Goal: Task Accomplishment & Management: Manage account settings

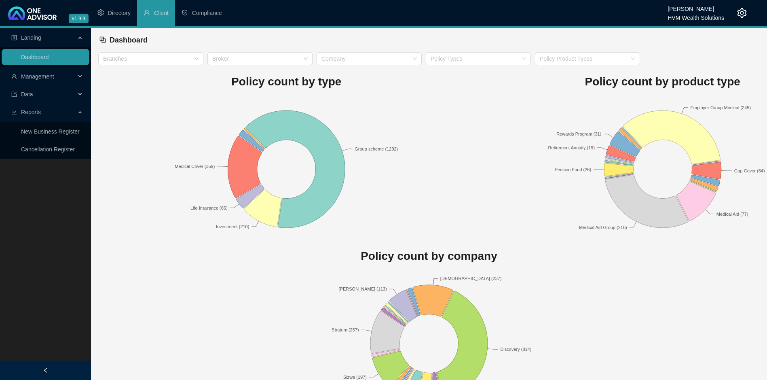
click at [41, 80] on span "Management" at bounding box center [43, 76] width 64 height 16
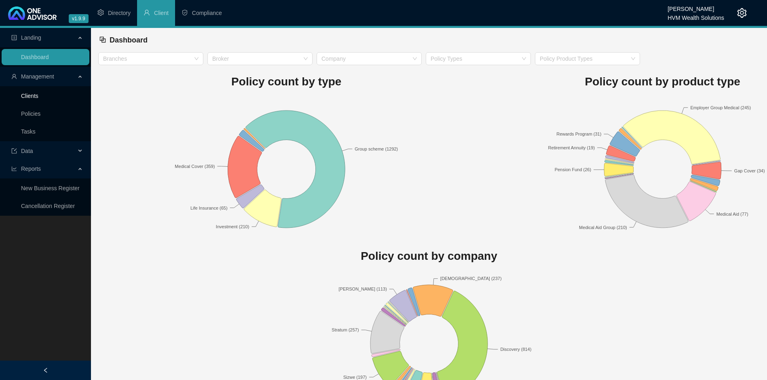
click at [32, 94] on link "Clients" at bounding box center [29, 96] width 17 height 6
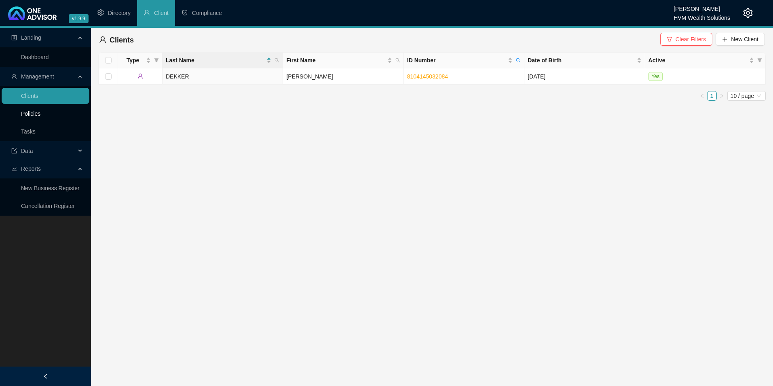
click at [34, 115] on link "Policies" at bounding box center [30, 113] width 19 height 6
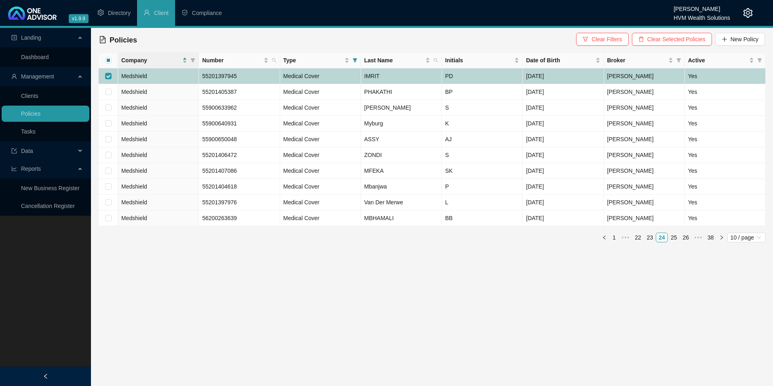
click at [140, 76] on span "Medshield" at bounding box center [134, 76] width 26 height 6
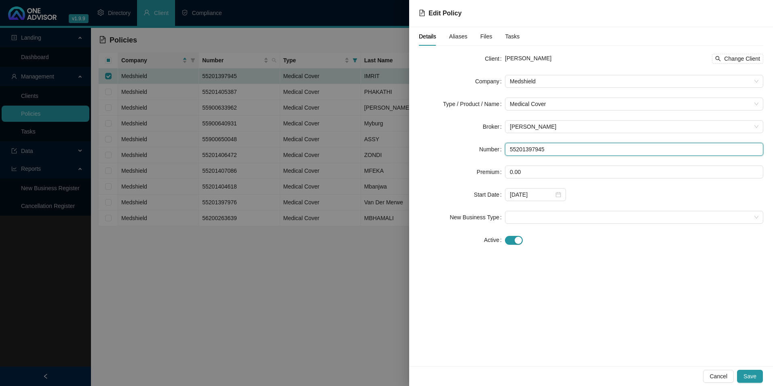
drag, startPoint x: 543, startPoint y: 148, endPoint x: 494, endPoint y: 154, distance: 49.4
click at [494, 154] on div "Number 55201397945" at bounding box center [591, 149] width 345 height 13
click at [749, 57] on span "Change Client" at bounding box center [742, 58] width 36 height 9
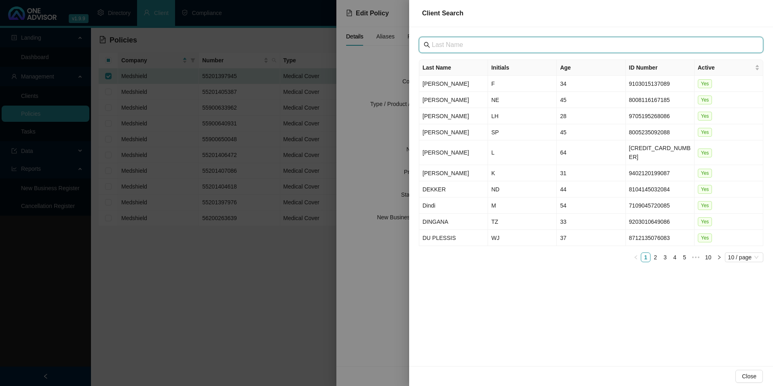
paste input "[GEOGRAPHIC_DATA]"
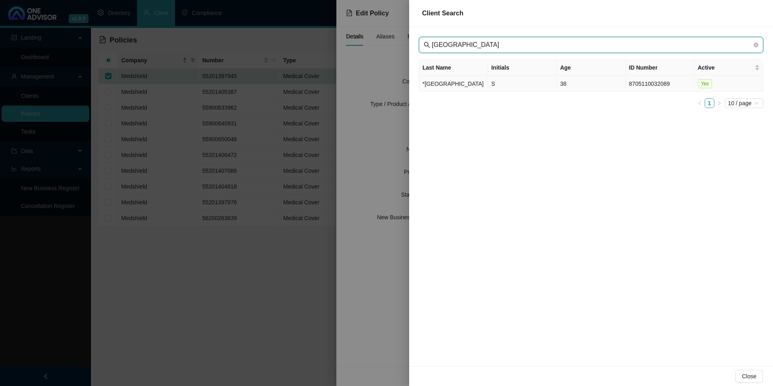
type input "[GEOGRAPHIC_DATA]"
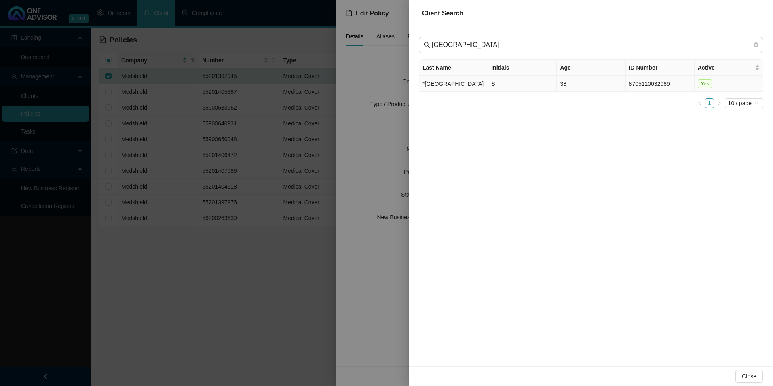
click at [434, 92] on td "*[GEOGRAPHIC_DATA]" at bounding box center [453, 84] width 69 height 16
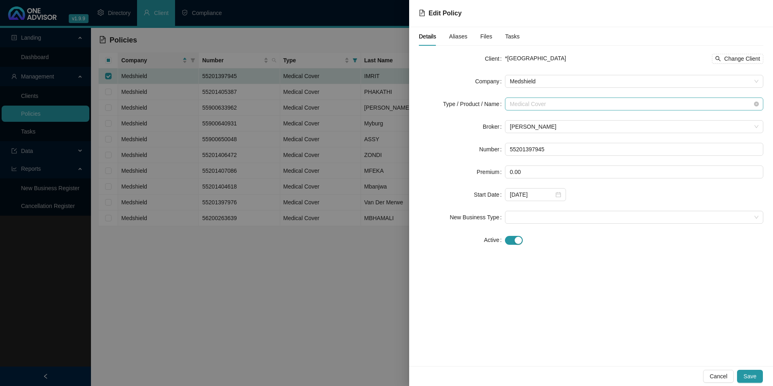
click at [584, 106] on span "Medical Cover" at bounding box center [634, 104] width 249 height 12
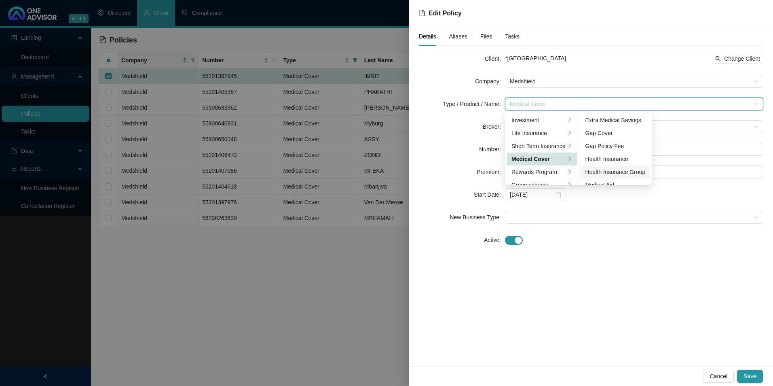
scroll to position [40, 0]
click at [602, 162] on li "Medical Aid Group" at bounding box center [616, 157] width 70 height 13
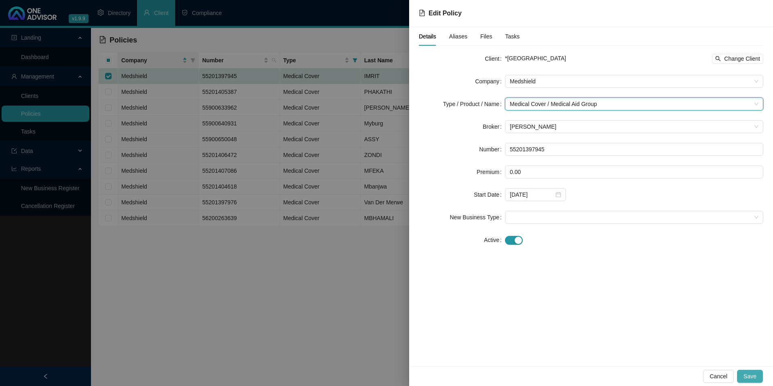
click at [753, 375] on span "Save" at bounding box center [750, 376] width 13 height 9
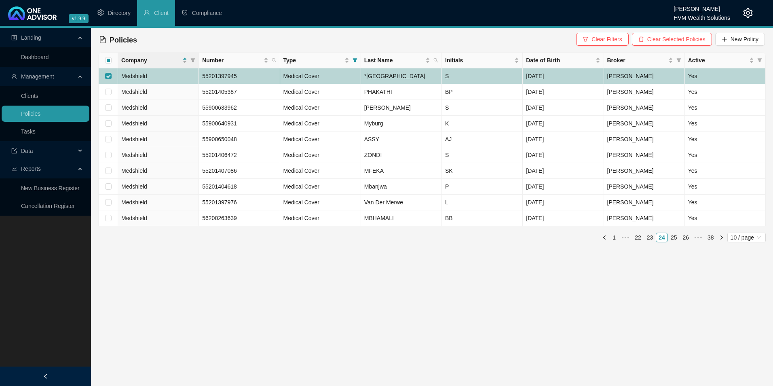
drag, startPoint x: 107, startPoint y: 80, endPoint x: 120, endPoint y: 99, distance: 22.6
click at [107, 79] on input "checkbox" at bounding box center [108, 76] width 6 height 6
checkbox input "false"
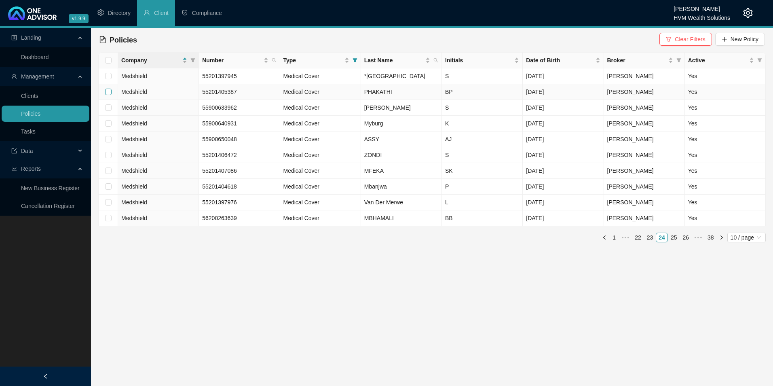
click at [109, 95] on input "checkbox" at bounding box center [108, 92] width 6 height 6
checkbox input "true"
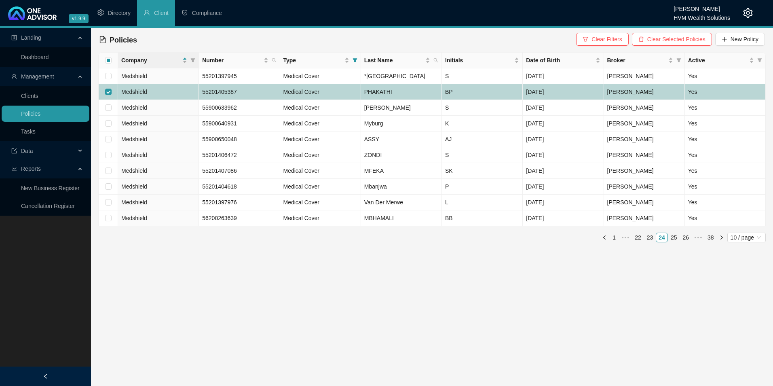
click at [159, 100] on td "Medshield" at bounding box center [158, 92] width 81 height 16
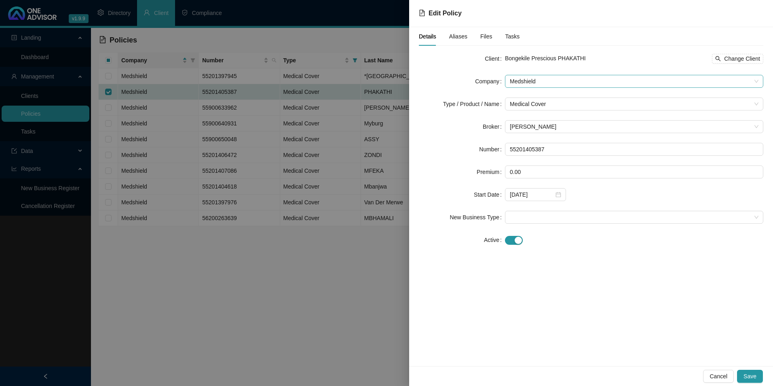
click at [576, 82] on span "Medshield" at bounding box center [634, 81] width 249 height 12
click at [596, 58] on div "Bongekile Prescious PHAKATHI Change Client" at bounding box center [634, 59] width 258 height 10
drag, startPoint x: 550, startPoint y: 150, endPoint x: 455, endPoint y: 150, distance: 95.9
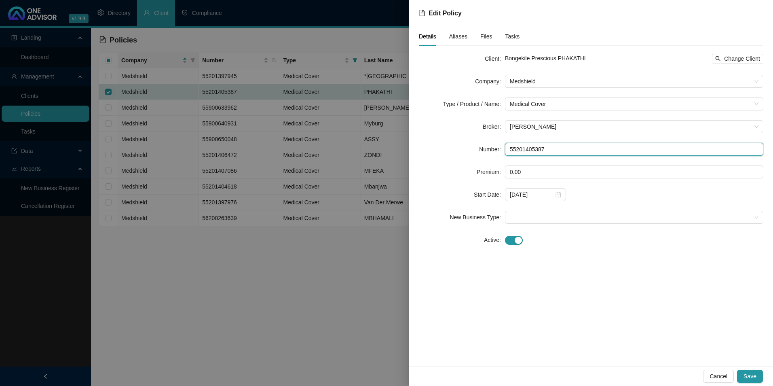
click at [455, 150] on div "Number 55201405387" at bounding box center [591, 149] width 345 height 13
click at [743, 61] on span "Change Client" at bounding box center [742, 58] width 36 height 9
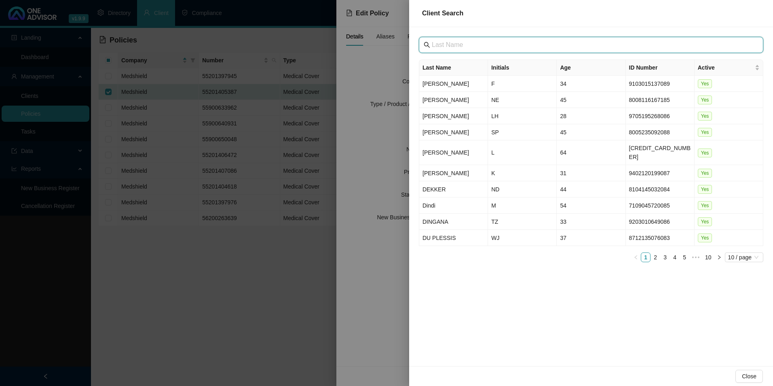
paste input "[GEOGRAPHIC_DATA]"
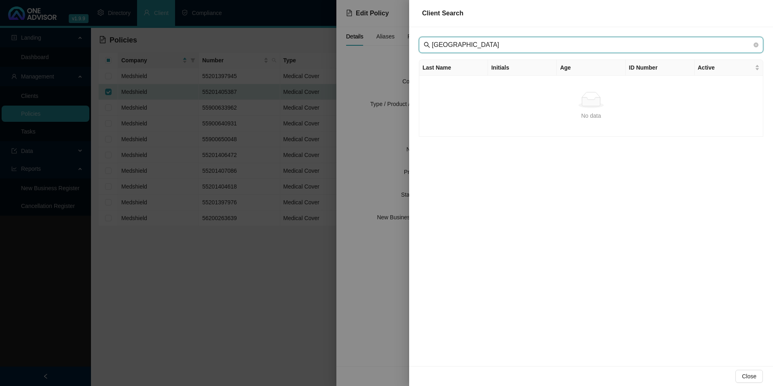
click at [446, 46] on input "[GEOGRAPHIC_DATA]" at bounding box center [592, 45] width 320 height 10
type input "[GEOGRAPHIC_DATA]"
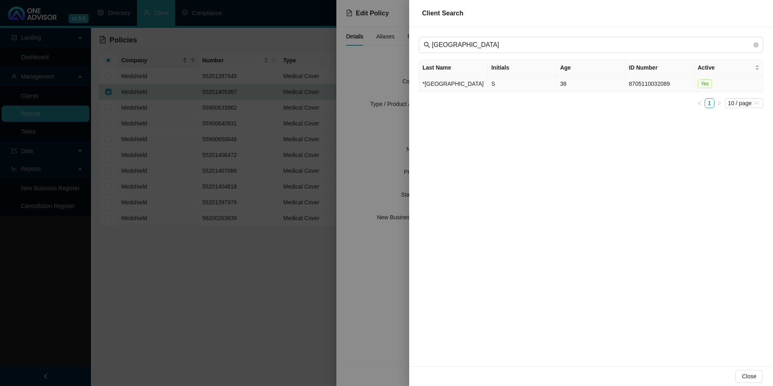
click at [438, 82] on td "*[GEOGRAPHIC_DATA]" at bounding box center [453, 84] width 69 height 16
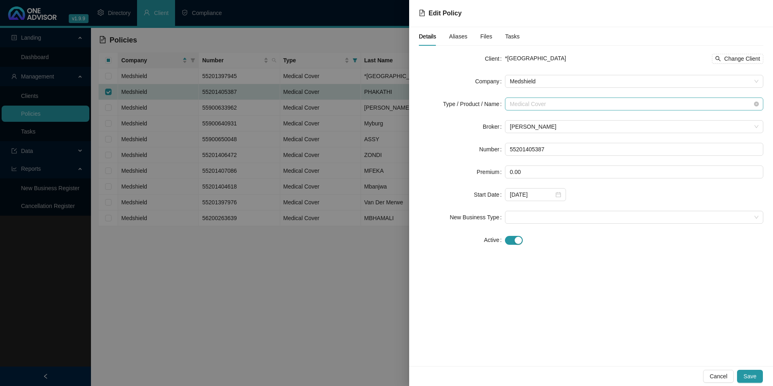
click at [567, 105] on span "Medical Cover" at bounding box center [634, 104] width 249 height 12
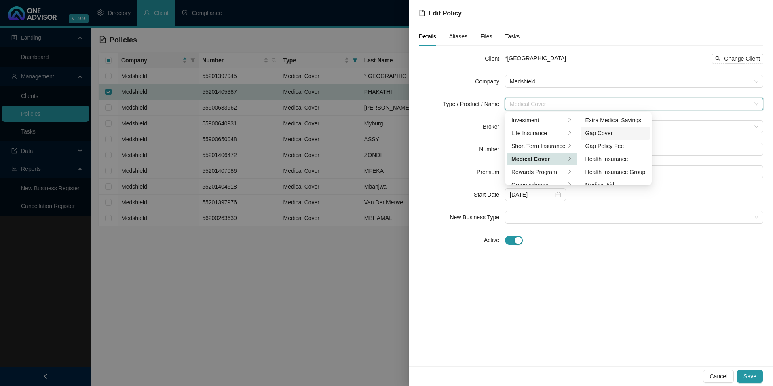
click at [618, 133] on div "Gap Cover" at bounding box center [616, 133] width 60 height 9
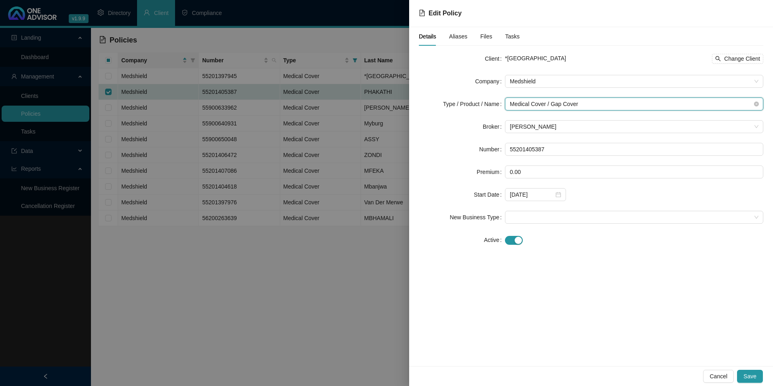
click at [601, 106] on span "Medical Cover / Gap Cover" at bounding box center [634, 104] width 249 height 12
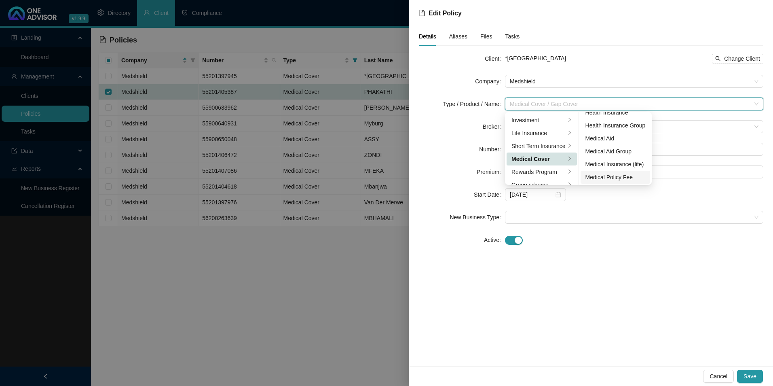
scroll to position [47, 0]
click at [609, 153] on div "Medical Aid Group" at bounding box center [616, 150] width 60 height 9
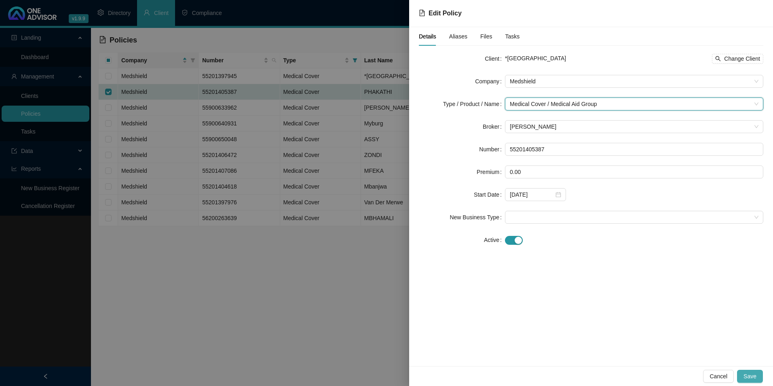
click at [753, 377] on span "Save" at bounding box center [750, 376] width 13 height 9
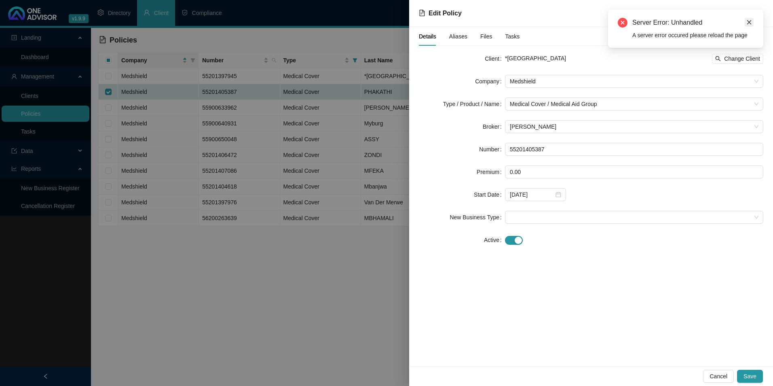
click at [751, 19] on link "Close" at bounding box center [749, 22] width 9 height 9
click at [754, 375] on span "Save" at bounding box center [750, 376] width 13 height 9
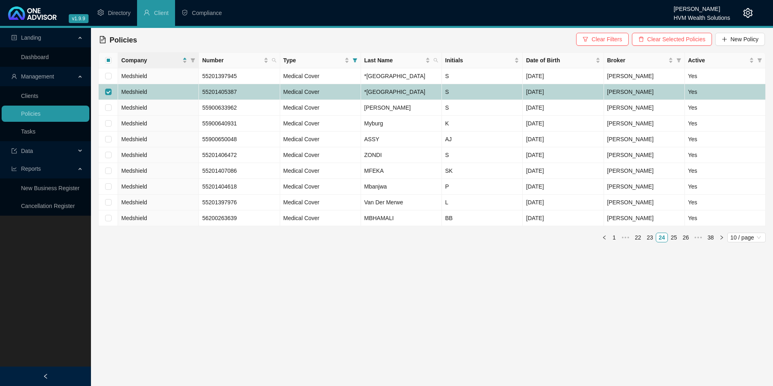
click at [122, 95] on span "Medshield" at bounding box center [134, 92] width 26 height 6
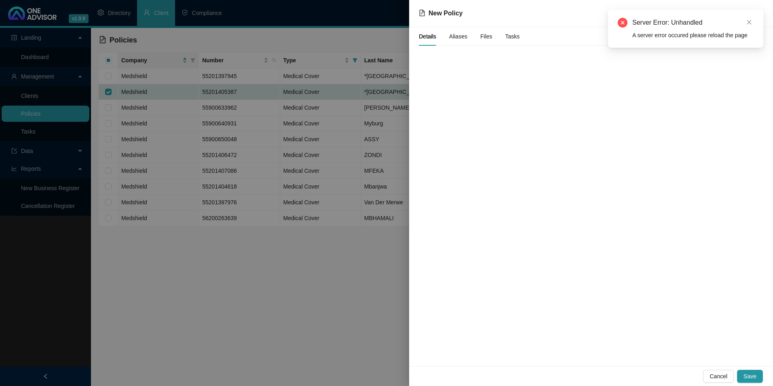
click at [752, 29] on div "Server Error: Unhandled A server error occured please reload the page" at bounding box center [686, 29] width 136 height 22
click at [748, 23] on icon "close" at bounding box center [750, 22] width 6 height 6
click at [722, 379] on span "Cancel" at bounding box center [719, 376] width 18 height 9
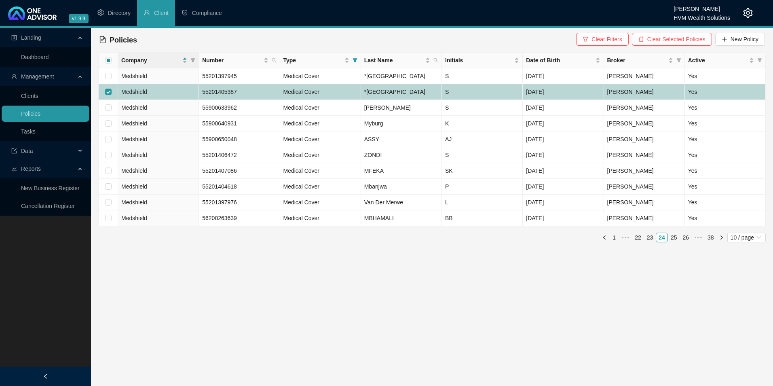
click at [152, 100] on td "Medshield" at bounding box center [158, 92] width 81 height 16
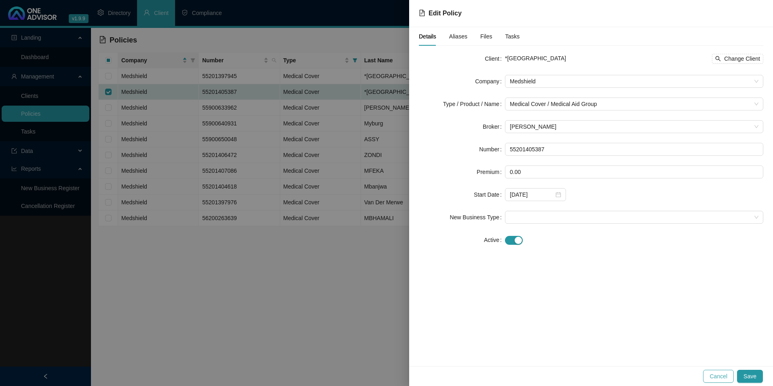
click at [724, 377] on span "Cancel" at bounding box center [719, 376] width 18 height 9
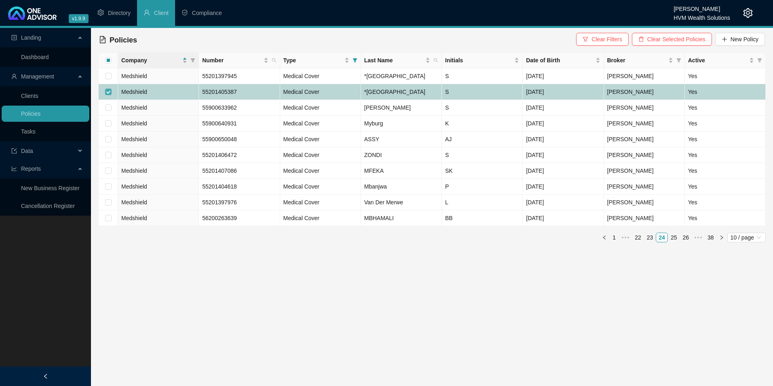
click at [110, 95] on input "checkbox" at bounding box center [108, 92] width 6 height 6
checkbox input "false"
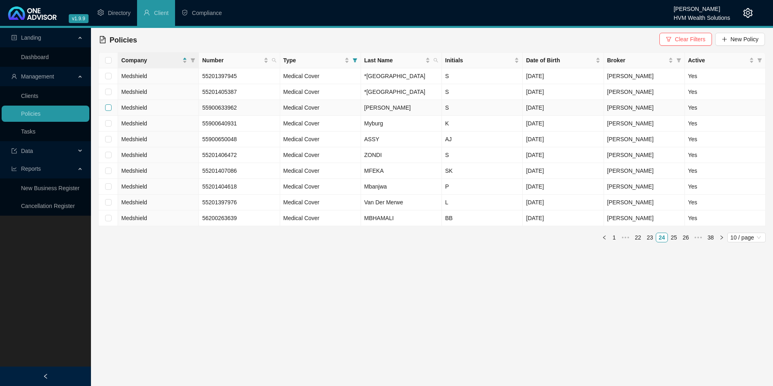
click at [109, 111] on input "checkbox" at bounding box center [108, 107] width 6 height 6
checkbox input "true"
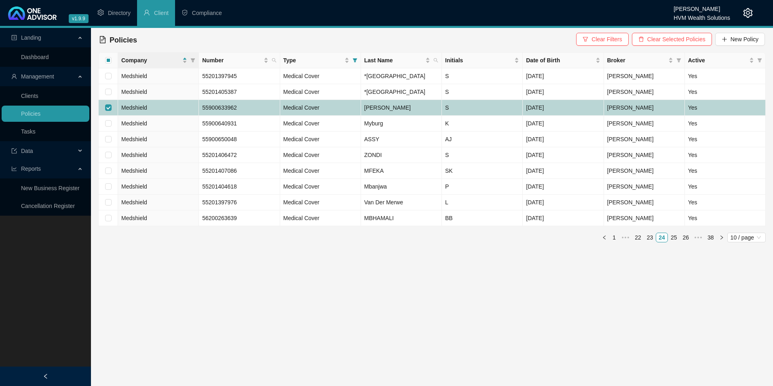
click at [172, 116] on td "Medshield" at bounding box center [158, 108] width 81 height 16
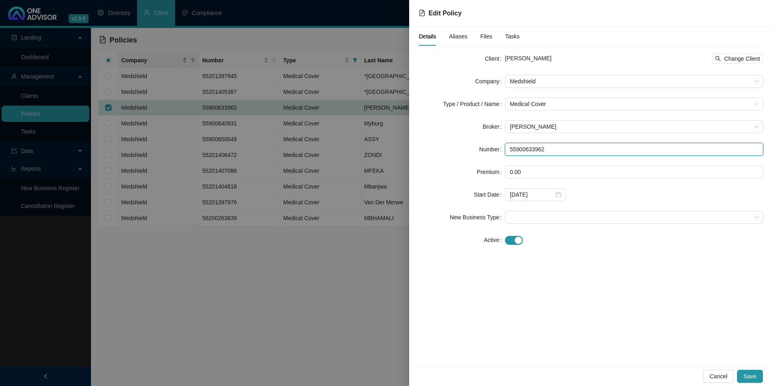
drag, startPoint x: 554, startPoint y: 148, endPoint x: 478, endPoint y: 146, distance: 75.7
click at [478, 146] on div "Number 55900633962" at bounding box center [591, 149] width 345 height 13
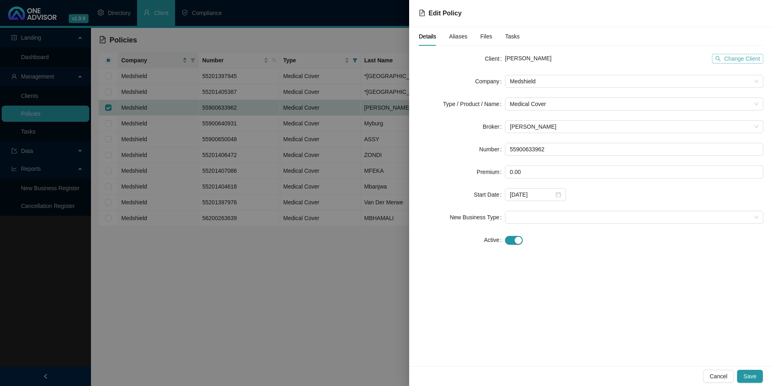
click at [743, 60] on span "Change Client" at bounding box center [742, 58] width 36 height 9
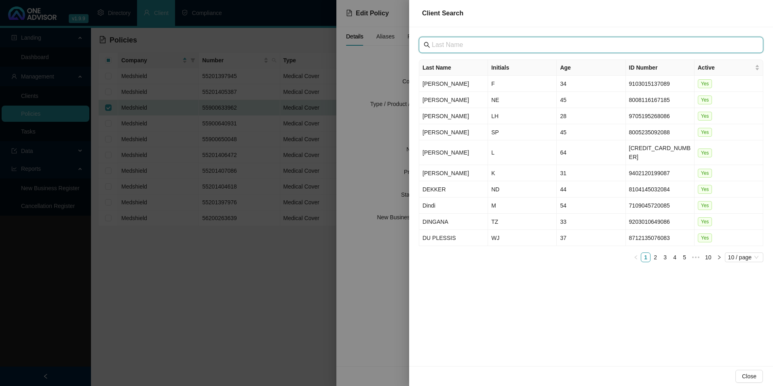
paste input "[GEOGRAPHIC_DATA]"
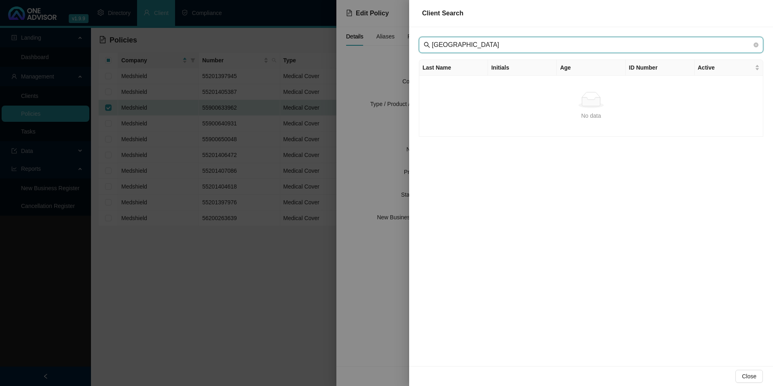
click at [447, 45] on input "[GEOGRAPHIC_DATA]" at bounding box center [592, 45] width 320 height 10
type input "[GEOGRAPHIC_DATA]"
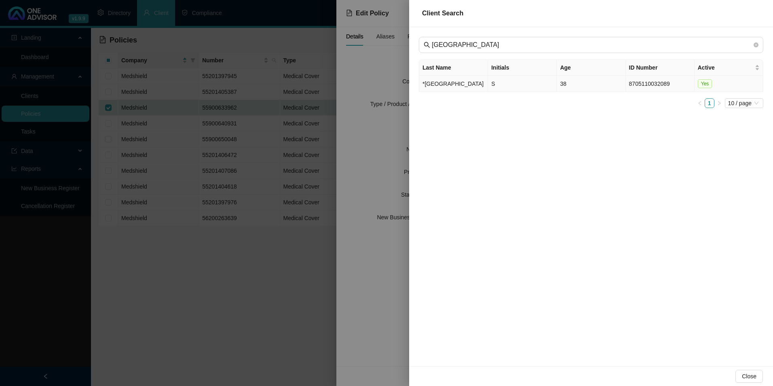
click at [451, 83] on td "*[GEOGRAPHIC_DATA]" at bounding box center [453, 84] width 69 height 16
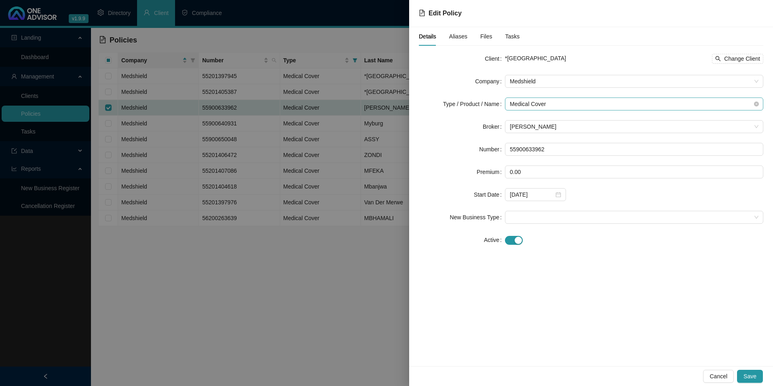
click at [590, 107] on span "Medical Cover" at bounding box center [634, 104] width 249 height 12
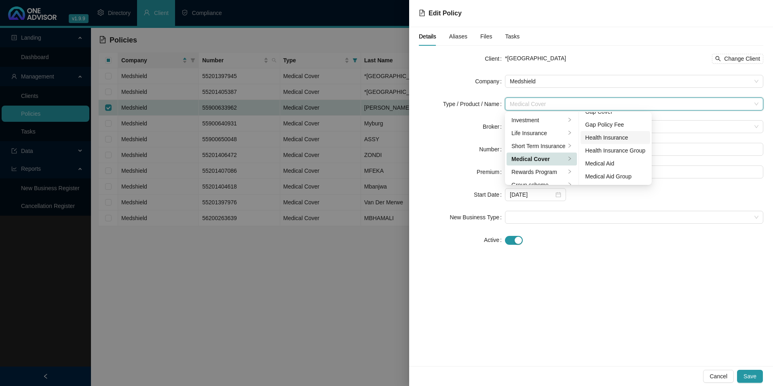
scroll to position [40, 0]
click at [610, 160] on div "Medical Aid Group" at bounding box center [616, 157] width 60 height 9
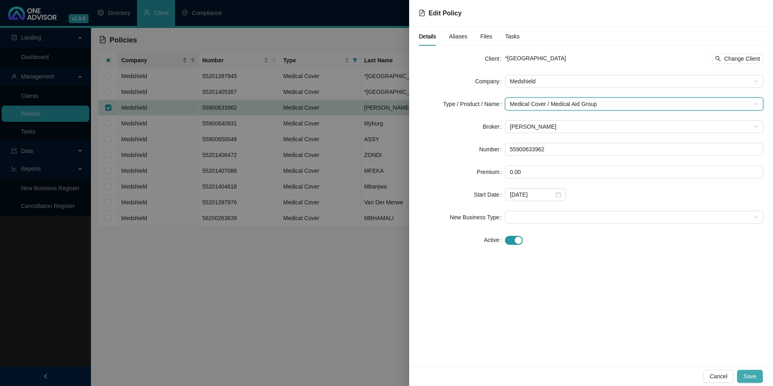
click at [755, 372] on span "Save" at bounding box center [750, 376] width 13 height 9
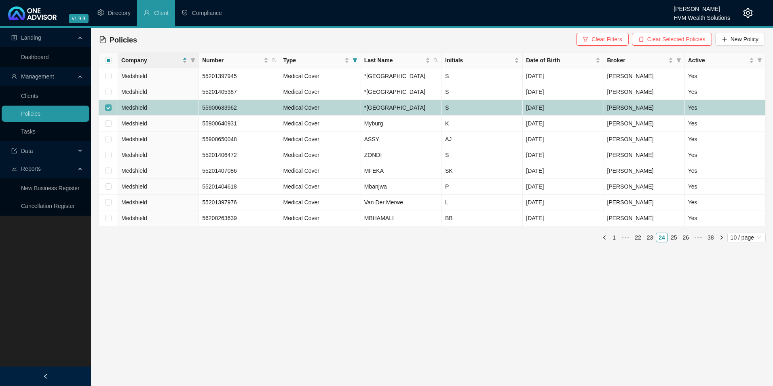
click at [107, 111] on input "checkbox" at bounding box center [108, 107] width 6 height 6
checkbox input "false"
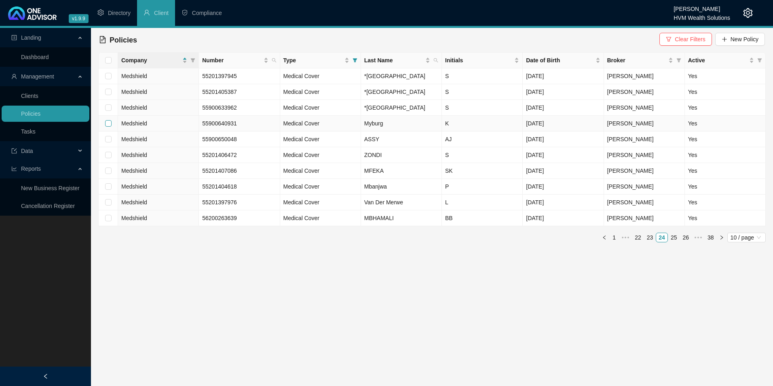
click at [111, 127] on input "checkbox" at bounding box center [108, 123] width 6 height 6
checkbox input "true"
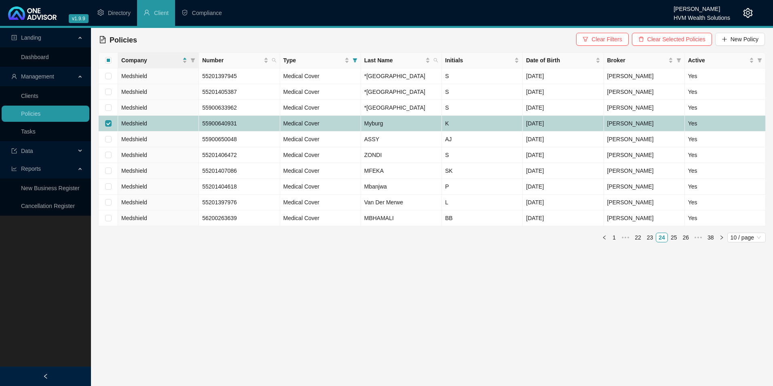
click at [165, 131] on td "Medshield" at bounding box center [158, 124] width 81 height 16
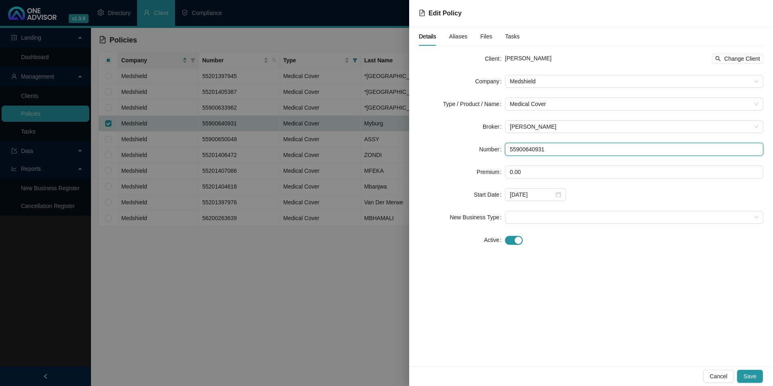
drag, startPoint x: 548, startPoint y: 146, endPoint x: 466, endPoint y: 145, distance: 82.1
click at [466, 145] on div "Number 55900640931" at bounding box center [591, 149] width 345 height 13
click at [757, 56] on span "Change Client" at bounding box center [742, 58] width 36 height 9
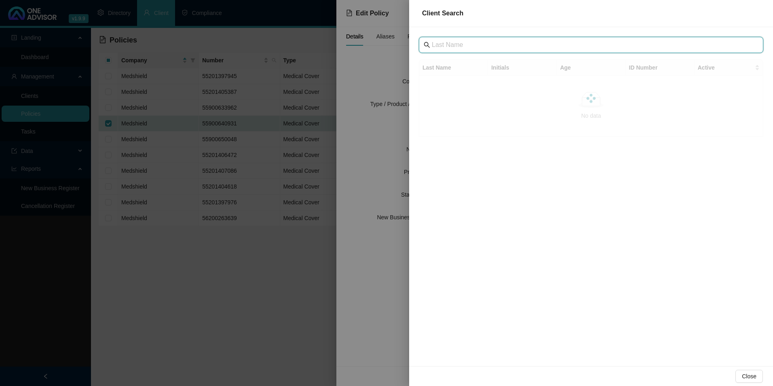
drag, startPoint x: 478, startPoint y: 50, endPoint x: 457, endPoint y: 44, distance: 21.4
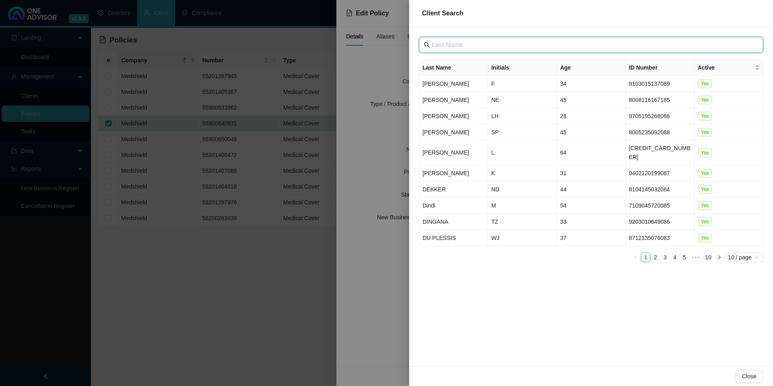
paste input "[GEOGRAPHIC_DATA]"
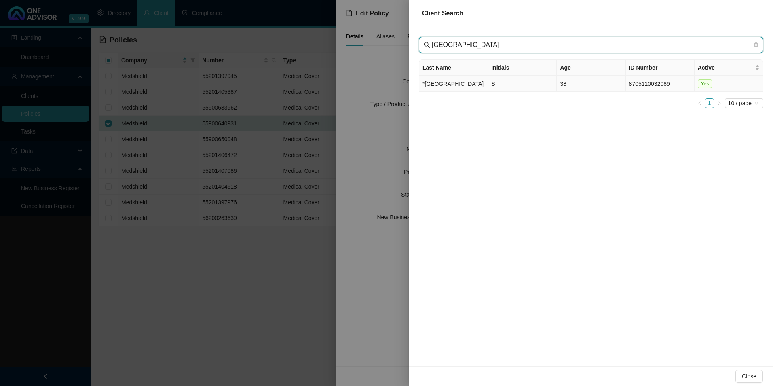
type input "[GEOGRAPHIC_DATA]"
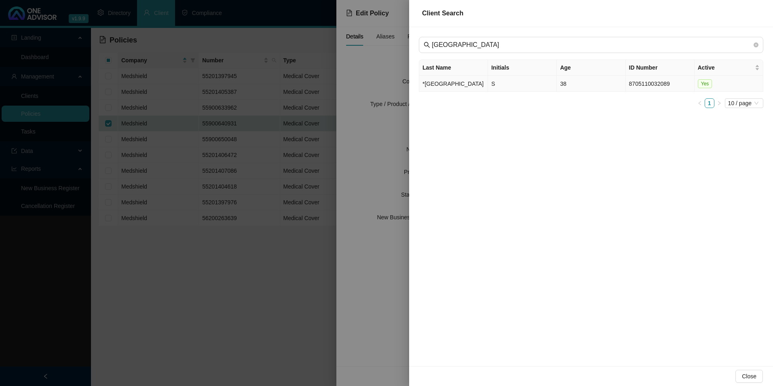
click at [431, 88] on td "*[GEOGRAPHIC_DATA]" at bounding box center [453, 84] width 69 height 16
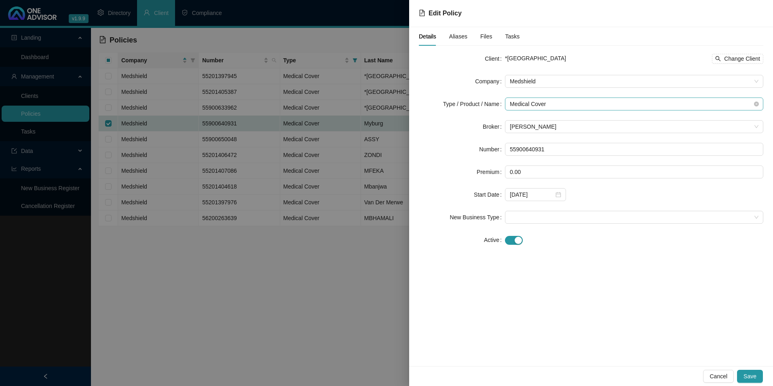
click at [563, 103] on span "Medical Cover" at bounding box center [634, 104] width 249 height 12
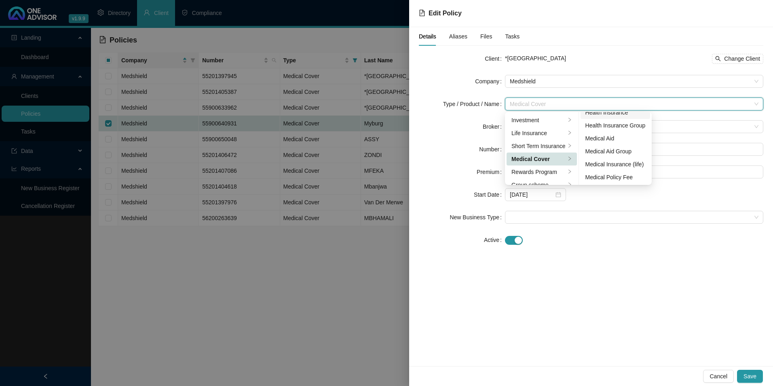
scroll to position [47, 0]
click at [612, 153] on div "Medical Aid Group" at bounding box center [616, 150] width 60 height 9
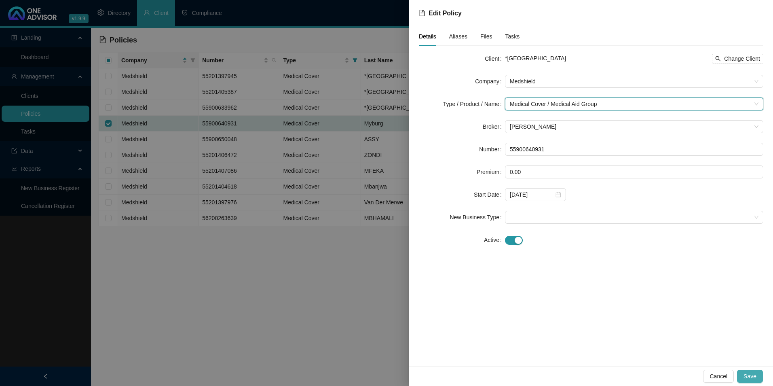
click at [749, 378] on span "Save" at bounding box center [750, 376] width 13 height 9
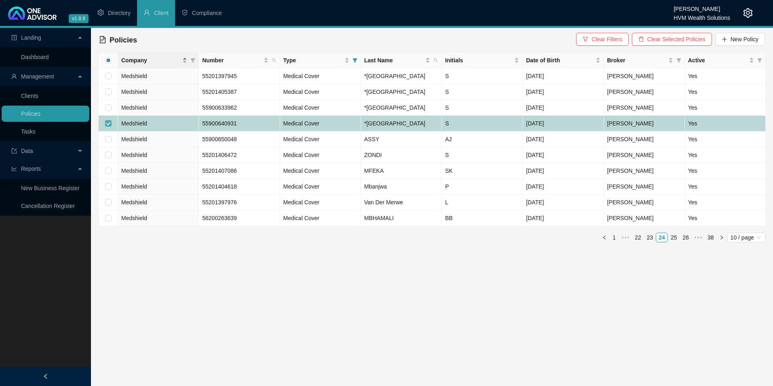
click at [107, 127] on input "checkbox" at bounding box center [108, 123] width 6 height 6
checkbox input "false"
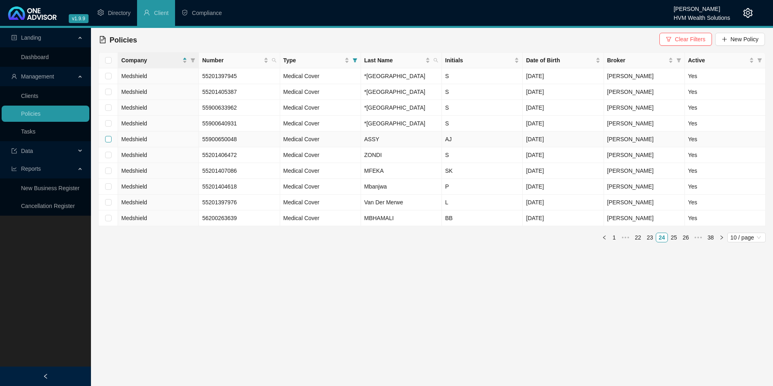
click at [107, 142] on input "checkbox" at bounding box center [108, 139] width 6 height 6
checkbox input "true"
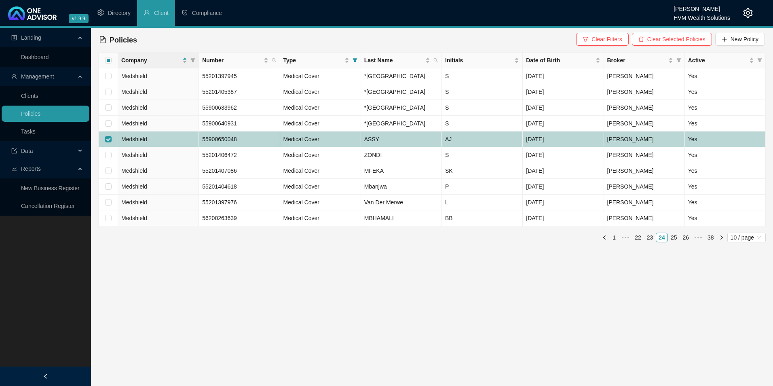
click at [176, 147] on td "Medshield" at bounding box center [158, 139] width 81 height 16
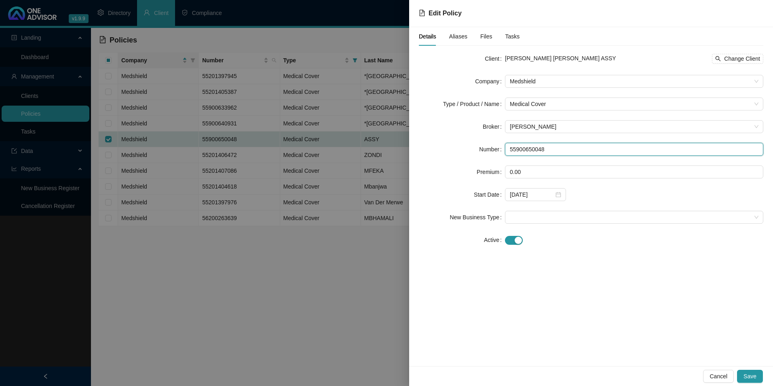
drag, startPoint x: 554, startPoint y: 149, endPoint x: 479, endPoint y: 153, distance: 74.9
click at [479, 153] on div "Number 55900650048" at bounding box center [591, 149] width 345 height 13
click at [743, 59] on span "Change Client" at bounding box center [742, 58] width 36 height 9
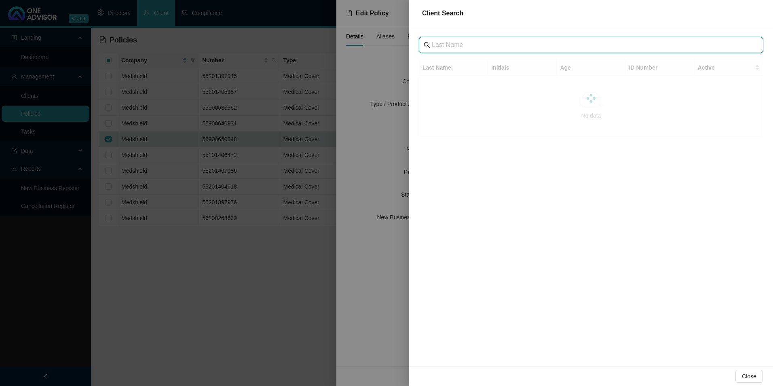
drag, startPoint x: 502, startPoint y: 38, endPoint x: 473, endPoint y: 46, distance: 29.4
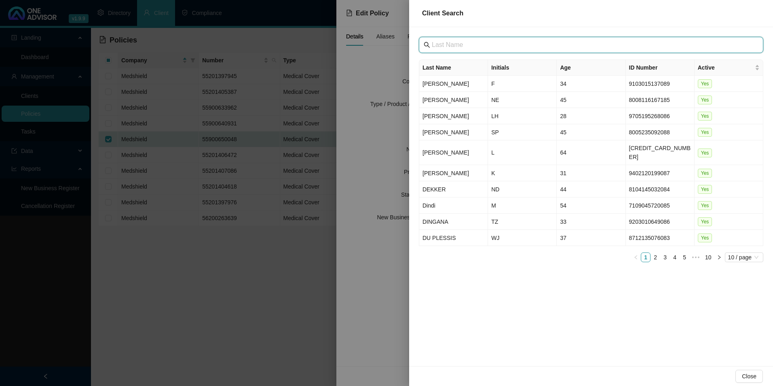
paste input "[GEOGRAPHIC_DATA]"
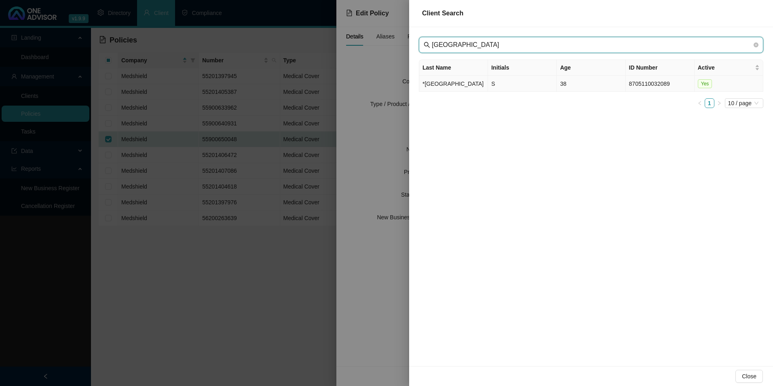
type input "[GEOGRAPHIC_DATA]"
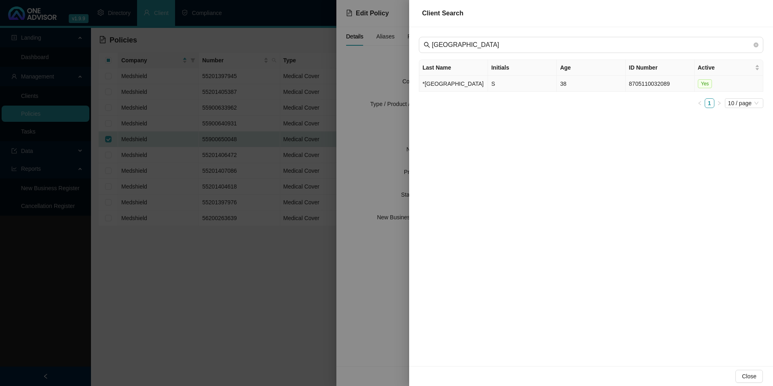
click at [434, 84] on td "*[GEOGRAPHIC_DATA]" at bounding box center [453, 84] width 69 height 16
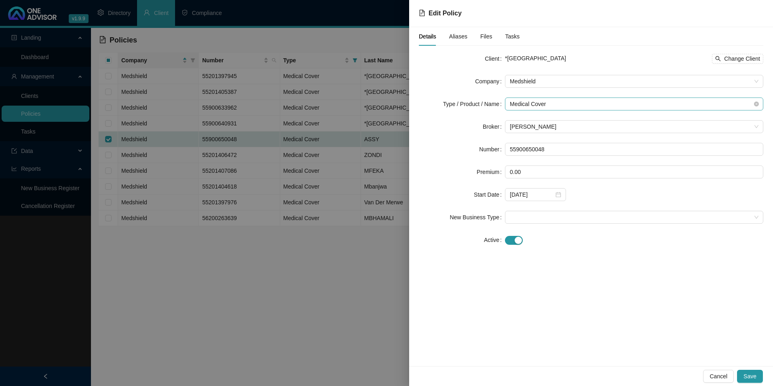
click at [567, 105] on span "Medical Cover" at bounding box center [634, 104] width 249 height 12
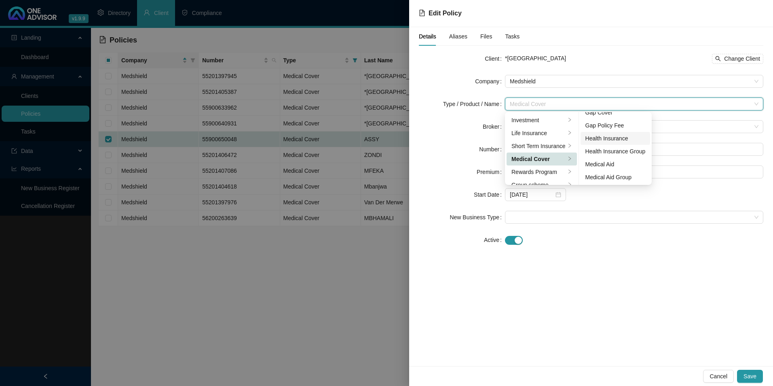
scroll to position [40, 0]
click at [627, 157] on div "Medical Aid Group" at bounding box center [616, 157] width 60 height 9
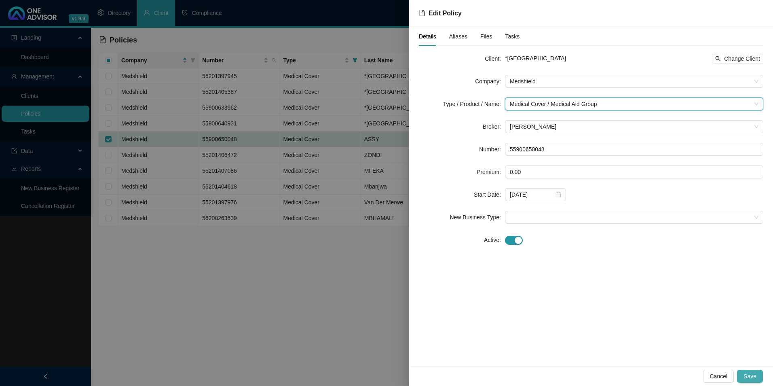
click at [754, 375] on span "Save" at bounding box center [750, 376] width 13 height 9
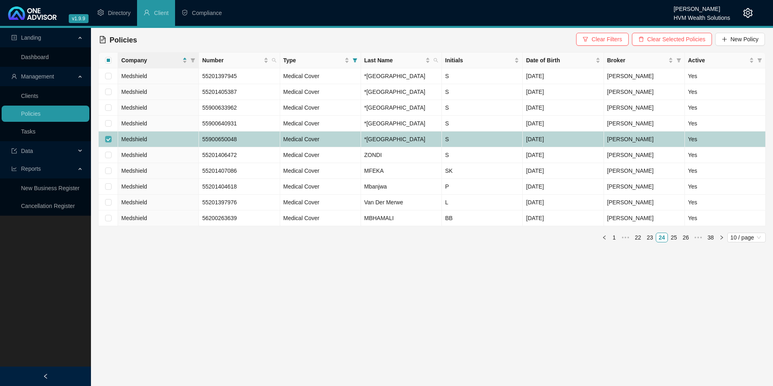
click at [111, 142] on input "checkbox" at bounding box center [108, 139] width 6 height 6
checkbox input "false"
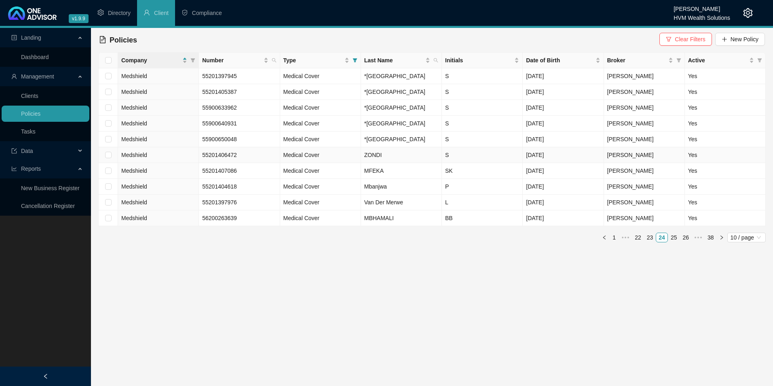
click at [108, 163] on td at bounding box center [108, 155] width 19 height 16
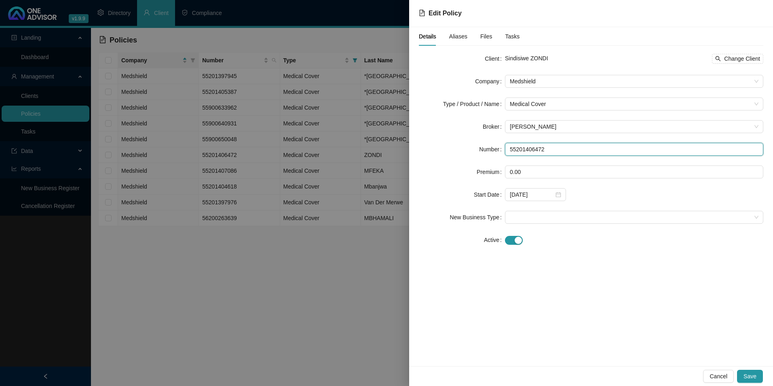
drag, startPoint x: 563, startPoint y: 150, endPoint x: 508, endPoint y: 153, distance: 55.5
click at [508, 153] on input "55201406472" at bounding box center [634, 149] width 258 height 13
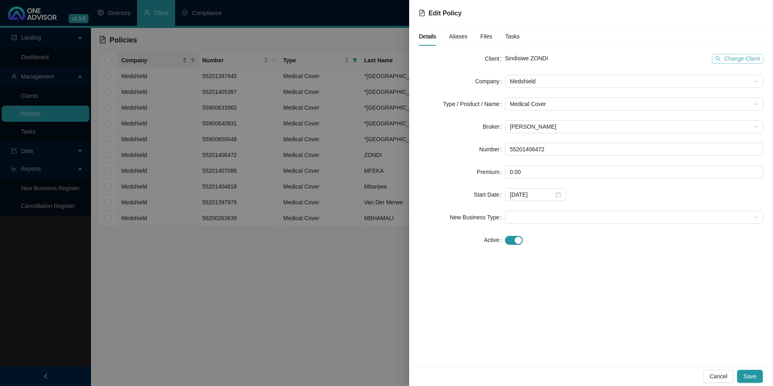
click at [738, 59] on span "Change Client" at bounding box center [742, 58] width 36 height 9
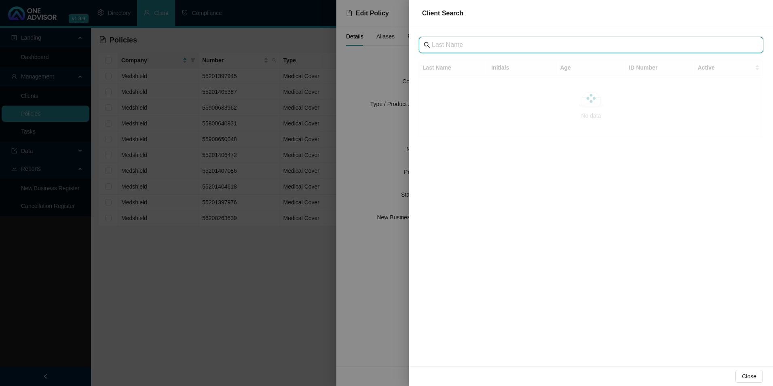
paste input "[GEOGRAPHIC_DATA]"
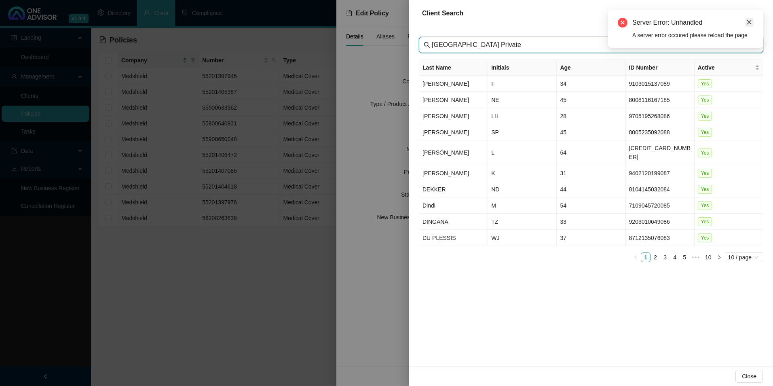
type input "[GEOGRAPHIC_DATA] Private"
click at [748, 26] on link "Close" at bounding box center [749, 22] width 9 height 9
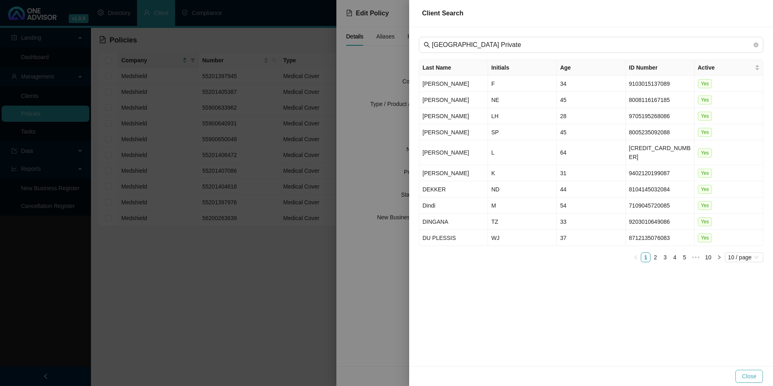
click at [743, 377] on span "Close" at bounding box center [749, 376] width 15 height 9
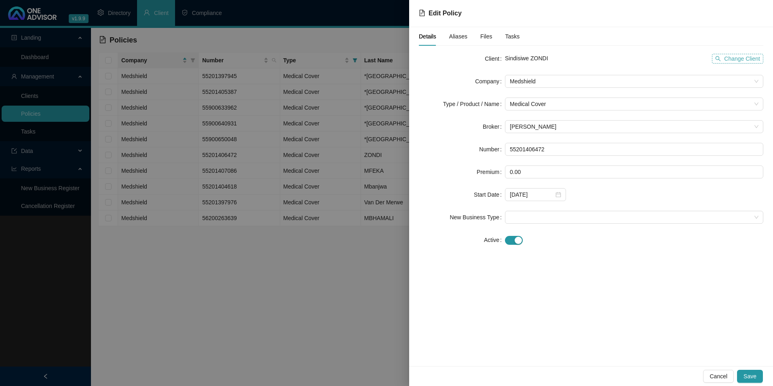
click at [738, 58] on span "Change Client" at bounding box center [742, 58] width 36 height 9
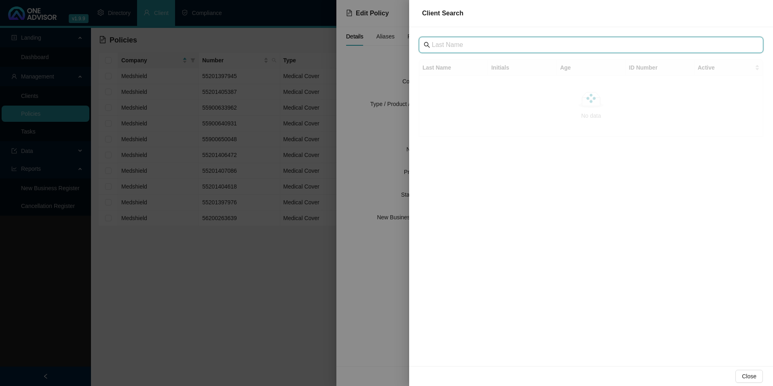
paste input "[GEOGRAPHIC_DATA]"
type input "[GEOGRAPHIC_DATA]"
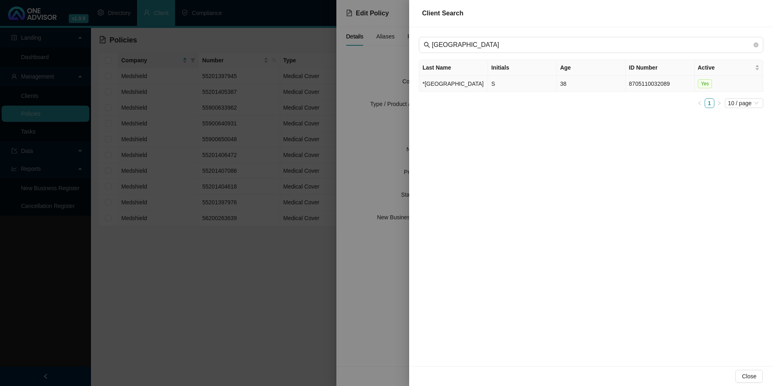
click at [449, 85] on td "*[GEOGRAPHIC_DATA]" at bounding box center [453, 84] width 69 height 16
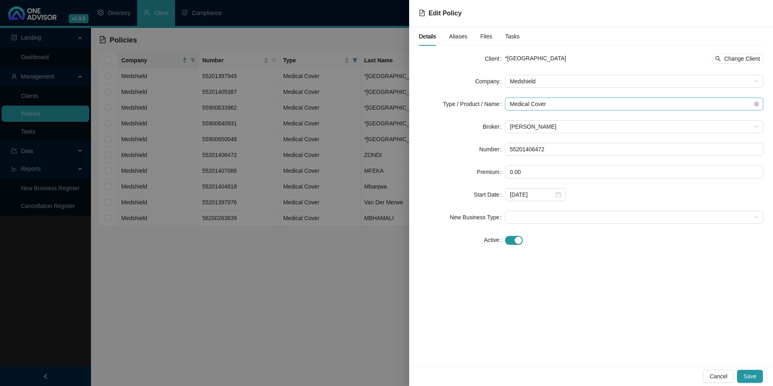
click at [558, 102] on span "Medical Cover" at bounding box center [634, 104] width 249 height 12
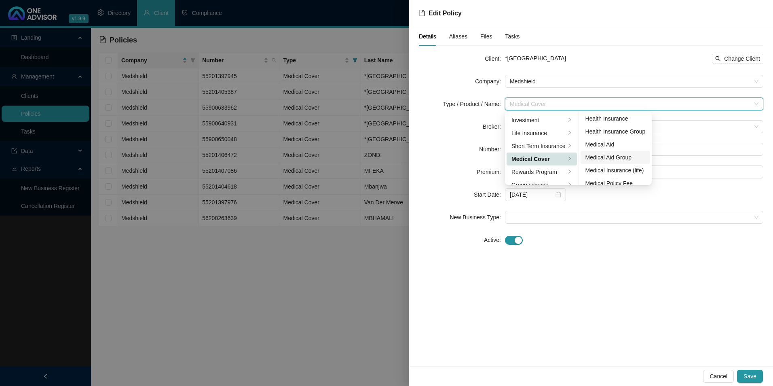
click at [620, 156] on div "Medical Aid Group" at bounding box center [616, 157] width 60 height 9
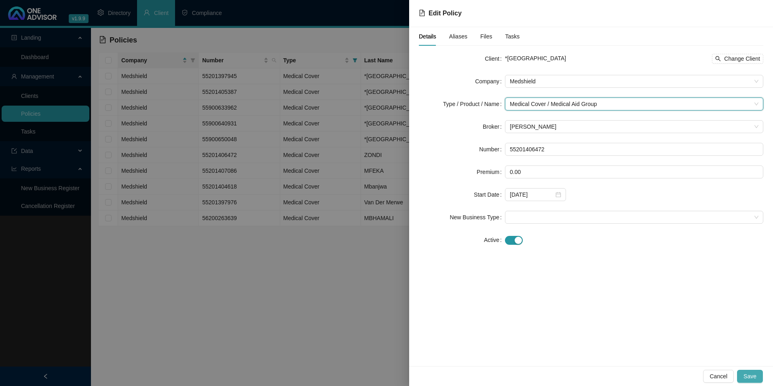
click at [750, 378] on span "Save" at bounding box center [750, 376] width 13 height 9
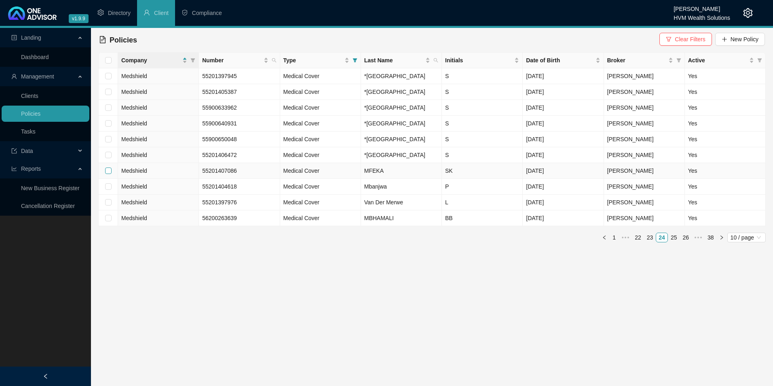
click at [107, 174] on input "checkbox" at bounding box center [108, 170] width 6 height 6
checkbox input "true"
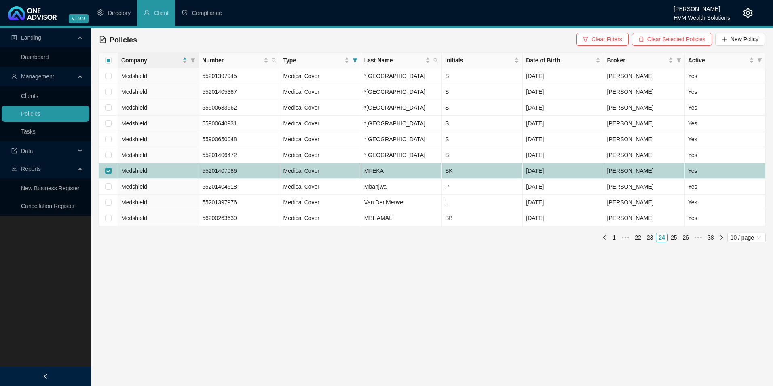
click at [182, 179] on td "Medshield" at bounding box center [158, 171] width 81 height 16
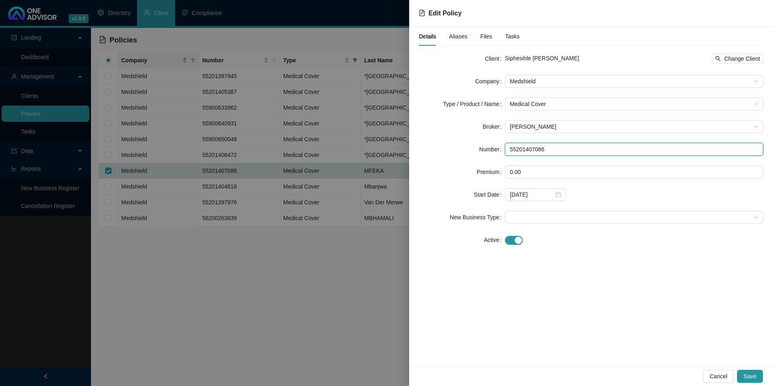
drag, startPoint x: 548, startPoint y: 146, endPoint x: 491, endPoint y: 145, distance: 56.6
click at [492, 145] on div "Number 55201407086" at bounding box center [591, 149] width 345 height 13
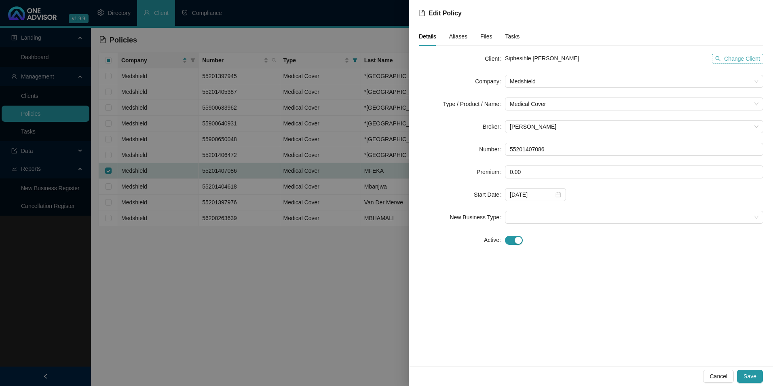
click at [736, 59] on span "Change Client" at bounding box center [742, 58] width 36 height 9
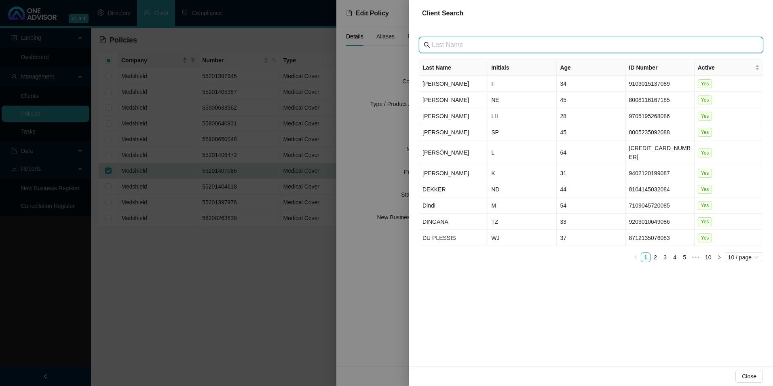
paste input "[GEOGRAPHIC_DATA]"
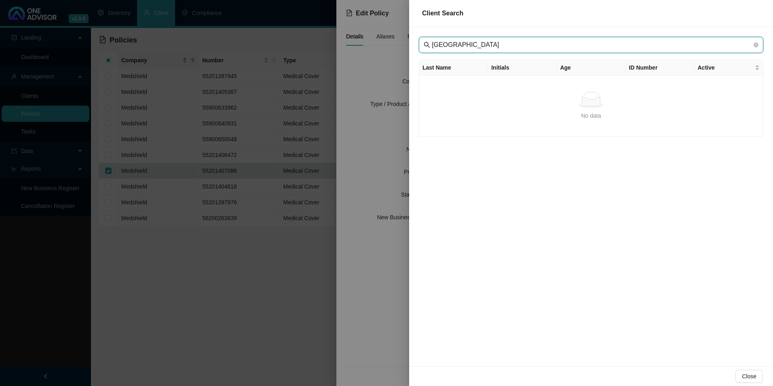
click at [447, 45] on input "[GEOGRAPHIC_DATA]" at bounding box center [592, 45] width 320 height 10
type input "[GEOGRAPHIC_DATA]"
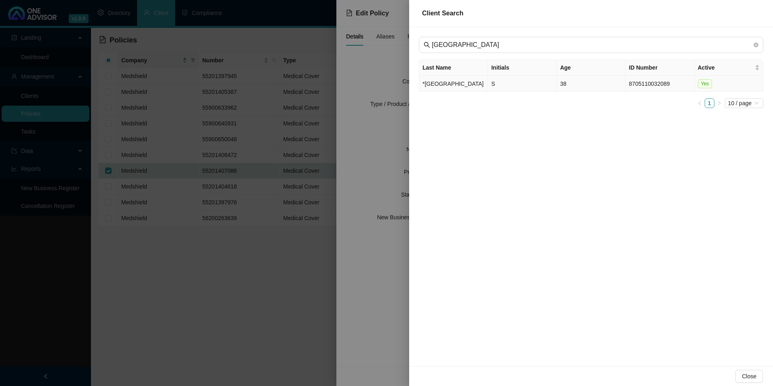
click at [445, 92] on td "*[GEOGRAPHIC_DATA]" at bounding box center [453, 84] width 69 height 16
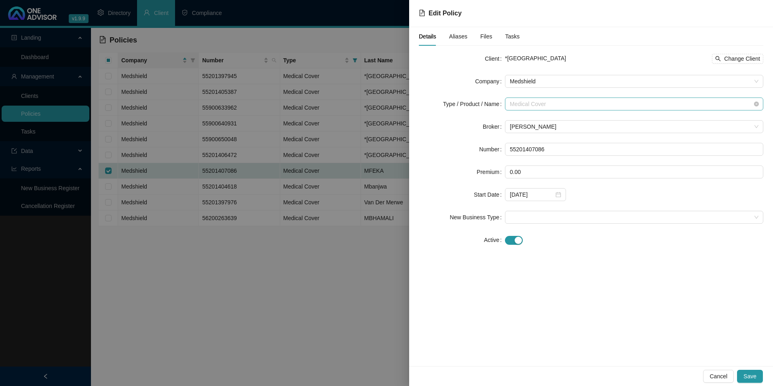
click at [595, 108] on span "Medical Cover" at bounding box center [634, 104] width 249 height 12
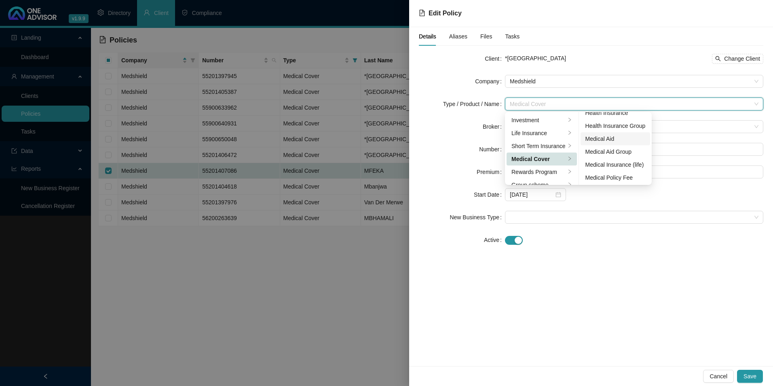
scroll to position [47, 0]
click at [601, 152] on div "Medical Aid Group" at bounding box center [616, 150] width 60 height 9
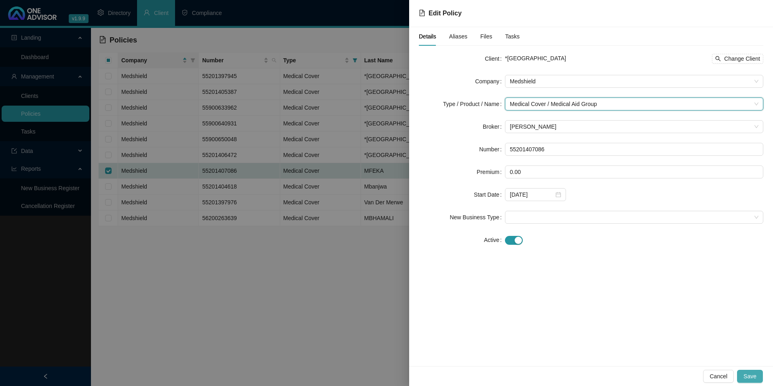
click at [754, 377] on span "Save" at bounding box center [750, 376] width 13 height 9
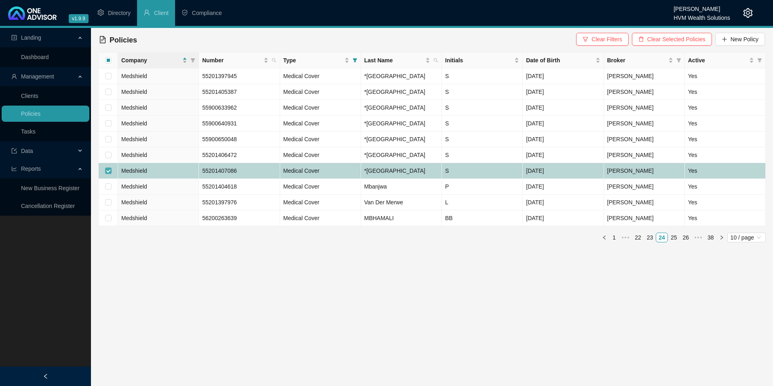
click at [107, 174] on input "checkbox" at bounding box center [108, 170] width 6 height 6
checkbox input "false"
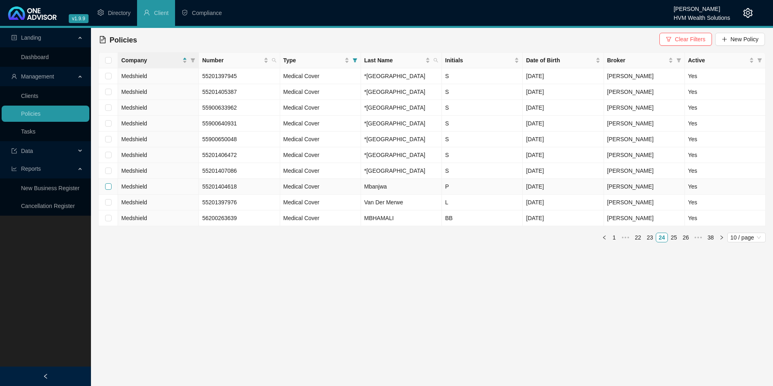
click at [108, 190] on input "checkbox" at bounding box center [108, 186] width 6 height 6
checkbox input "true"
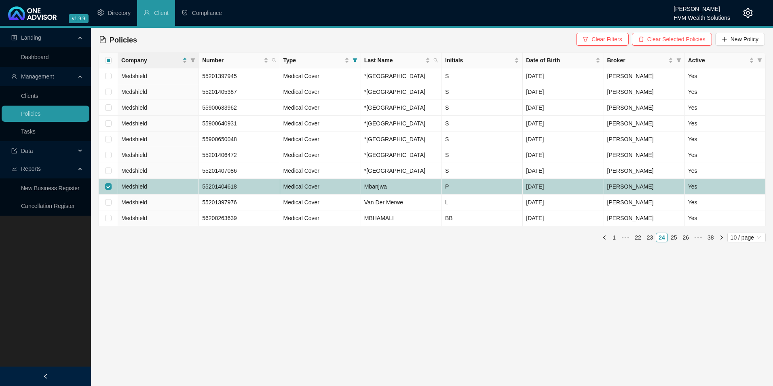
click at [169, 195] on td "Medshield" at bounding box center [158, 187] width 81 height 16
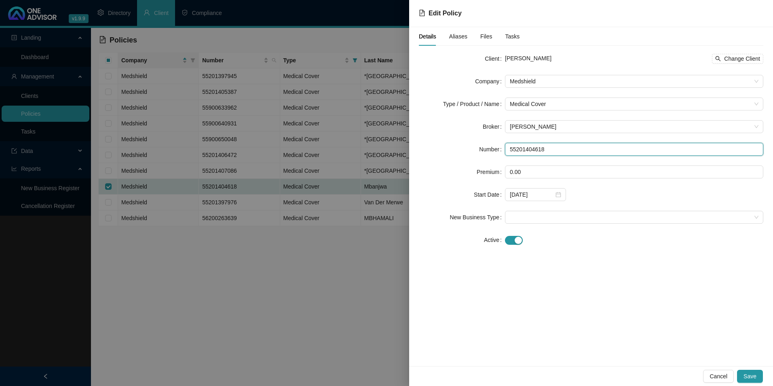
drag, startPoint x: 543, startPoint y: 146, endPoint x: 496, endPoint y: 145, distance: 46.9
click at [497, 144] on div "Number 55201404618" at bounding box center [591, 149] width 345 height 13
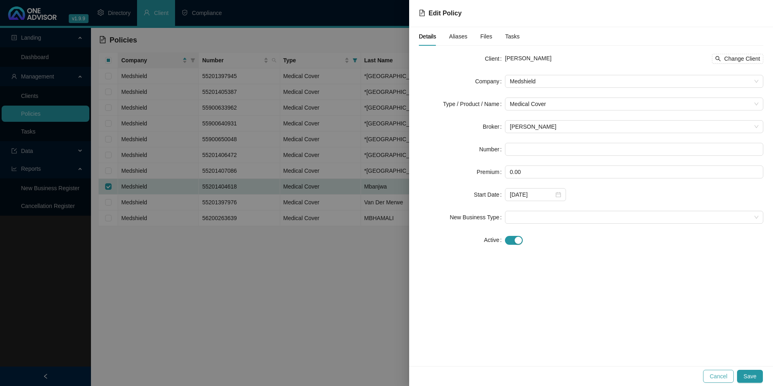
click at [728, 376] on span "Cancel" at bounding box center [719, 376] width 18 height 9
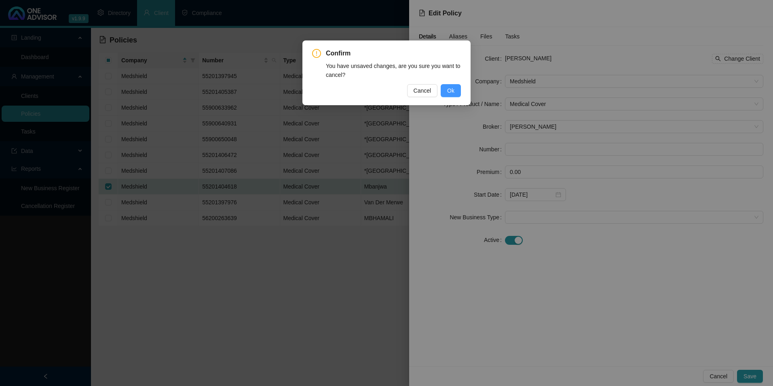
click at [450, 91] on span "Ok" at bounding box center [450, 90] width 7 height 9
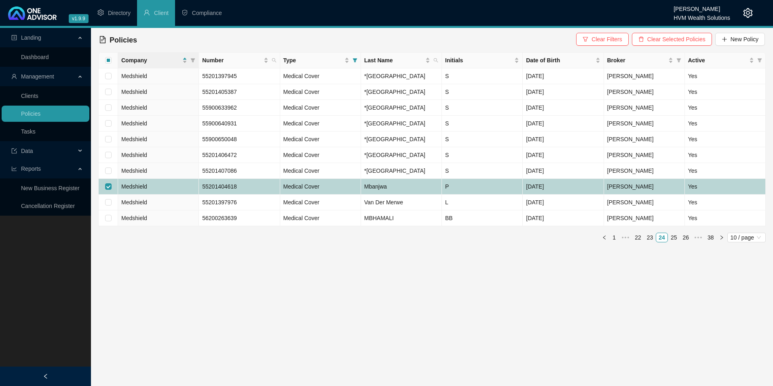
click at [139, 190] on span "Medshield" at bounding box center [134, 186] width 26 height 6
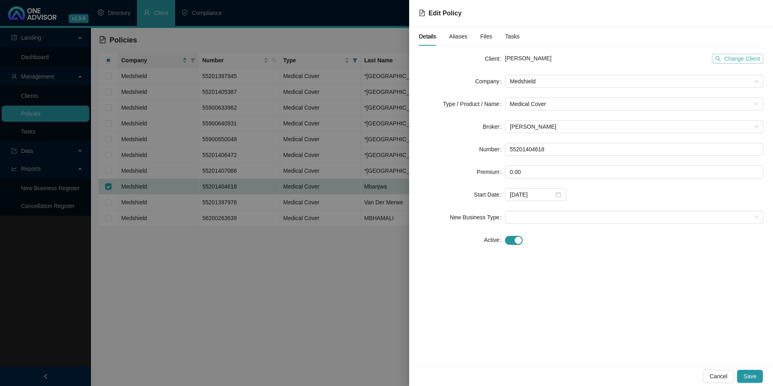
click at [743, 58] on span "Change Client" at bounding box center [742, 58] width 36 height 9
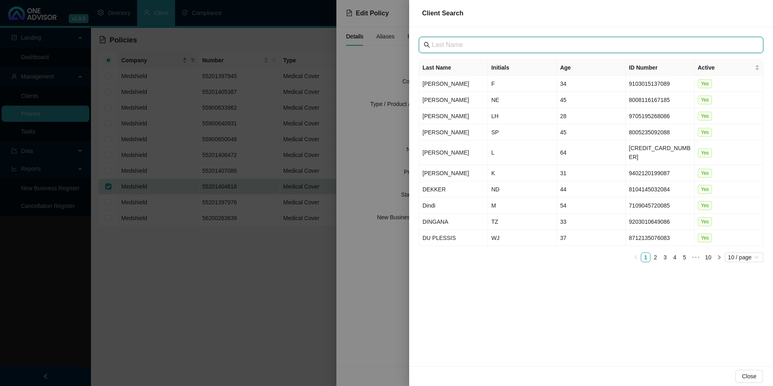
paste input "[GEOGRAPHIC_DATA]"
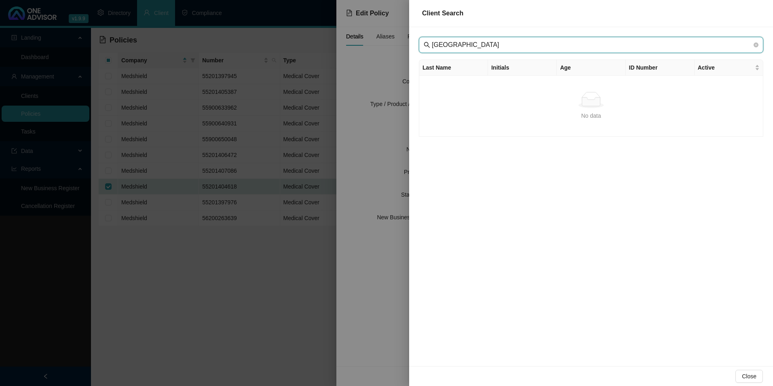
click at [447, 42] on input "[GEOGRAPHIC_DATA]" at bounding box center [592, 45] width 320 height 10
type input "[GEOGRAPHIC_DATA]"
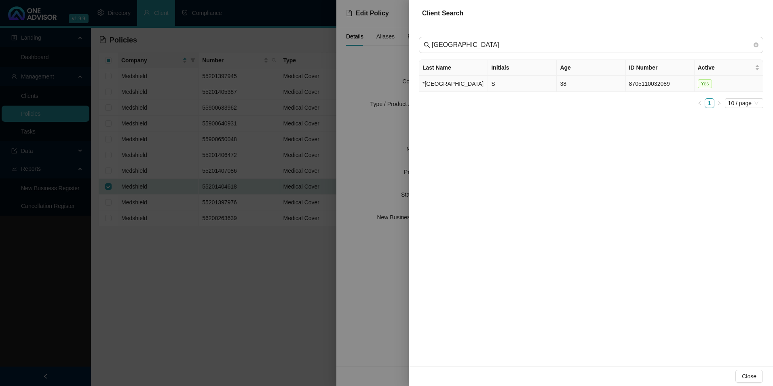
click at [455, 91] on td "*[GEOGRAPHIC_DATA]" at bounding box center [453, 84] width 69 height 16
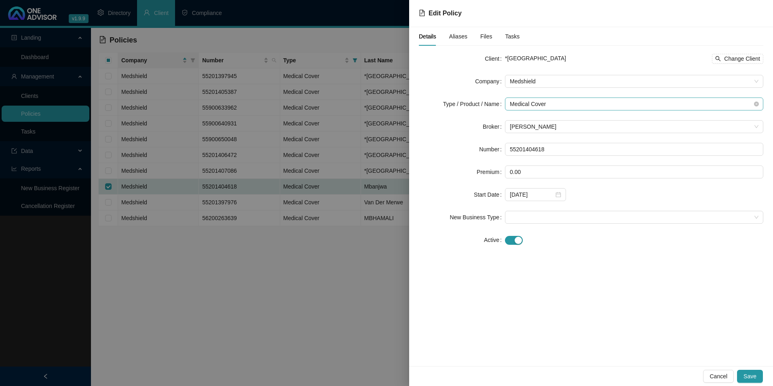
click at [572, 107] on span "Medical Cover" at bounding box center [634, 104] width 249 height 12
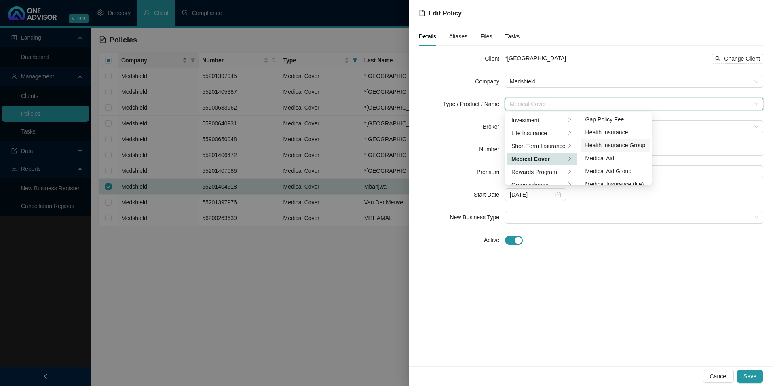
scroll to position [40, 0]
click at [612, 157] on div "Medical Aid Group" at bounding box center [616, 157] width 60 height 9
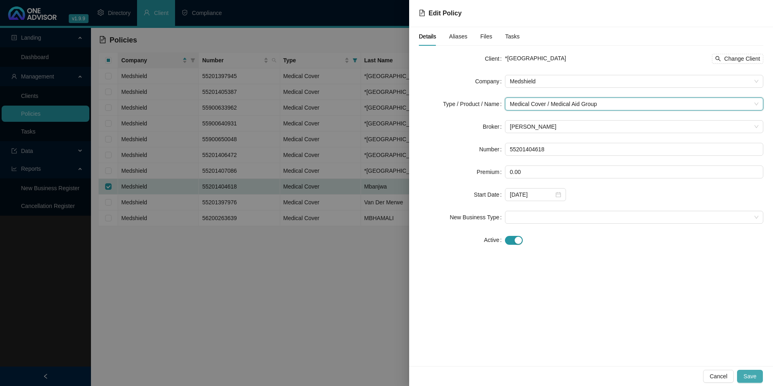
click at [749, 376] on span "Save" at bounding box center [750, 376] width 13 height 9
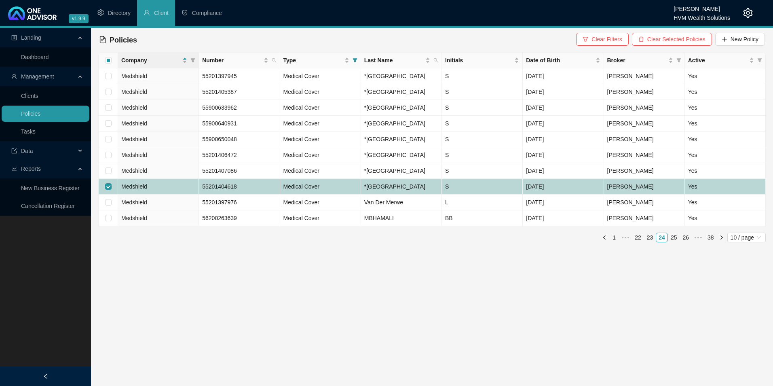
click at [178, 195] on td "Medshield" at bounding box center [158, 187] width 81 height 16
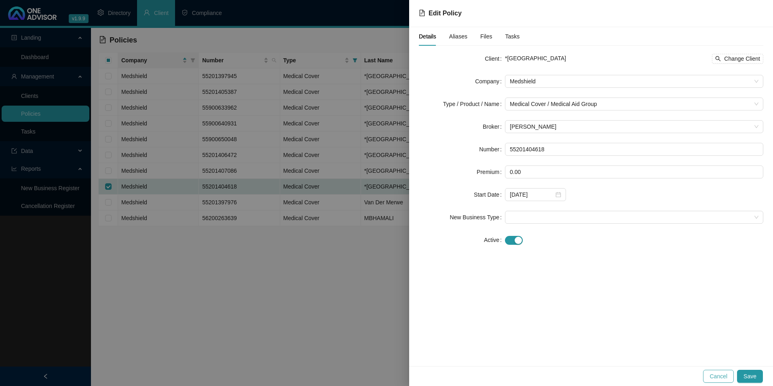
click at [722, 379] on span "Cancel" at bounding box center [719, 376] width 18 height 9
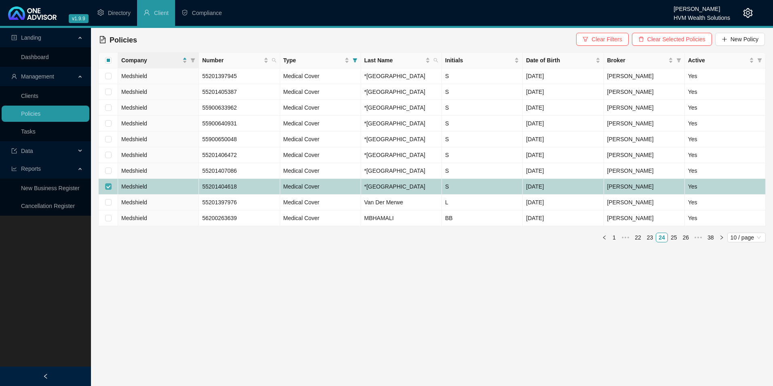
click at [110, 190] on input "checkbox" at bounding box center [108, 186] width 6 height 6
checkbox input "false"
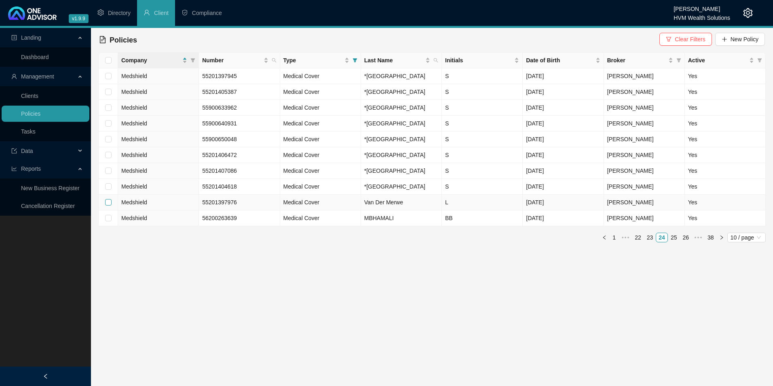
click at [108, 205] on input "checkbox" at bounding box center [108, 202] width 6 height 6
checkbox input "true"
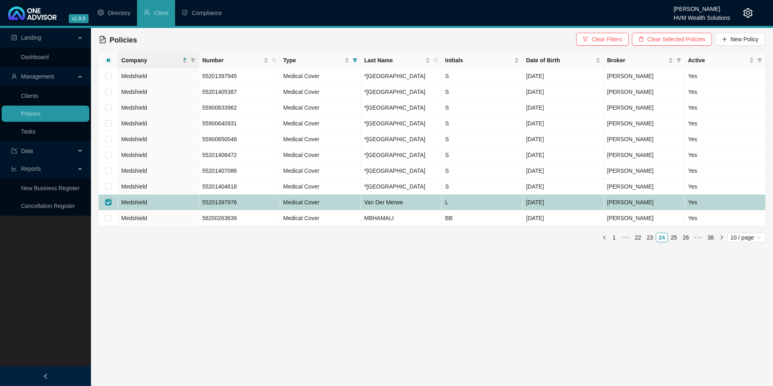
click at [160, 210] on td "Medshield" at bounding box center [158, 203] width 81 height 16
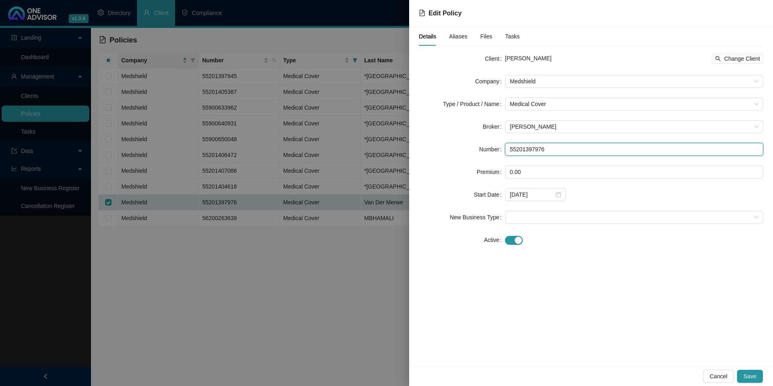
drag, startPoint x: 566, startPoint y: 150, endPoint x: 505, endPoint y: 148, distance: 61.1
click at [505, 148] on div "Number 55201397976" at bounding box center [591, 149] width 345 height 13
click at [738, 57] on span "Change Client" at bounding box center [742, 58] width 36 height 9
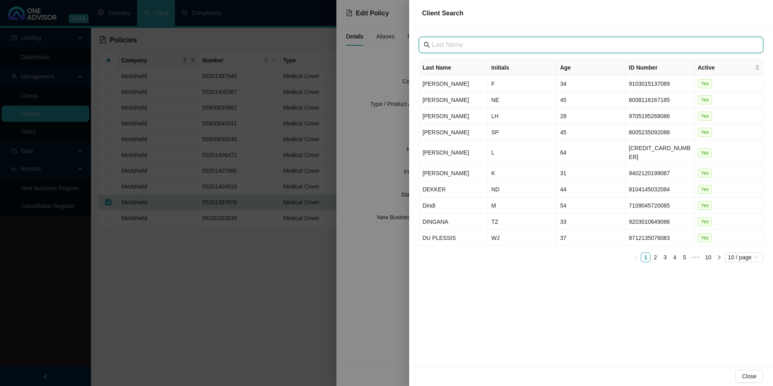
paste input "[GEOGRAPHIC_DATA]"
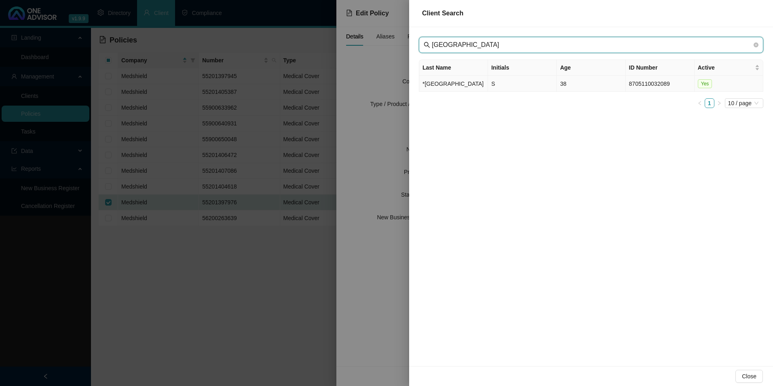
type input "[GEOGRAPHIC_DATA]"
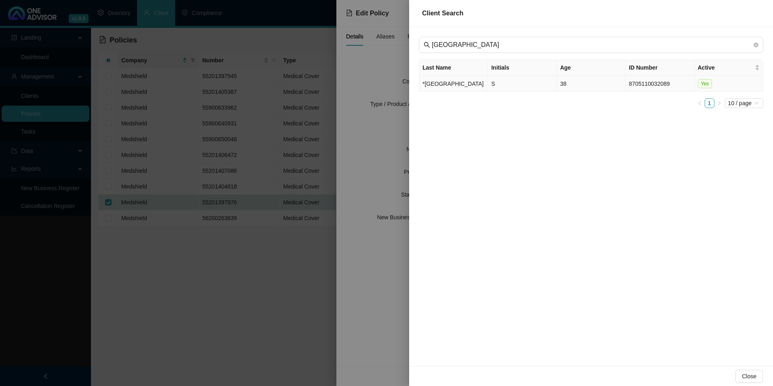
click at [454, 89] on td "*[GEOGRAPHIC_DATA]" at bounding box center [453, 84] width 69 height 16
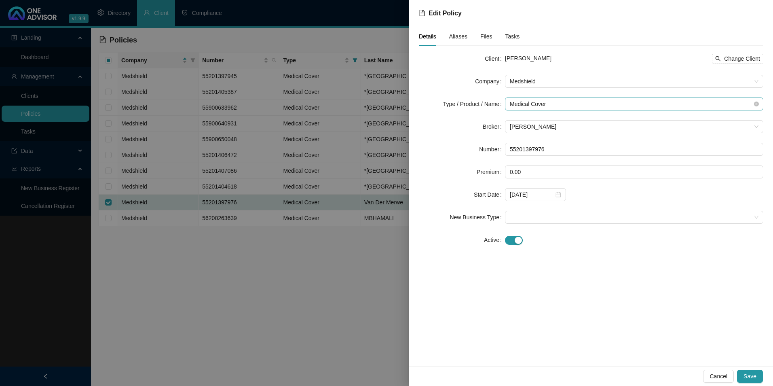
click at [560, 102] on span "Medical Cover" at bounding box center [634, 104] width 249 height 12
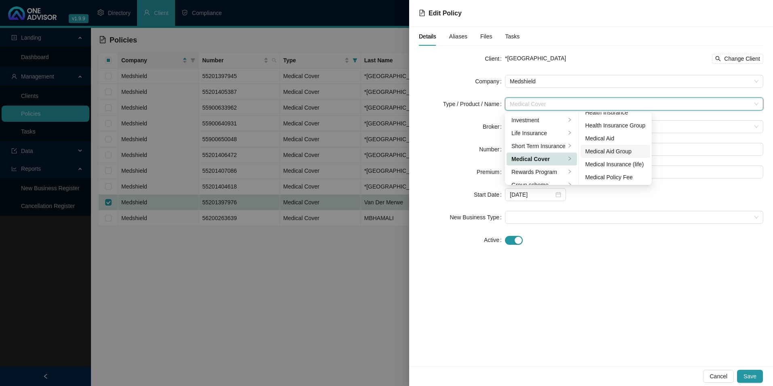
scroll to position [47, 0]
click at [627, 150] on div "Medical Aid Group" at bounding box center [616, 150] width 60 height 9
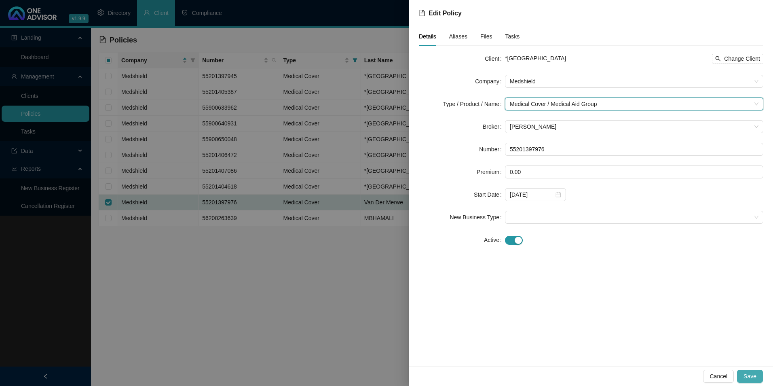
click at [757, 377] on button "Save" at bounding box center [750, 376] width 26 height 13
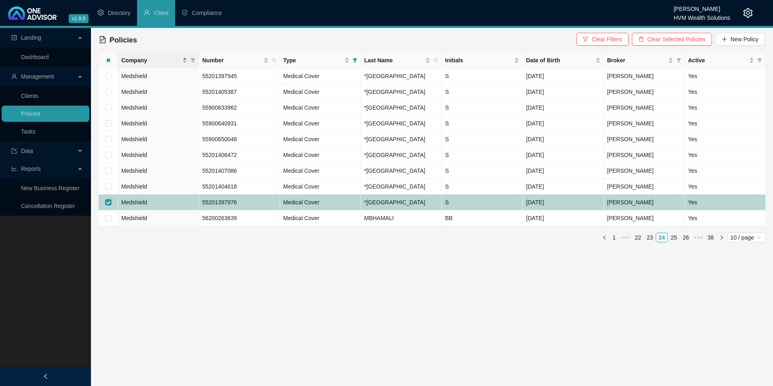
click at [167, 210] on td "Medshield" at bounding box center [158, 203] width 81 height 16
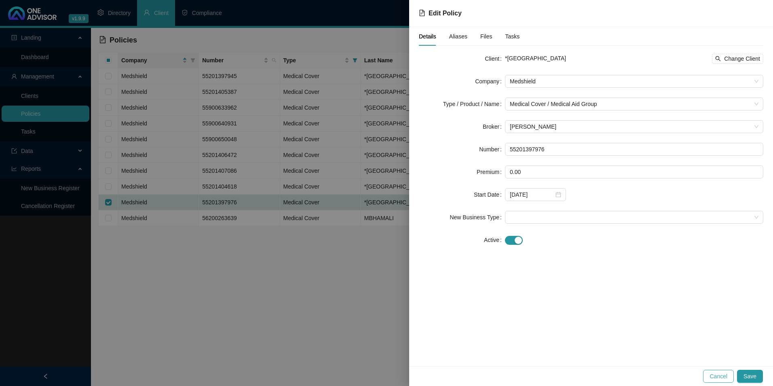
click at [721, 375] on span "Cancel" at bounding box center [719, 376] width 18 height 9
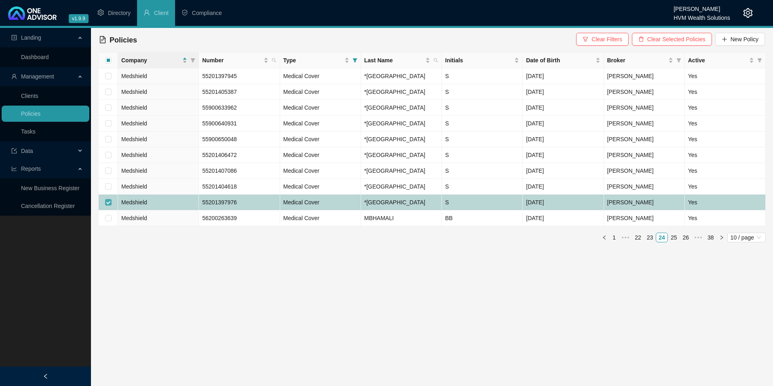
click at [109, 205] on input "checkbox" at bounding box center [108, 202] width 6 height 6
checkbox input "false"
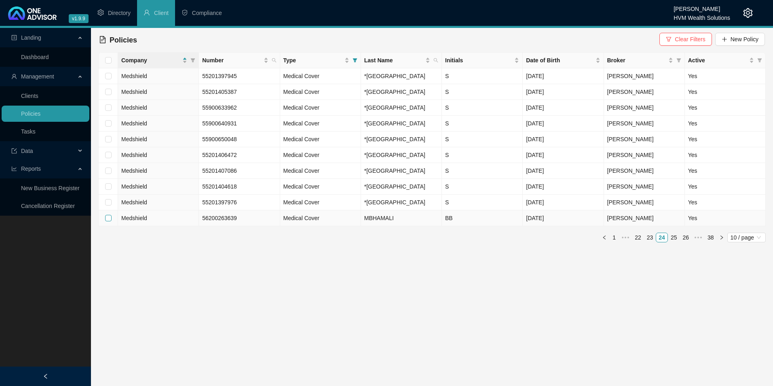
click at [105, 221] on input "checkbox" at bounding box center [108, 218] width 6 height 6
checkbox input "true"
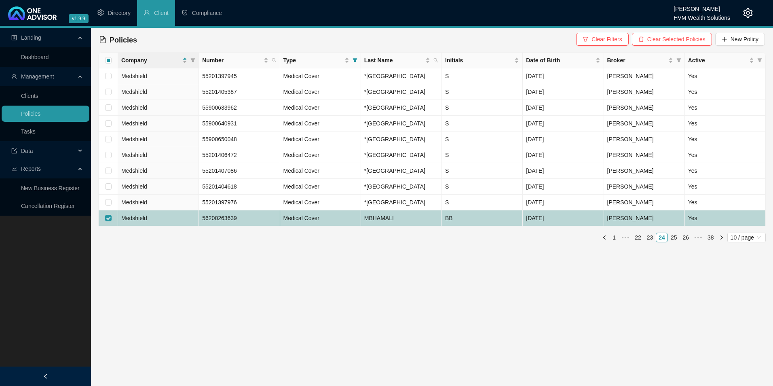
click at [127, 221] on span "Medshield" at bounding box center [134, 218] width 26 height 6
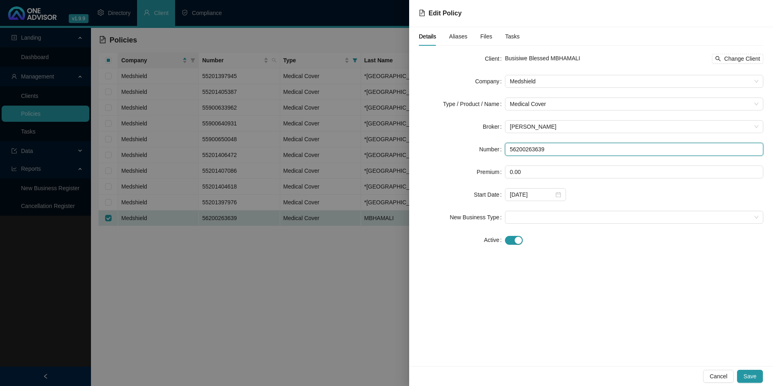
drag, startPoint x: 553, startPoint y: 150, endPoint x: 507, endPoint y: 149, distance: 46.1
click at [507, 149] on input "56200263639" at bounding box center [634, 149] width 258 height 13
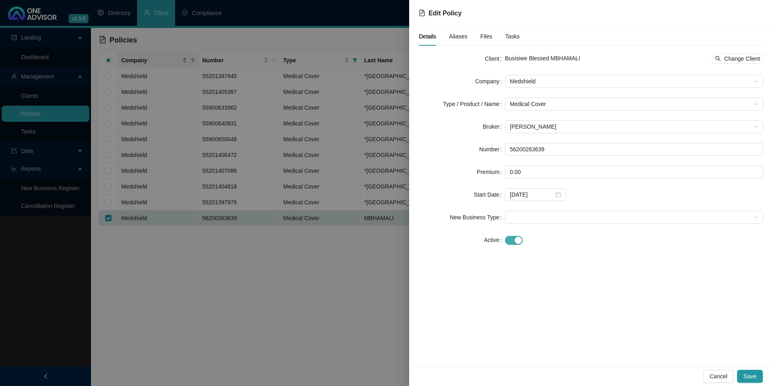
click at [521, 241] on div "button" at bounding box center [518, 240] width 7 height 7
click at [533, 264] on input at bounding box center [532, 262] width 44 height 9
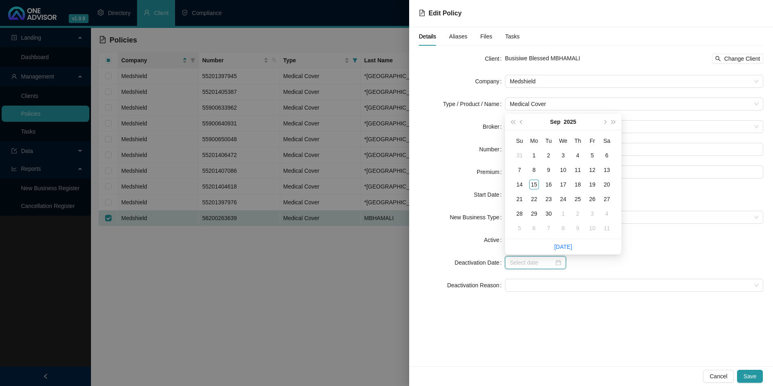
paste input "[DATE]"
type input "[DATE]"
click at [607, 311] on div "Details Aliases Files Tasks Client Busisiwe Blessed MBHAMALI Change Client Comp…" at bounding box center [591, 196] width 364 height 339
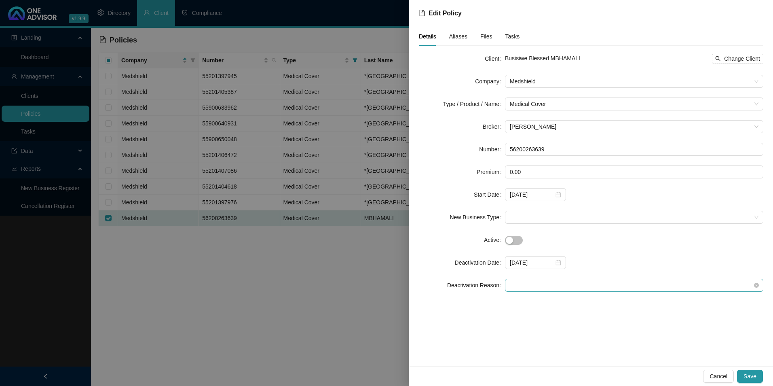
click at [580, 289] on span at bounding box center [634, 285] width 249 height 12
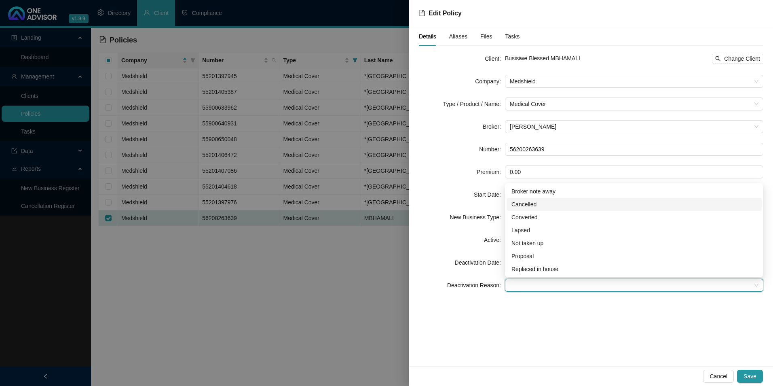
click at [527, 205] on div "Cancelled" at bounding box center [634, 204] width 245 height 9
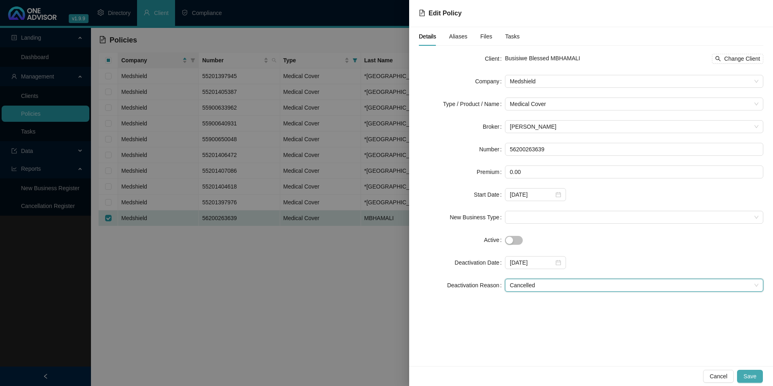
click at [752, 373] on span "Save" at bounding box center [750, 376] width 13 height 9
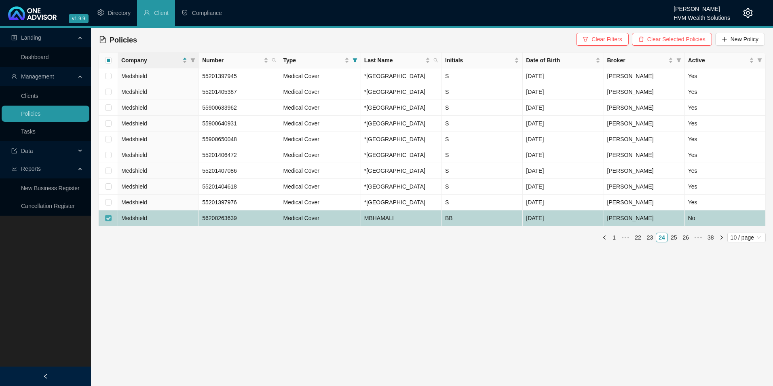
click at [110, 221] on input "checkbox" at bounding box center [108, 218] width 6 height 6
checkbox input "false"
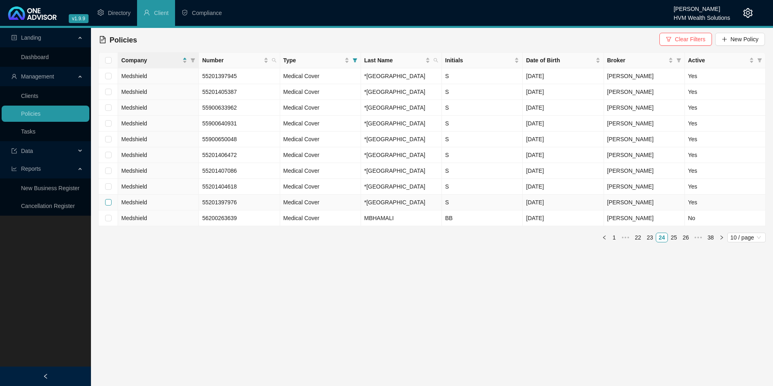
click at [106, 205] on input "checkbox" at bounding box center [108, 202] width 6 height 6
checkbox input "true"
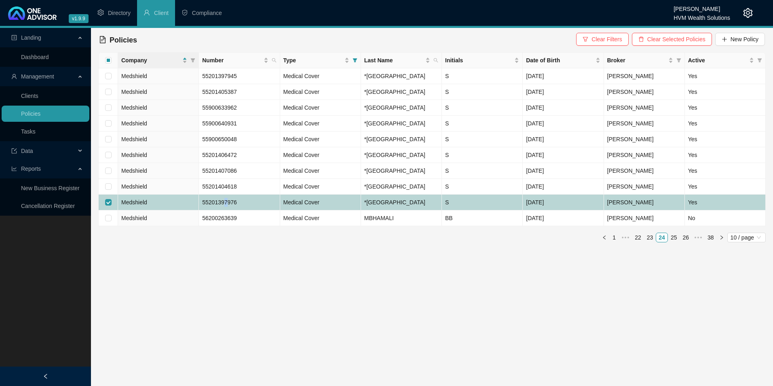
click at [226, 205] on span "55201397976" at bounding box center [219, 202] width 35 height 6
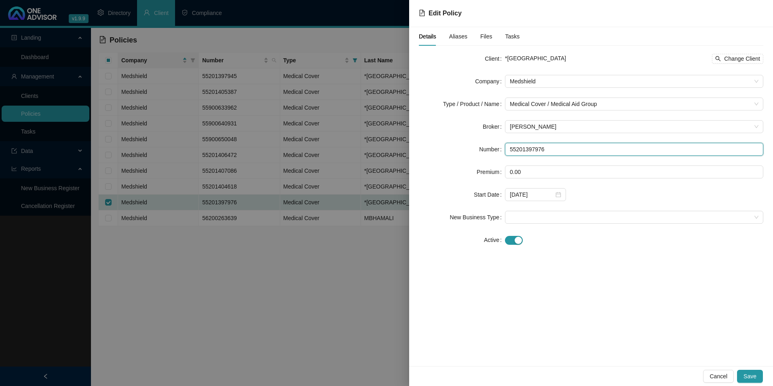
drag, startPoint x: 560, startPoint y: 154, endPoint x: 477, endPoint y: 153, distance: 83.3
click at [477, 153] on div "Number 55201397976" at bounding box center [591, 149] width 345 height 13
click at [715, 374] on span "Cancel" at bounding box center [719, 376] width 18 height 9
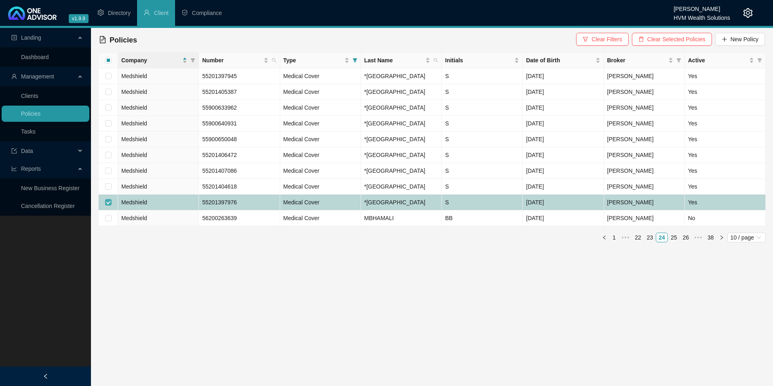
click at [106, 205] on input "checkbox" at bounding box center [108, 202] width 6 height 6
checkbox input "false"
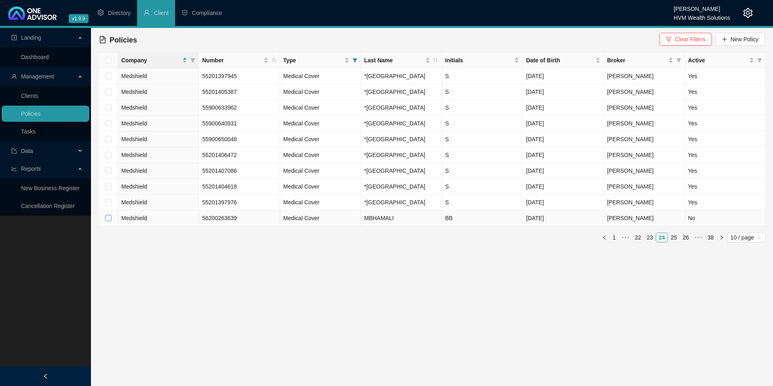
click at [106, 221] on input "checkbox" at bounding box center [108, 218] width 6 height 6
checkbox input "true"
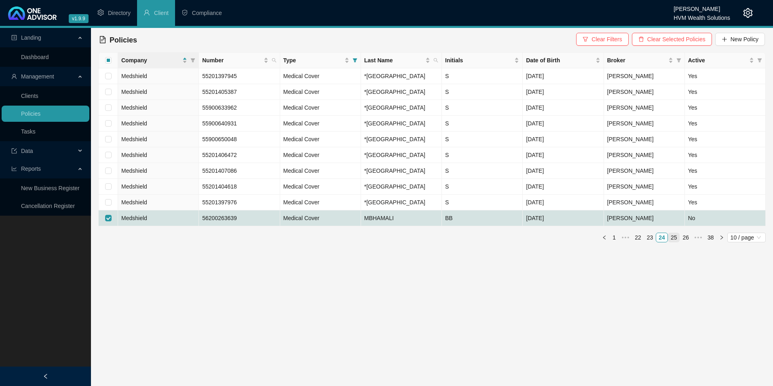
click at [679, 242] on link "25" at bounding box center [674, 237] width 11 height 9
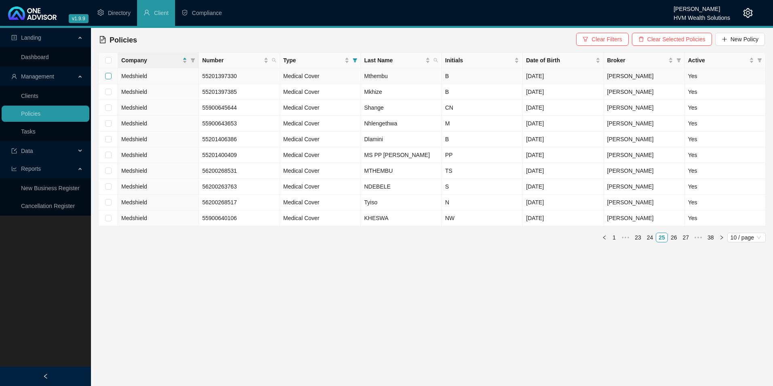
click at [109, 74] on input "checkbox" at bounding box center [108, 76] width 6 height 6
checkbox input "true"
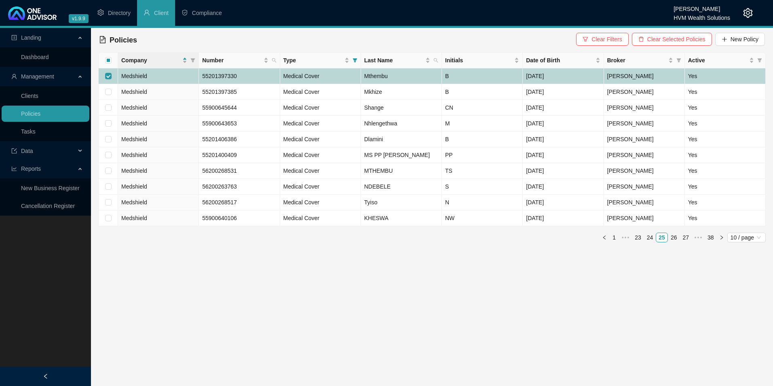
click at [335, 77] on td "Medical Cover" at bounding box center [320, 76] width 81 height 16
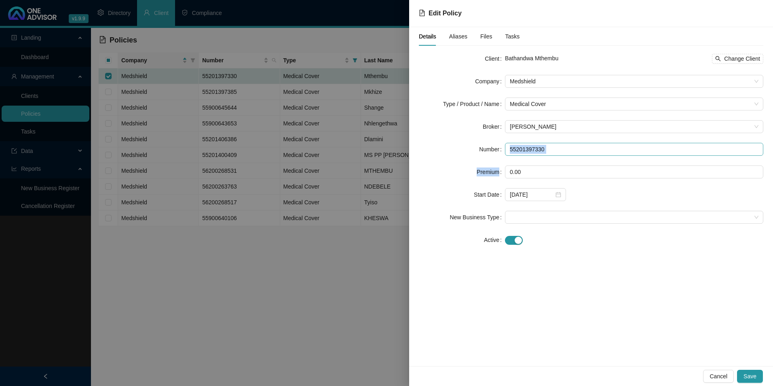
drag, startPoint x: 566, startPoint y: 158, endPoint x: 516, endPoint y: 150, distance: 50.3
click at [516, 150] on form "Client [GEOGRAPHIC_DATA] Mthembu Change Client Company Medshield Type / Product…" at bounding box center [591, 149] width 345 height 194
drag, startPoint x: 548, startPoint y: 148, endPoint x: 486, endPoint y: 147, distance: 62.3
click at [486, 147] on div "Number 55201397330" at bounding box center [591, 149] width 345 height 13
click at [739, 53] on div "Bathandwa Mthembu Change Client" at bounding box center [634, 58] width 258 height 13
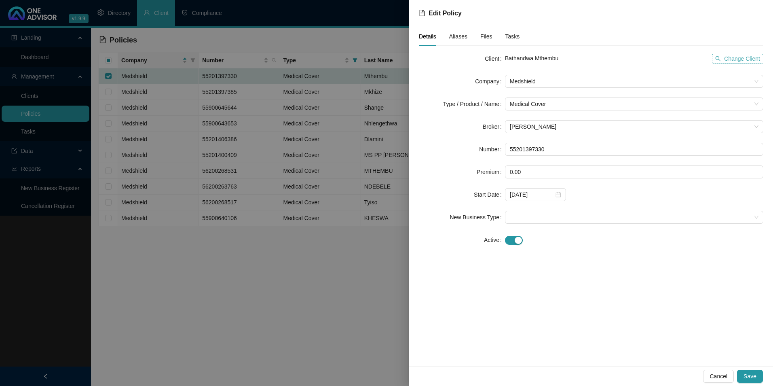
click at [737, 58] on span "Change Client" at bounding box center [742, 58] width 36 height 9
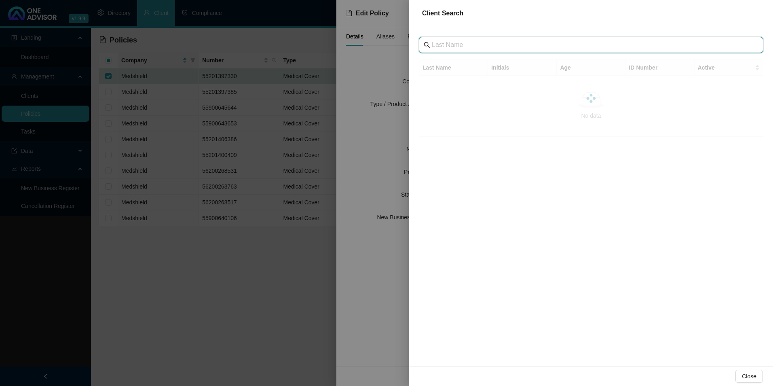
paste input "[GEOGRAPHIC_DATA]"
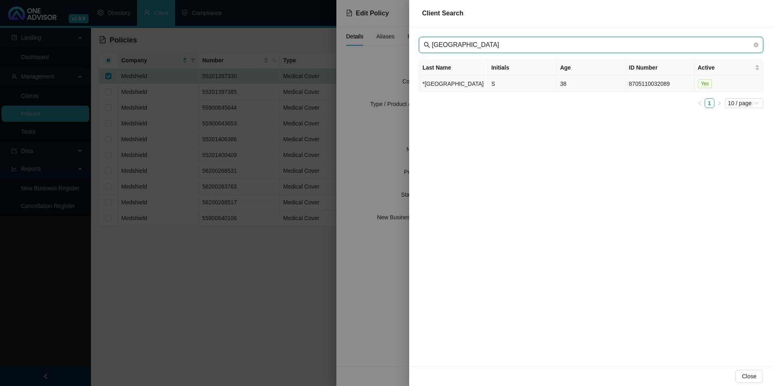
type input "[GEOGRAPHIC_DATA]"
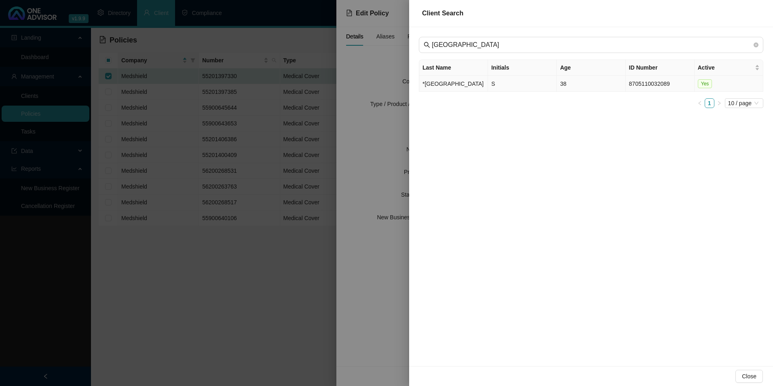
click at [437, 88] on td "*[GEOGRAPHIC_DATA]" at bounding box center [453, 84] width 69 height 16
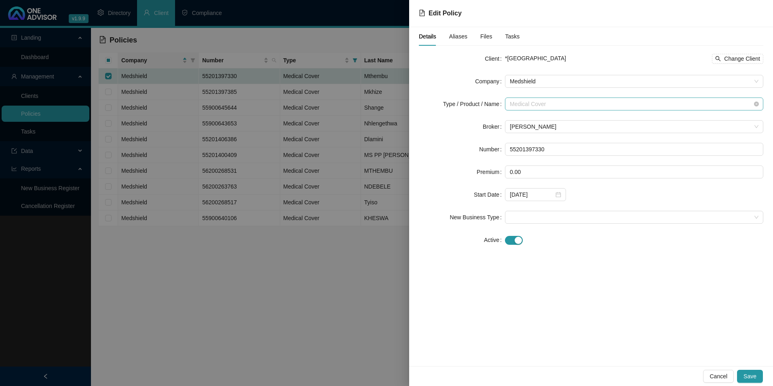
click at [576, 108] on span "Medical Cover" at bounding box center [634, 104] width 249 height 12
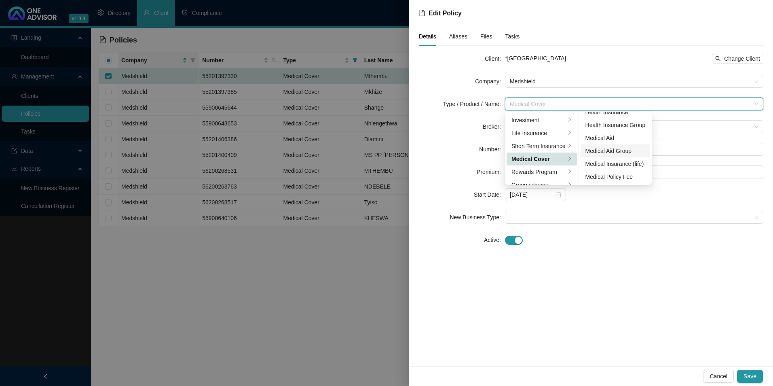
click at [620, 148] on div "Medical Aid Group" at bounding box center [616, 150] width 60 height 9
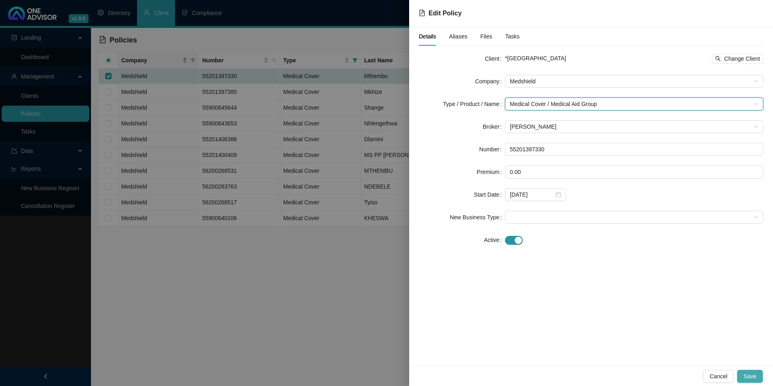
click at [756, 373] on span "Save" at bounding box center [750, 376] width 13 height 9
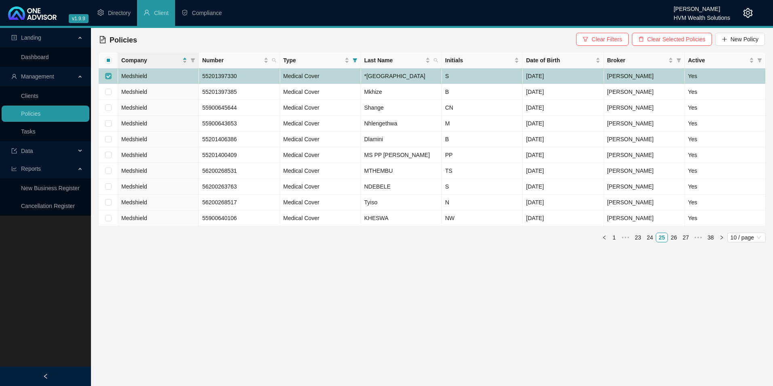
click at [108, 79] on input "checkbox" at bounding box center [108, 76] width 6 height 6
checkbox input "false"
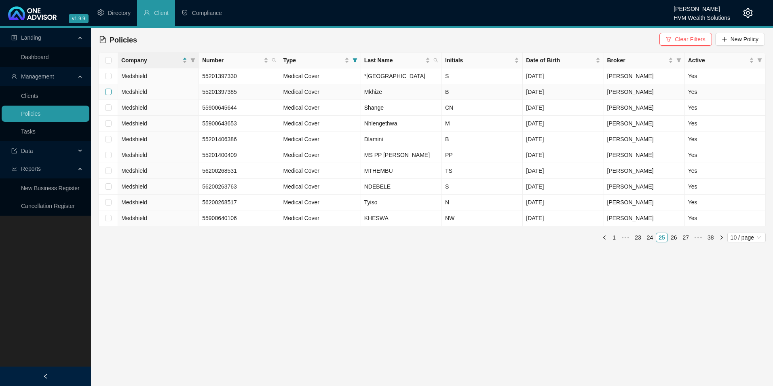
click at [108, 95] on input "checkbox" at bounding box center [108, 92] width 6 height 6
checkbox input "true"
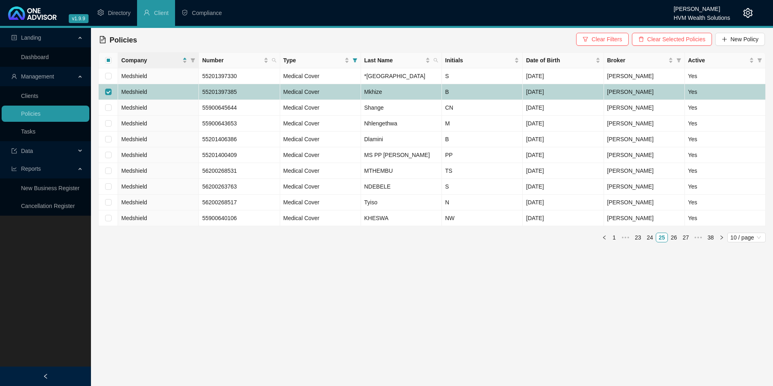
click at [188, 100] on td "Medshield" at bounding box center [158, 92] width 81 height 16
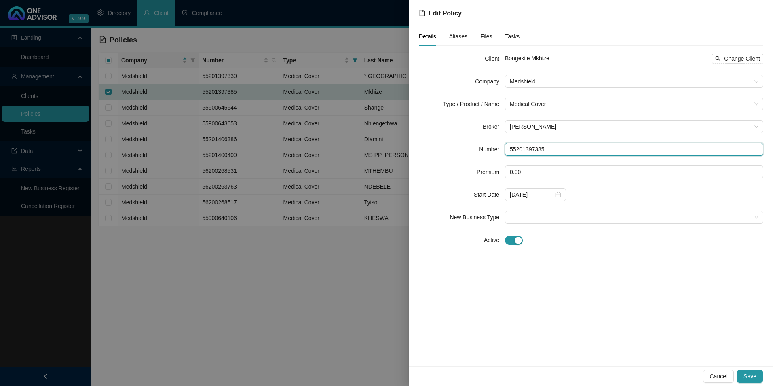
drag, startPoint x: 547, startPoint y: 148, endPoint x: 486, endPoint y: 144, distance: 61.2
click at [486, 144] on div "Number 55201397385" at bounding box center [591, 149] width 345 height 13
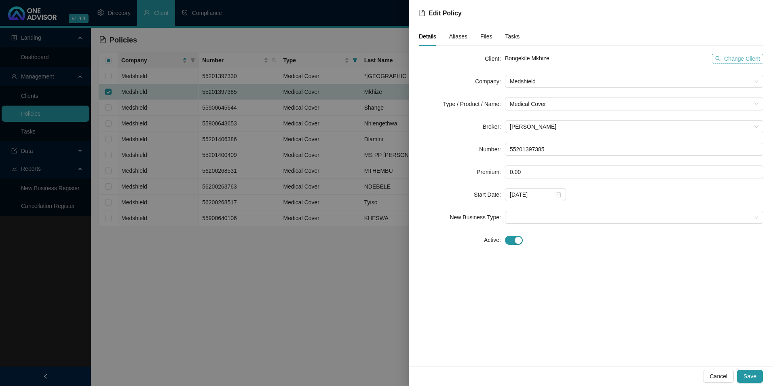
click at [751, 56] on span "Change Client" at bounding box center [742, 58] width 36 height 9
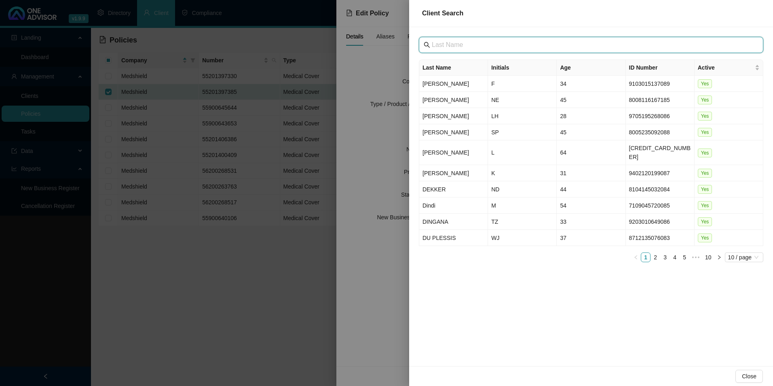
paste input "[GEOGRAPHIC_DATA]"
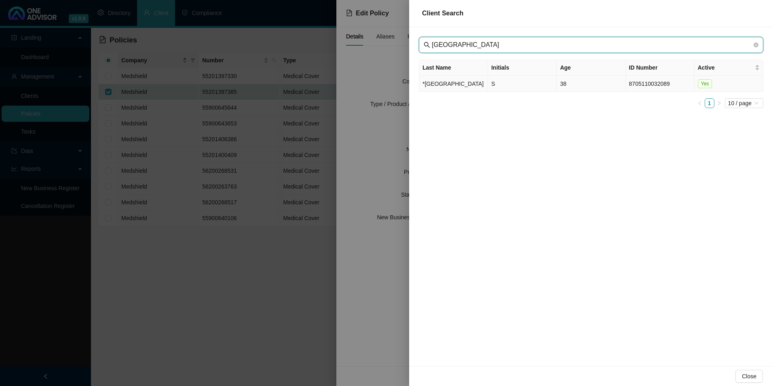
type input "[GEOGRAPHIC_DATA]"
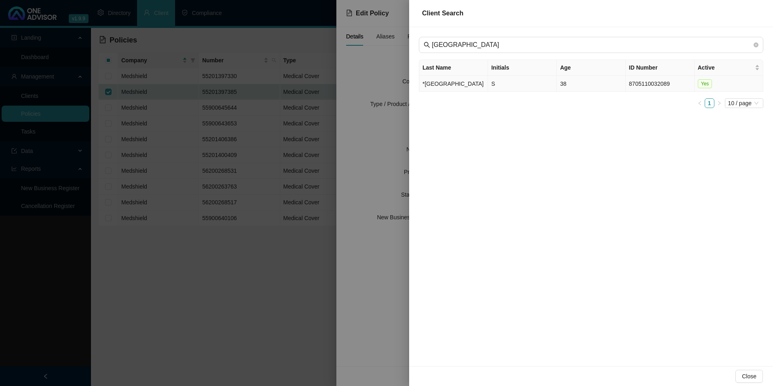
click at [456, 89] on td "*[GEOGRAPHIC_DATA]" at bounding box center [453, 84] width 69 height 16
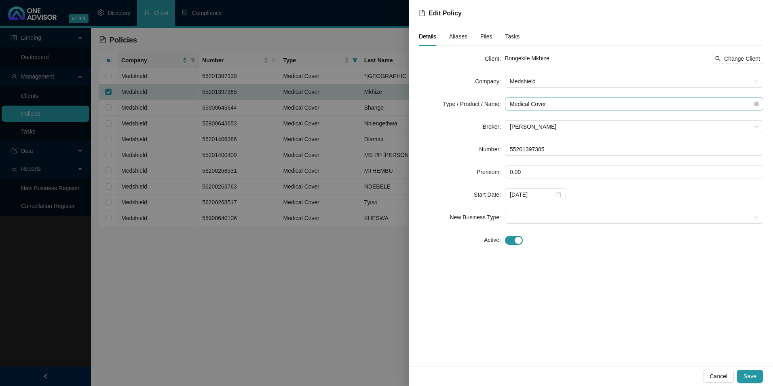
click at [595, 108] on span "Medical Cover" at bounding box center [634, 104] width 249 height 12
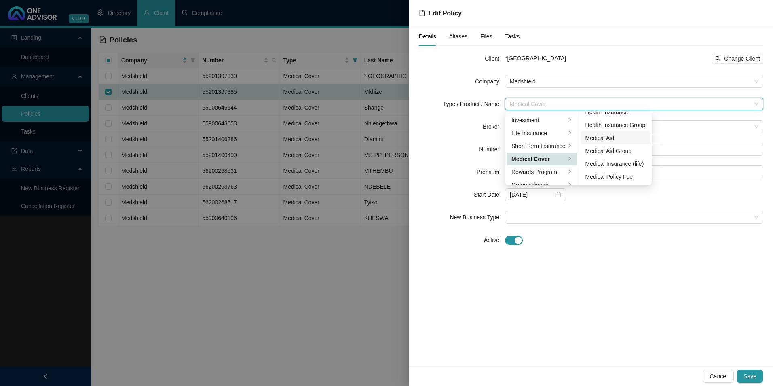
click at [605, 136] on div "Medical Aid" at bounding box center [616, 137] width 60 height 9
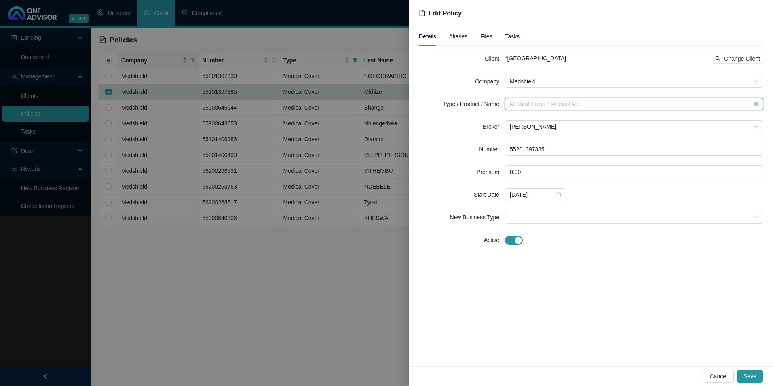
click at [598, 103] on span "Medical Cover / Medical Aid" at bounding box center [634, 104] width 249 height 12
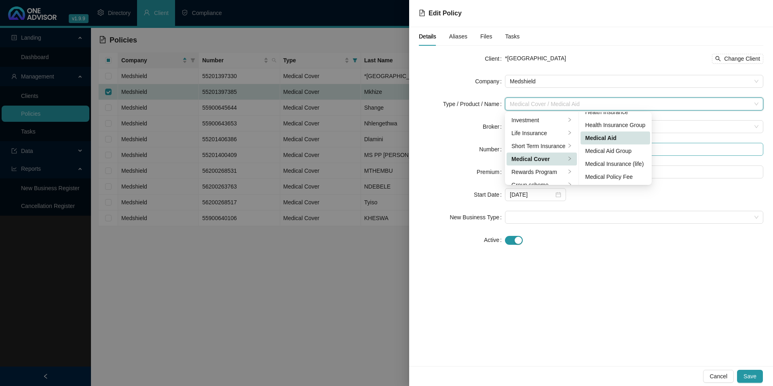
click at [607, 150] on div "Medical Aid Group" at bounding box center [616, 150] width 60 height 9
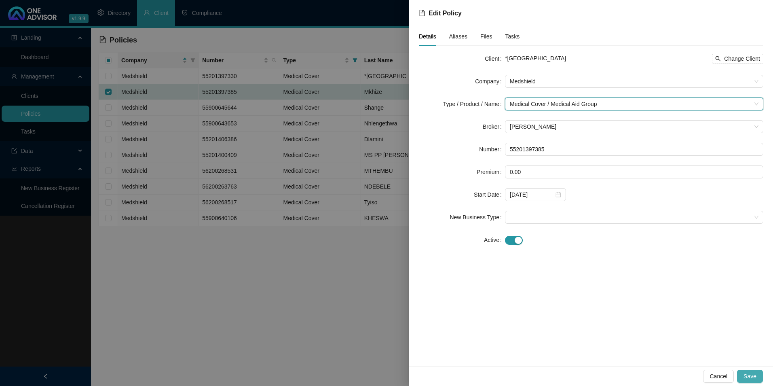
click at [755, 373] on span "Save" at bounding box center [750, 376] width 13 height 9
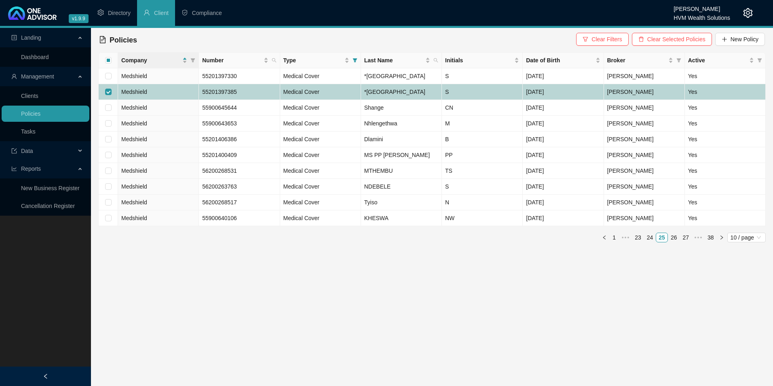
click at [159, 100] on td "Medshield" at bounding box center [158, 92] width 81 height 16
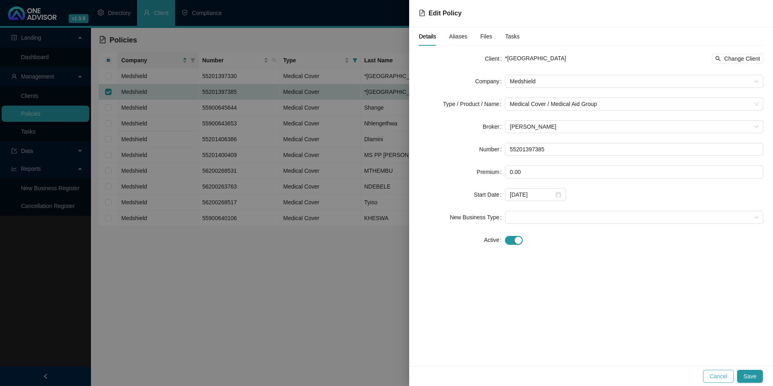
click at [729, 375] on button "Cancel" at bounding box center [718, 376] width 31 height 13
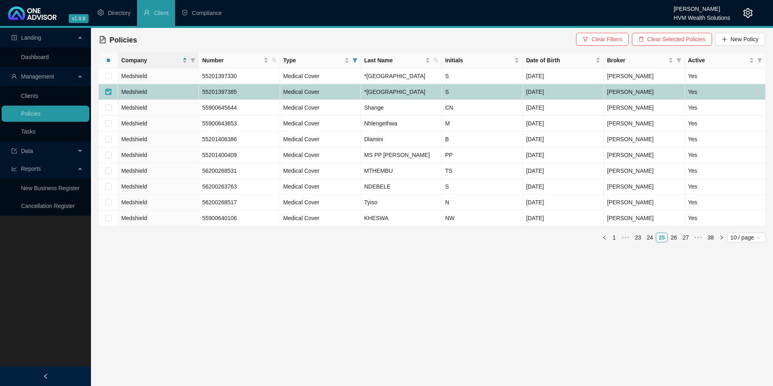
click at [108, 95] on input "checkbox" at bounding box center [108, 92] width 6 height 6
checkbox input "false"
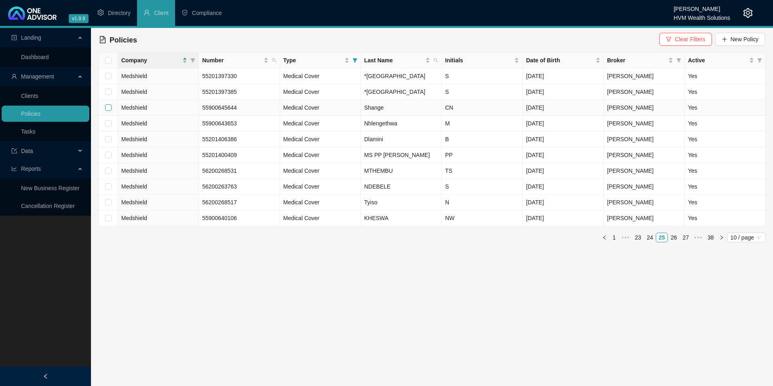
click at [111, 111] on input "checkbox" at bounding box center [108, 107] width 6 height 6
checkbox input "true"
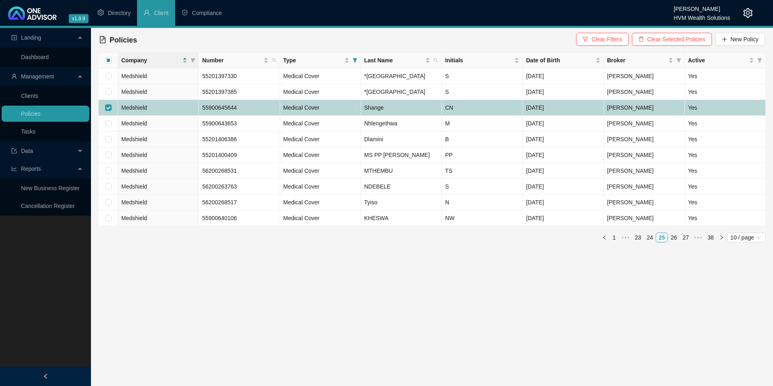
click at [144, 111] on span "Medshield" at bounding box center [134, 107] width 26 height 6
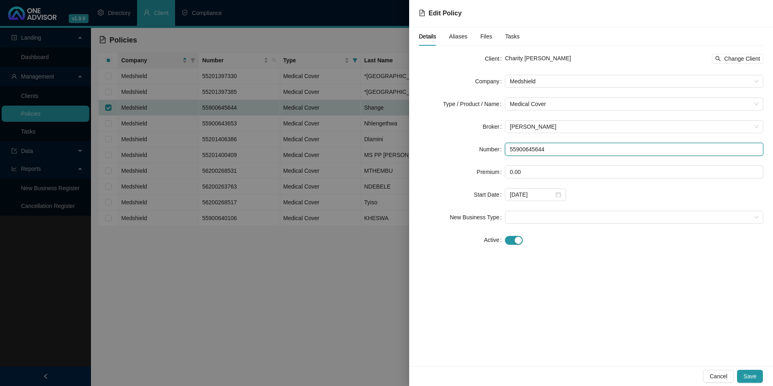
drag, startPoint x: 559, startPoint y: 148, endPoint x: 470, endPoint y: 147, distance: 89.0
click at [470, 147] on div "Number 55900645644" at bounding box center [591, 149] width 345 height 13
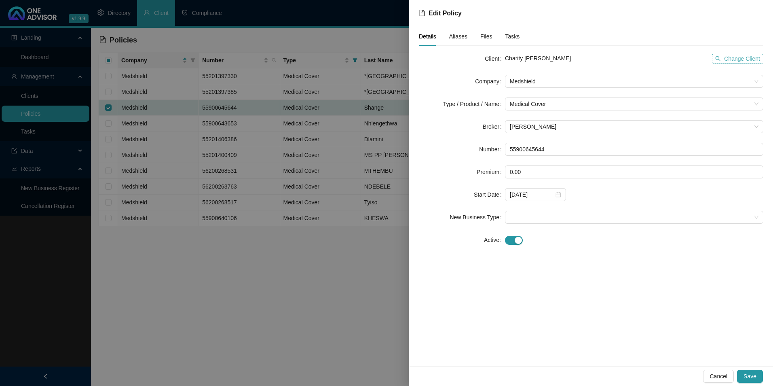
click at [744, 59] on span "Change Client" at bounding box center [742, 58] width 36 height 9
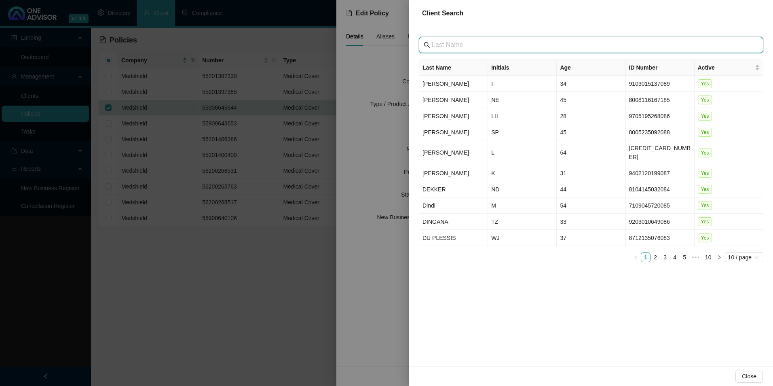
paste input "[GEOGRAPHIC_DATA]"
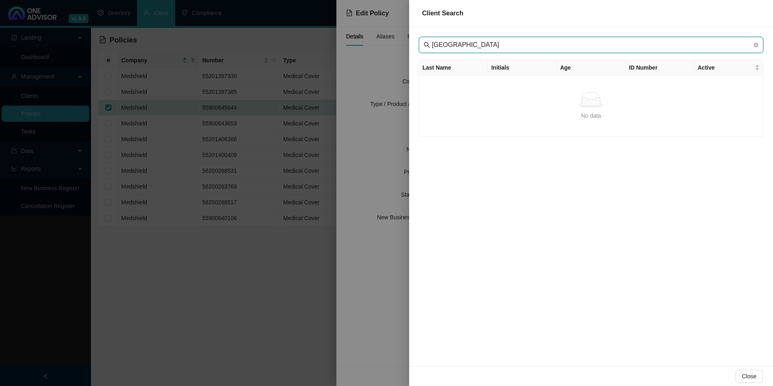
click at [446, 43] on input "[GEOGRAPHIC_DATA]" at bounding box center [592, 45] width 320 height 10
type input "[GEOGRAPHIC_DATA]"
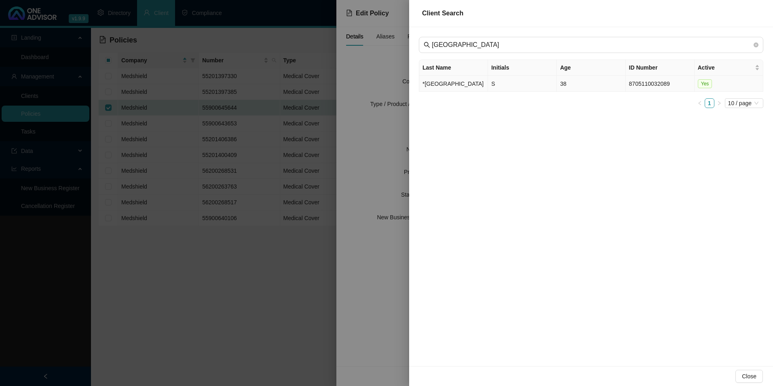
click at [441, 88] on td "*[GEOGRAPHIC_DATA]" at bounding box center [453, 84] width 69 height 16
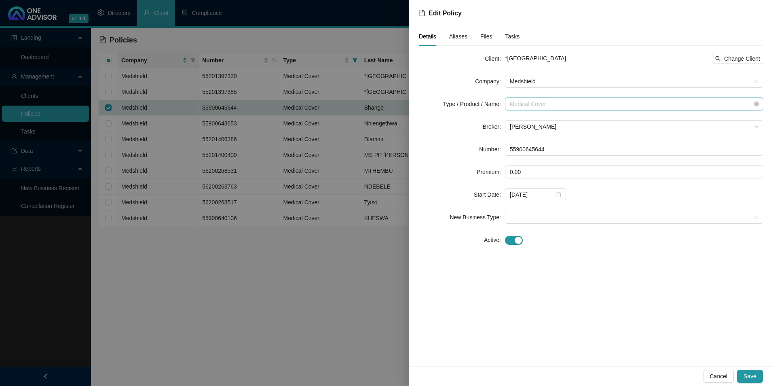
click at [544, 102] on span "Medical Cover" at bounding box center [634, 104] width 249 height 12
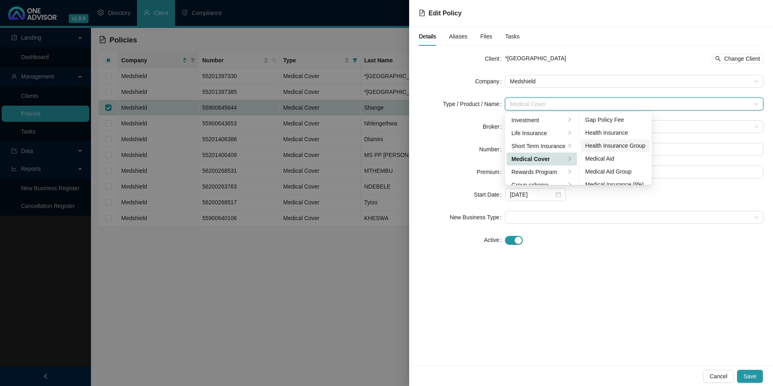
scroll to position [40, 0]
click at [614, 158] on div "Medical Aid Group" at bounding box center [616, 157] width 60 height 9
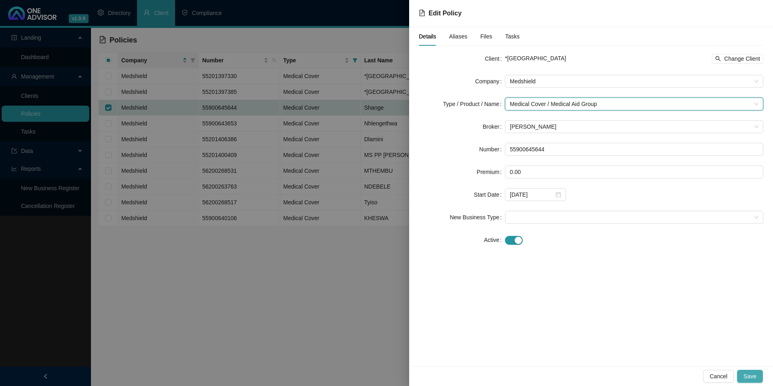
click at [753, 377] on span "Save" at bounding box center [750, 376] width 13 height 9
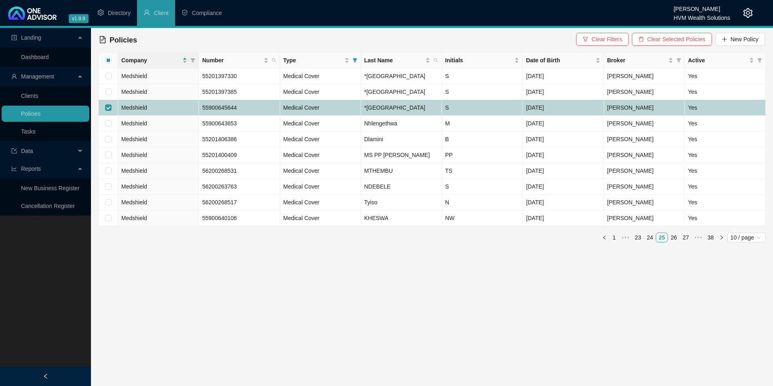
drag, startPoint x: 110, startPoint y: 129, endPoint x: 112, endPoint y: 146, distance: 16.7
click at [110, 111] on input "checkbox" at bounding box center [108, 107] width 6 height 6
checkbox input "false"
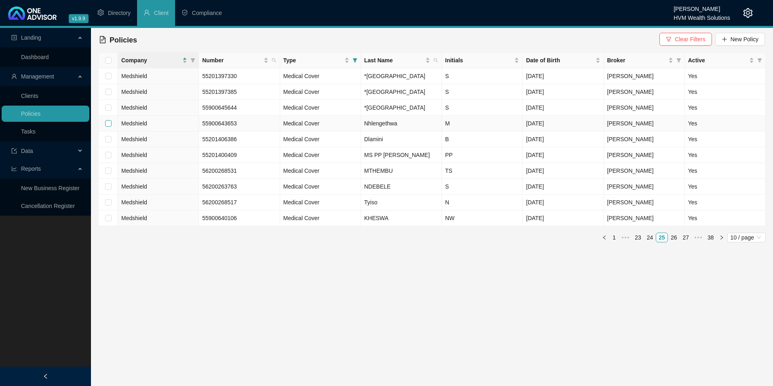
click at [108, 127] on input "checkbox" at bounding box center [108, 123] width 6 height 6
checkbox input "true"
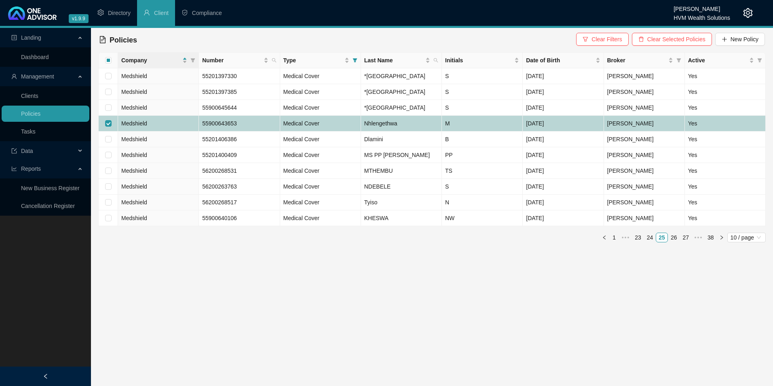
click at [171, 131] on td "Medshield" at bounding box center [158, 124] width 81 height 16
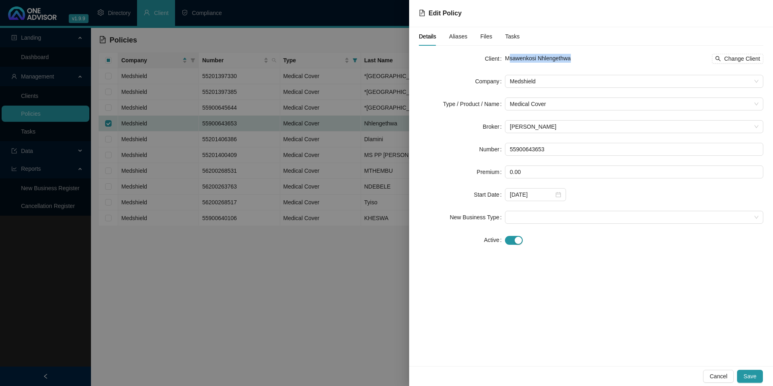
drag, startPoint x: 515, startPoint y: 52, endPoint x: 510, endPoint y: 51, distance: 5.7
click at [510, 51] on div "Details Aliases Files Tasks Client Msawenkosi Nhlengethwa Change Client Company…" at bounding box center [591, 141] width 345 height 229
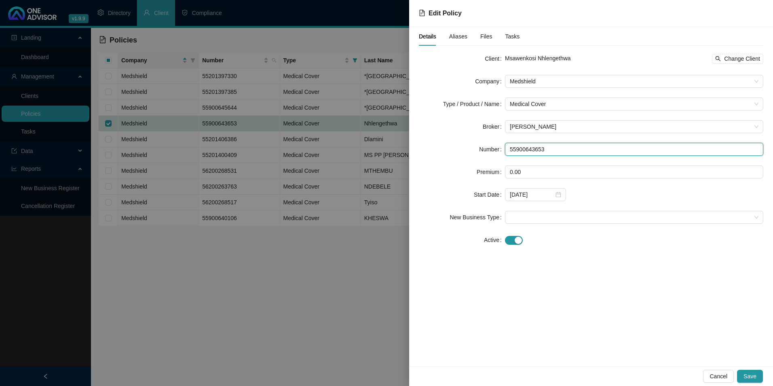
drag, startPoint x: 568, startPoint y: 151, endPoint x: 493, endPoint y: 147, distance: 75.7
click at [493, 147] on div "Number 55900643653" at bounding box center [591, 149] width 345 height 13
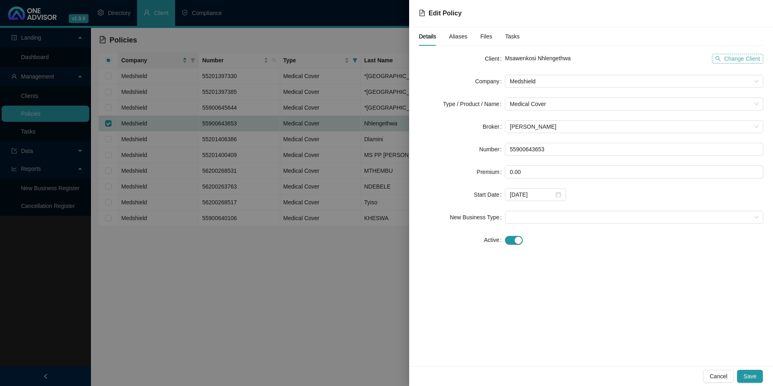
click at [754, 58] on span "Change Client" at bounding box center [742, 58] width 36 height 9
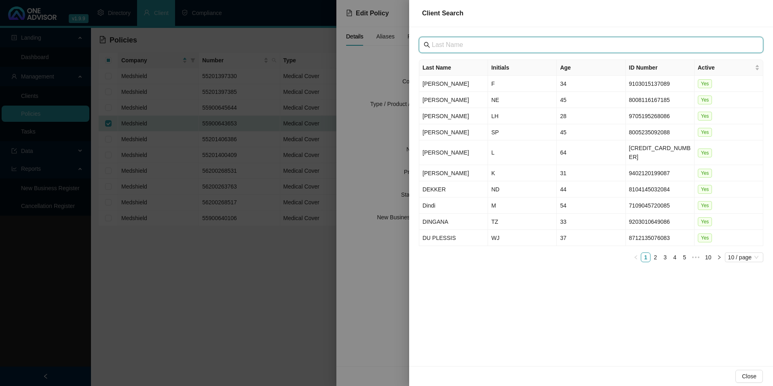
drag, startPoint x: 451, startPoint y: 51, endPoint x: 436, endPoint y: 44, distance: 15.6
click at [436, 43] on input "text" at bounding box center [592, 45] width 320 height 10
paste input "[GEOGRAPHIC_DATA]"
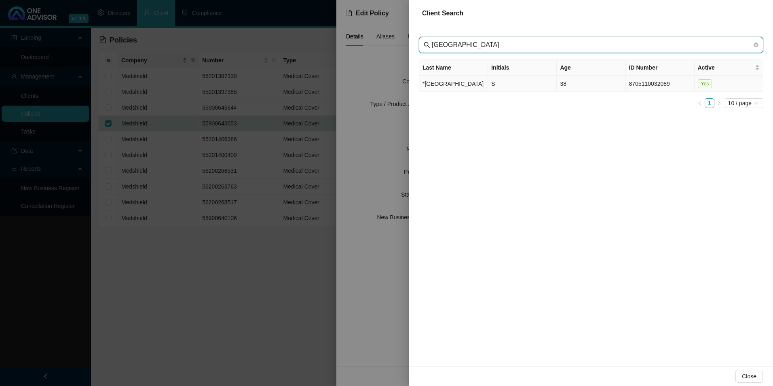
type input "[GEOGRAPHIC_DATA]"
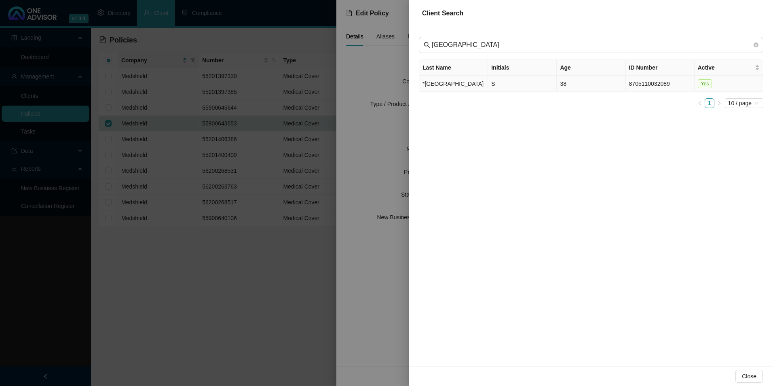
click at [434, 83] on td "*[GEOGRAPHIC_DATA]" at bounding box center [453, 84] width 69 height 16
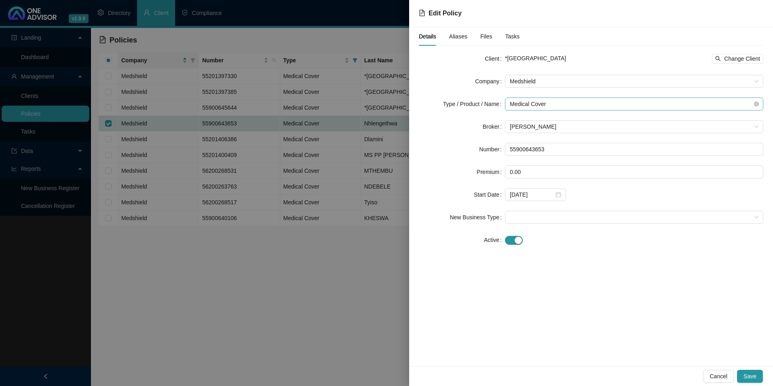
click at [565, 105] on span "Medical Cover" at bounding box center [634, 104] width 249 height 12
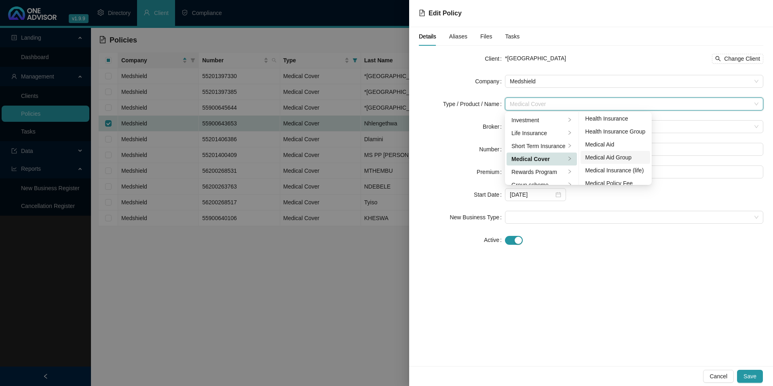
click at [624, 157] on div "Medical Aid Group" at bounding box center [616, 157] width 60 height 9
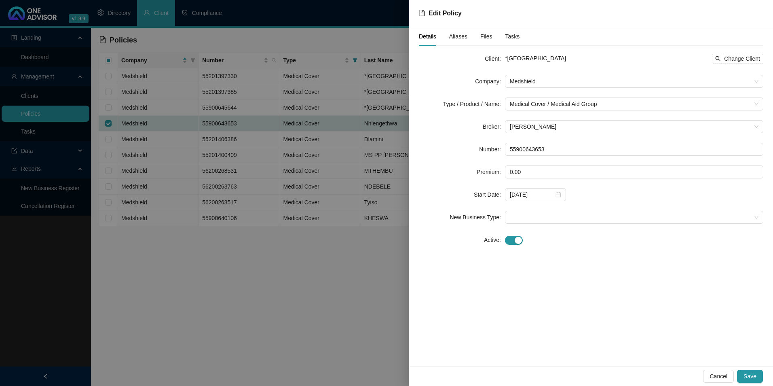
drag, startPoint x: 701, startPoint y: 339, endPoint x: 705, endPoint y: 341, distance: 4.7
click at [700, 338] on div "Details Aliases Files Tasks Client *EDEN GARDENS PRIVATE HOSPITAL Change Client…" at bounding box center [591, 196] width 364 height 339
click at [762, 378] on button "Save" at bounding box center [750, 376] width 26 height 13
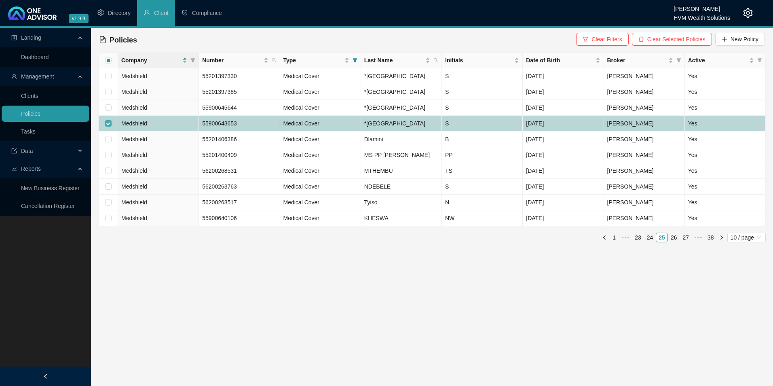
click at [108, 127] on input "checkbox" at bounding box center [108, 123] width 6 height 6
checkbox input "false"
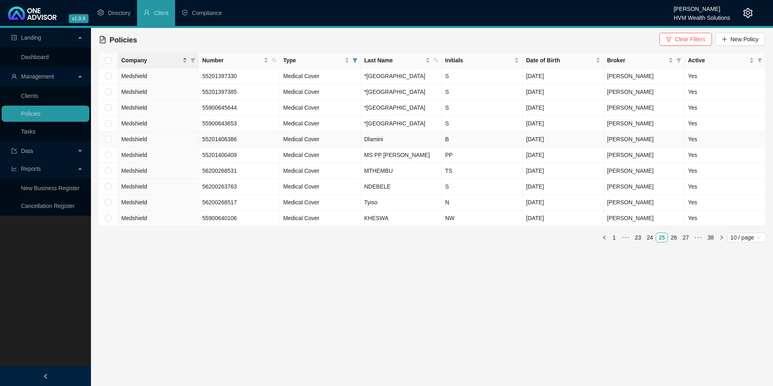
click at [157, 147] on td "Medshield" at bounding box center [158, 139] width 81 height 16
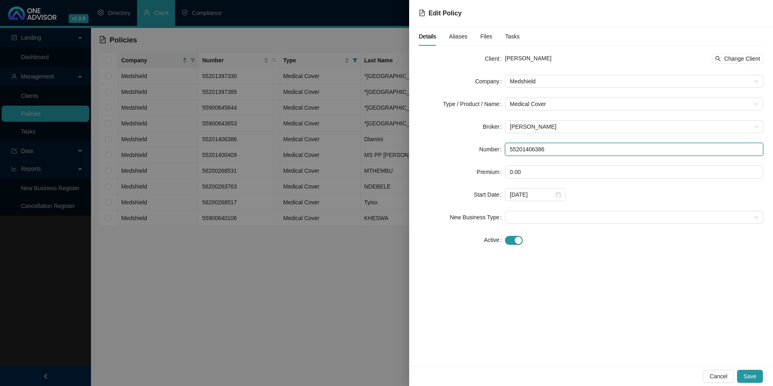
drag, startPoint x: 579, startPoint y: 155, endPoint x: 468, endPoint y: 148, distance: 111.0
click at [468, 148] on div "Number 55201406386" at bounding box center [591, 149] width 345 height 13
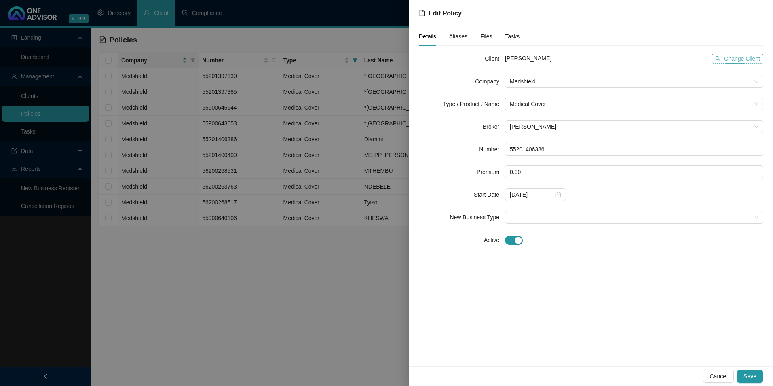
click at [739, 61] on span "Change Client" at bounding box center [742, 58] width 36 height 9
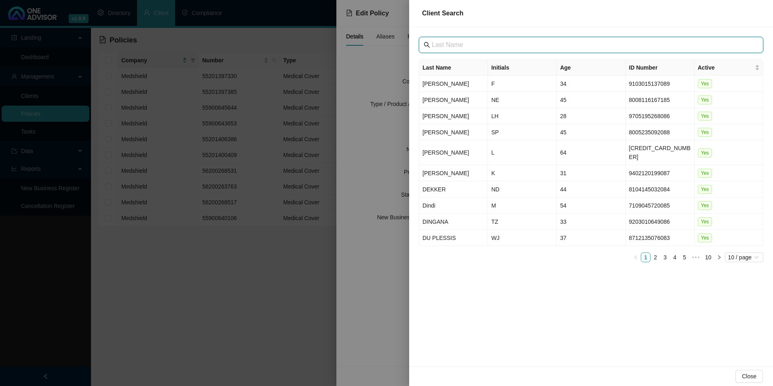
drag, startPoint x: 472, startPoint y: 39, endPoint x: 434, endPoint y: 46, distance: 38.6
paste input "[GEOGRAPHIC_DATA]"
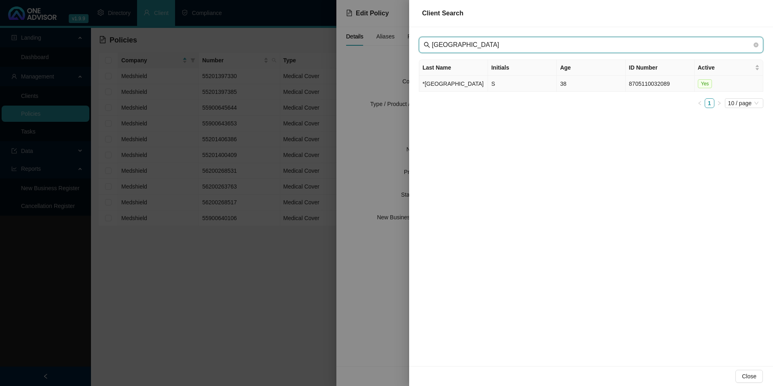
type input "[GEOGRAPHIC_DATA]"
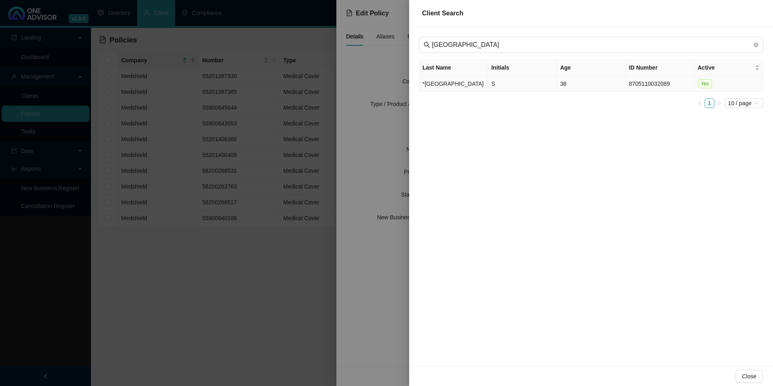
click at [430, 85] on td "*[GEOGRAPHIC_DATA]" at bounding box center [453, 84] width 69 height 16
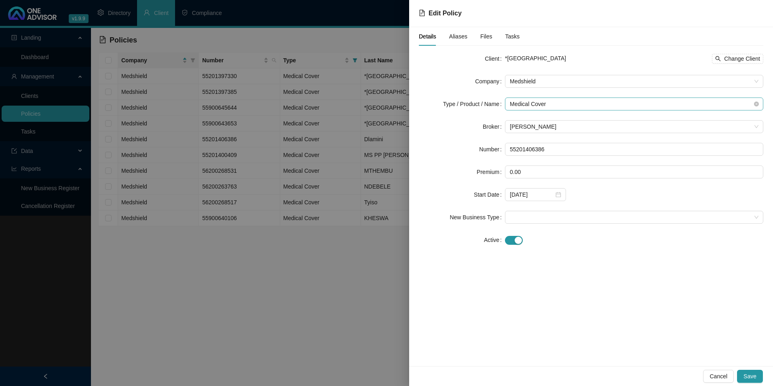
click at [566, 104] on span "Medical Cover" at bounding box center [634, 104] width 249 height 12
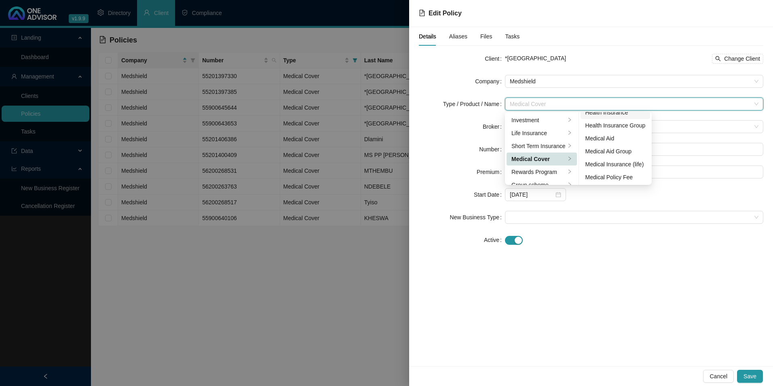
scroll to position [47, 0]
click at [615, 152] on div "Medical Aid Group" at bounding box center [616, 150] width 60 height 9
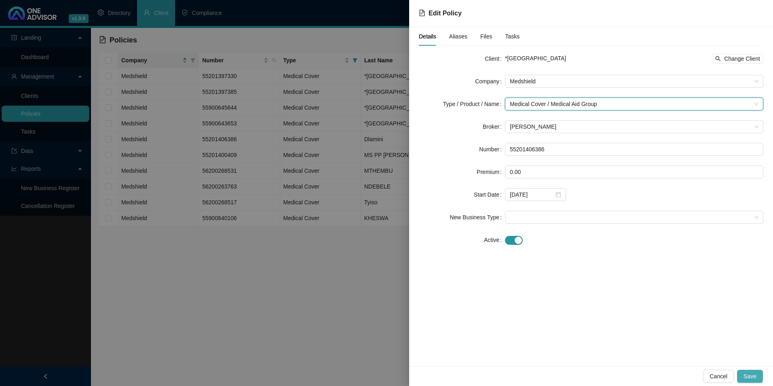
click at [753, 376] on span "Save" at bounding box center [750, 376] width 13 height 9
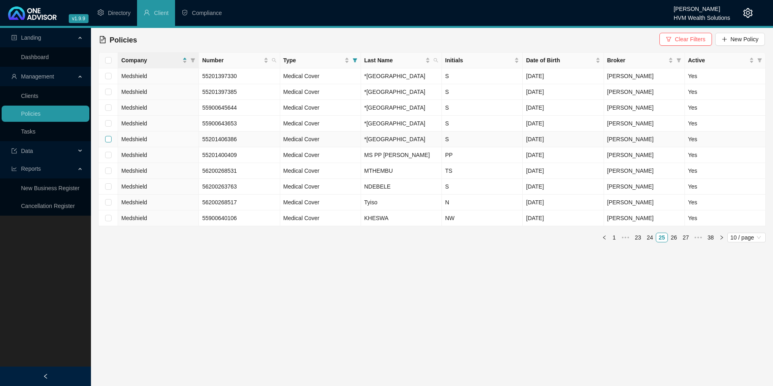
click at [109, 142] on input "checkbox" at bounding box center [108, 139] width 6 height 6
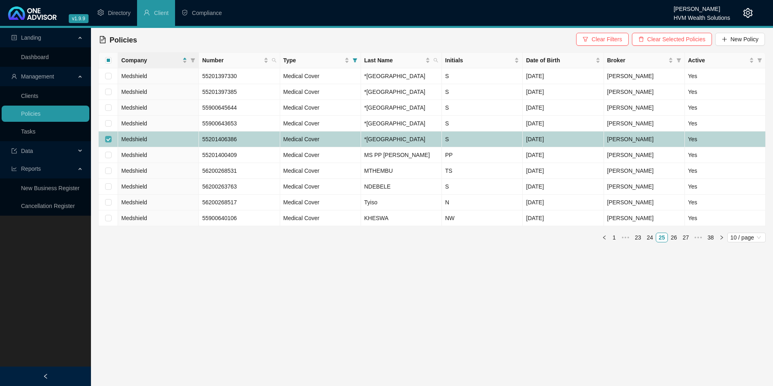
click at [108, 142] on input "checkbox" at bounding box center [108, 139] width 6 height 6
checkbox input "false"
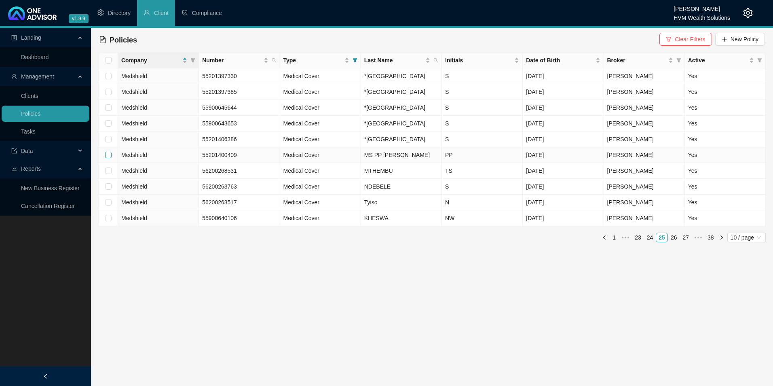
click at [108, 158] on input "checkbox" at bounding box center [108, 155] width 6 height 6
checkbox input "true"
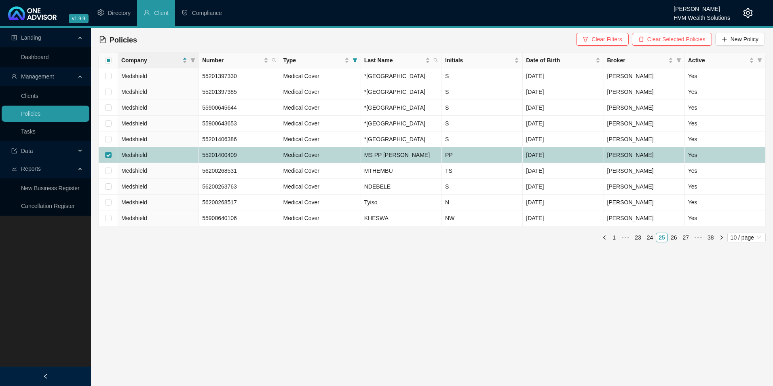
click at [180, 163] on td "Medshield" at bounding box center [158, 155] width 81 height 16
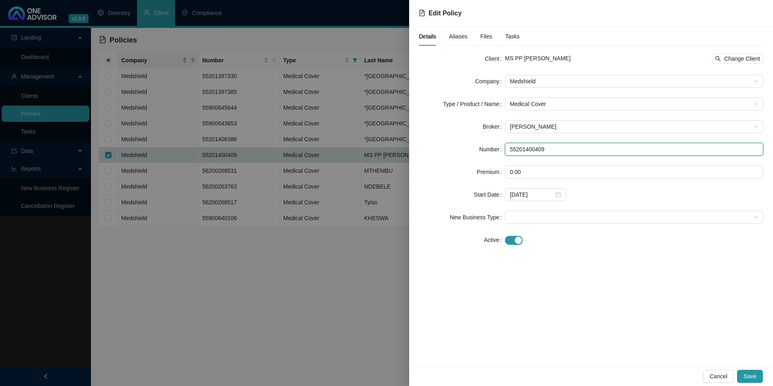
drag, startPoint x: 552, startPoint y: 148, endPoint x: 500, endPoint y: 148, distance: 52.6
click at [500, 148] on div "Number 55201400409" at bounding box center [591, 149] width 345 height 13
click at [751, 60] on span "Change Client" at bounding box center [742, 58] width 36 height 9
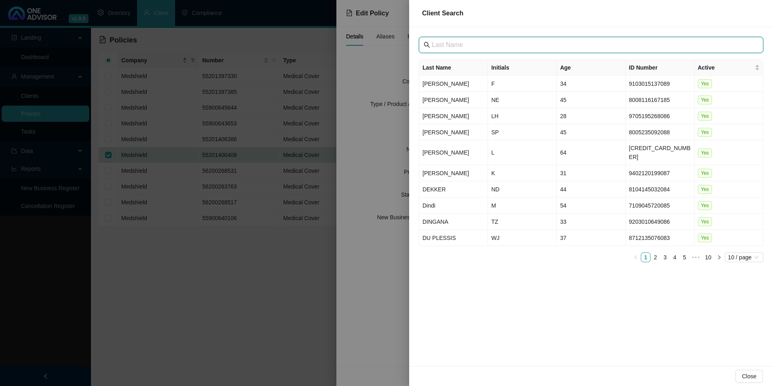
paste input "[GEOGRAPHIC_DATA]"
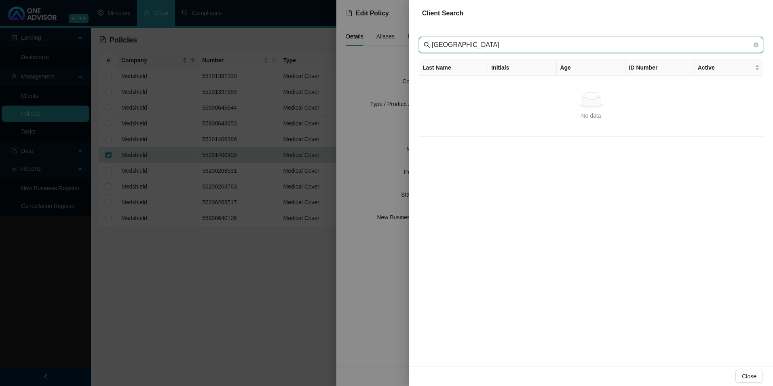
click at [446, 47] on input "[GEOGRAPHIC_DATA]" at bounding box center [592, 45] width 320 height 10
type input "[GEOGRAPHIC_DATA]"
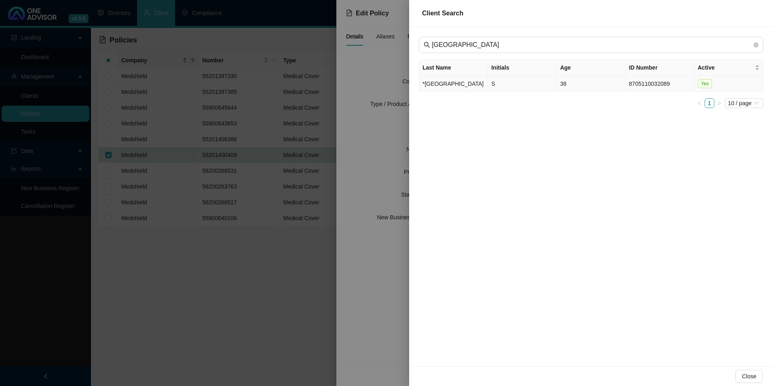
click at [437, 85] on td "*[GEOGRAPHIC_DATA]" at bounding box center [453, 84] width 69 height 16
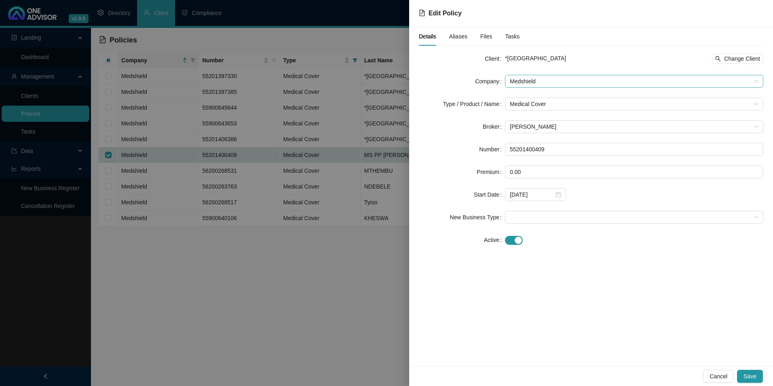
click at [567, 84] on span "Medshield" at bounding box center [634, 81] width 249 height 12
click at [553, 110] on form "Client *[GEOGRAPHIC_DATA] PRIVATE HOSPITAL Change Client Company Medshield Meds…" at bounding box center [591, 149] width 345 height 194
click at [553, 106] on span "Medical Cover" at bounding box center [634, 104] width 249 height 12
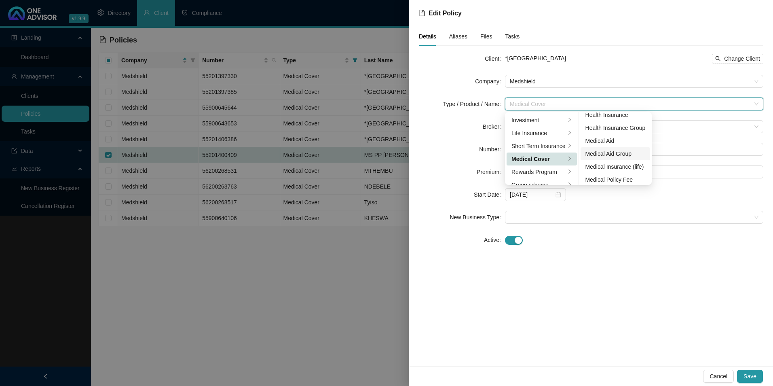
scroll to position [47, 0]
click at [613, 153] on div "Medical Aid Group" at bounding box center [616, 150] width 60 height 9
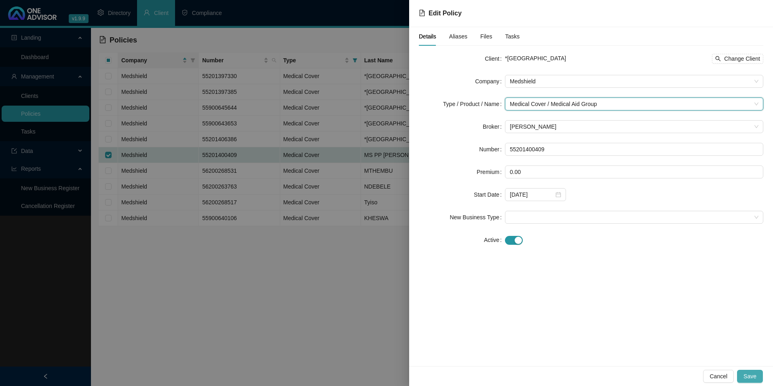
click at [748, 373] on span "Save" at bounding box center [750, 376] width 13 height 9
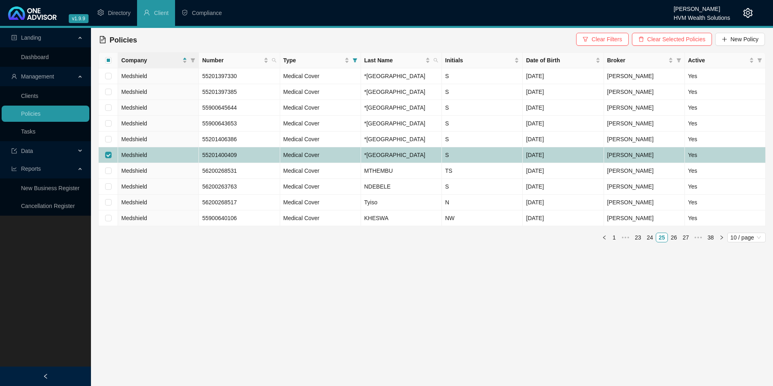
click at [109, 163] on td at bounding box center [108, 155] width 19 height 16
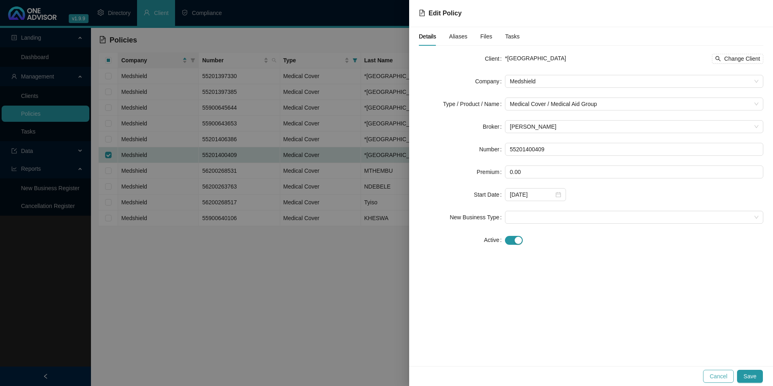
click at [725, 377] on span "Cancel" at bounding box center [719, 376] width 18 height 9
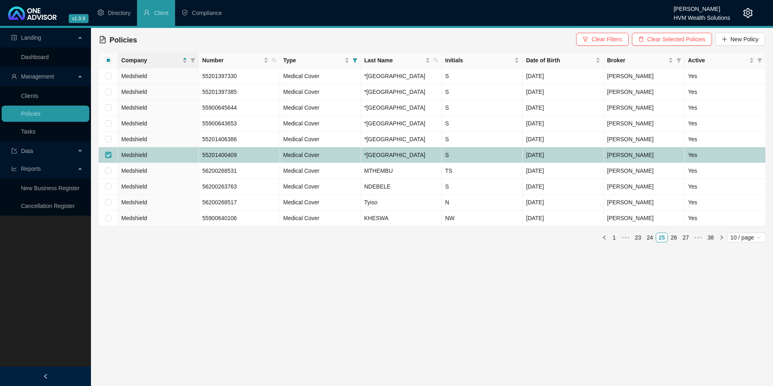
click at [109, 158] on input "checkbox" at bounding box center [108, 155] width 6 height 6
checkbox input "false"
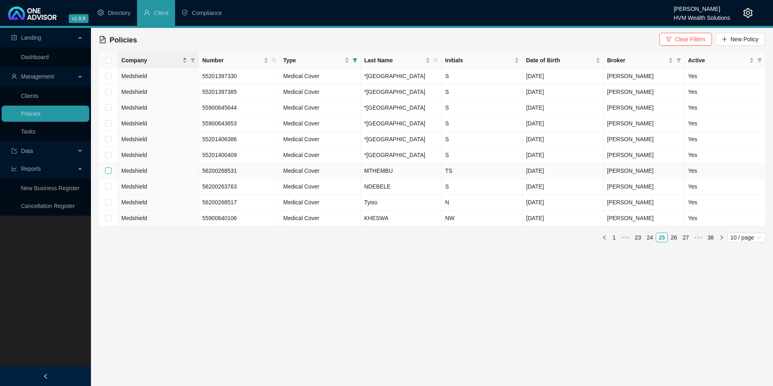
click at [107, 174] on input "checkbox" at bounding box center [108, 170] width 6 height 6
checkbox input "true"
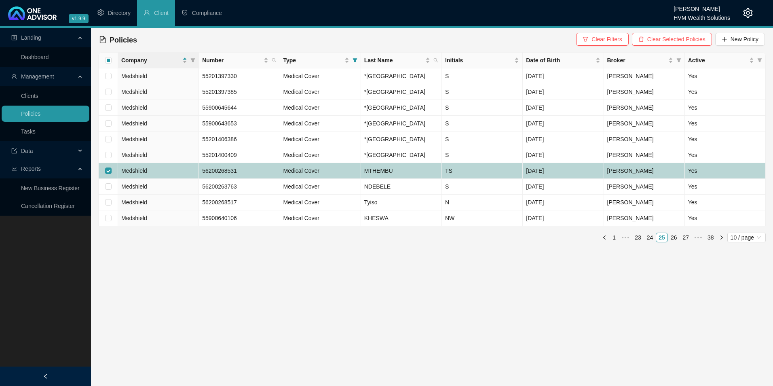
click at [184, 179] on td "Medshield" at bounding box center [158, 171] width 81 height 16
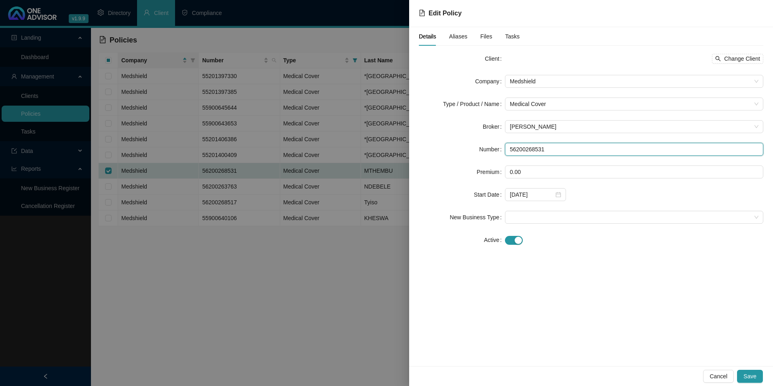
drag, startPoint x: 556, startPoint y: 148, endPoint x: 507, endPoint y: 148, distance: 49.3
click at [507, 148] on input "56200268531" at bounding box center [634, 149] width 258 height 13
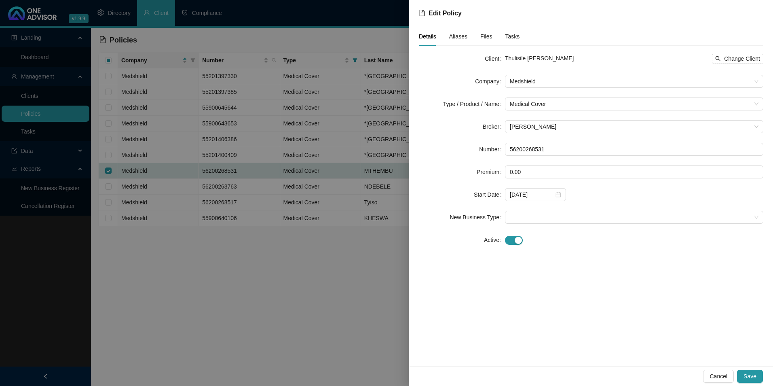
click at [746, 65] on form "Client Thulisile [PERSON_NAME] Change Client Company Medshield Type / Product /…" at bounding box center [591, 149] width 345 height 194
click at [741, 61] on span "Change Client" at bounding box center [742, 58] width 36 height 9
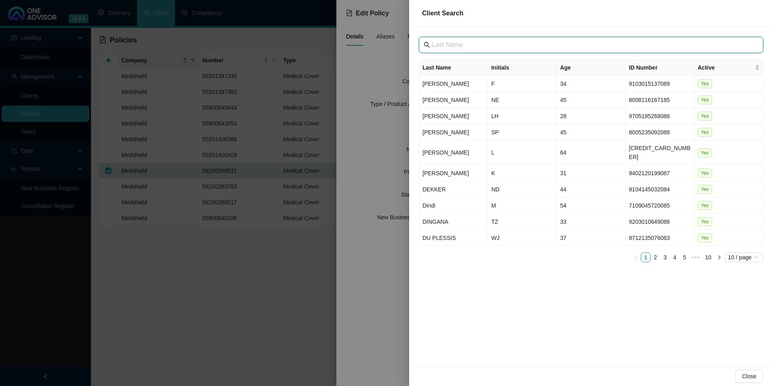
paste input "[GEOGRAPHIC_DATA]"
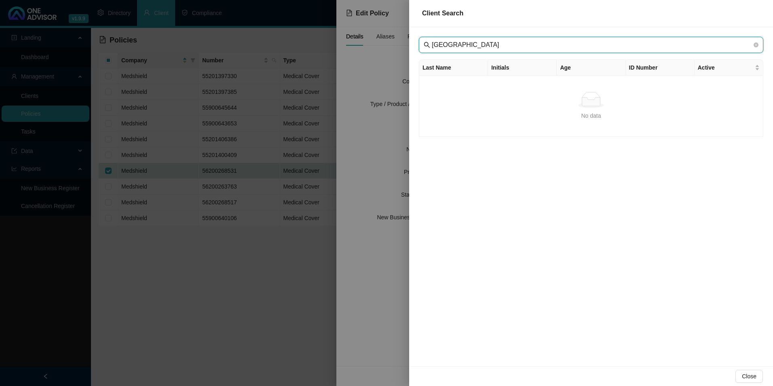
click at [444, 44] on input "[GEOGRAPHIC_DATA]" at bounding box center [592, 45] width 320 height 10
type input "[GEOGRAPHIC_DATA]"
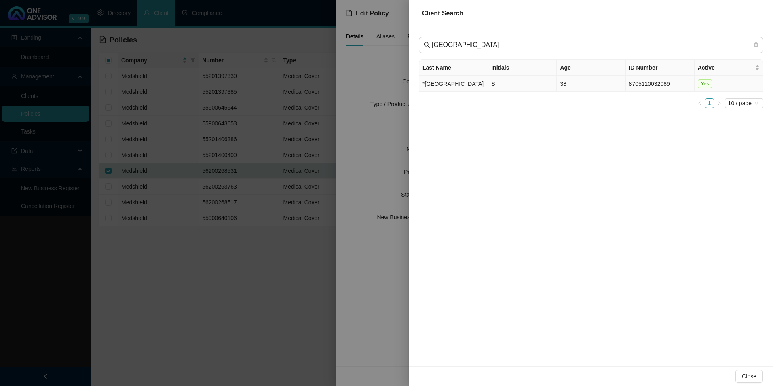
click at [461, 90] on td "*[GEOGRAPHIC_DATA]" at bounding box center [453, 84] width 69 height 16
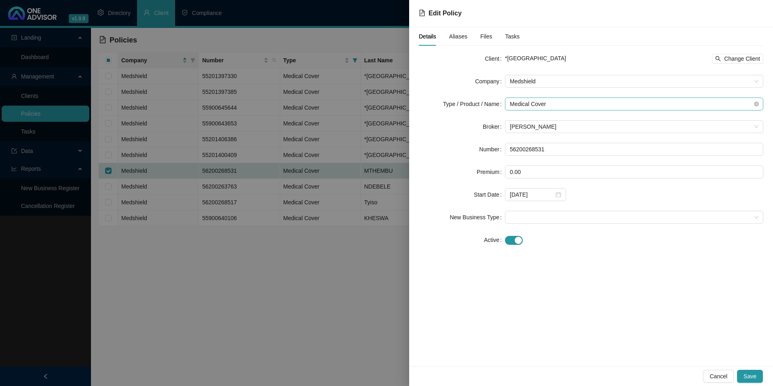
click at [551, 103] on span "Medical Cover" at bounding box center [634, 104] width 249 height 12
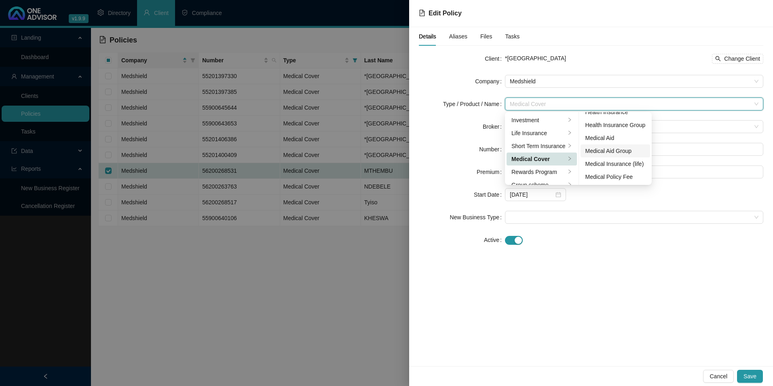
click at [614, 152] on div "Medical Aid Group" at bounding box center [616, 150] width 60 height 9
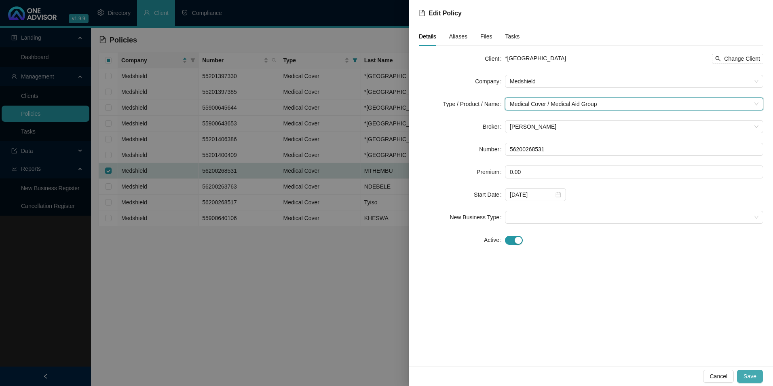
click at [746, 377] on span "Save" at bounding box center [750, 376] width 13 height 9
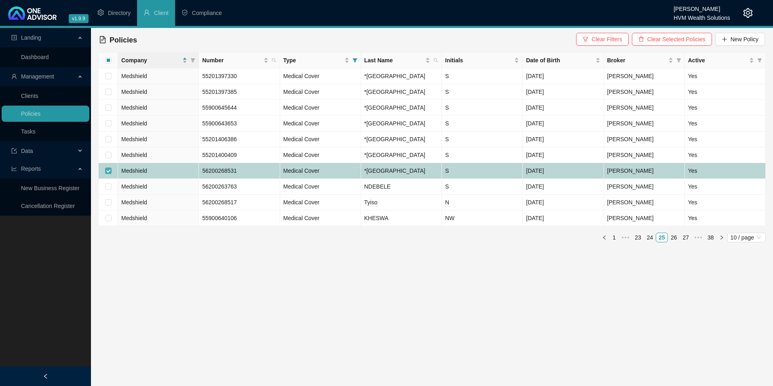
click at [108, 174] on input "checkbox" at bounding box center [108, 170] width 6 height 6
checkbox input "false"
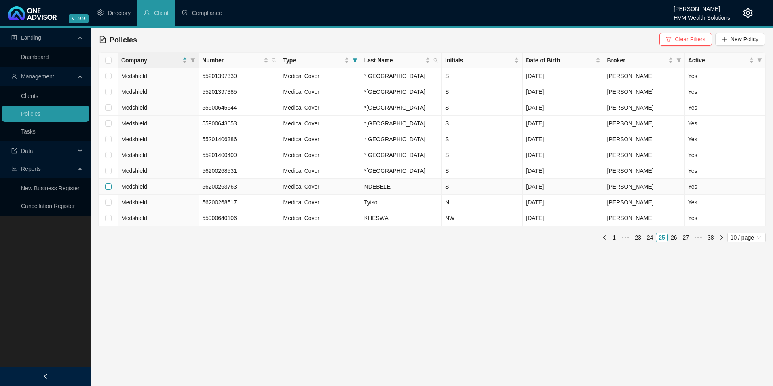
click at [110, 190] on input "checkbox" at bounding box center [108, 186] width 6 height 6
checkbox input "true"
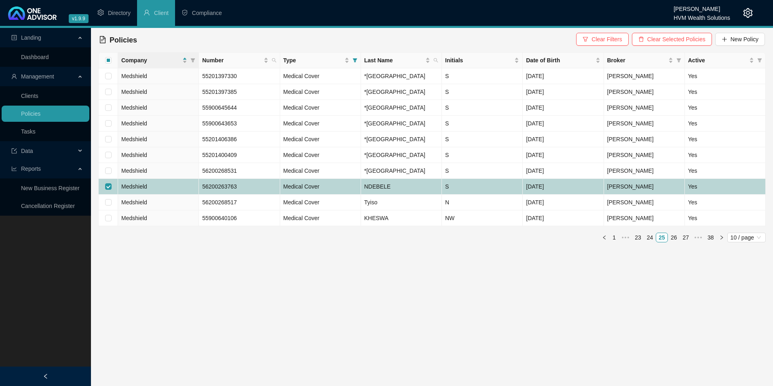
click at [168, 195] on td "Medshield" at bounding box center [158, 187] width 81 height 16
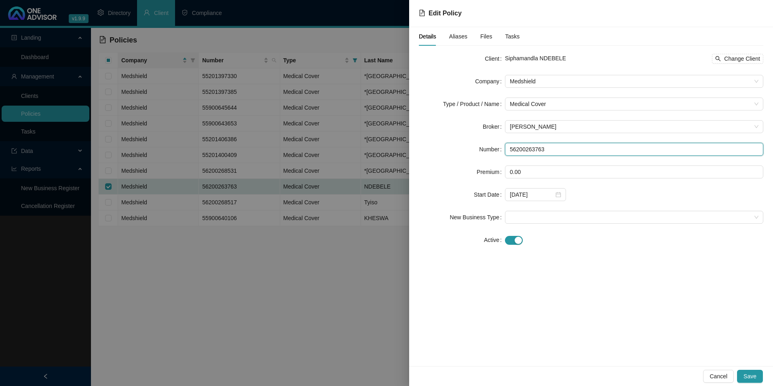
drag, startPoint x: 585, startPoint y: 152, endPoint x: 500, endPoint y: 151, distance: 84.9
click at [500, 151] on div "Number 56200263763" at bounding box center [591, 149] width 345 height 13
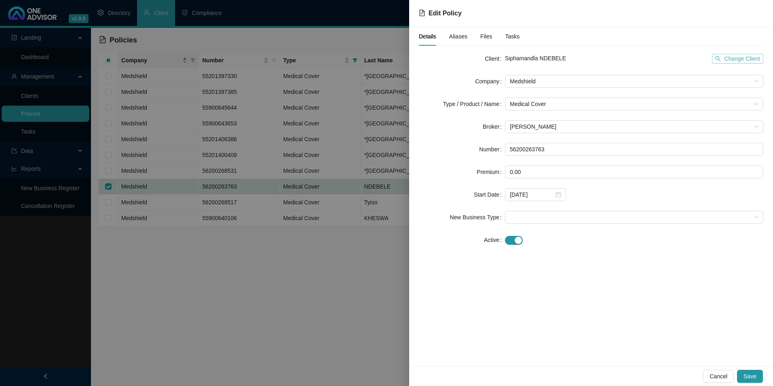
click at [726, 57] on span "Change Client" at bounding box center [742, 58] width 36 height 9
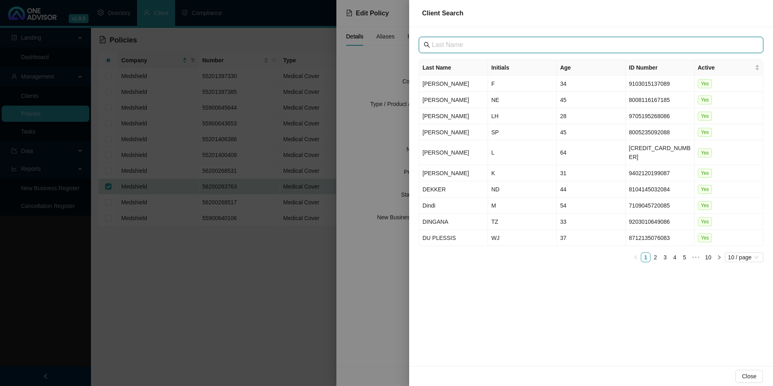
paste input "[GEOGRAPHIC_DATA]"
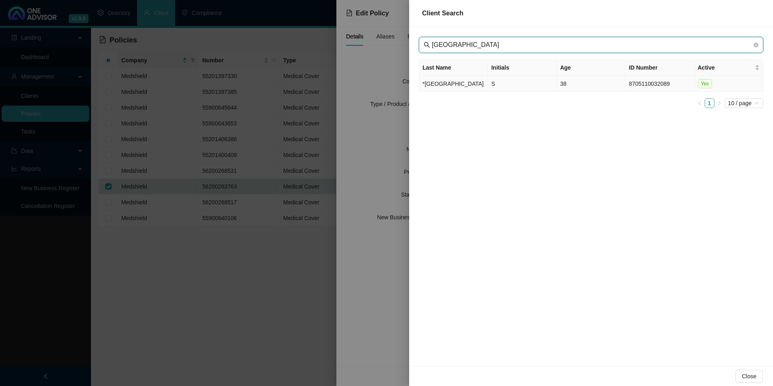
type input "[GEOGRAPHIC_DATA]"
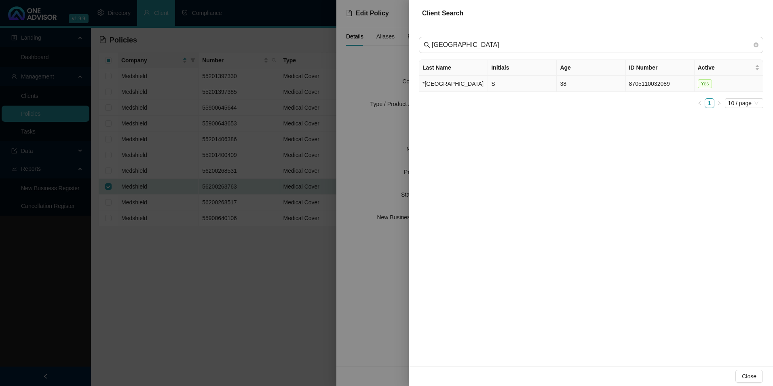
click at [459, 89] on td "*[GEOGRAPHIC_DATA]" at bounding box center [453, 84] width 69 height 16
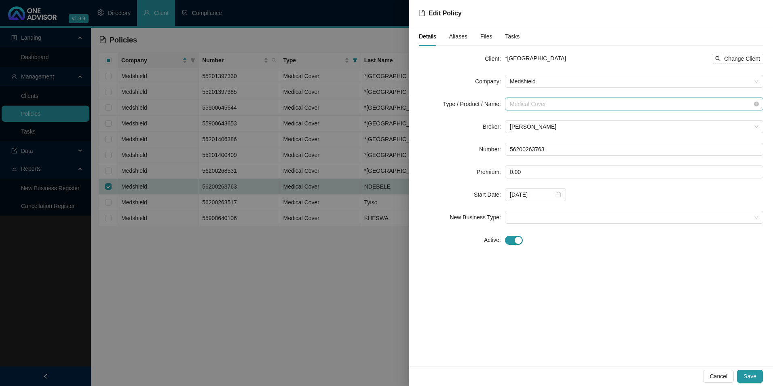
click at [569, 98] on span "Medical Cover" at bounding box center [634, 104] width 249 height 12
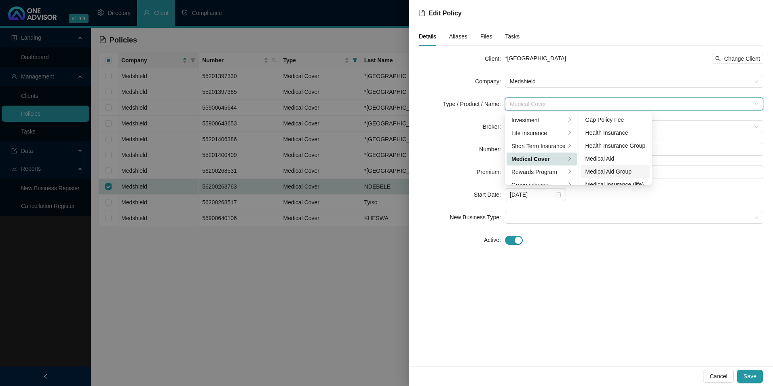
scroll to position [40, 0]
click at [619, 156] on div "Medical Aid Group" at bounding box center [616, 157] width 60 height 9
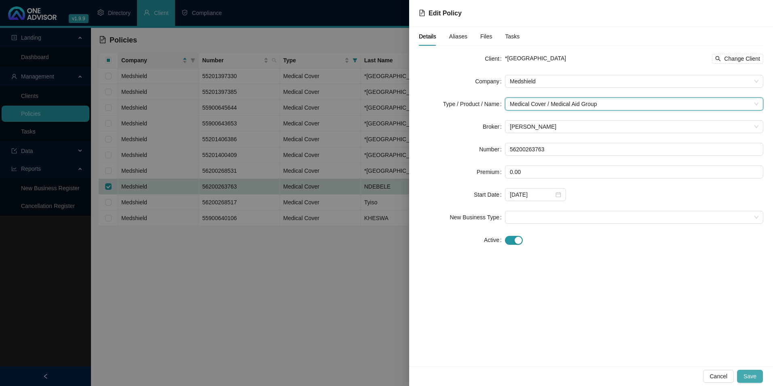
click at [757, 374] on button "Save" at bounding box center [750, 376] width 26 height 13
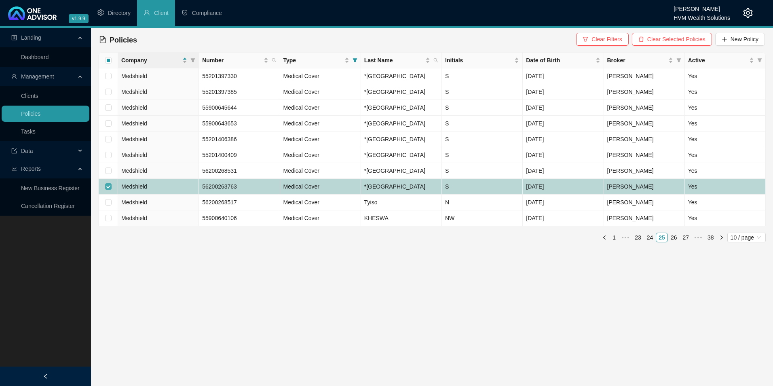
click at [110, 190] on input "checkbox" at bounding box center [108, 186] width 6 height 6
checkbox input "false"
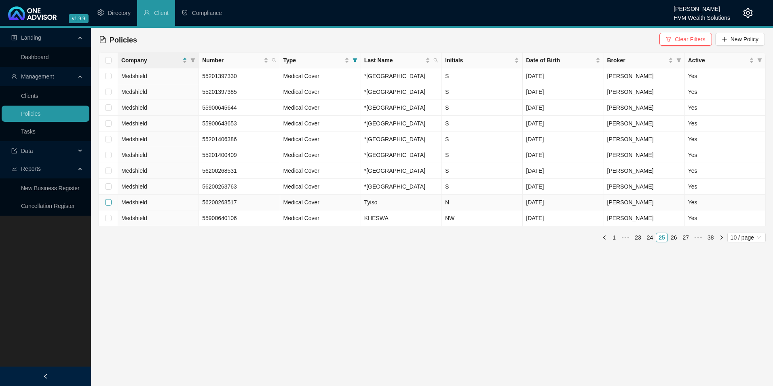
click at [110, 205] on input "checkbox" at bounding box center [108, 202] width 6 height 6
checkbox input "true"
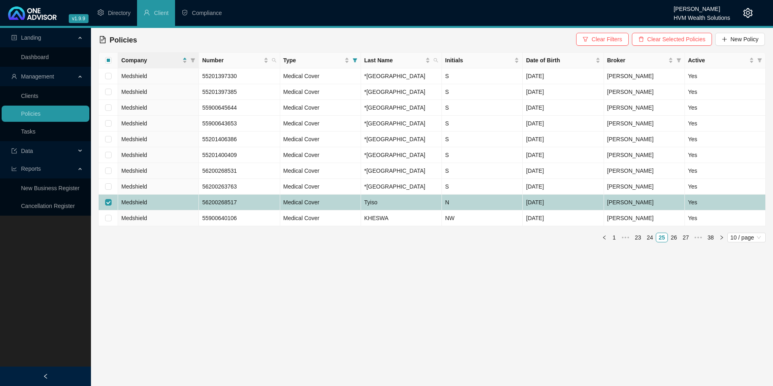
click at [157, 210] on td "Medshield" at bounding box center [158, 203] width 81 height 16
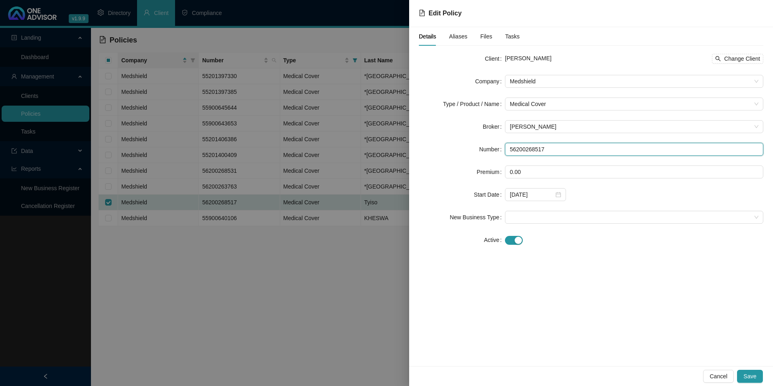
drag, startPoint x: 585, startPoint y: 154, endPoint x: 486, endPoint y: 149, distance: 98.8
click at [486, 149] on div "Number 56200268517" at bounding box center [591, 149] width 345 height 13
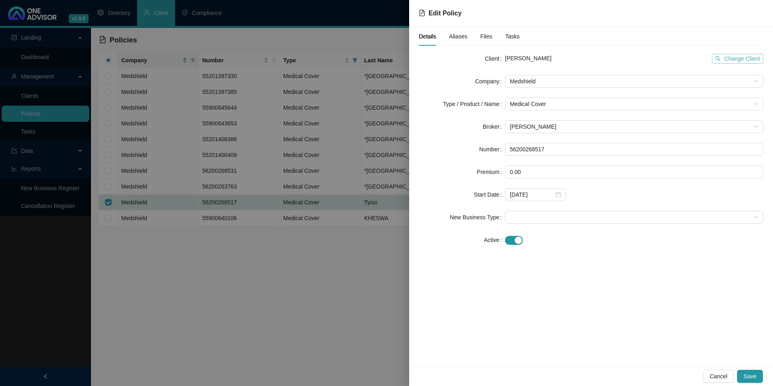
click at [729, 61] on span "Change Client" at bounding box center [742, 58] width 36 height 9
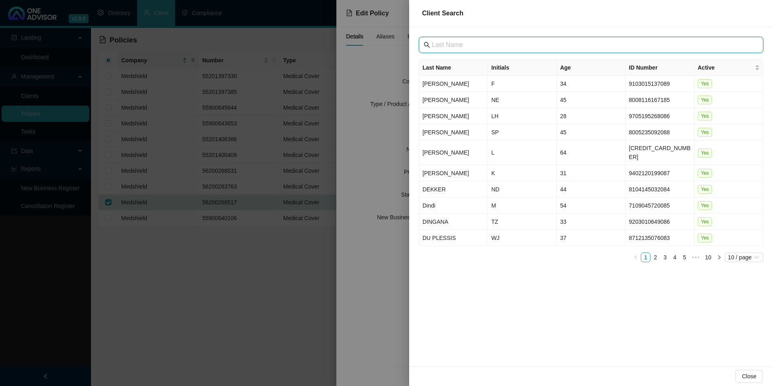
paste input "[GEOGRAPHIC_DATA]"
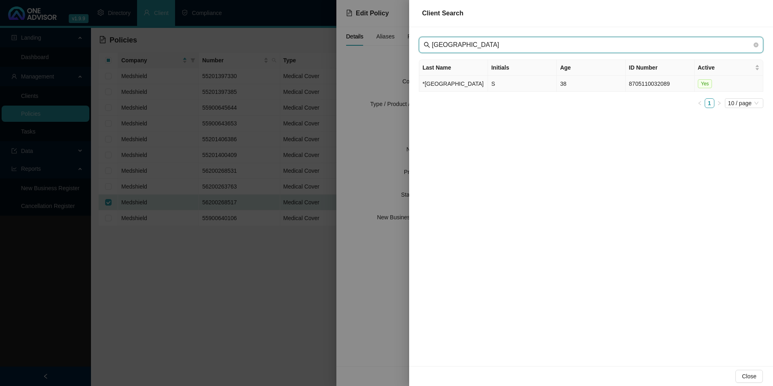
type input "[GEOGRAPHIC_DATA]"
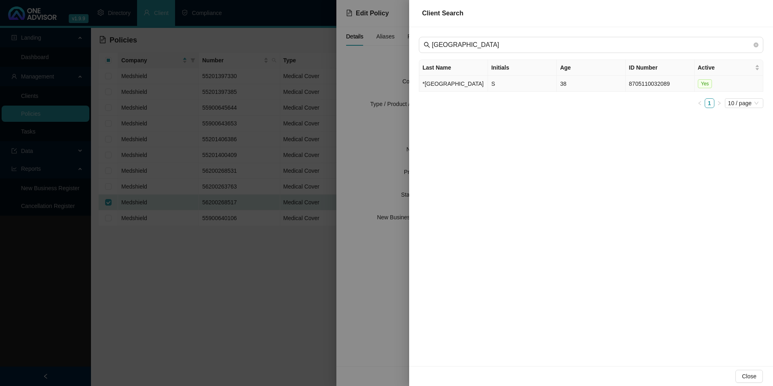
click at [433, 86] on td "*[GEOGRAPHIC_DATA]" at bounding box center [453, 84] width 69 height 16
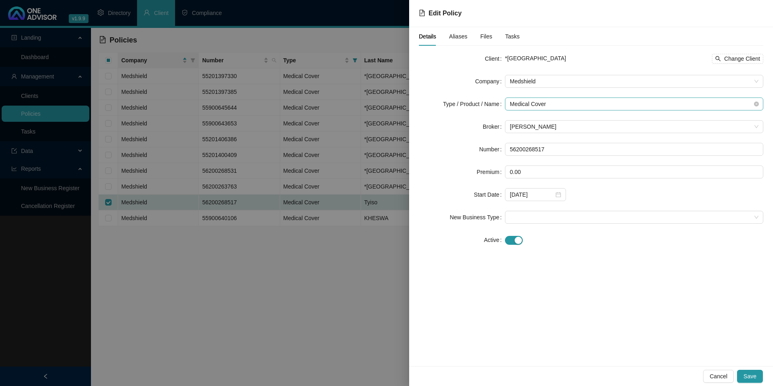
click at [564, 98] on span "Medical Cover" at bounding box center [634, 104] width 249 height 12
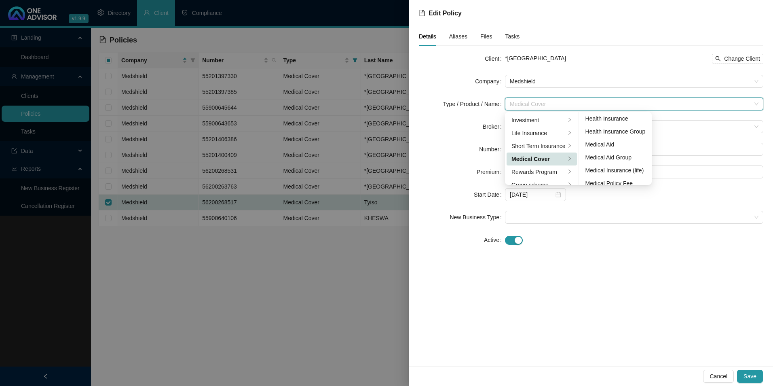
click at [614, 158] on div "Medical Aid Group" at bounding box center [616, 157] width 60 height 9
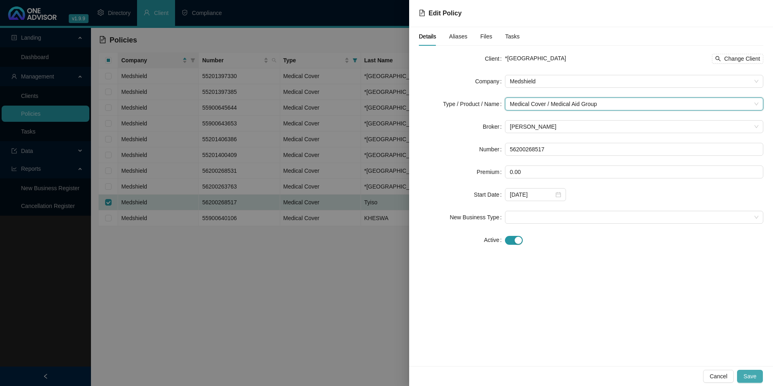
click at [756, 378] on span "Save" at bounding box center [750, 376] width 13 height 9
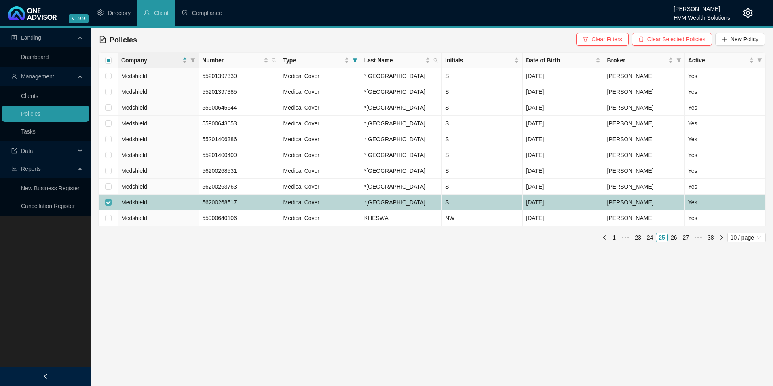
click at [106, 205] on input "checkbox" at bounding box center [108, 202] width 6 height 6
checkbox input "false"
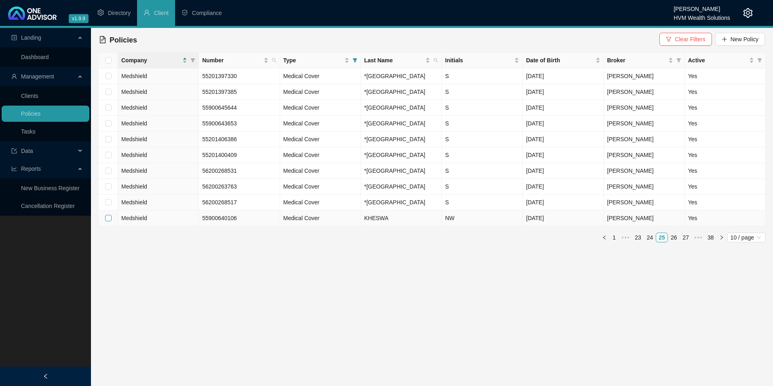
click at [109, 221] on input "checkbox" at bounding box center [108, 218] width 6 height 6
checkbox input "true"
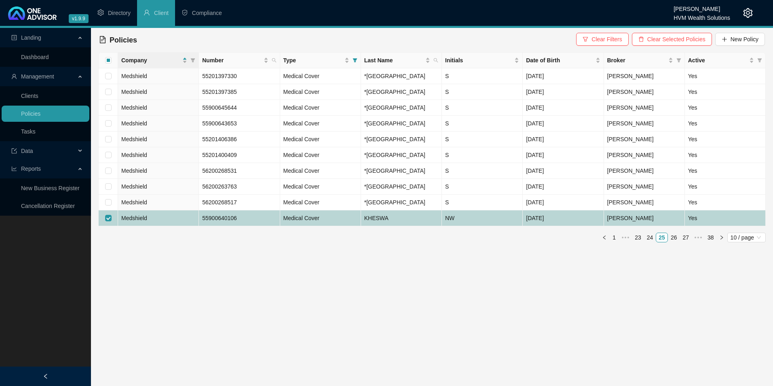
click at [190, 226] on td "Medshield" at bounding box center [158, 218] width 81 height 16
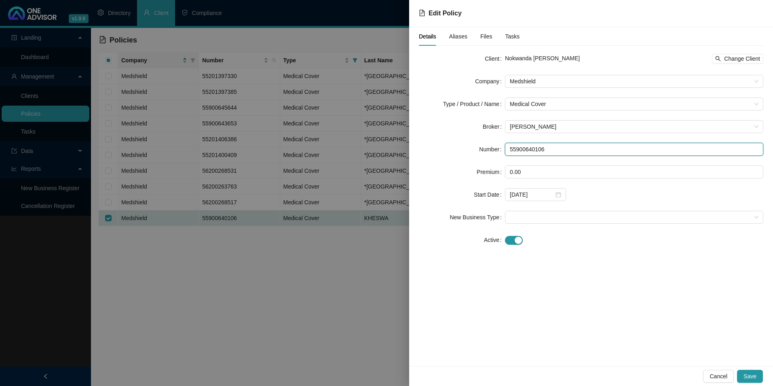
drag, startPoint x: 563, startPoint y: 144, endPoint x: 475, endPoint y: 146, distance: 87.8
click at [474, 146] on div "Number 55900640106" at bounding box center [591, 149] width 345 height 13
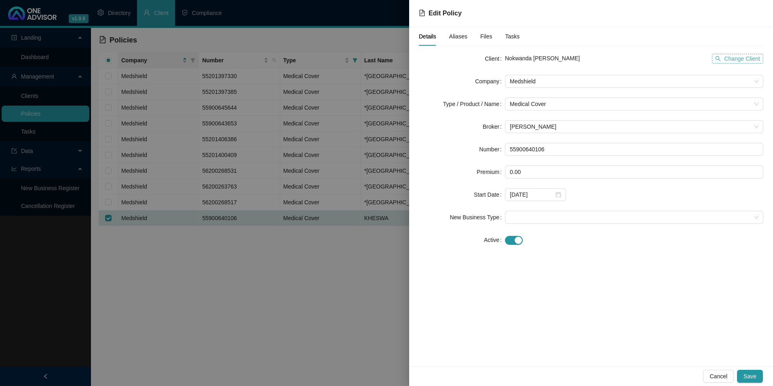
click at [732, 61] on span "Change Client" at bounding box center [742, 58] width 36 height 9
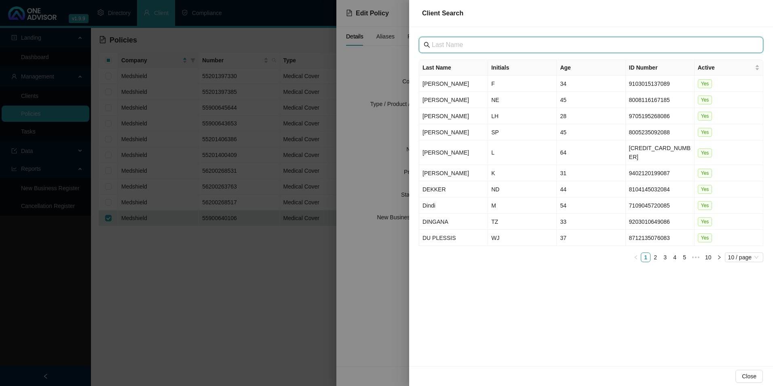
paste input "[GEOGRAPHIC_DATA]"
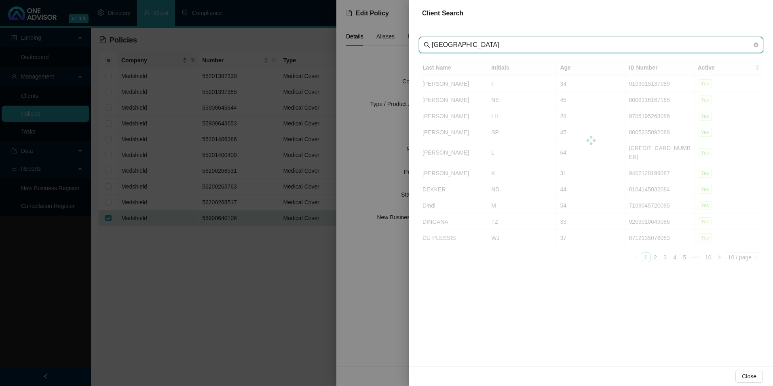
click at [443, 44] on input "[GEOGRAPHIC_DATA]" at bounding box center [592, 45] width 320 height 10
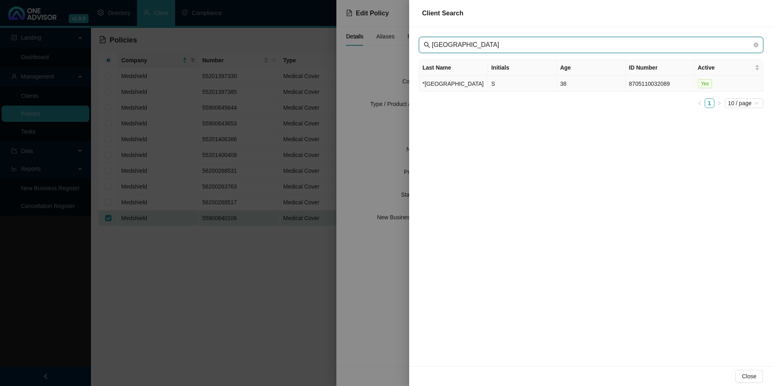
type input "[GEOGRAPHIC_DATA]"
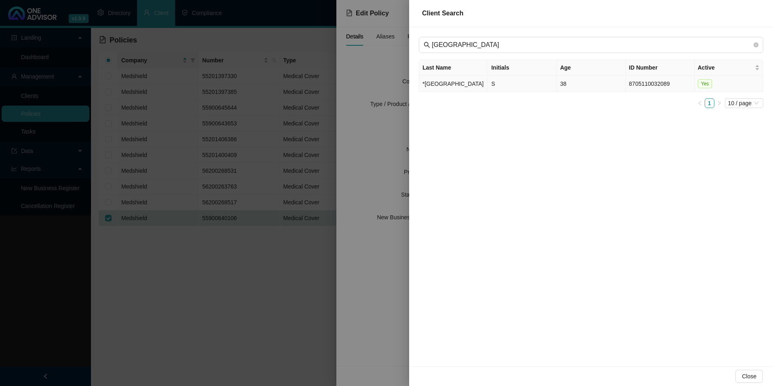
click at [451, 92] on td "*[GEOGRAPHIC_DATA]" at bounding box center [453, 84] width 69 height 16
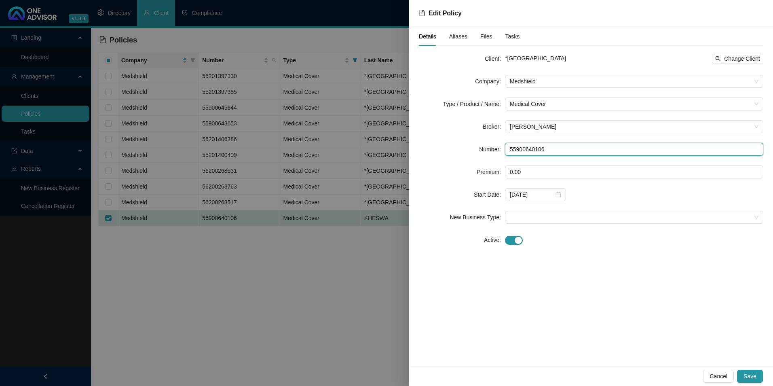
drag, startPoint x: 550, startPoint y: 146, endPoint x: 504, endPoint y: 142, distance: 47.1
click at [504, 142] on form "Client *[GEOGRAPHIC_DATA] PRIVATE HOSPITAL Change Client Company Medshield Type…" at bounding box center [591, 149] width 345 height 194
click at [589, 105] on span "Medical Cover" at bounding box center [634, 104] width 249 height 12
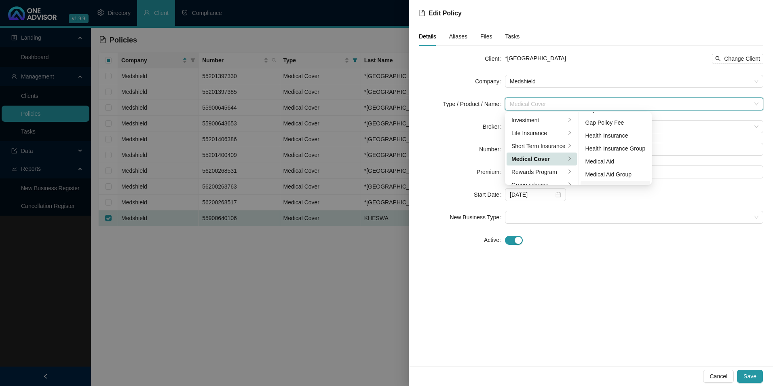
scroll to position [47, 0]
click at [614, 156] on li "Medical Aid Group" at bounding box center [616, 150] width 70 height 13
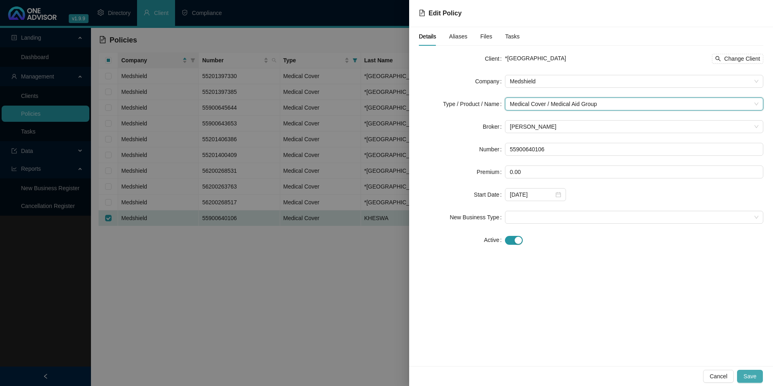
click at [751, 379] on button "Save" at bounding box center [750, 376] width 26 height 13
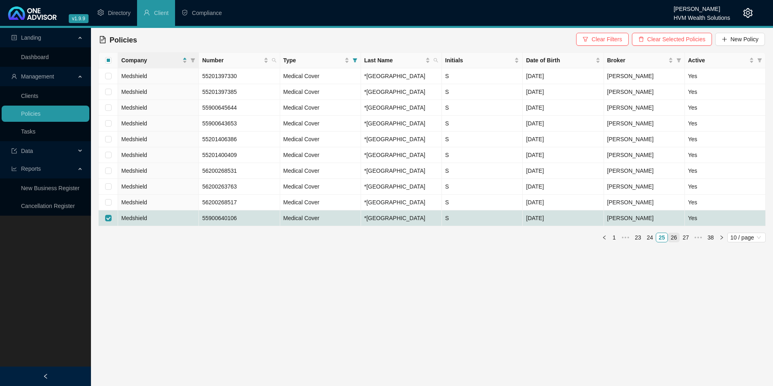
click at [673, 242] on link "26" at bounding box center [674, 237] width 11 height 9
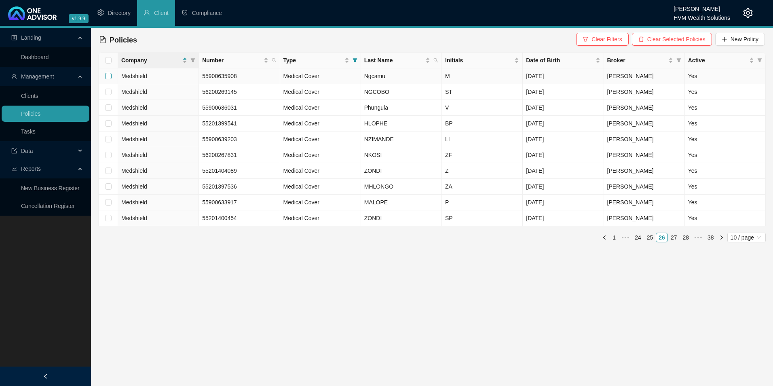
click at [110, 73] on input "checkbox" at bounding box center [108, 76] width 6 height 6
checkbox input "true"
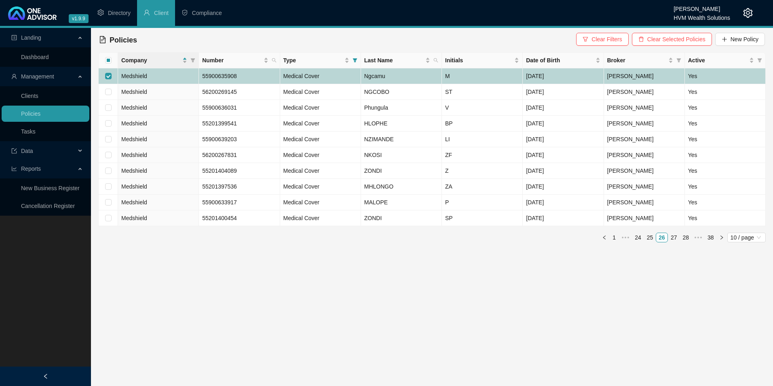
click at [176, 79] on td "Medshield" at bounding box center [158, 76] width 81 height 16
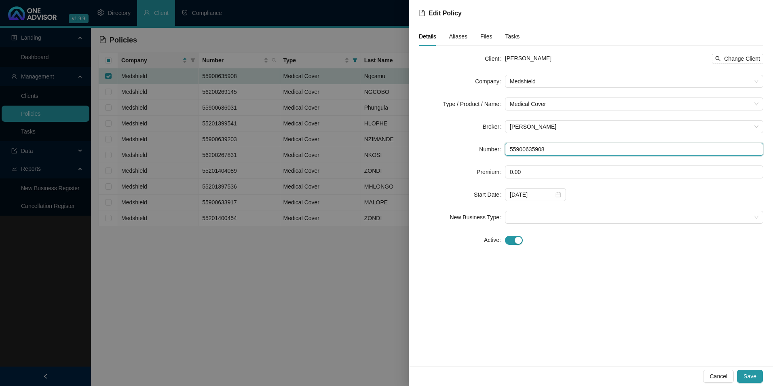
drag, startPoint x: 565, startPoint y: 152, endPoint x: 510, endPoint y: 144, distance: 55.5
click at [510, 144] on input "55900635908" at bounding box center [634, 149] width 258 height 13
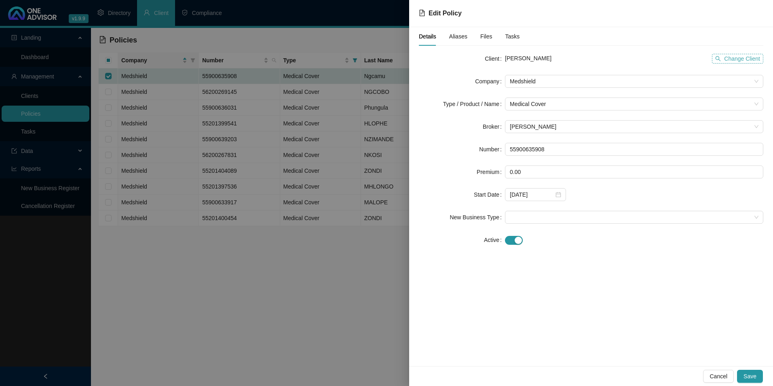
click at [760, 57] on button "Change Client" at bounding box center [737, 59] width 51 height 10
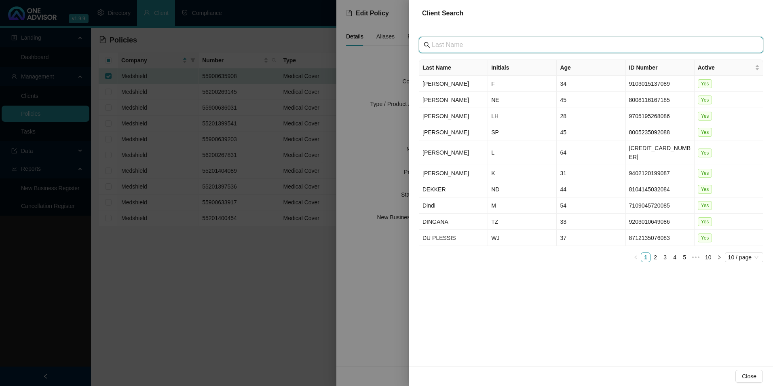
paste input "[GEOGRAPHIC_DATA]"
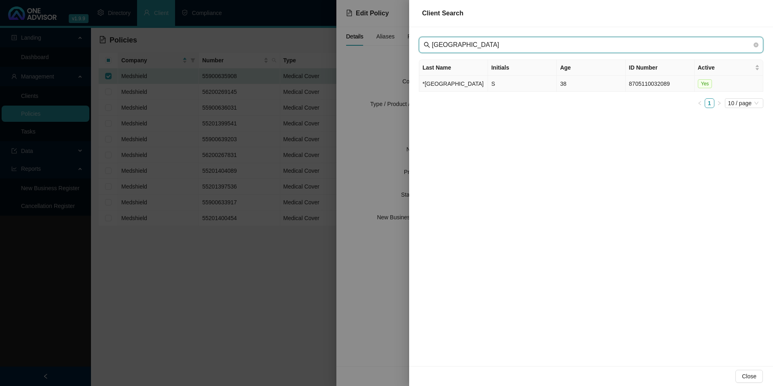
type input "[GEOGRAPHIC_DATA]"
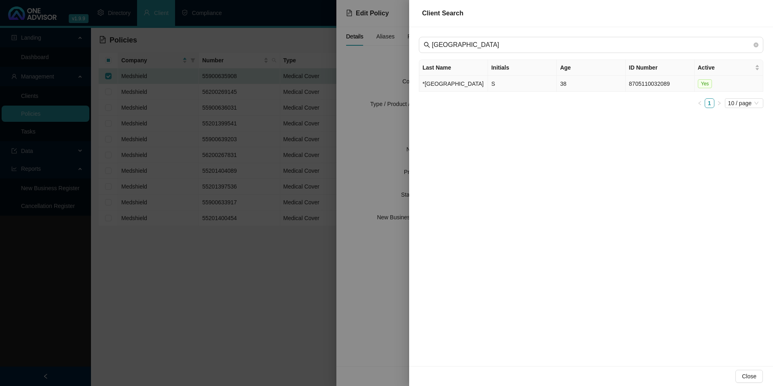
click at [430, 88] on td "*[GEOGRAPHIC_DATA]" at bounding box center [453, 84] width 69 height 16
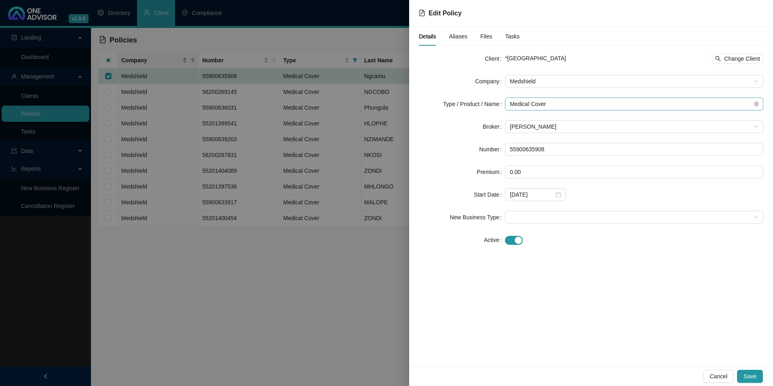
click at [554, 102] on span "Medical Cover" at bounding box center [634, 104] width 249 height 12
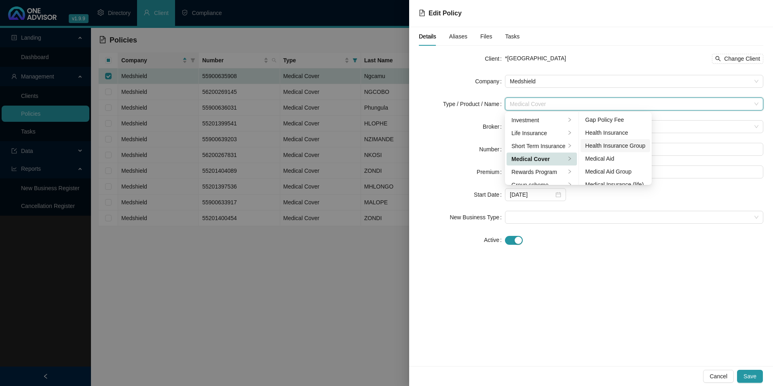
scroll to position [40, 0]
click at [618, 159] on div "Medical Aid Group" at bounding box center [616, 157] width 60 height 9
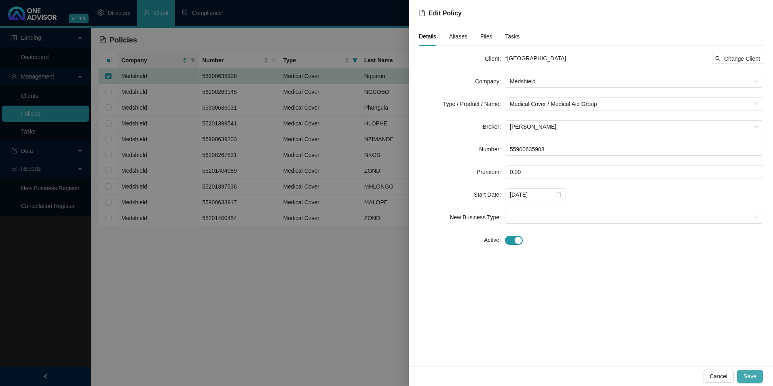
click at [757, 377] on button "Save" at bounding box center [750, 376] width 26 height 13
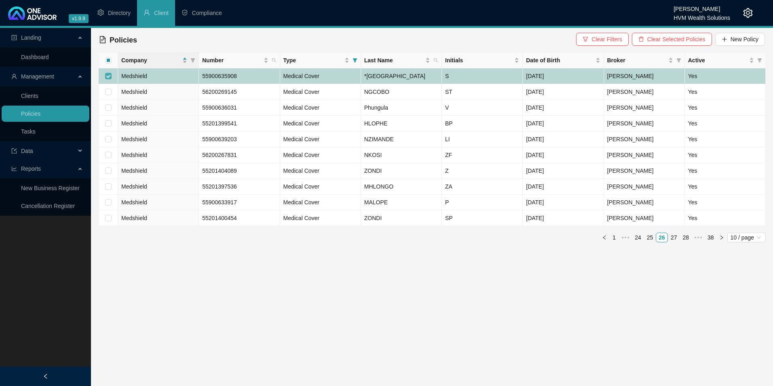
click at [109, 78] on input "checkbox" at bounding box center [108, 76] width 6 height 6
checkbox input "false"
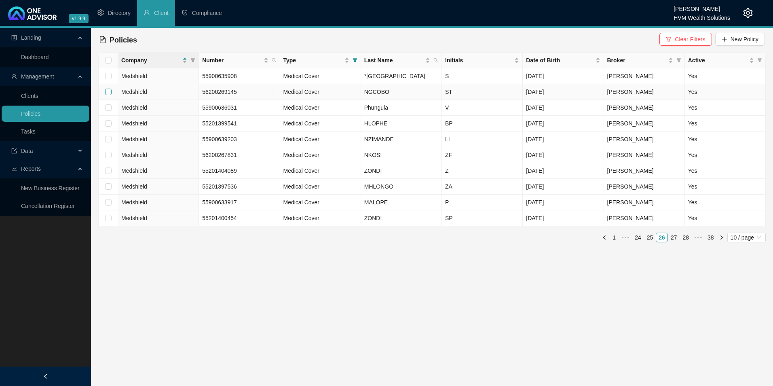
click at [109, 95] on input "checkbox" at bounding box center [108, 92] width 6 height 6
checkbox input "true"
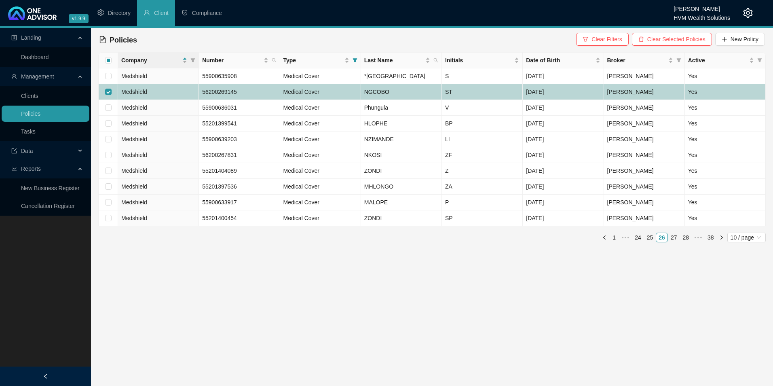
click at [177, 99] on td "Medshield" at bounding box center [158, 92] width 81 height 16
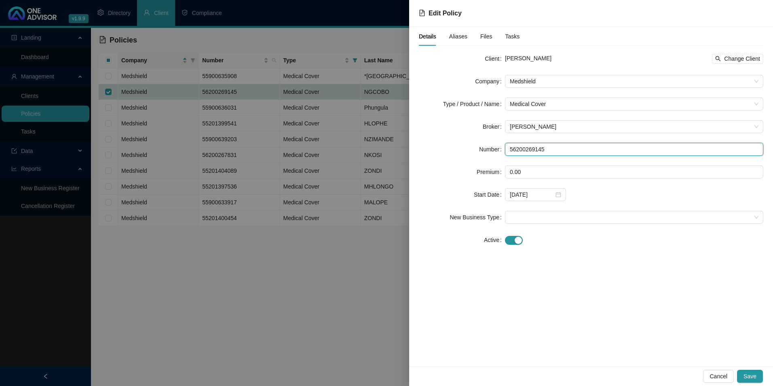
drag, startPoint x: 554, startPoint y: 150, endPoint x: 502, endPoint y: 150, distance: 51.4
click at [502, 150] on div "Number 56200269145" at bounding box center [591, 149] width 345 height 13
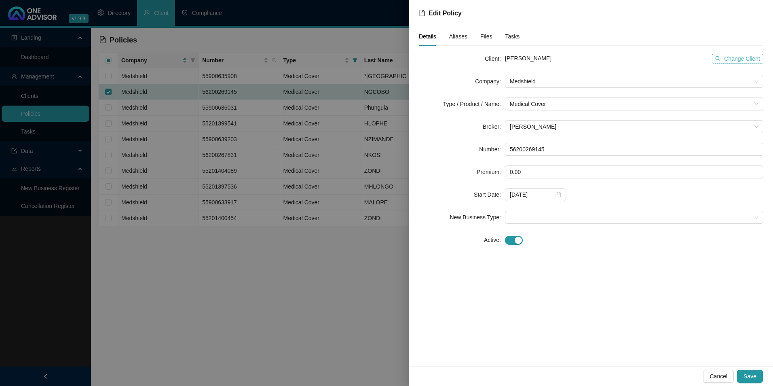
click at [758, 60] on span "Change Client" at bounding box center [742, 58] width 36 height 9
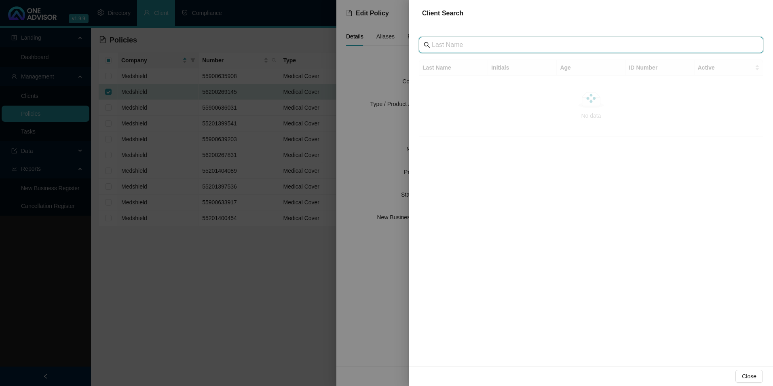
drag, startPoint x: 452, startPoint y: 33, endPoint x: 437, endPoint y: 47, distance: 20.9
paste input "[GEOGRAPHIC_DATA]"
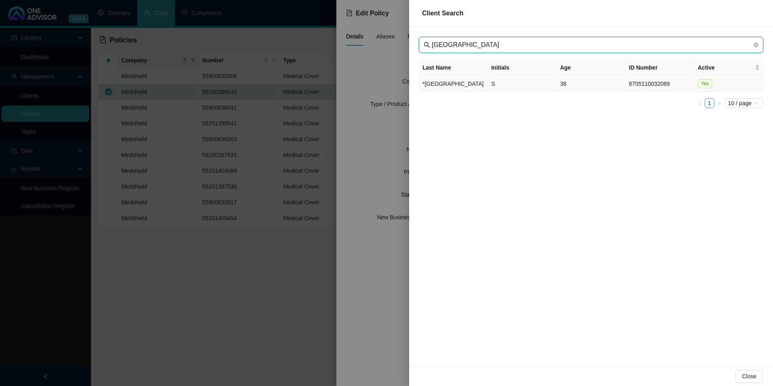
type input "[GEOGRAPHIC_DATA]"
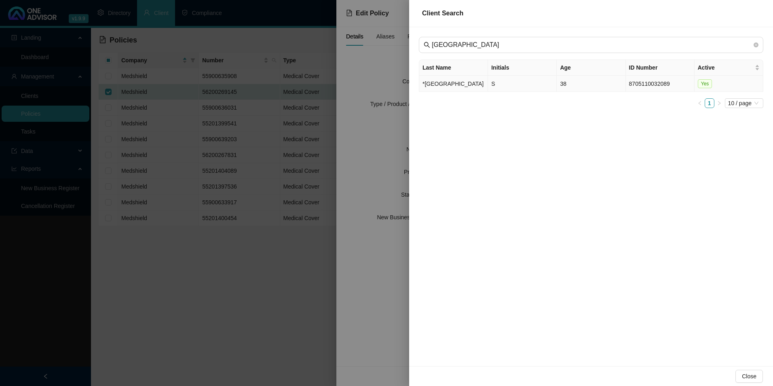
click at [444, 85] on td "*[GEOGRAPHIC_DATA]" at bounding box center [453, 84] width 69 height 16
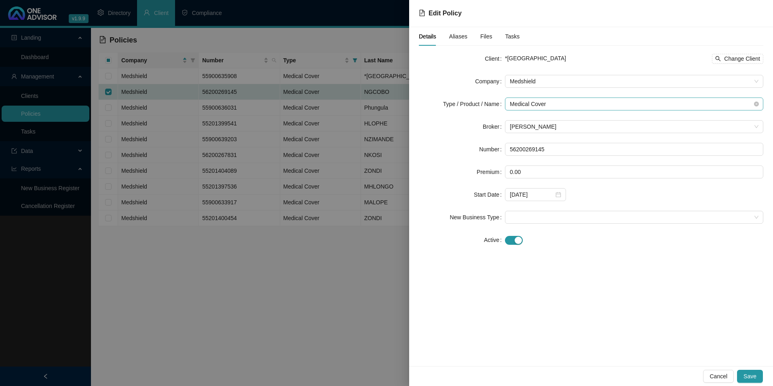
click at [573, 99] on span "Medical Cover" at bounding box center [634, 104] width 249 height 12
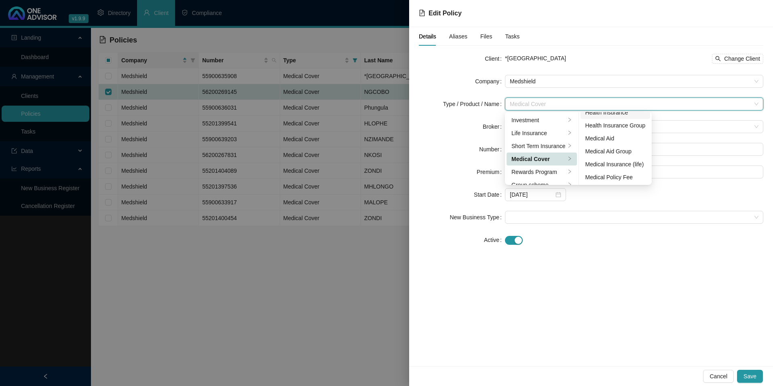
scroll to position [47, 0]
click at [609, 151] on div "Medical Aid Group" at bounding box center [616, 150] width 60 height 9
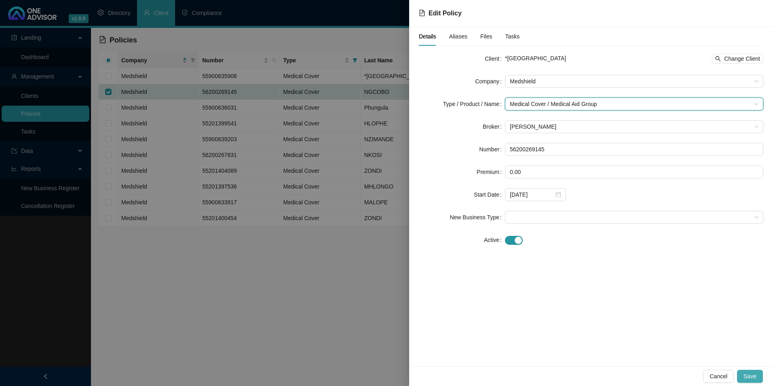
click at [753, 372] on span "Save" at bounding box center [750, 376] width 13 height 9
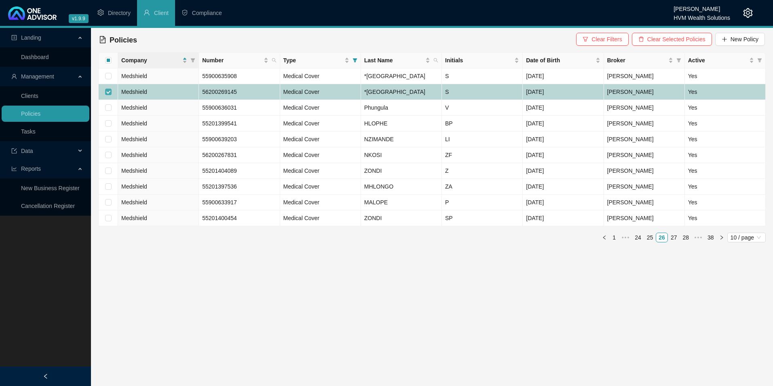
click at [110, 95] on input "checkbox" at bounding box center [108, 92] width 6 height 6
checkbox input "false"
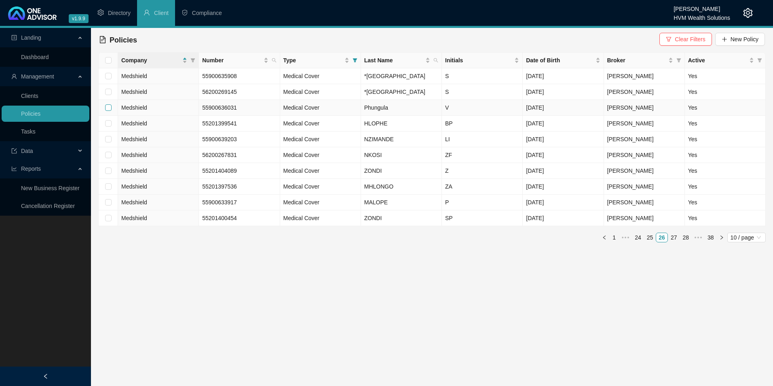
click at [110, 111] on input "checkbox" at bounding box center [108, 107] width 6 height 6
checkbox input "true"
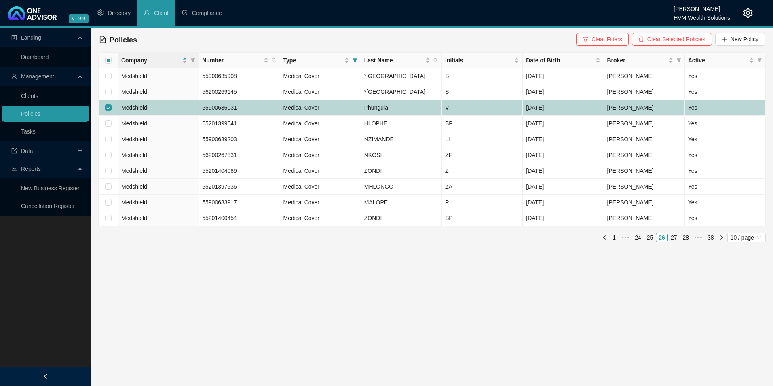
click at [272, 116] on td "55900636031" at bounding box center [239, 108] width 81 height 16
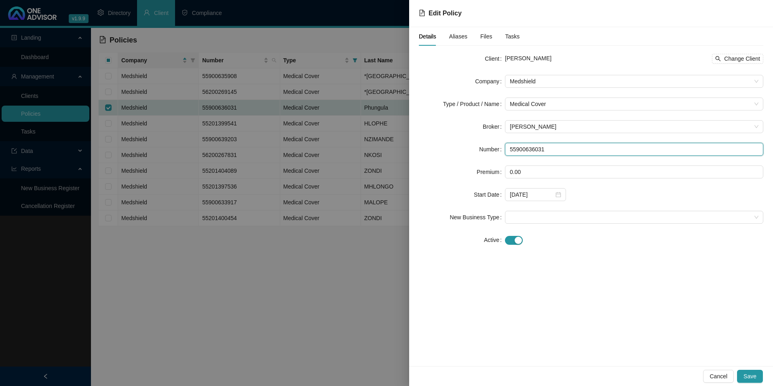
drag, startPoint x: 560, startPoint y: 143, endPoint x: 493, endPoint y: 148, distance: 67.7
click at [493, 148] on div "Number 55900636031" at bounding box center [591, 149] width 345 height 13
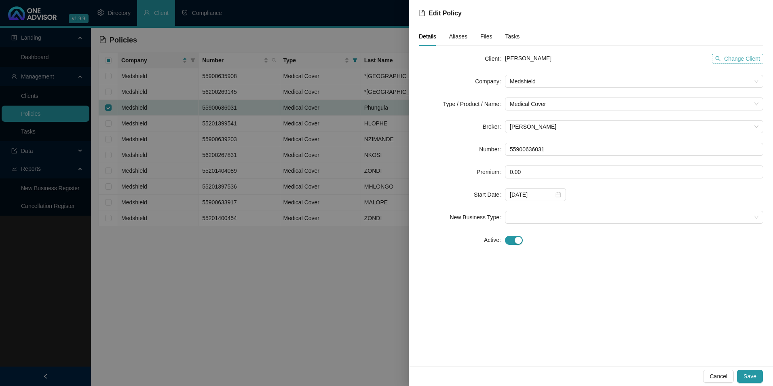
click at [743, 62] on span "Change Client" at bounding box center [742, 58] width 36 height 9
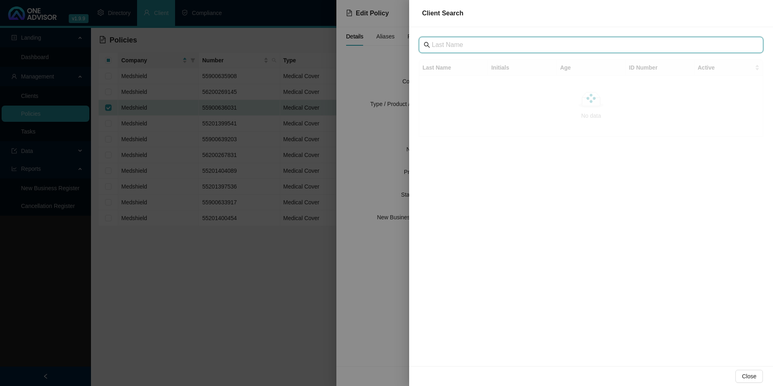
drag, startPoint x: 468, startPoint y: 40, endPoint x: 444, endPoint y: 43, distance: 24.4
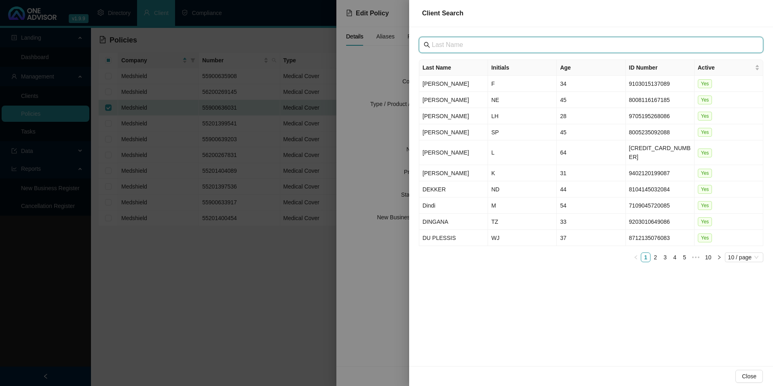
paste input "[GEOGRAPHIC_DATA]"
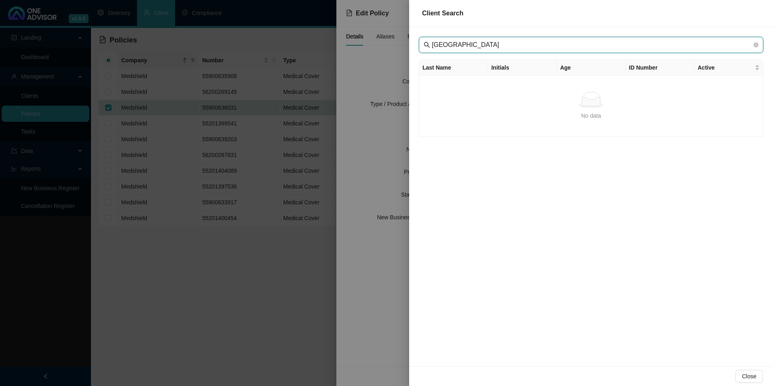
click at [446, 44] on input "[GEOGRAPHIC_DATA]" at bounding box center [592, 45] width 320 height 10
type input "[GEOGRAPHIC_DATA]"
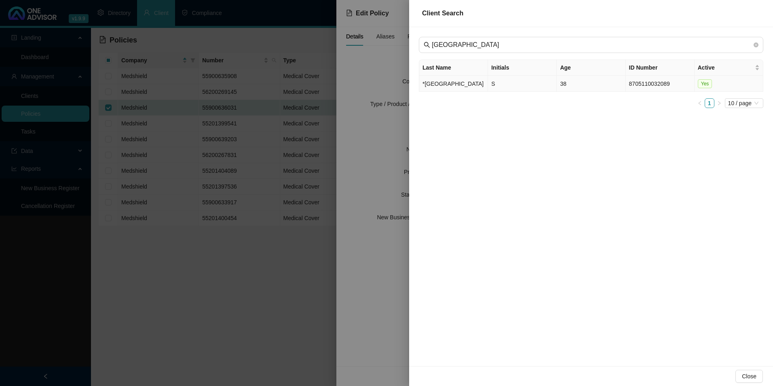
click at [447, 87] on td "*[GEOGRAPHIC_DATA]" at bounding box center [453, 84] width 69 height 16
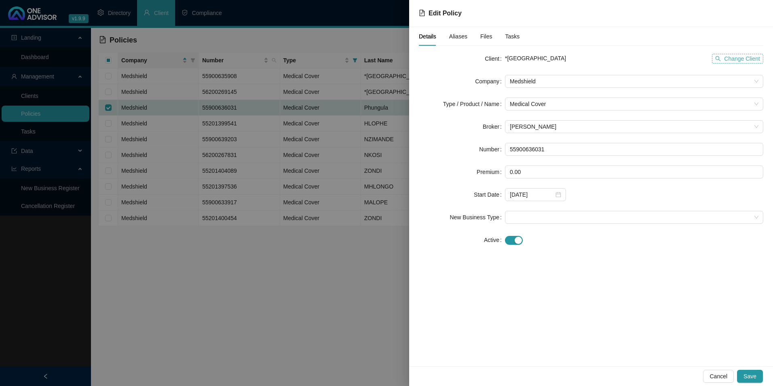
click at [740, 56] on span "Change Client" at bounding box center [742, 58] width 36 height 9
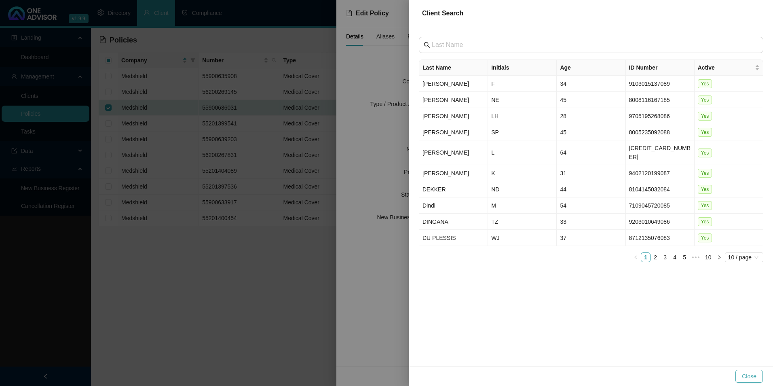
click at [757, 377] on button "Close" at bounding box center [750, 376] width 28 height 13
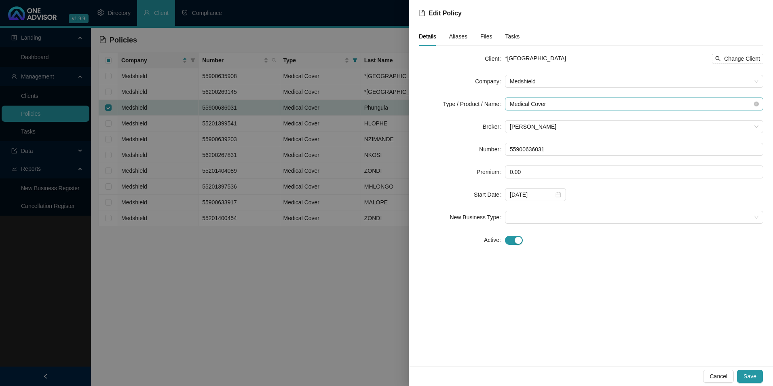
click at [593, 104] on span "Medical Cover" at bounding box center [634, 104] width 249 height 12
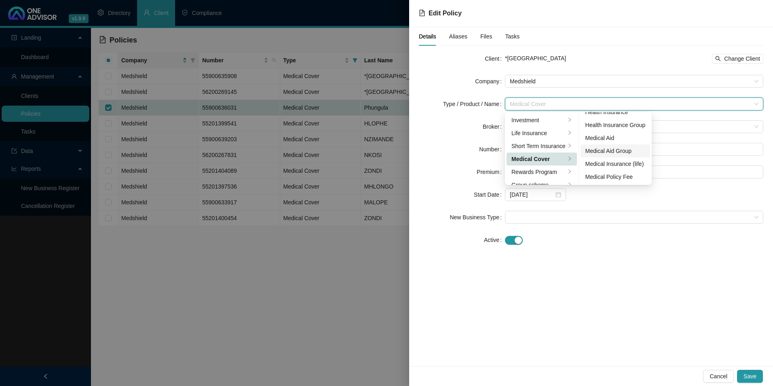
click at [617, 149] on div "Medical Aid Group" at bounding box center [616, 150] width 60 height 9
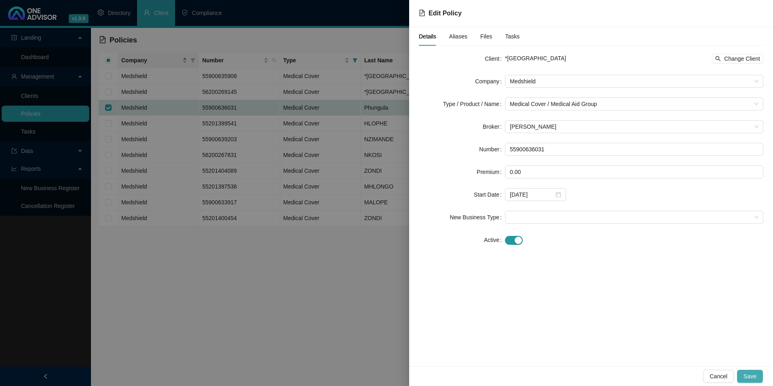
click at [755, 375] on span "Save" at bounding box center [750, 376] width 13 height 9
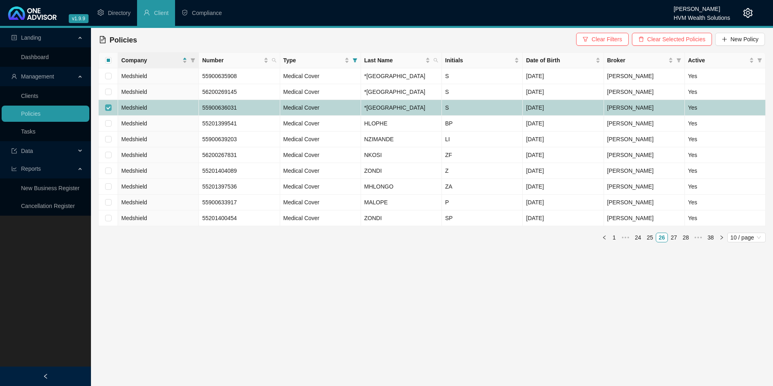
click at [108, 111] on input "checkbox" at bounding box center [108, 107] width 6 height 6
checkbox input "false"
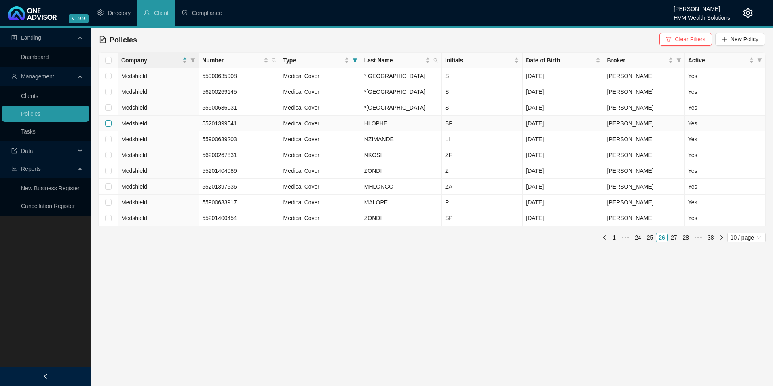
click at [106, 127] on input "checkbox" at bounding box center [108, 123] width 6 height 6
checkbox input "true"
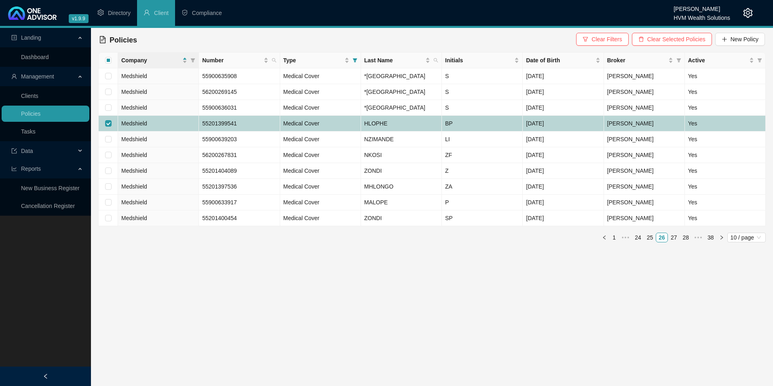
click at [158, 131] on td "Medshield" at bounding box center [158, 124] width 81 height 16
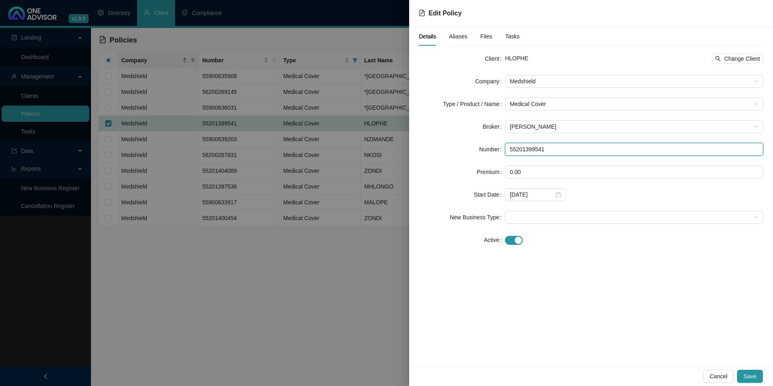
drag, startPoint x: 567, startPoint y: 147, endPoint x: 489, endPoint y: 142, distance: 77.4
click at [489, 142] on form "Client HLOPHE Change Client Company Medshield Type / Product / Name Medical Cov…" at bounding box center [591, 149] width 345 height 194
paste input "[GEOGRAPHIC_DATA]"
type input "[GEOGRAPHIC_DATA]"
click at [718, 374] on span "Cancel" at bounding box center [719, 376] width 18 height 9
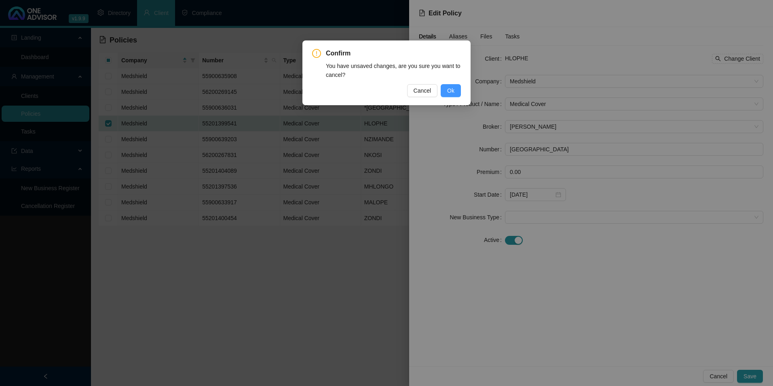
click at [456, 92] on button "Ok" at bounding box center [451, 90] width 20 height 13
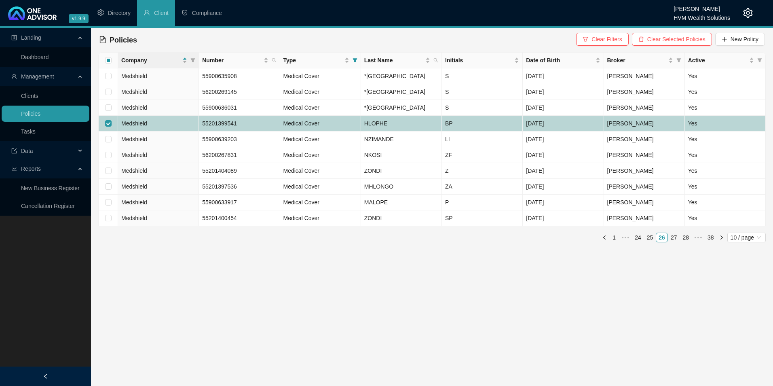
click at [251, 131] on td "55201399541" at bounding box center [239, 124] width 81 height 16
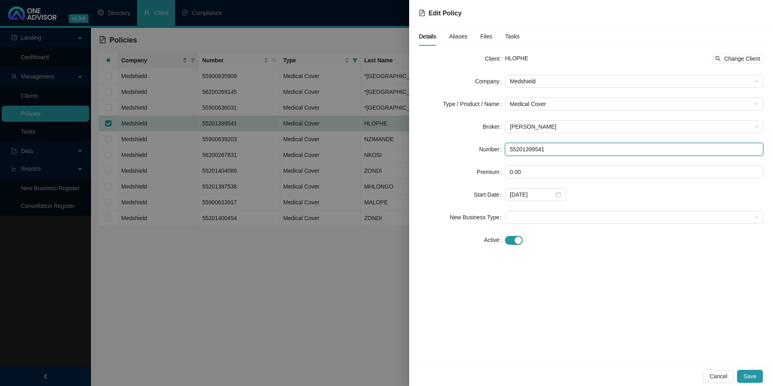
drag, startPoint x: 561, startPoint y: 154, endPoint x: 447, endPoint y: 153, distance: 114.5
click at [449, 153] on div "Number 55201399541" at bounding box center [591, 149] width 345 height 13
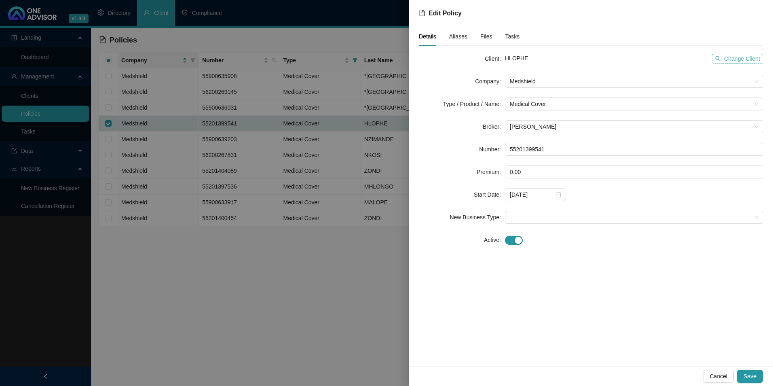
click at [747, 62] on span "Change Client" at bounding box center [742, 58] width 36 height 9
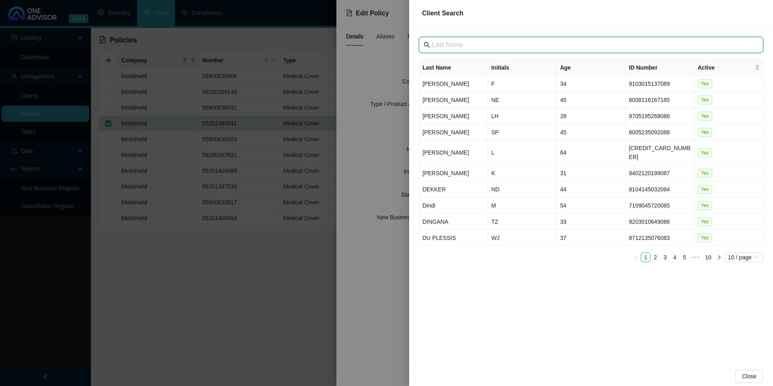
paste input "[GEOGRAPHIC_DATA]"
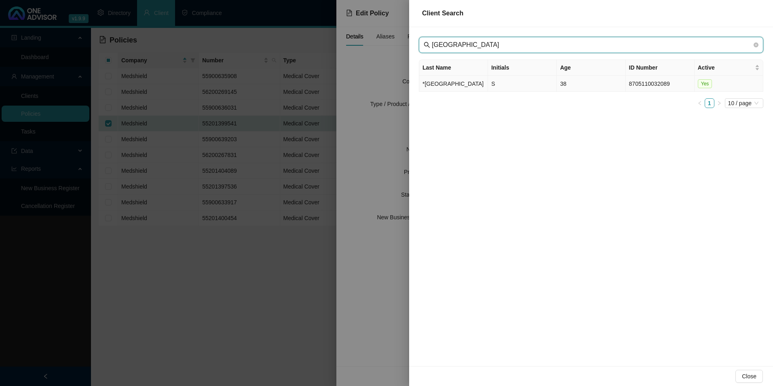
type input "[GEOGRAPHIC_DATA]"
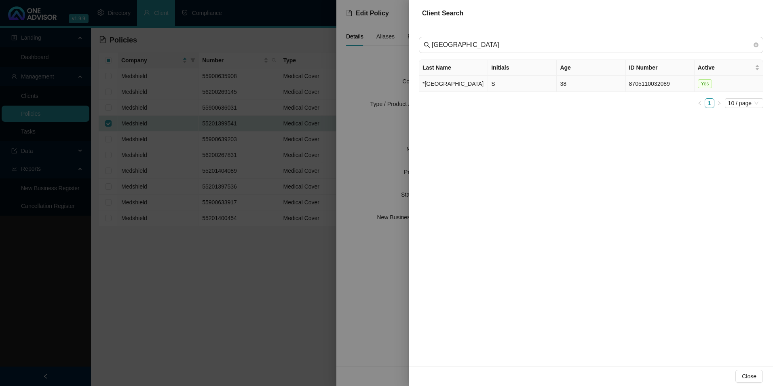
click at [426, 87] on td "*[GEOGRAPHIC_DATA]" at bounding box center [453, 84] width 69 height 16
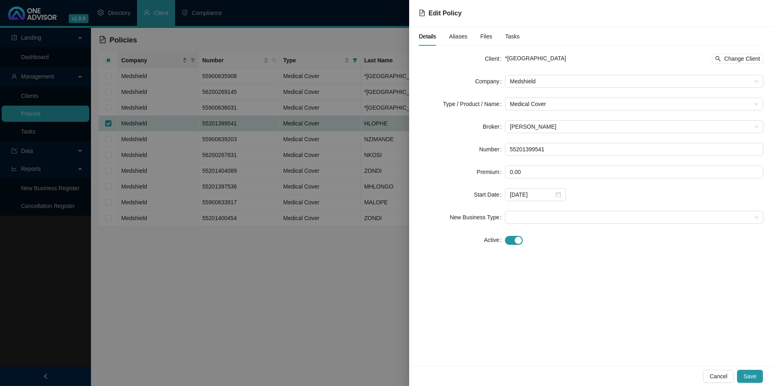
click at [561, 113] on form "Client *[GEOGRAPHIC_DATA] PRIVATE HOSPITAL Change Client Company Medshield Type…" at bounding box center [591, 149] width 345 height 194
click at [559, 103] on span "Medical Cover" at bounding box center [634, 104] width 249 height 12
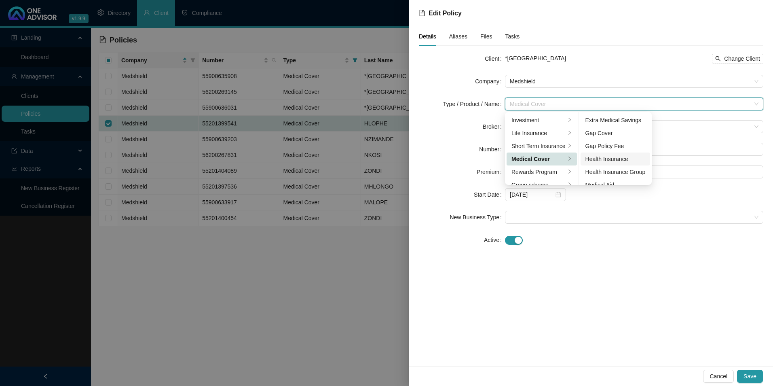
scroll to position [40, 0]
click at [618, 170] on div "Medical Insurance (life)" at bounding box center [616, 170] width 60 height 9
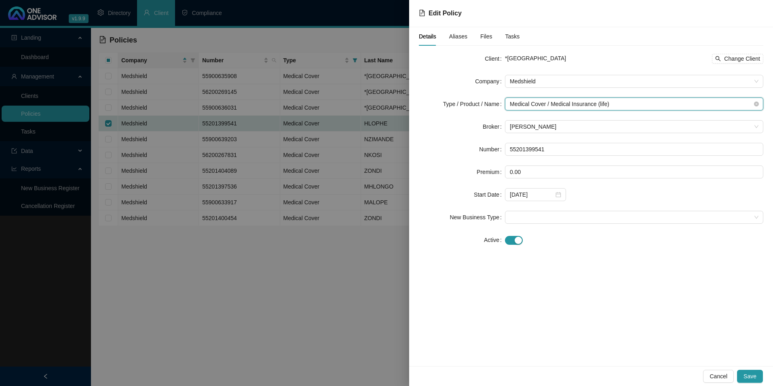
click at [610, 102] on span "Medical Cover / Medical Insurance (life)" at bounding box center [634, 104] width 249 height 12
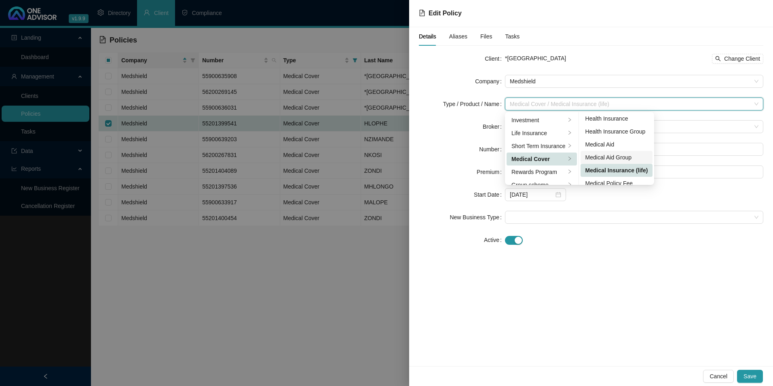
click at [628, 158] on div "Medical Aid Group" at bounding box center [617, 157] width 63 height 9
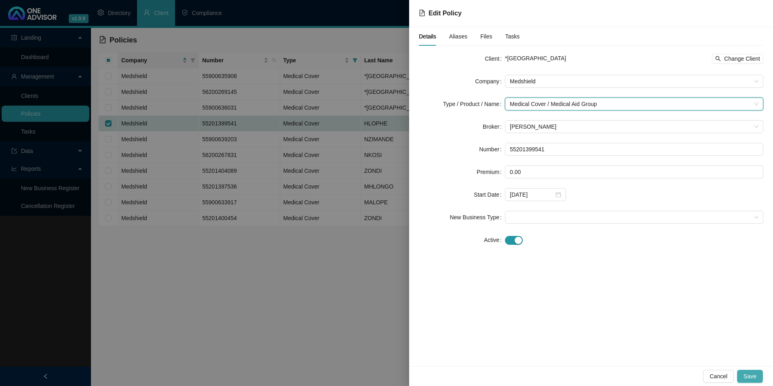
click at [755, 379] on button "Save" at bounding box center [750, 376] width 26 height 13
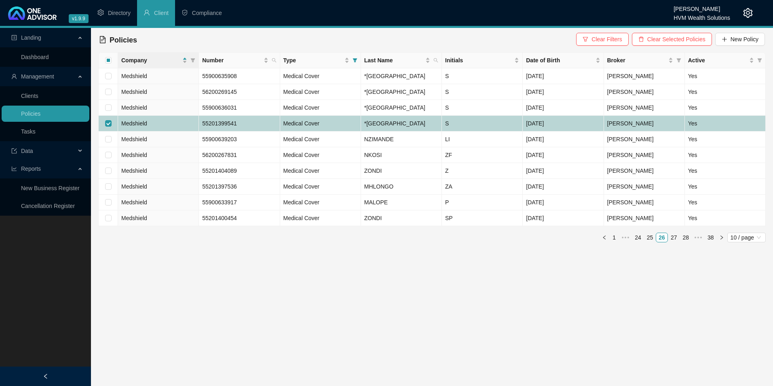
drag, startPoint x: 108, startPoint y: 153, endPoint x: 110, endPoint y: 161, distance: 8.2
click at [108, 127] on input "checkbox" at bounding box center [108, 123] width 6 height 6
checkbox input "false"
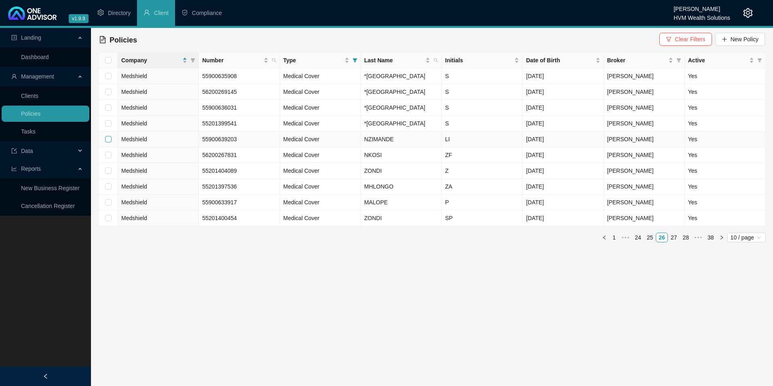
click at [109, 144] on label at bounding box center [108, 139] width 6 height 9
click at [109, 142] on input "checkbox" at bounding box center [108, 139] width 6 height 6
checkbox input "true"
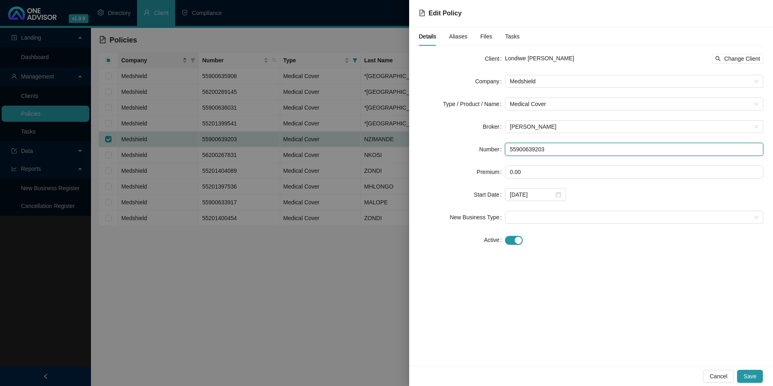
drag, startPoint x: 561, startPoint y: 146, endPoint x: 506, endPoint y: 147, distance: 54.6
click at [506, 147] on input "55900639203" at bounding box center [634, 149] width 258 height 13
click at [568, 149] on input "55900639203" at bounding box center [634, 149] width 258 height 13
drag, startPoint x: 568, startPoint y: 149, endPoint x: 494, endPoint y: 148, distance: 74.0
click at [494, 148] on div "Number 55900639203" at bounding box center [591, 149] width 345 height 13
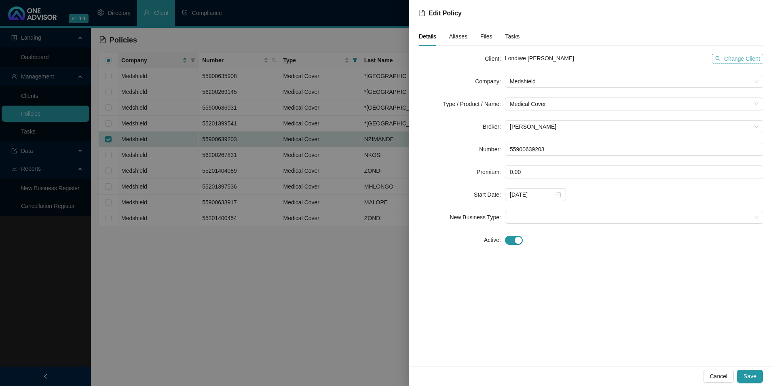
click at [732, 62] on span "Change Client" at bounding box center [742, 58] width 36 height 9
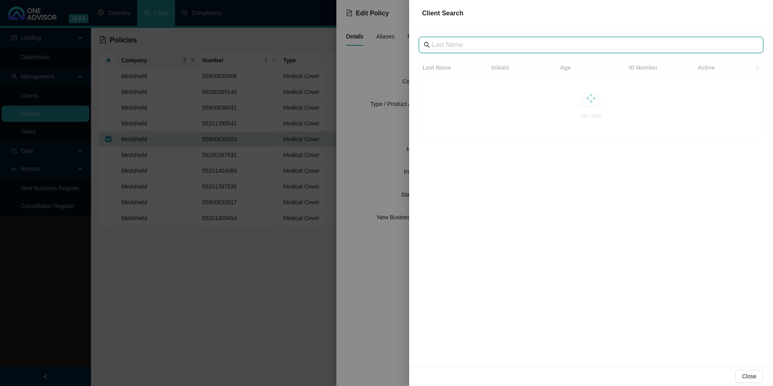
paste input "[GEOGRAPHIC_DATA]"
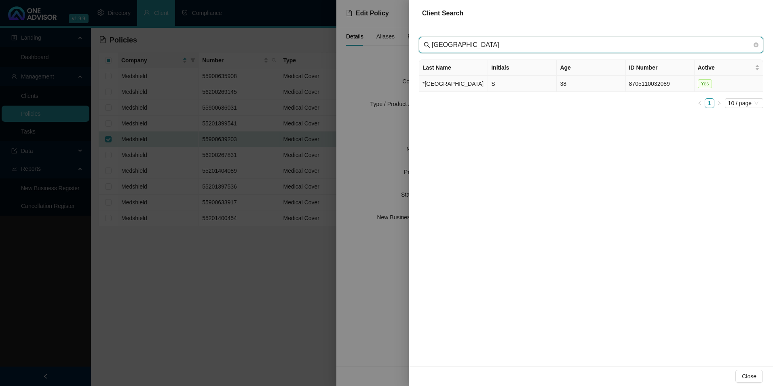
type input "[GEOGRAPHIC_DATA]"
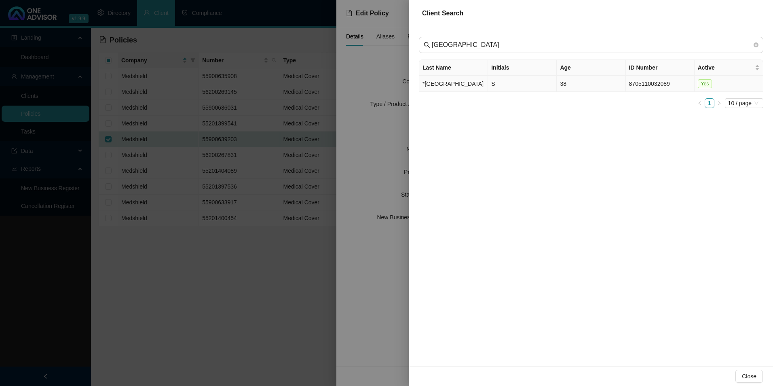
click at [439, 87] on td "*[GEOGRAPHIC_DATA]" at bounding box center [453, 84] width 69 height 16
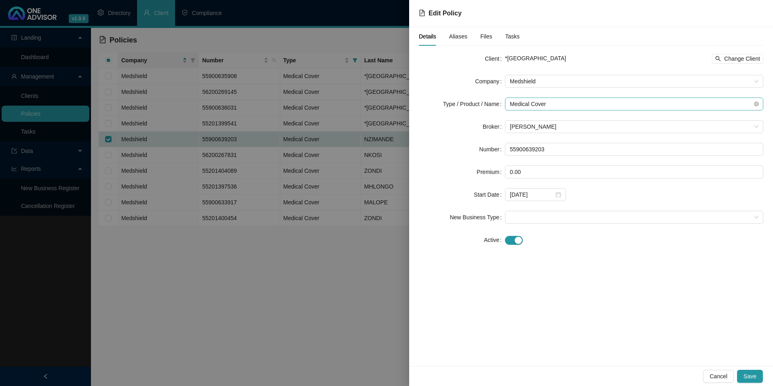
click at [590, 101] on span "Medical Cover" at bounding box center [634, 104] width 249 height 12
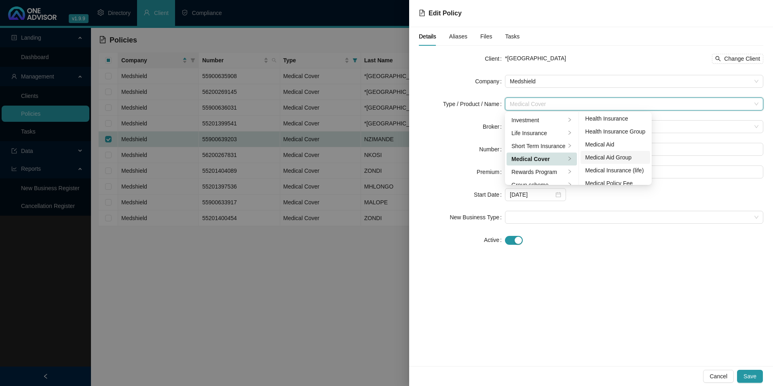
click at [625, 158] on div "Medical Aid Group" at bounding box center [616, 157] width 60 height 9
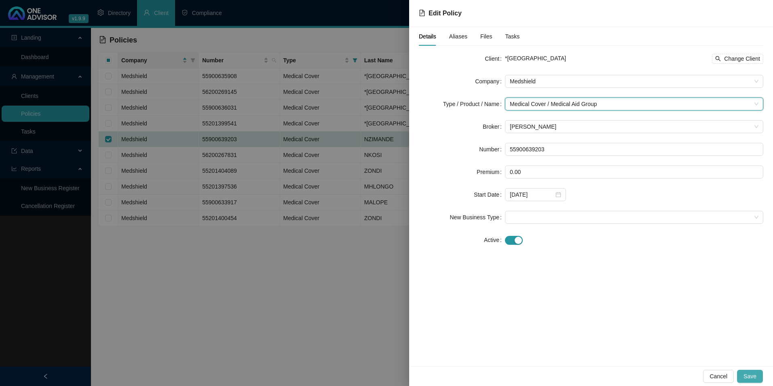
click at [749, 372] on span "Save" at bounding box center [750, 376] width 13 height 9
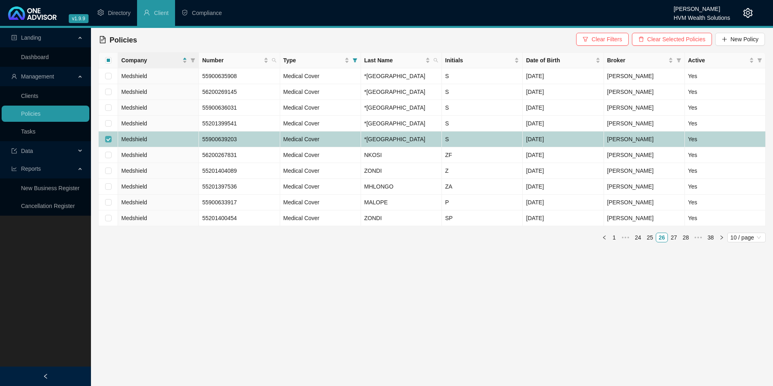
click at [110, 142] on input "checkbox" at bounding box center [108, 139] width 6 height 6
checkbox input "false"
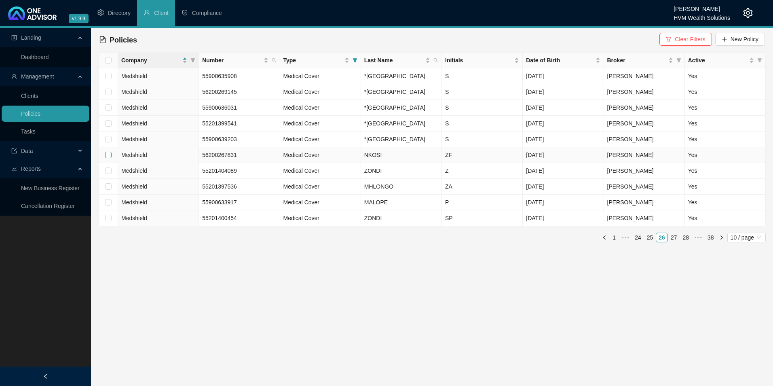
click at [110, 158] on input "checkbox" at bounding box center [108, 155] width 6 height 6
checkbox input "true"
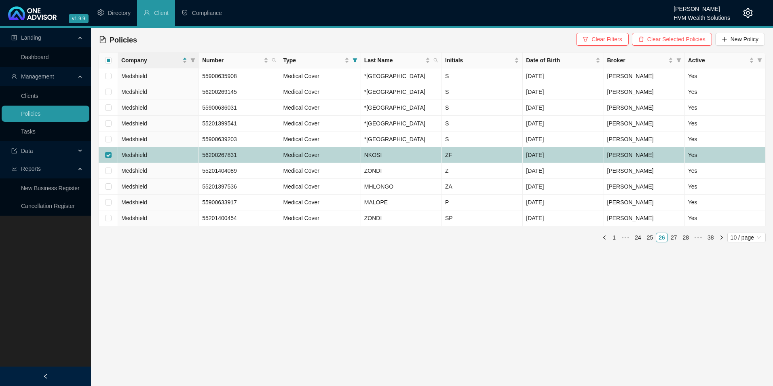
click at [424, 163] on td "NKOSI" at bounding box center [401, 155] width 81 height 16
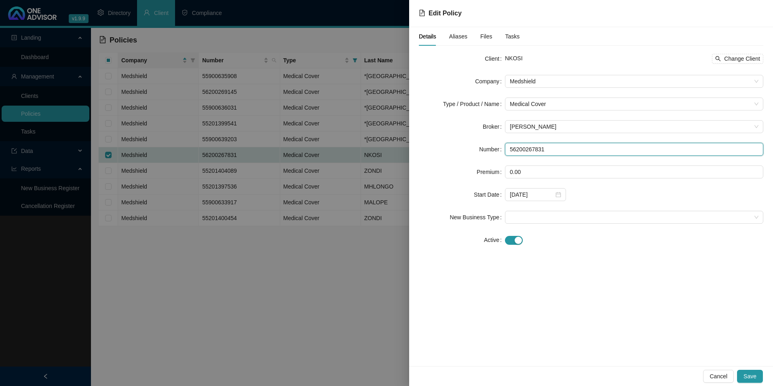
drag, startPoint x: 568, startPoint y: 148, endPoint x: 511, endPoint y: 149, distance: 57.0
click at [511, 149] on input "56200267831" at bounding box center [634, 149] width 258 height 13
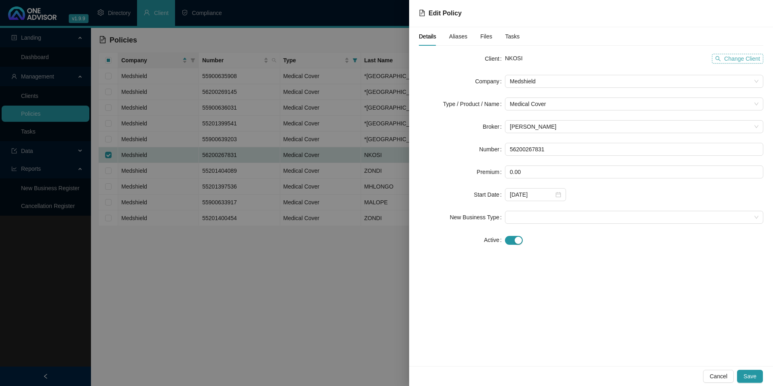
click at [732, 61] on span "Change Client" at bounding box center [742, 58] width 36 height 9
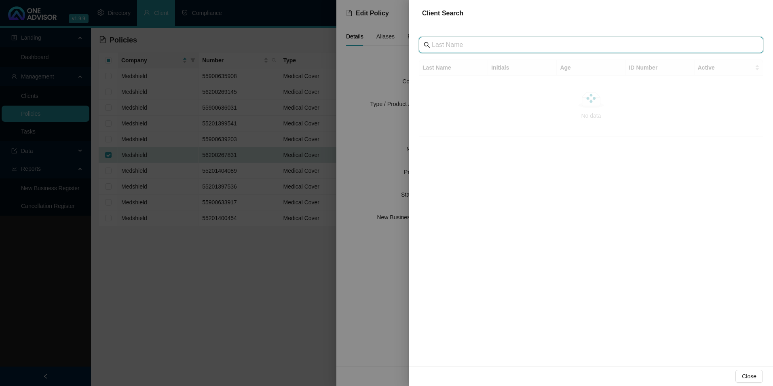
paste input "[GEOGRAPHIC_DATA]"
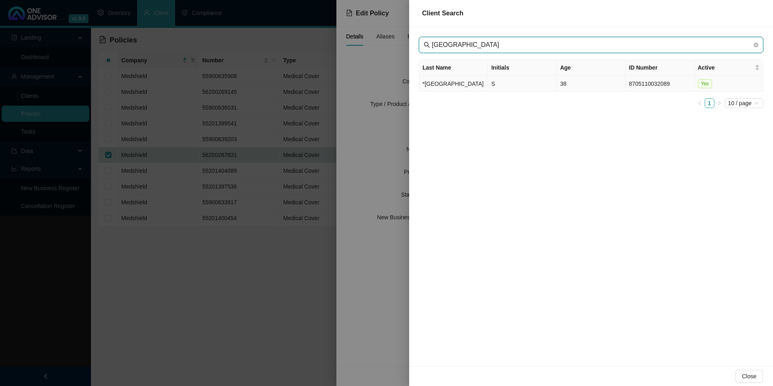
type input "[GEOGRAPHIC_DATA]"
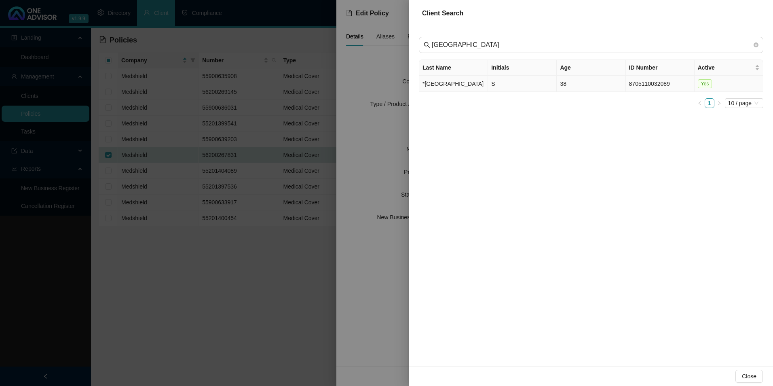
click at [447, 91] on td "*[GEOGRAPHIC_DATA]" at bounding box center [453, 84] width 69 height 16
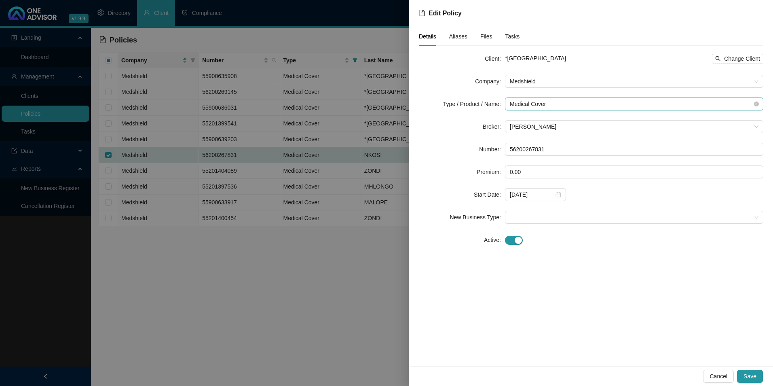
click at [558, 103] on span "Medical Cover" at bounding box center [634, 104] width 249 height 12
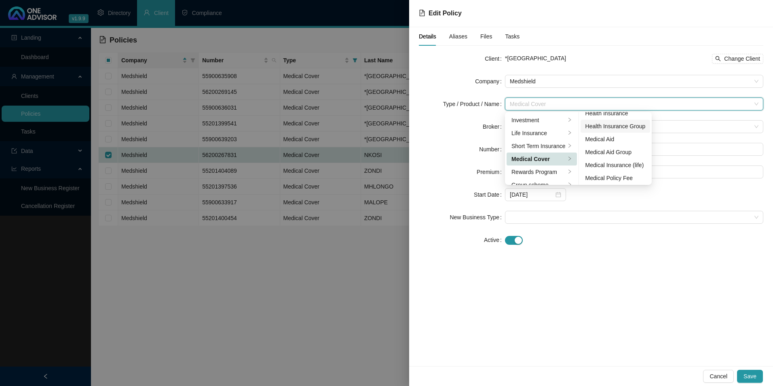
scroll to position [47, 0]
click at [604, 152] on div "Medical Aid Group" at bounding box center [616, 150] width 60 height 9
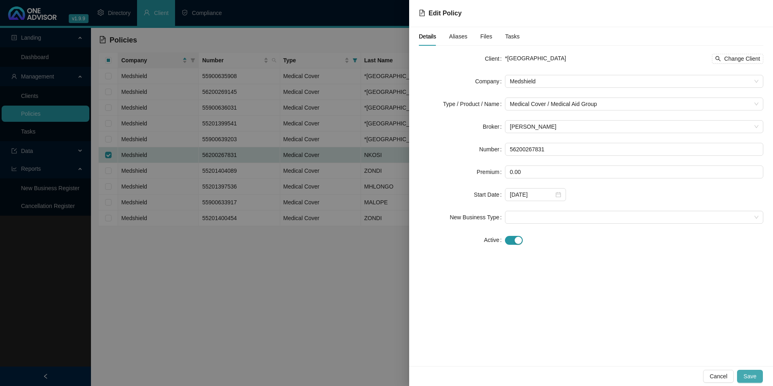
click at [752, 376] on span "Save" at bounding box center [750, 376] width 13 height 9
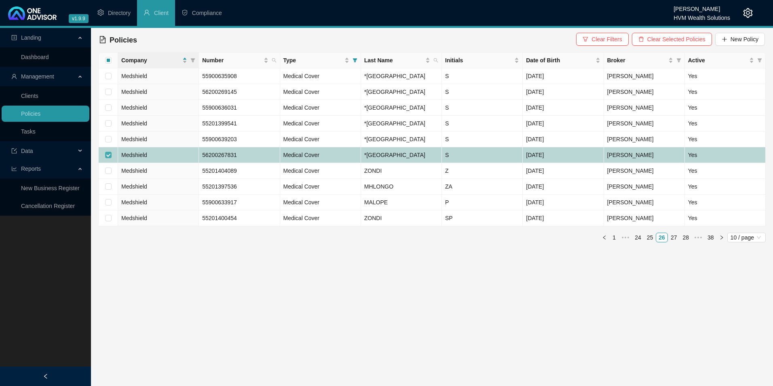
click at [105, 158] on input "checkbox" at bounding box center [108, 155] width 6 height 6
checkbox input "false"
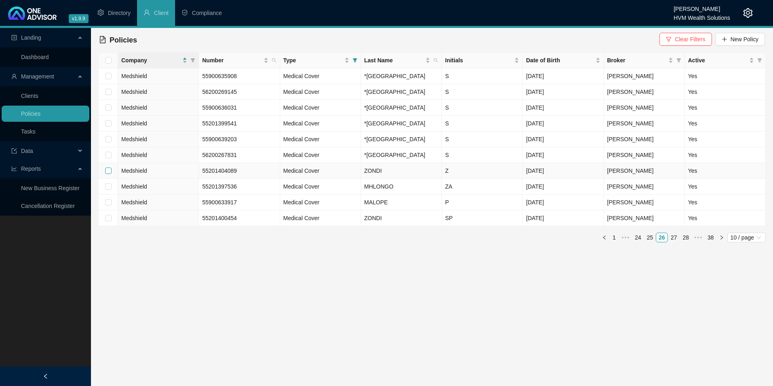
click at [111, 174] on input "checkbox" at bounding box center [108, 170] width 6 height 6
checkbox input "true"
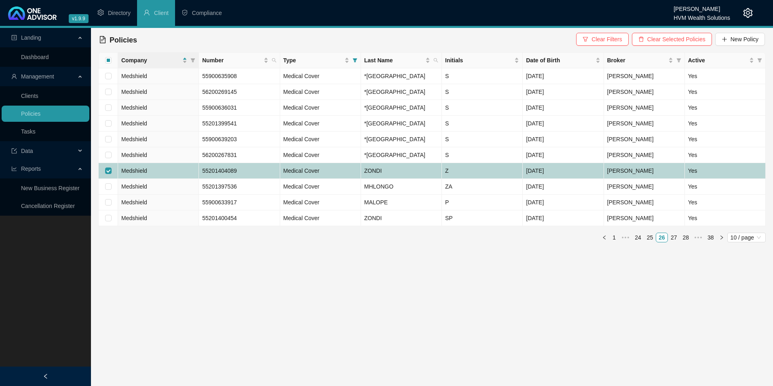
click at [170, 179] on td "Medshield" at bounding box center [158, 171] width 81 height 16
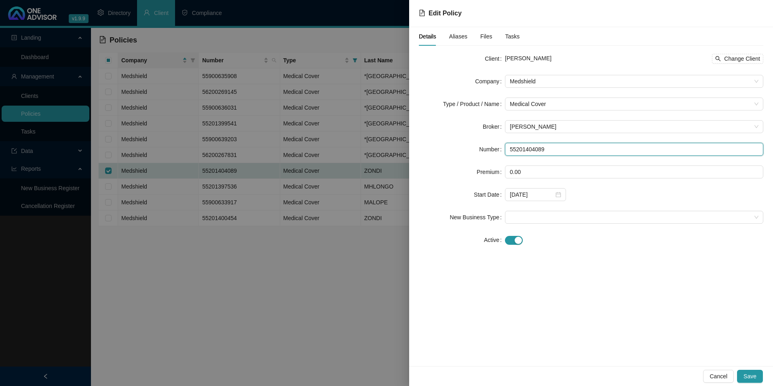
drag, startPoint x: 546, startPoint y: 150, endPoint x: 510, endPoint y: 153, distance: 35.7
click at [495, 150] on div "Number 55201404089" at bounding box center [591, 149] width 345 height 13
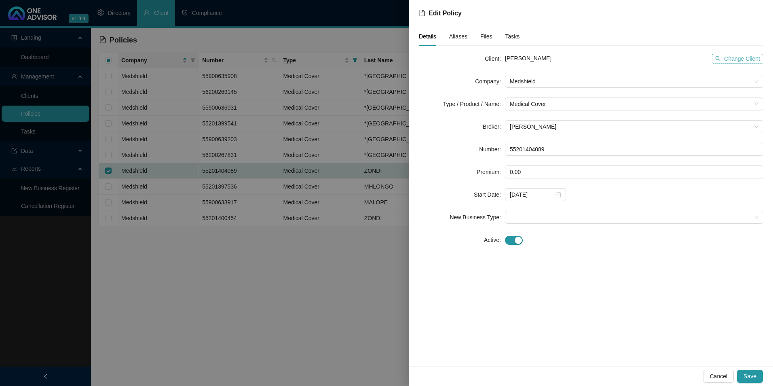
click at [754, 55] on span "Change Client" at bounding box center [742, 58] width 36 height 9
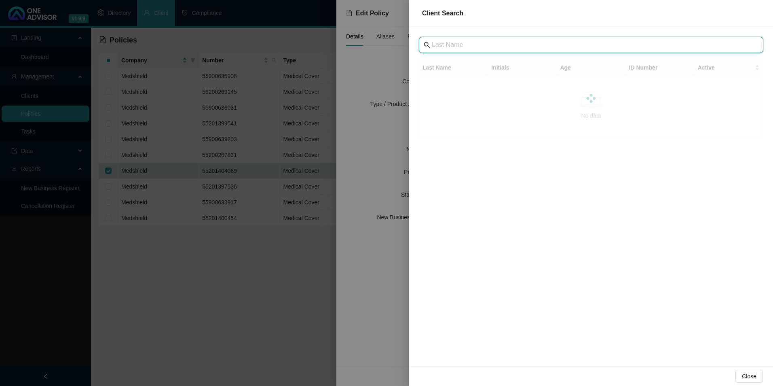
paste input "[GEOGRAPHIC_DATA]"
click at [444, 42] on input "[GEOGRAPHIC_DATA]" at bounding box center [592, 45] width 320 height 10
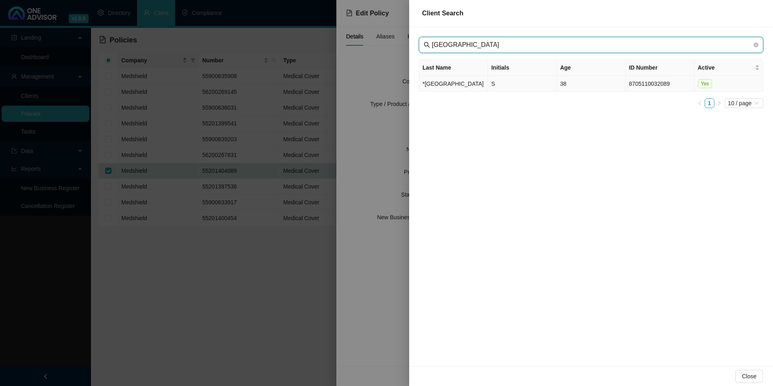
type input "[GEOGRAPHIC_DATA]"
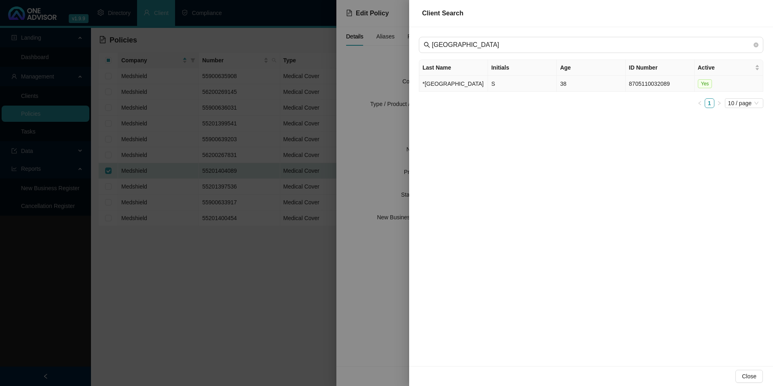
click at [465, 89] on td "*[GEOGRAPHIC_DATA]" at bounding box center [453, 84] width 69 height 16
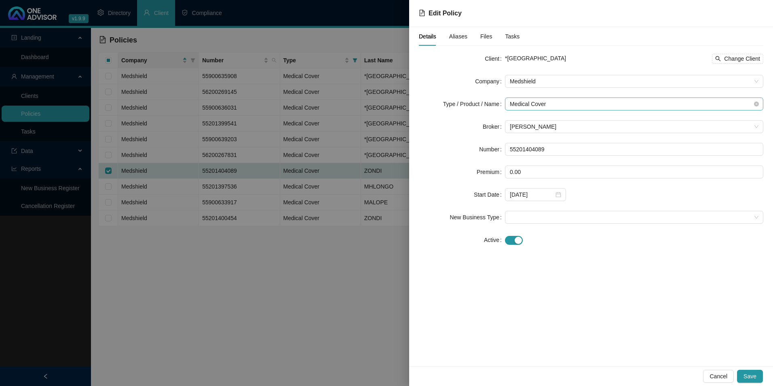
click at [567, 103] on span "Medical Cover" at bounding box center [634, 104] width 249 height 12
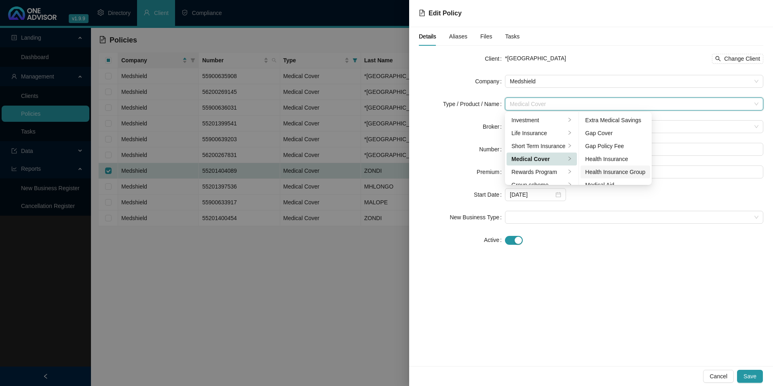
scroll to position [40, 0]
click at [613, 159] on div "Medical Aid Group" at bounding box center [616, 157] width 60 height 9
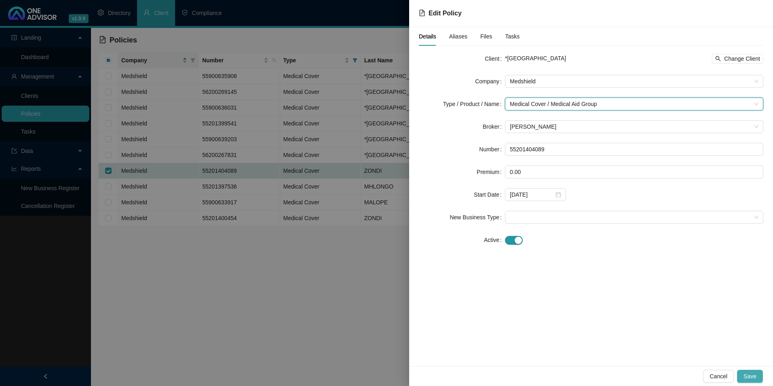
click at [745, 377] on button "Save" at bounding box center [750, 376] width 26 height 13
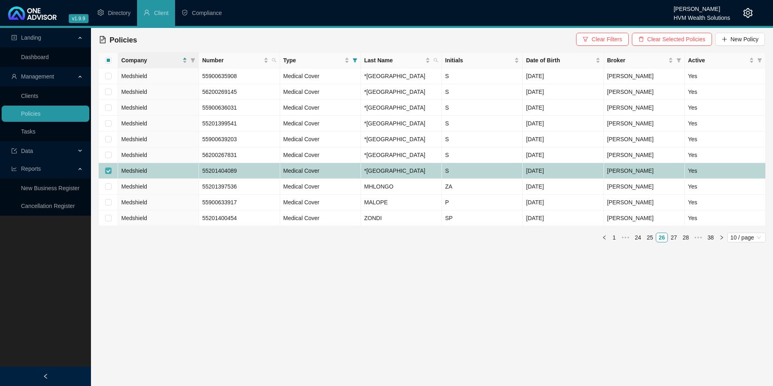
click at [108, 174] on input "checkbox" at bounding box center [108, 170] width 6 height 6
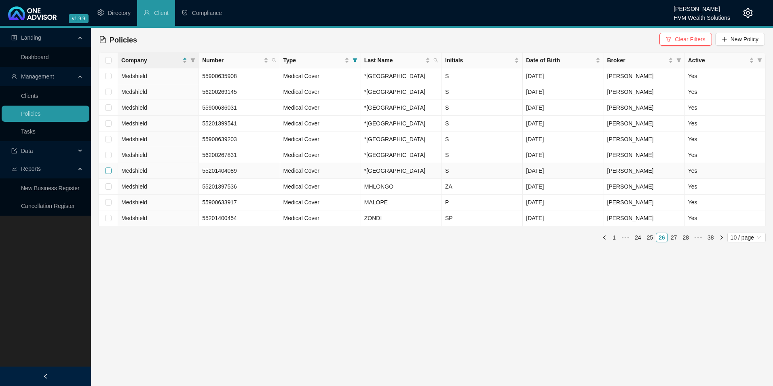
click at [110, 174] on input "checkbox" at bounding box center [108, 170] width 6 height 6
checkbox input "true"
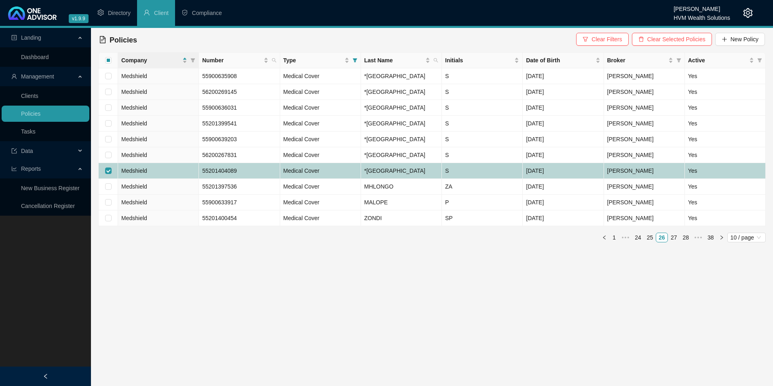
click at [157, 179] on td "Medshield" at bounding box center [158, 171] width 81 height 16
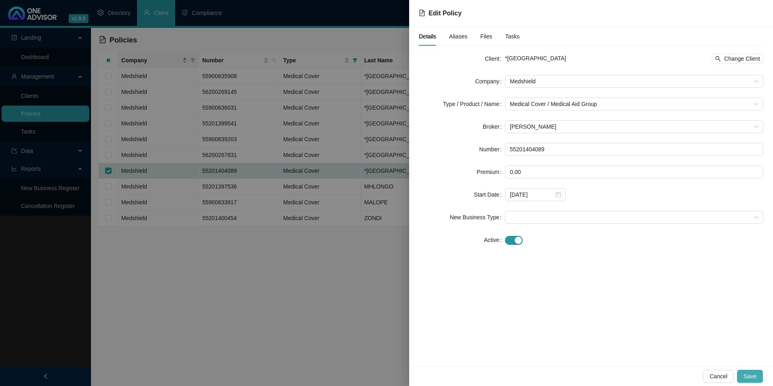
click at [751, 378] on span "Save" at bounding box center [750, 376] width 13 height 9
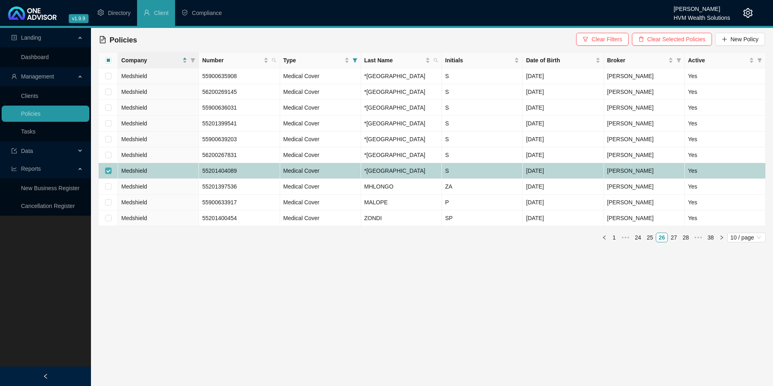
click at [106, 174] on input "checkbox" at bounding box center [108, 170] width 6 height 6
checkbox input "false"
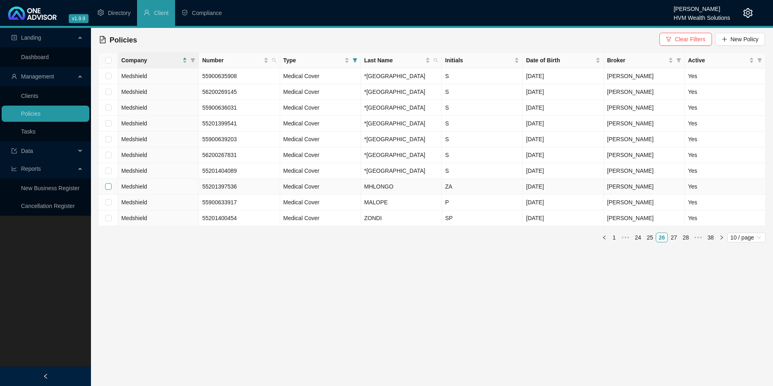
click at [107, 190] on input "checkbox" at bounding box center [108, 186] width 6 height 6
checkbox input "true"
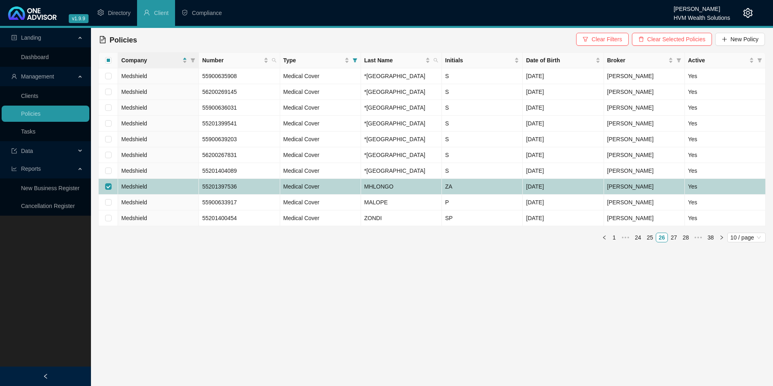
click at [332, 195] on td "Medical Cover" at bounding box center [320, 187] width 81 height 16
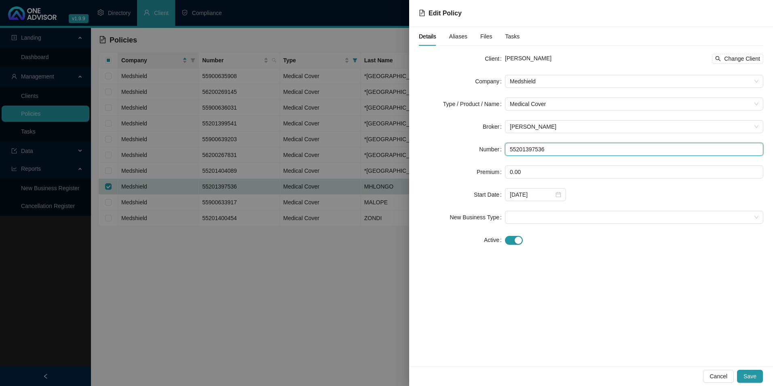
drag, startPoint x: 557, startPoint y: 148, endPoint x: 470, endPoint y: 150, distance: 87.0
click at [490, 150] on div "Number 55201397536" at bounding box center [591, 149] width 345 height 13
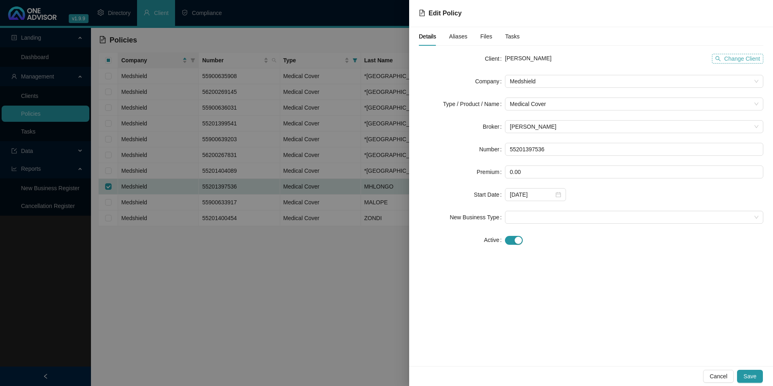
click at [749, 59] on span "Change Client" at bounding box center [742, 58] width 36 height 9
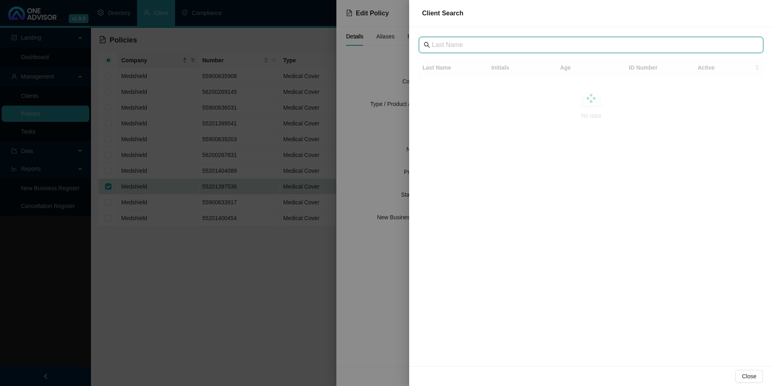
paste input "[GEOGRAPHIC_DATA]"
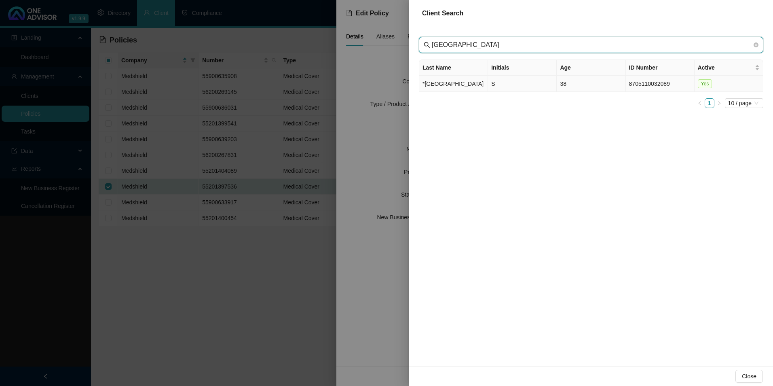
type input "[GEOGRAPHIC_DATA]"
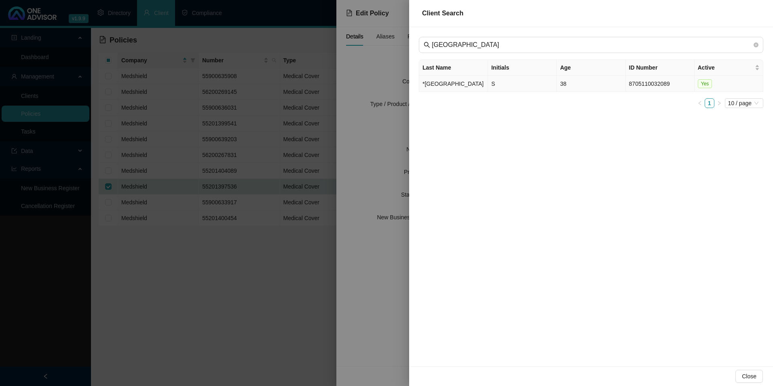
click at [450, 90] on td "*[GEOGRAPHIC_DATA]" at bounding box center [453, 84] width 69 height 16
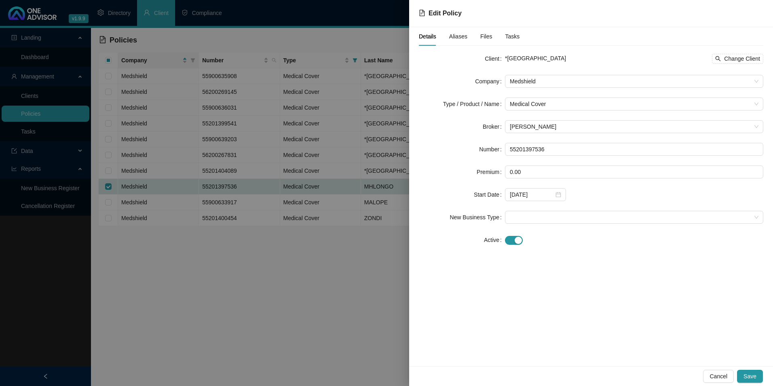
click at [580, 111] on form "Client *[GEOGRAPHIC_DATA] PRIVATE HOSPITAL Change Client Company Medshield Type…" at bounding box center [591, 149] width 345 height 194
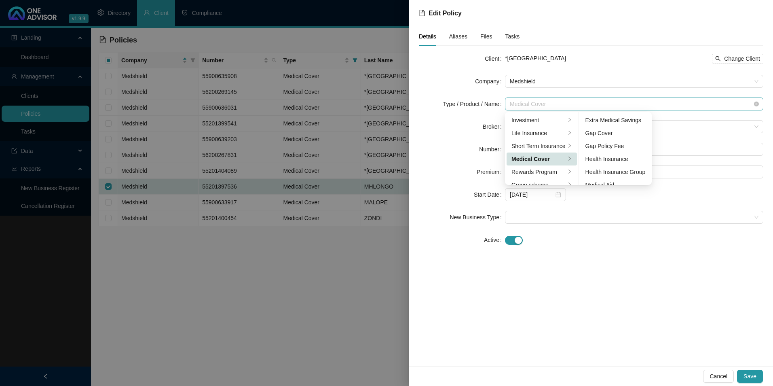
click at [576, 103] on span "Medical Cover" at bounding box center [634, 104] width 249 height 12
click at [614, 154] on div "Medical Aid Group" at bounding box center [616, 150] width 60 height 9
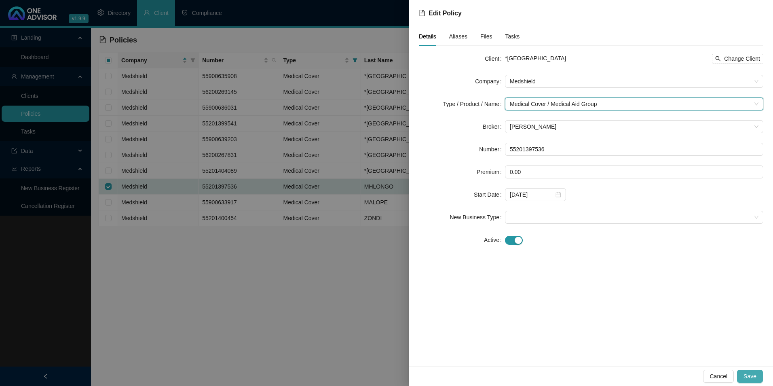
click at [753, 379] on button "Save" at bounding box center [750, 376] width 26 height 13
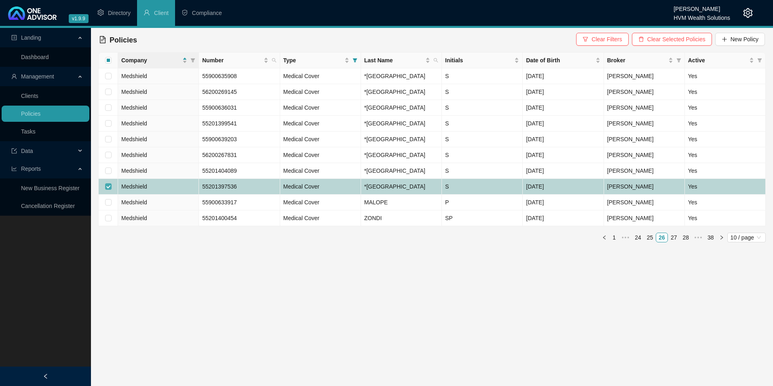
click at [108, 191] on label at bounding box center [108, 186] width 6 height 9
click at [108, 190] on input "checkbox" at bounding box center [108, 186] width 6 height 6
checkbox input "false"
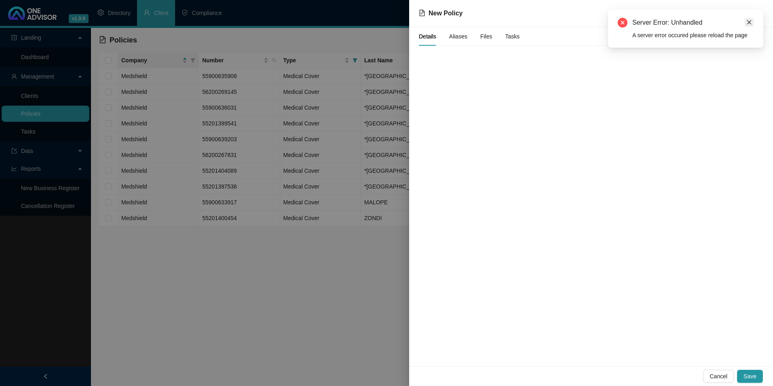
click at [753, 19] on link "Close" at bounding box center [749, 22] width 9 height 9
click at [715, 376] on span "Cancel" at bounding box center [719, 376] width 18 height 9
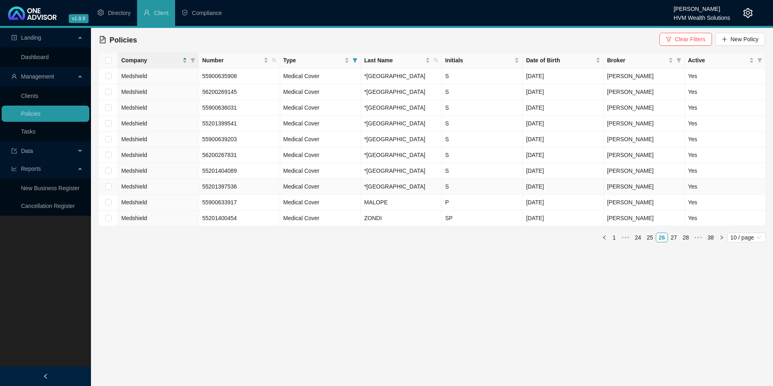
click at [143, 190] on span "Medshield" at bounding box center [134, 186] width 26 height 6
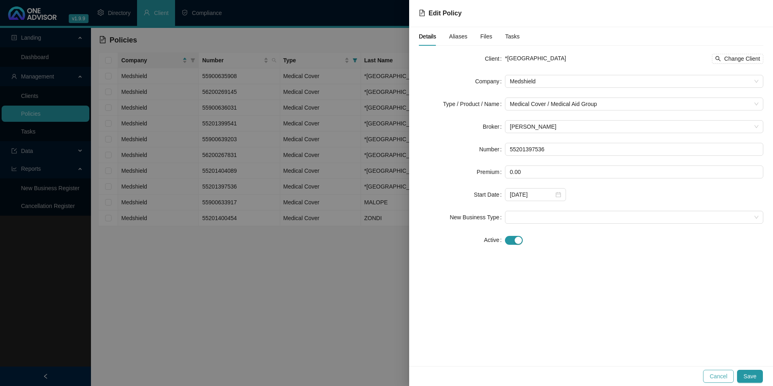
click at [727, 376] on span "Cancel" at bounding box center [719, 376] width 18 height 9
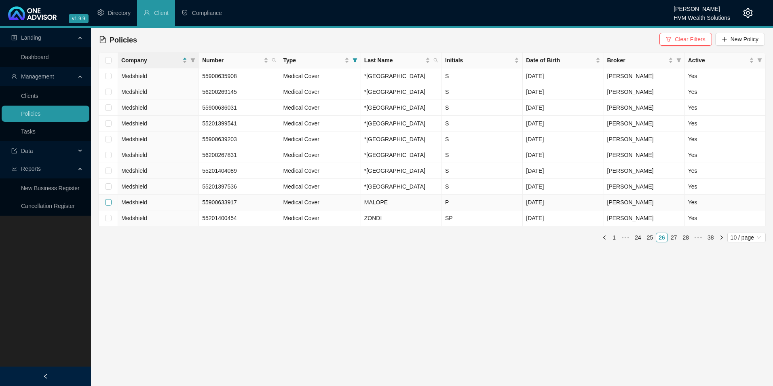
click at [110, 205] on input "checkbox" at bounding box center [108, 202] width 6 height 6
checkbox input "true"
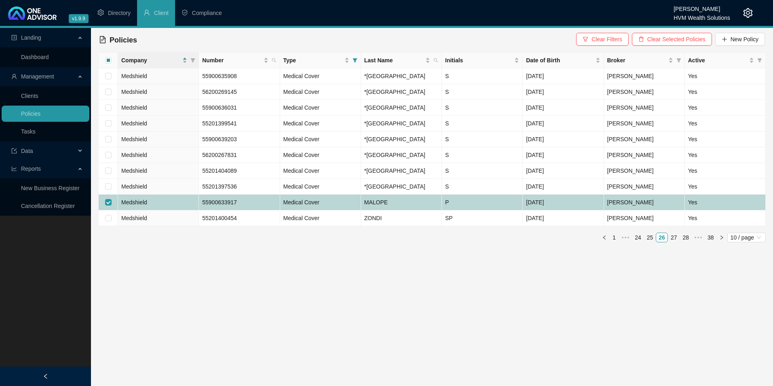
click at [171, 210] on td "Medshield" at bounding box center [158, 203] width 81 height 16
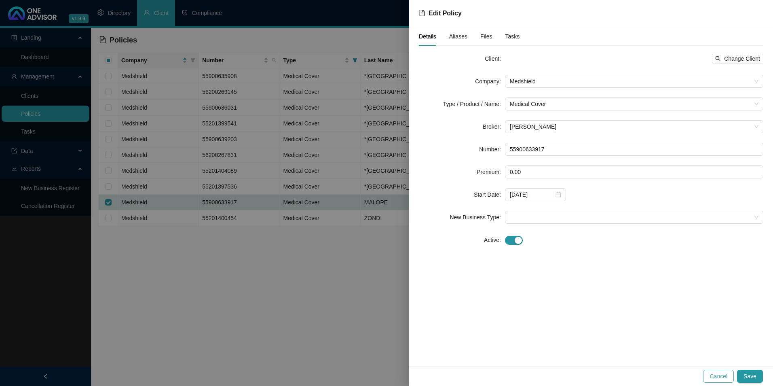
click at [715, 378] on span "Cancel" at bounding box center [719, 376] width 18 height 9
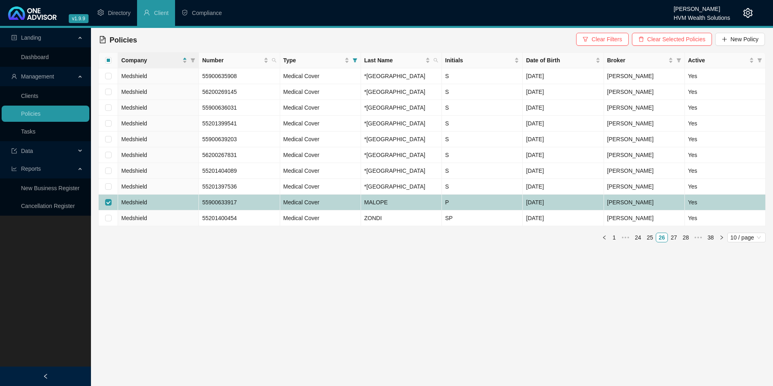
click at [158, 210] on td "Medshield" at bounding box center [158, 203] width 81 height 16
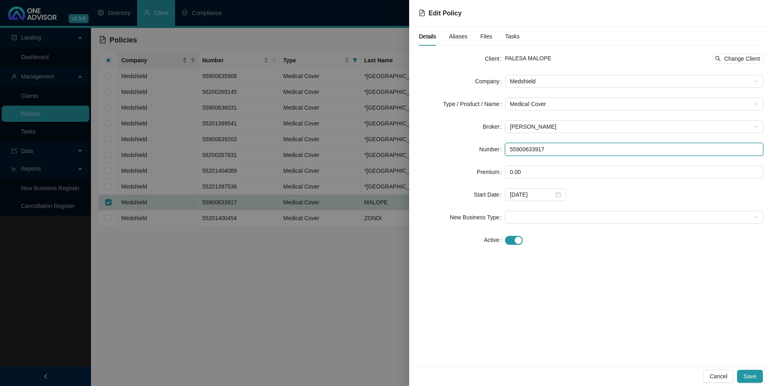
drag, startPoint x: 562, startPoint y: 152, endPoint x: 498, endPoint y: 142, distance: 64.7
click at [498, 142] on form "Client PALESA MALOPE Change Client Company Medshield Type / Product / Name Medi…" at bounding box center [591, 149] width 345 height 194
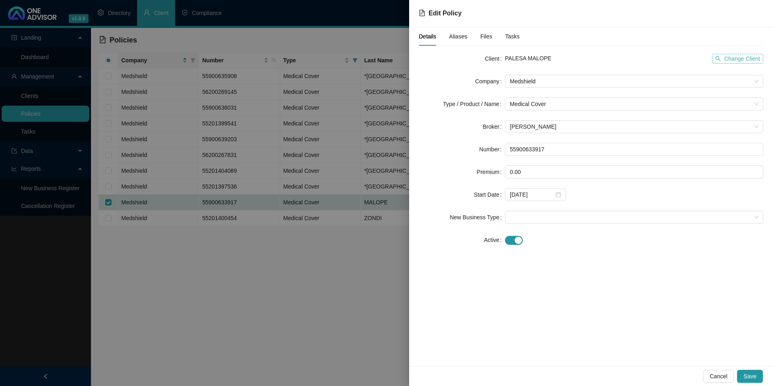
click at [750, 59] on span "Change Client" at bounding box center [742, 58] width 36 height 9
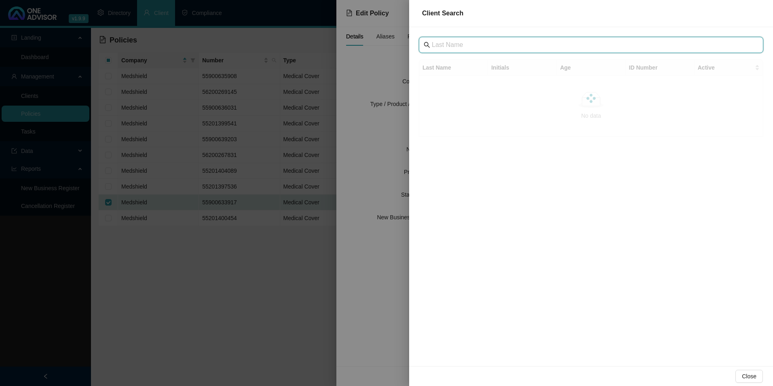
drag, startPoint x: 505, startPoint y: 40, endPoint x: 493, endPoint y: 45, distance: 12.9
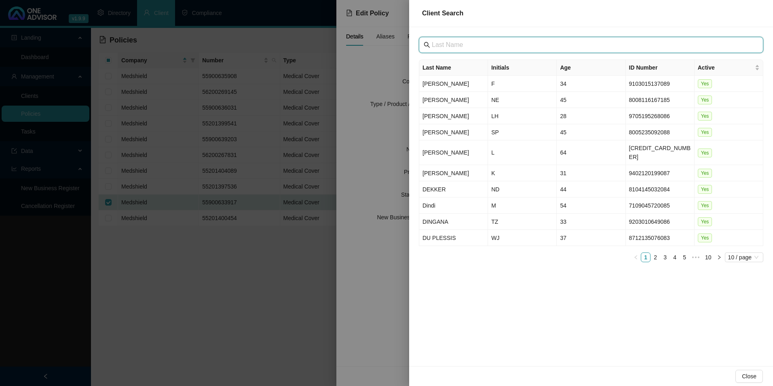
paste input "[GEOGRAPHIC_DATA]"
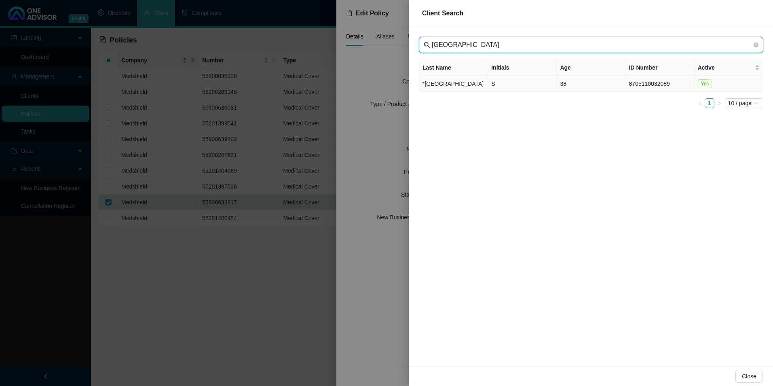
type input "[GEOGRAPHIC_DATA]"
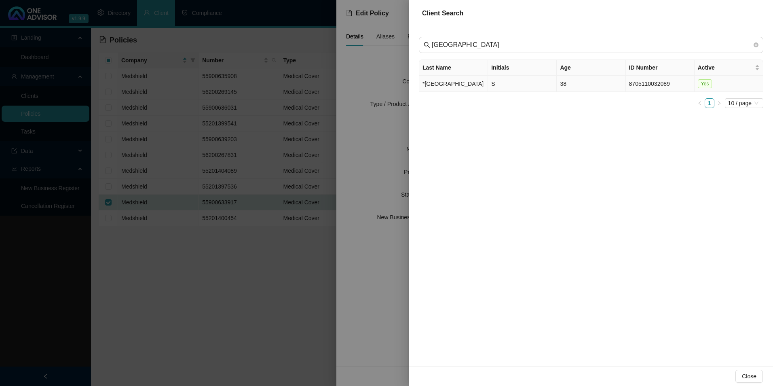
click at [451, 92] on td "*[GEOGRAPHIC_DATA]" at bounding box center [453, 84] width 69 height 16
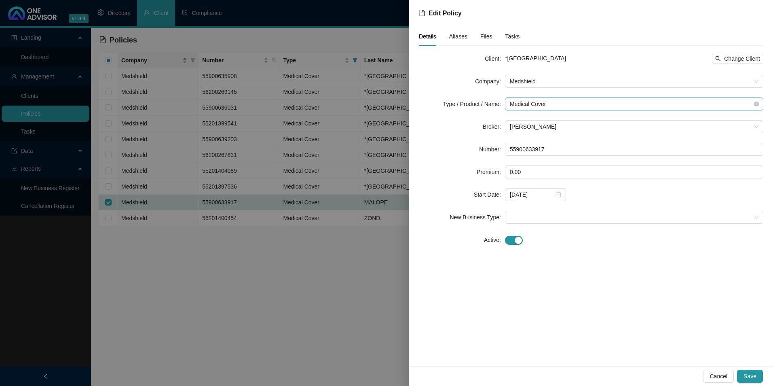
click at [549, 105] on span "Medical Cover" at bounding box center [634, 104] width 249 height 12
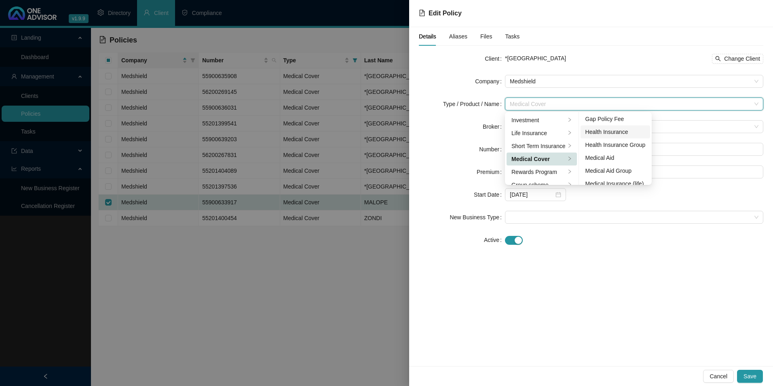
scroll to position [40, 0]
drag, startPoint x: 610, startPoint y: 156, endPoint x: 621, endPoint y: 168, distance: 16.0
click at [610, 157] on div "Medical Aid Group" at bounding box center [616, 157] width 60 height 9
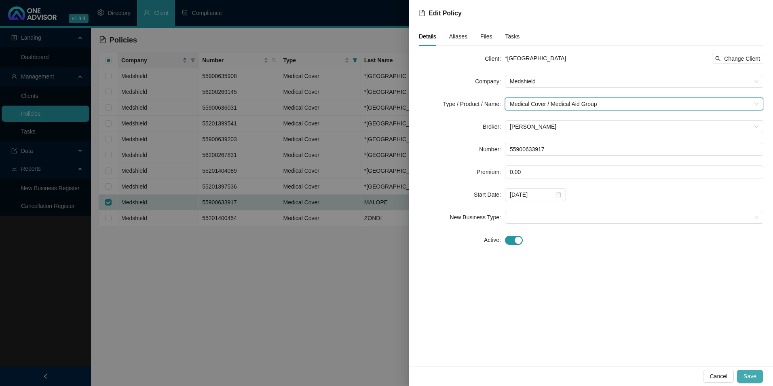
click at [763, 375] on button "Save" at bounding box center [750, 376] width 26 height 13
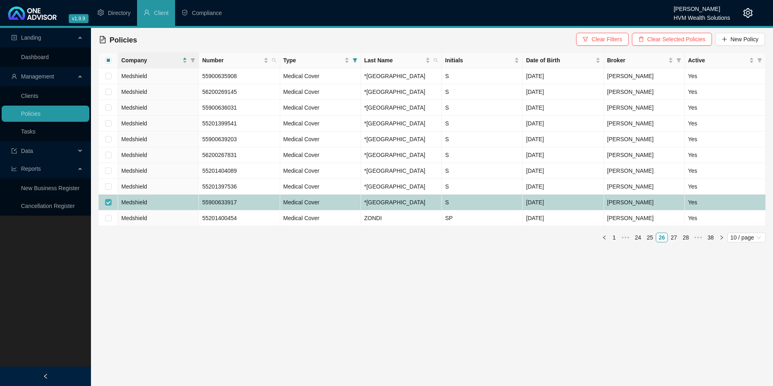
click at [111, 205] on input "checkbox" at bounding box center [108, 202] width 6 height 6
checkbox input "false"
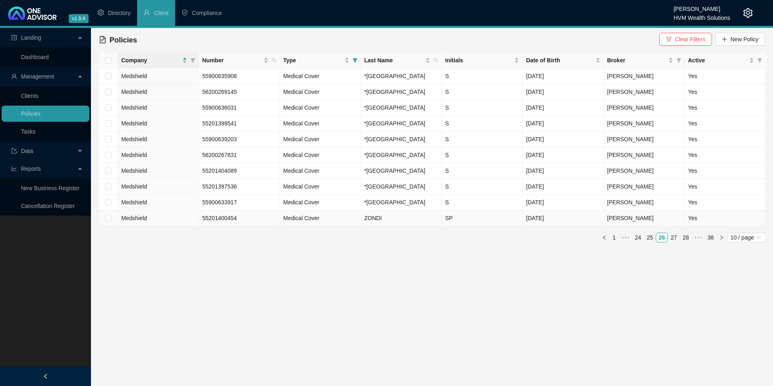
click at [112, 226] on td at bounding box center [108, 218] width 19 height 16
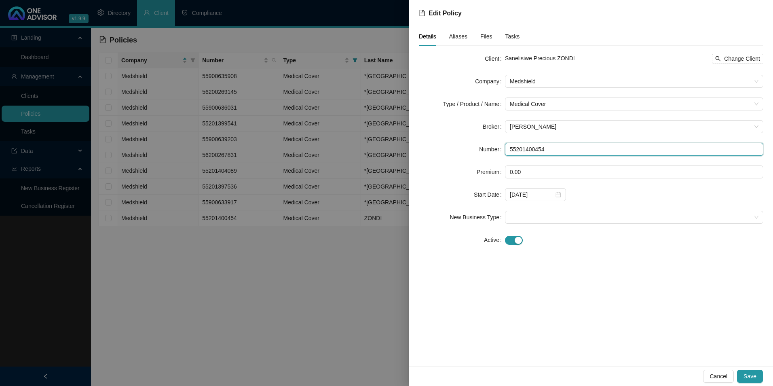
drag, startPoint x: 506, startPoint y: 148, endPoint x: 492, endPoint y: 149, distance: 14.2
click at [492, 149] on div "Number 55201400454" at bounding box center [591, 149] width 345 height 13
click at [735, 59] on span "Change Client" at bounding box center [742, 58] width 36 height 9
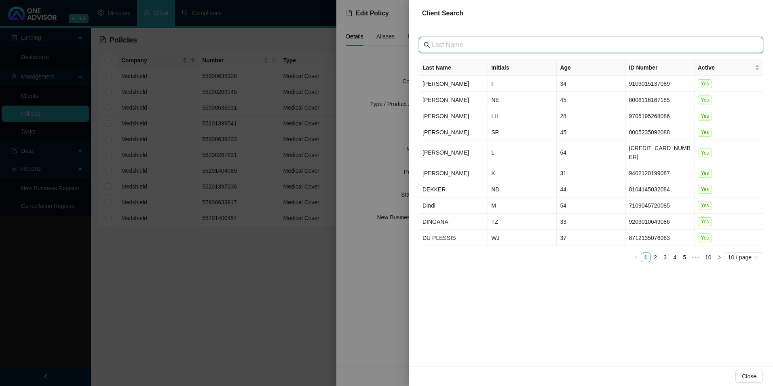
paste input "[GEOGRAPHIC_DATA]"
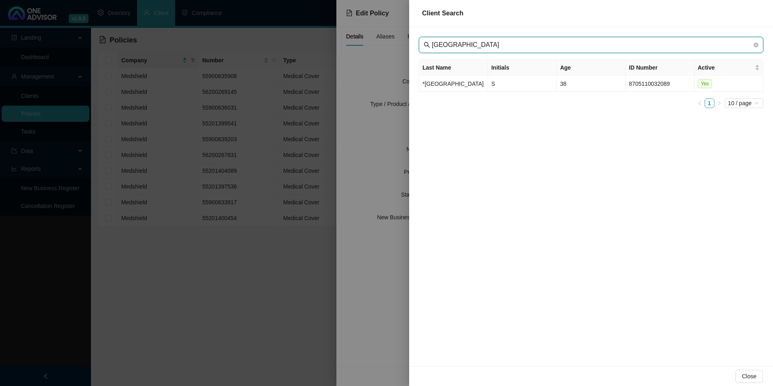
type input "[GEOGRAPHIC_DATA]"
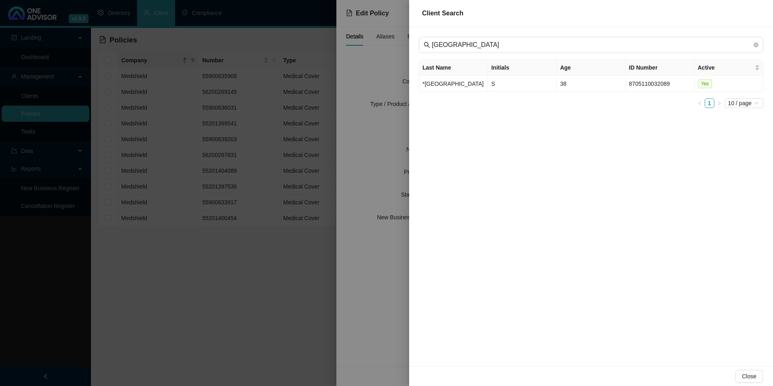
click at [438, 84] on td "*[GEOGRAPHIC_DATA]" at bounding box center [453, 84] width 69 height 16
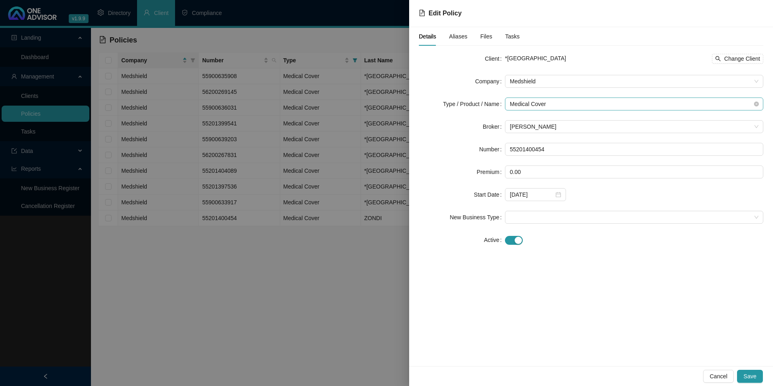
click at [572, 105] on span "Medical Cover" at bounding box center [634, 104] width 249 height 12
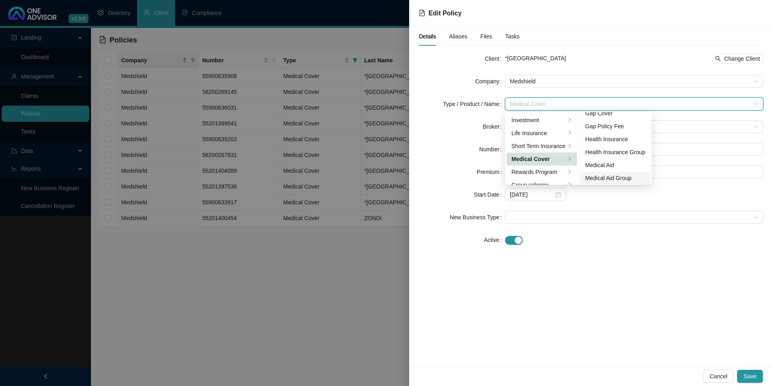
scroll to position [47, 0]
click at [615, 152] on div "Medical Aid Group" at bounding box center [616, 150] width 60 height 9
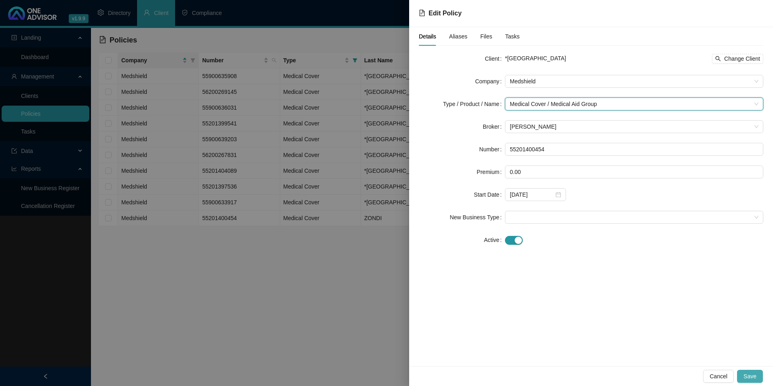
click at [755, 374] on span "Save" at bounding box center [750, 376] width 13 height 9
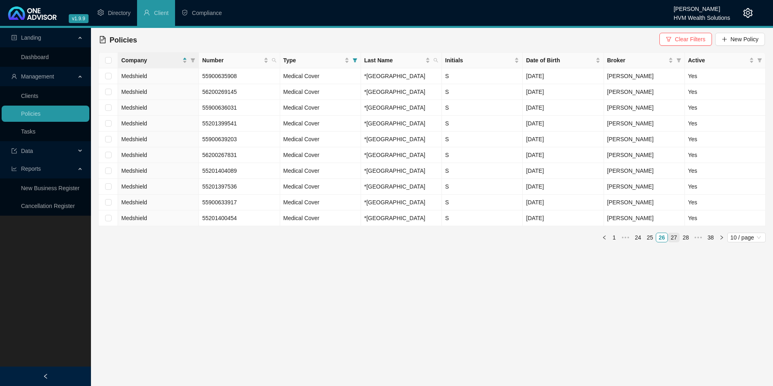
click at [674, 242] on link "27" at bounding box center [674, 237] width 11 height 9
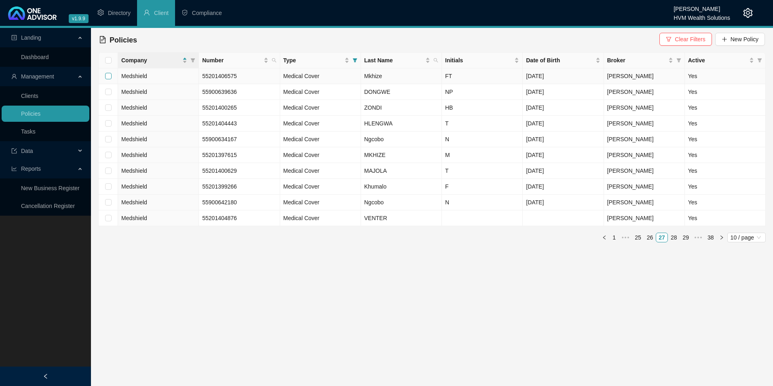
click at [110, 75] on input "checkbox" at bounding box center [108, 76] width 6 height 6
checkbox input "true"
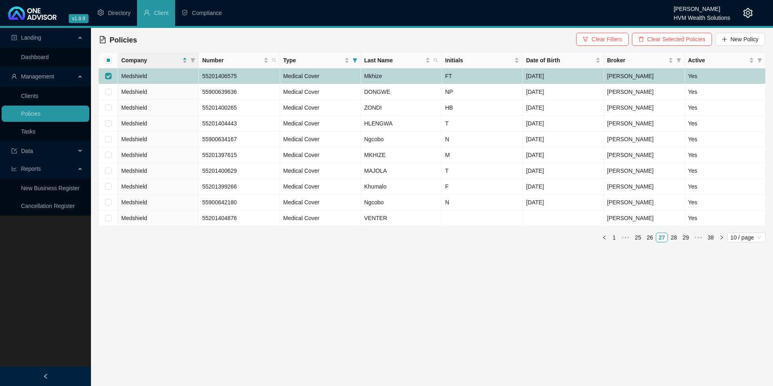
click at [188, 75] on td "Medshield" at bounding box center [158, 76] width 81 height 16
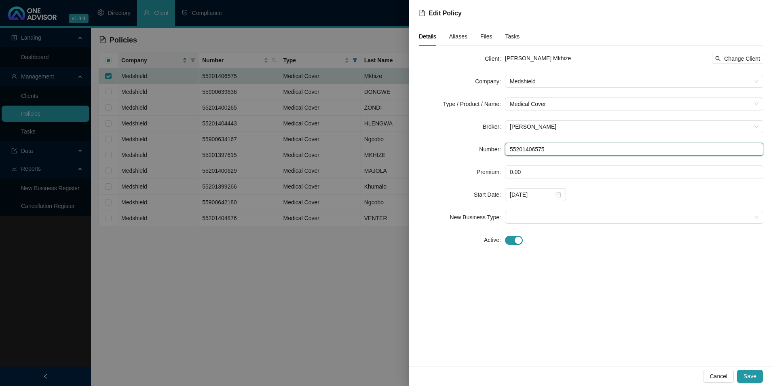
drag, startPoint x: 551, startPoint y: 148, endPoint x: 518, endPoint y: 148, distance: 33.2
click at [518, 148] on input "55201406575" at bounding box center [634, 149] width 258 height 13
click at [569, 150] on input "55201406575" at bounding box center [634, 149] width 258 height 13
drag, startPoint x: 569, startPoint y: 150, endPoint x: 458, endPoint y: 147, distance: 110.9
click at [458, 147] on div "Number 55201406575" at bounding box center [591, 149] width 345 height 13
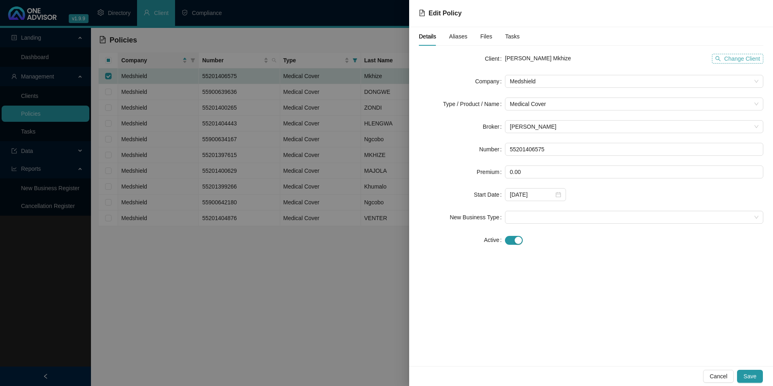
click at [732, 62] on span "Change Client" at bounding box center [742, 58] width 36 height 9
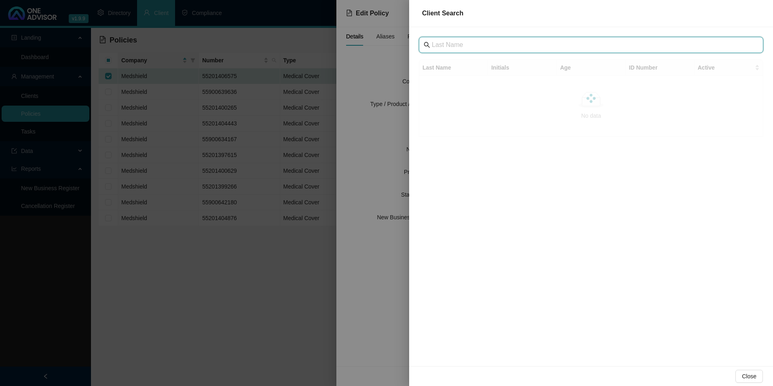
paste input "[GEOGRAPHIC_DATA]"
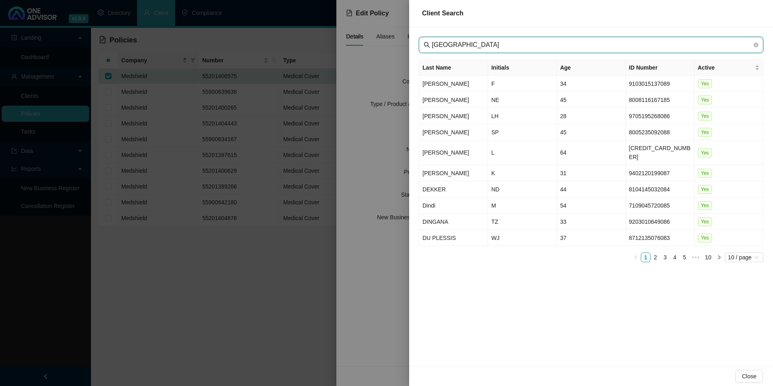
click at [432, 44] on input "[GEOGRAPHIC_DATA]" at bounding box center [592, 45] width 320 height 10
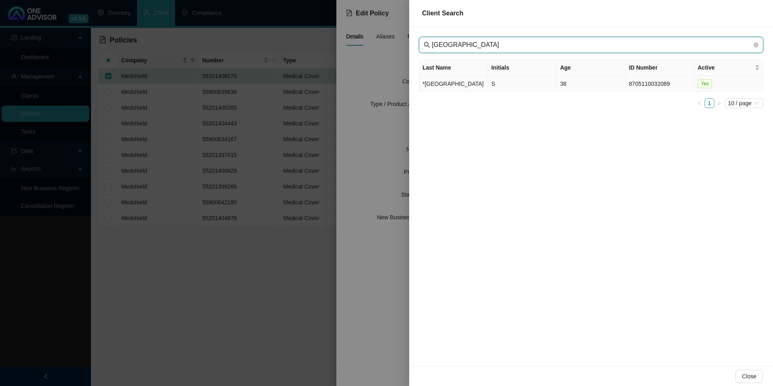
type input "[GEOGRAPHIC_DATA]"
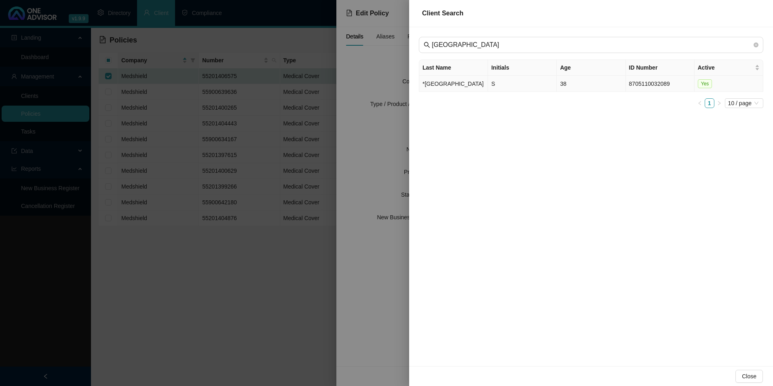
click at [452, 92] on td "*[GEOGRAPHIC_DATA]" at bounding box center [453, 84] width 69 height 16
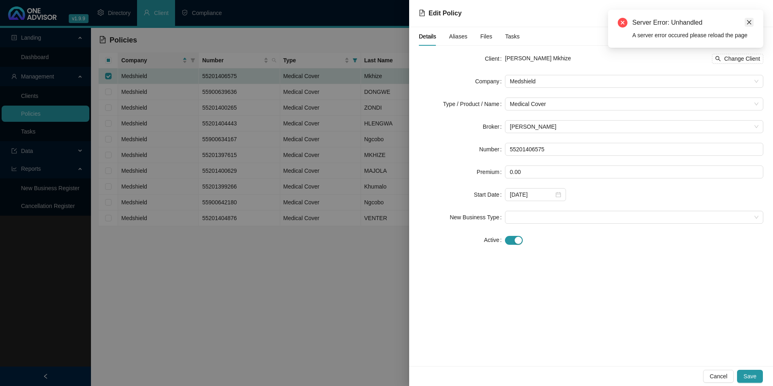
click at [748, 21] on icon "close" at bounding box center [750, 22] width 6 height 6
click at [718, 379] on span "Cancel" at bounding box center [719, 376] width 18 height 9
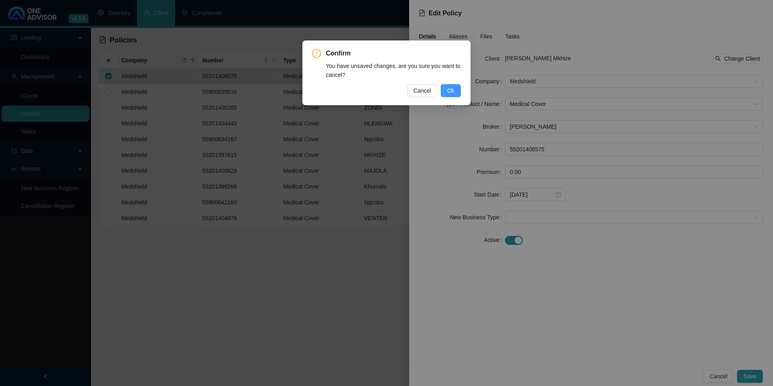
click at [453, 90] on span "Ok" at bounding box center [450, 90] width 7 height 9
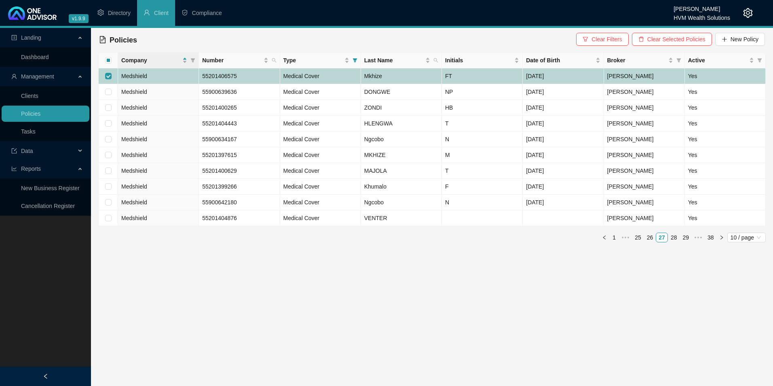
click at [421, 74] on td "Mkhize" at bounding box center [401, 76] width 81 height 16
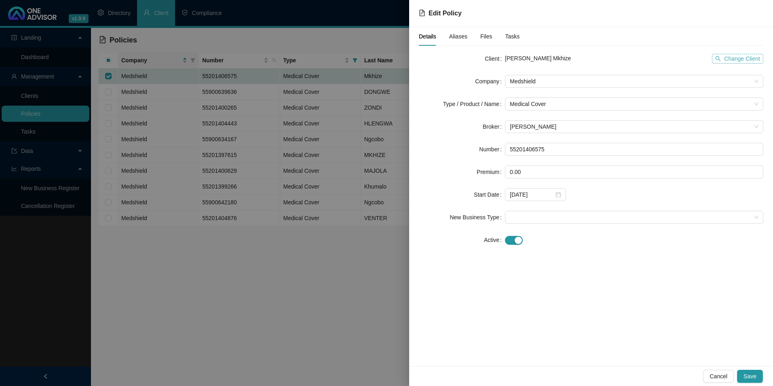
click at [745, 59] on span "Change Client" at bounding box center [742, 58] width 36 height 9
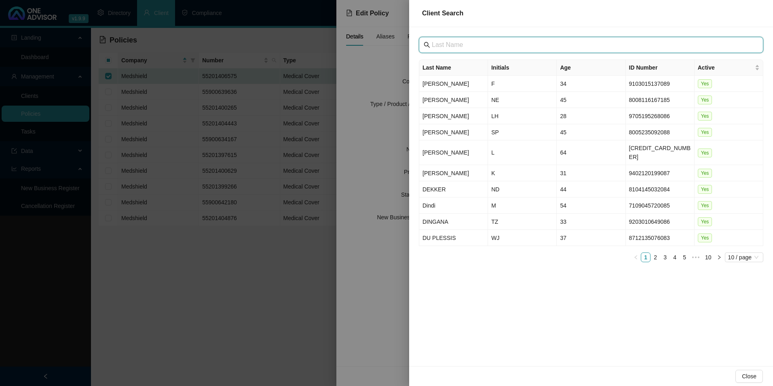
paste input "[GEOGRAPHIC_DATA]"
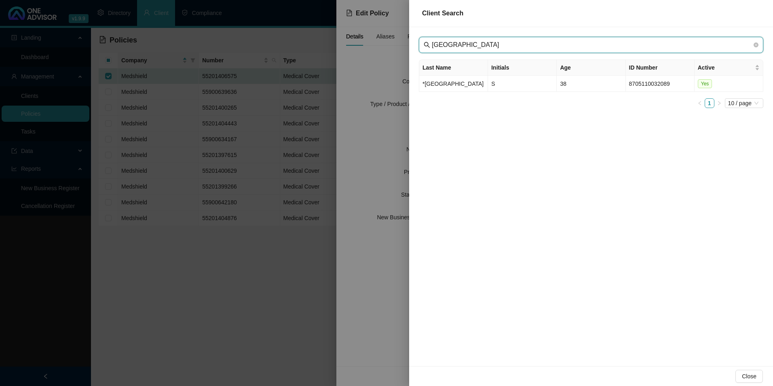
type input "[GEOGRAPHIC_DATA]"
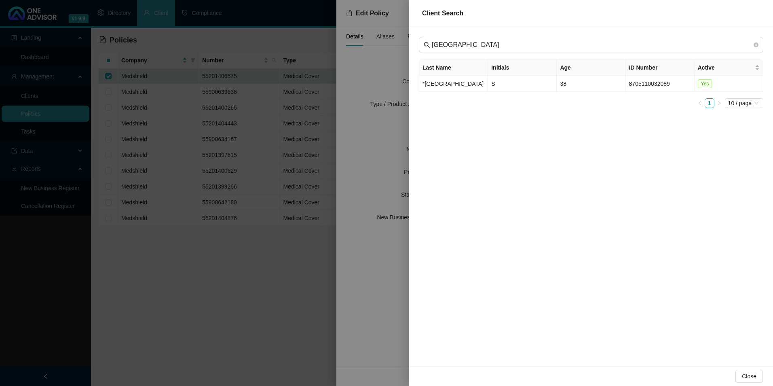
click at [451, 92] on td "*[GEOGRAPHIC_DATA]" at bounding box center [453, 84] width 69 height 16
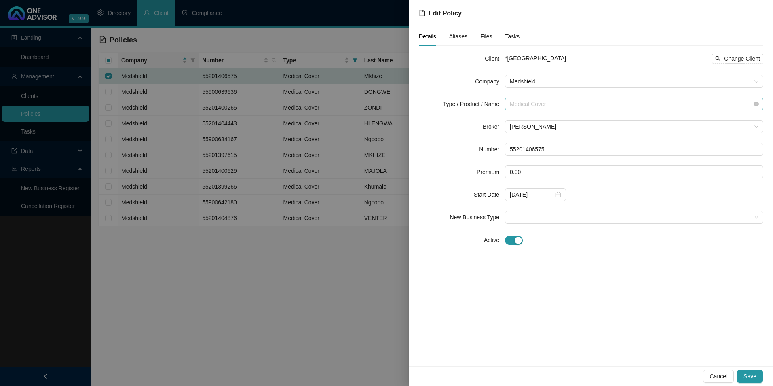
click at [569, 104] on span "Medical Cover" at bounding box center [634, 104] width 249 height 12
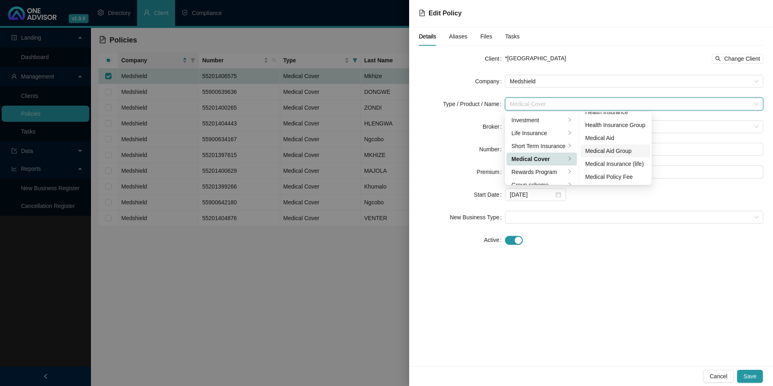
click at [605, 155] on div "Medical Aid Group" at bounding box center [616, 150] width 60 height 9
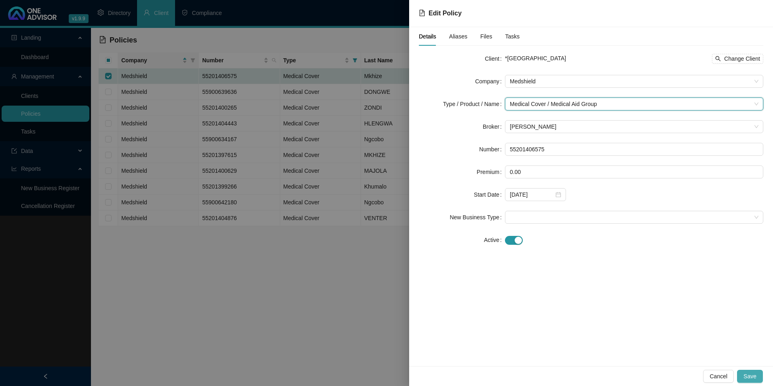
click at [756, 376] on span "Save" at bounding box center [750, 376] width 13 height 9
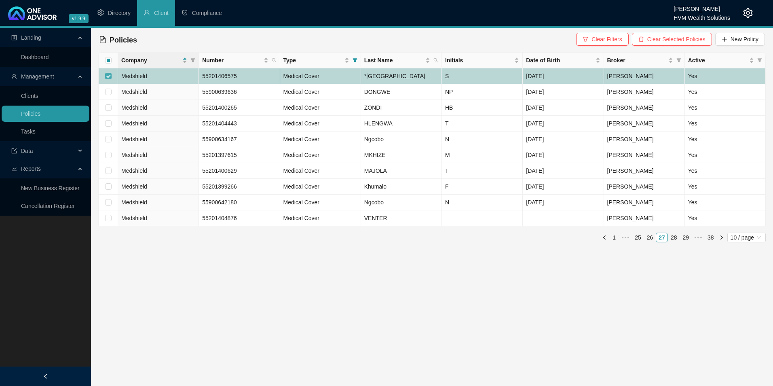
click at [109, 78] on input "checkbox" at bounding box center [108, 76] width 6 height 6
checkbox input "false"
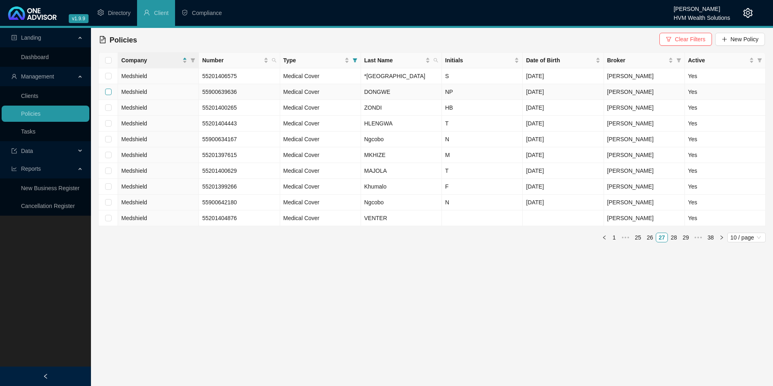
click at [110, 95] on input "checkbox" at bounding box center [108, 92] width 6 height 6
checkbox input "true"
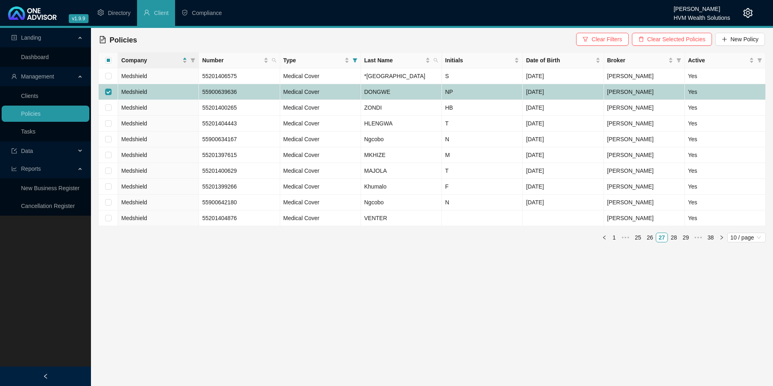
click at [152, 100] on td "Medshield" at bounding box center [158, 92] width 81 height 16
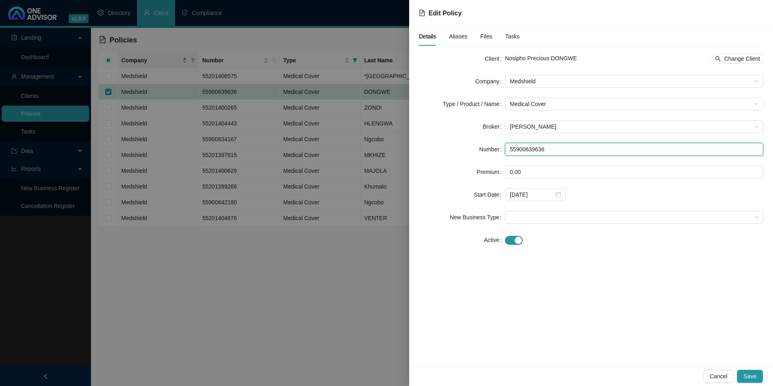
drag, startPoint x: 554, startPoint y: 152, endPoint x: 502, endPoint y: 152, distance: 52.2
click at [502, 152] on div "Number 55900639636" at bounding box center [591, 149] width 345 height 13
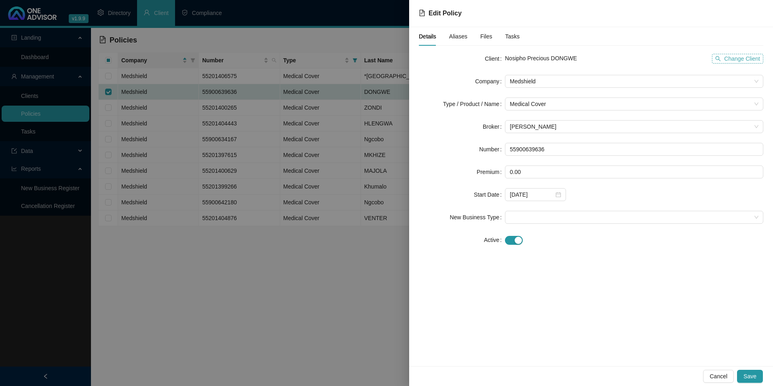
click at [739, 63] on span "Change Client" at bounding box center [742, 58] width 36 height 9
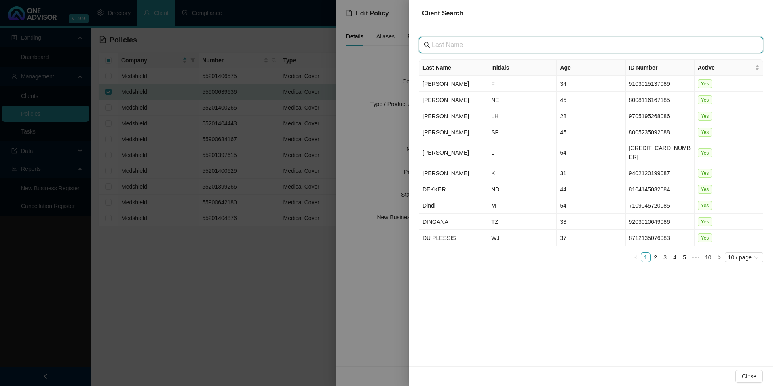
drag, startPoint x: 424, startPoint y: 40, endPoint x: 592, endPoint y: 44, distance: 167.5
click at [592, 44] on input "text" at bounding box center [592, 45] width 320 height 10
paste input "[GEOGRAPHIC_DATA]"
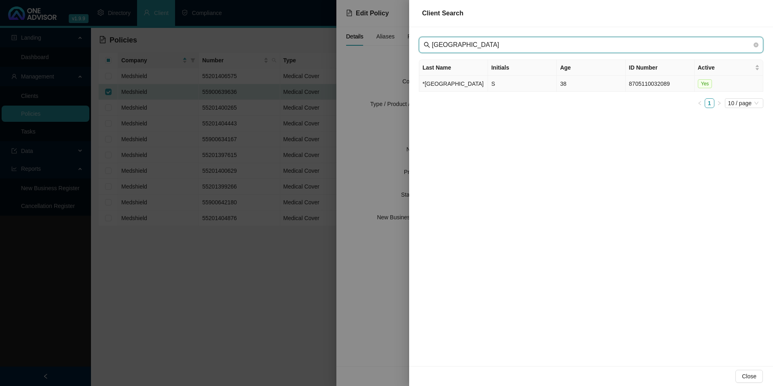
type input "[GEOGRAPHIC_DATA]"
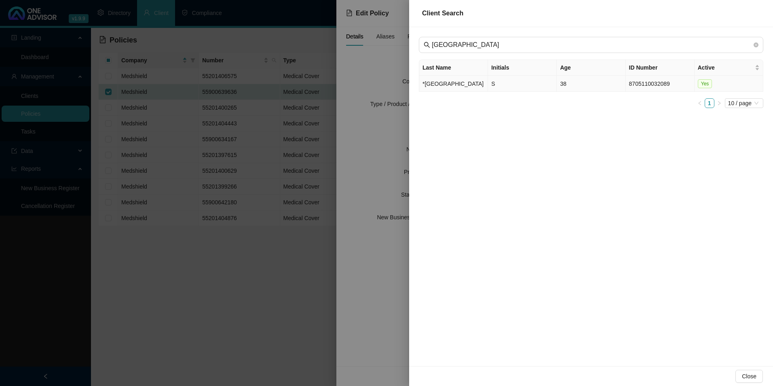
click at [442, 91] on td "*[GEOGRAPHIC_DATA]" at bounding box center [453, 84] width 69 height 16
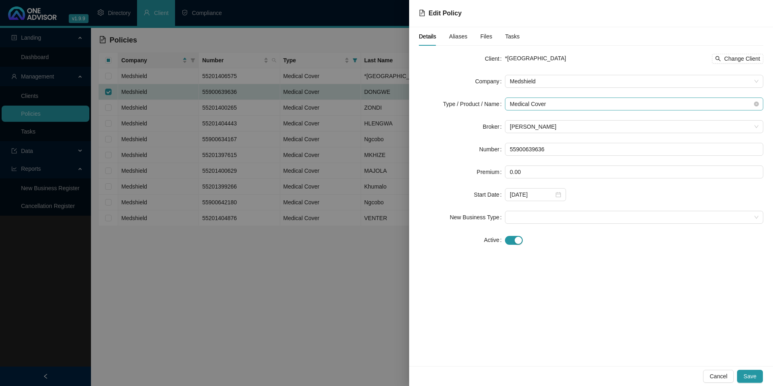
click at [566, 104] on span "Medical Cover" at bounding box center [634, 104] width 249 height 12
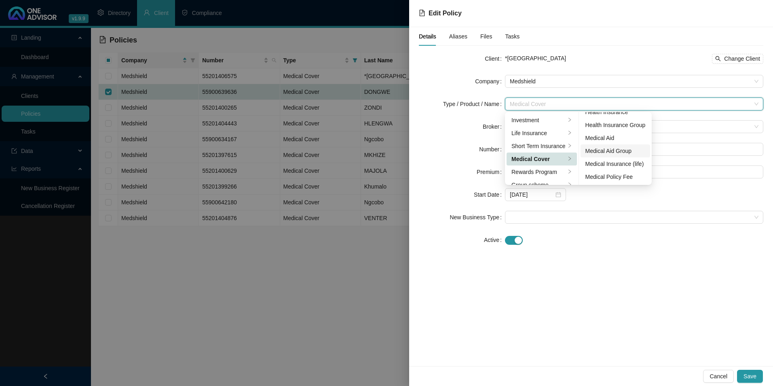
click at [614, 151] on div "Medical Aid Group" at bounding box center [616, 150] width 60 height 9
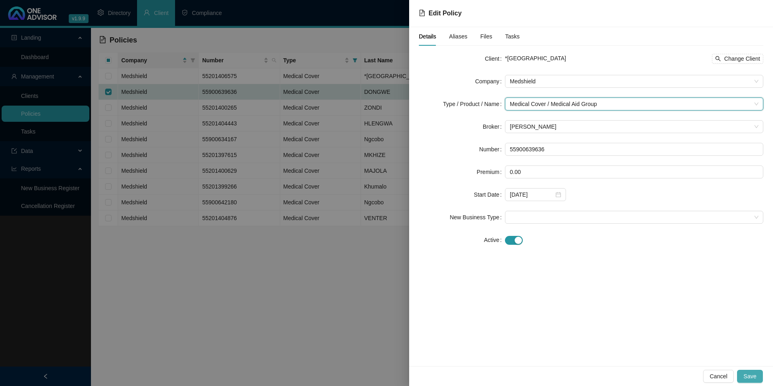
click at [753, 377] on span "Save" at bounding box center [750, 376] width 13 height 9
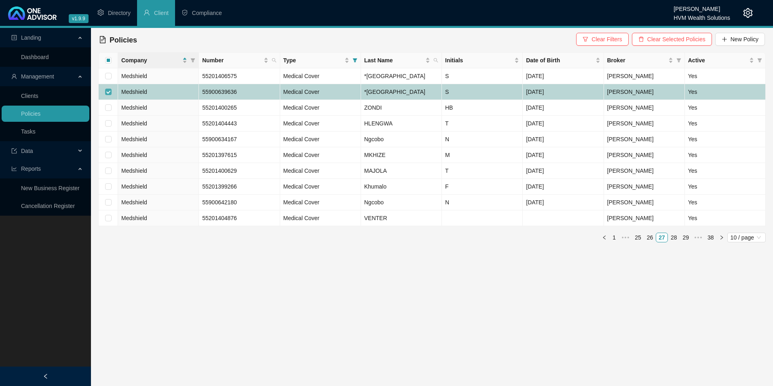
click at [108, 95] on input "checkbox" at bounding box center [108, 92] width 6 height 6
checkbox input "false"
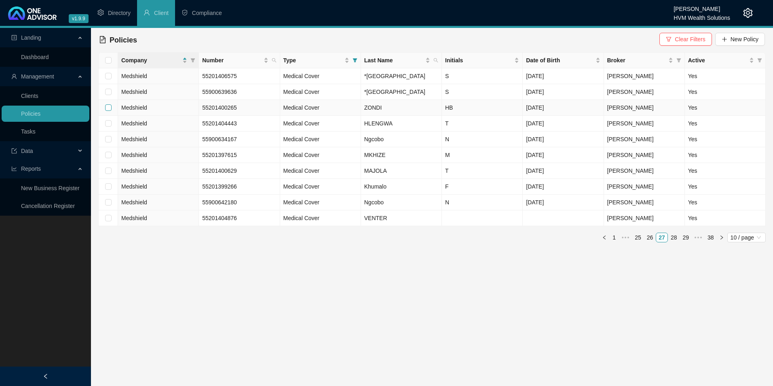
click at [110, 111] on input "checkbox" at bounding box center [108, 107] width 6 height 6
checkbox input "true"
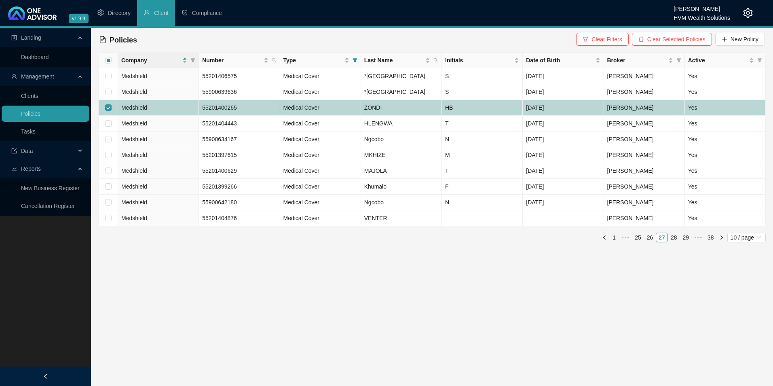
click at [159, 116] on td "Medshield" at bounding box center [158, 108] width 81 height 16
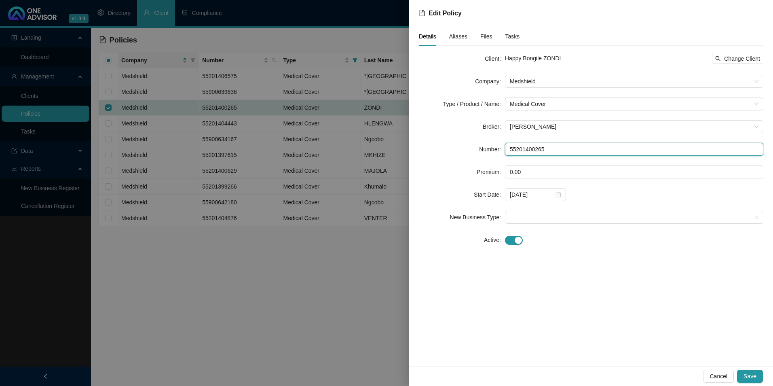
drag, startPoint x: 553, startPoint y: 147, endPoint x: 478, endPoint y: 148, distance: 75.2
click at [481, 148] on div "Number 55201400265" at bounding box center [591, 149] width 345 height 13
click at [510, 246] on div "Client Happy Bongile ZONDI Change Client Company Medshield Type / Product / Nam…" at bounding box center [591, 154] width 345 height 204
click at [514, 240] on button "button" at bounding box center [514, 240] width 18 height 9
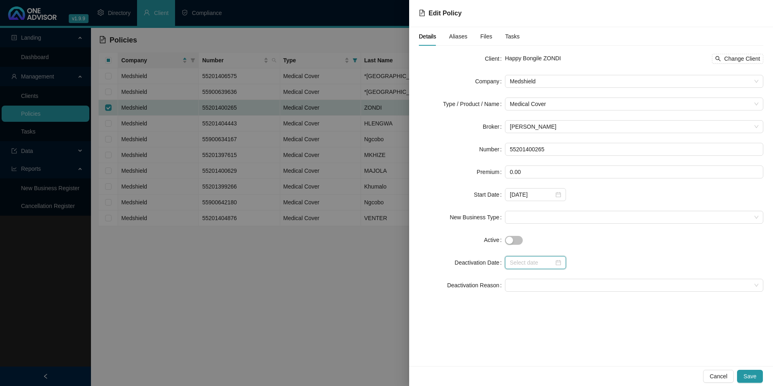
click at [537, 267] on input at bounding box center [532, 262] width 44 height 9
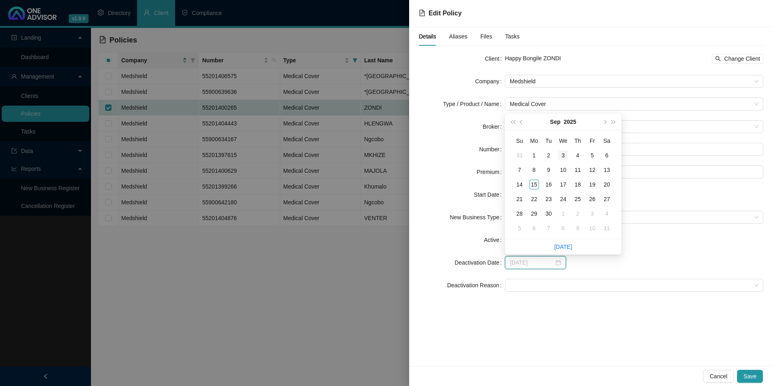
type input "[DATE]"
click at [520, 121] on button "prev-year" at bounding box center [521, 122] width 9 height 16
type input "[DATE]"
click at [581, 214] on div "31" at bounding box center [578, 214] width 10 height 10
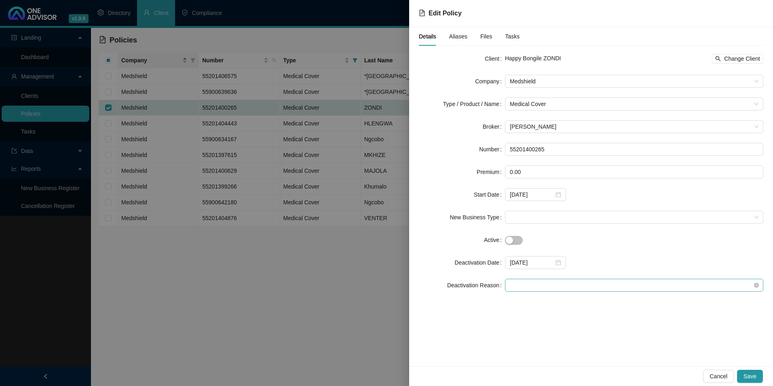
click at [529, 288] on span at bounding box center [634, 285] width 249 height 12
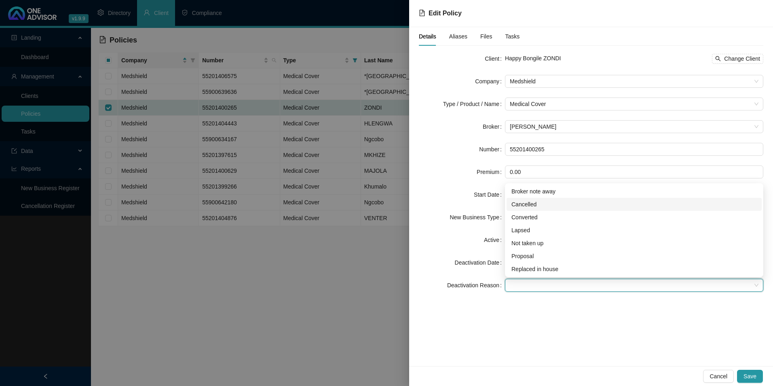
click at [534, 205] on div "Cancelled" at bounding box center [634, 204] width 245 height 9
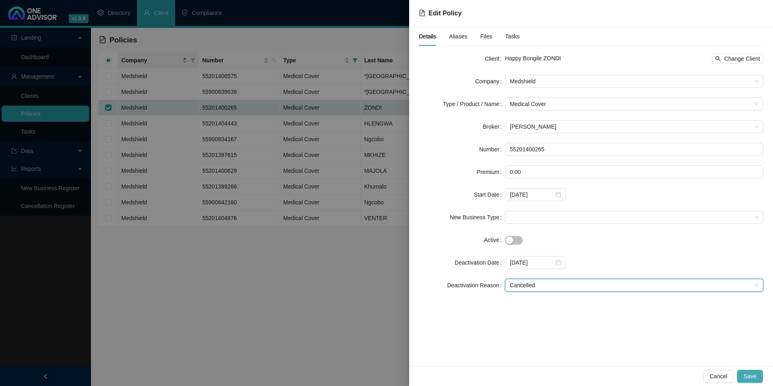
click at [748, 375] on span "Save" at bounding box center [750, 376] width 13 height 9
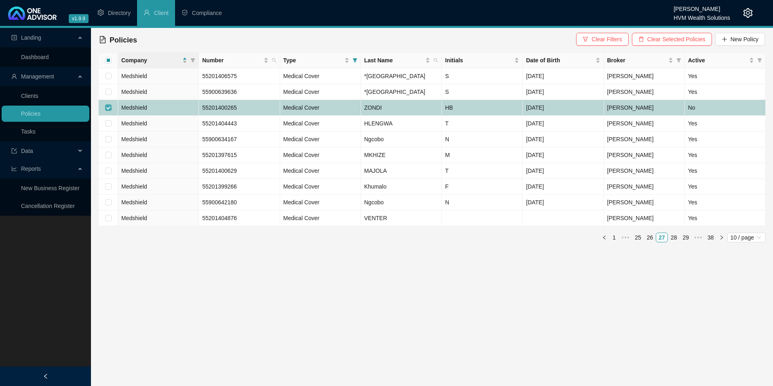
click at [107, 111] on input "checkbox" at bounding box center [108, 107] width 6 height 6
checkbox input "false"
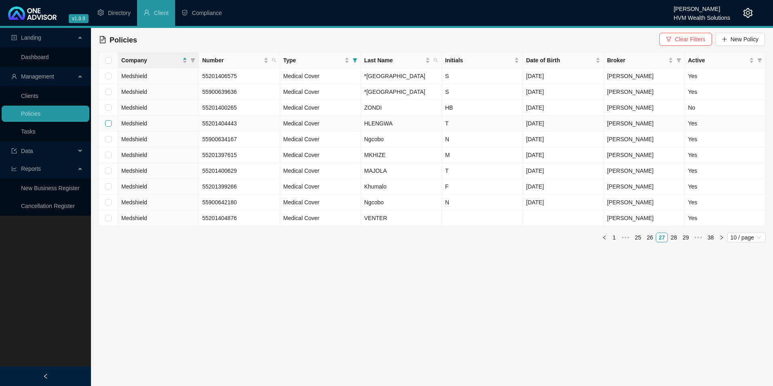
click at [107, 127] on input "checkbox" at bounding box center [108, 123] width 6 height 6
checkbox input "true"
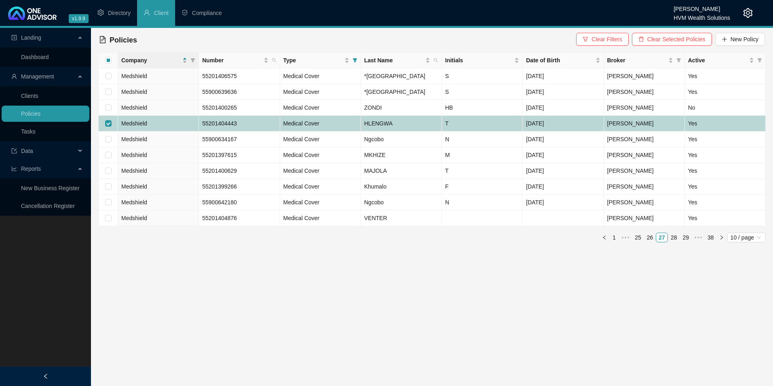
click at [160, 131] on td "Medshield" at bounding box center [158, 124] width 81 height 16
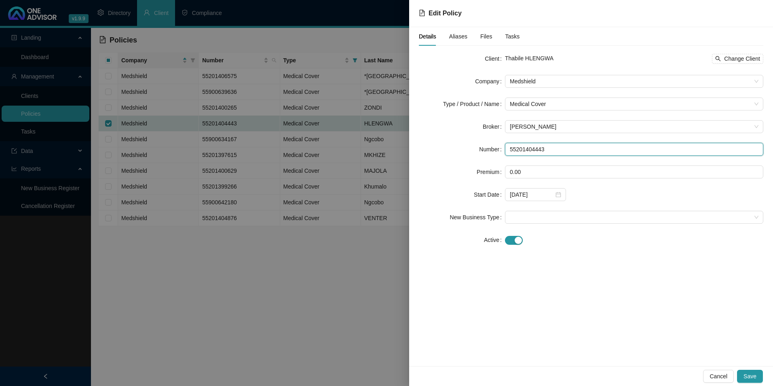
drag, startPoint x: 563, startPoint y: 151, endPoint x: 502, endPoint y: 153, distance: 61.1
click at [503, 153] on div "Number 55201404443" at bounding box center [591, 149] width 345 height 13
click at [754, 84] on span "Medshield" at bounding box center [634, 81] width 249 height 12
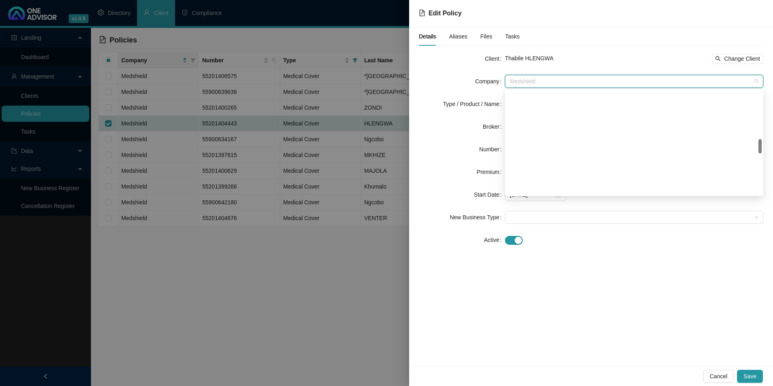
scroll to position [349, 0]
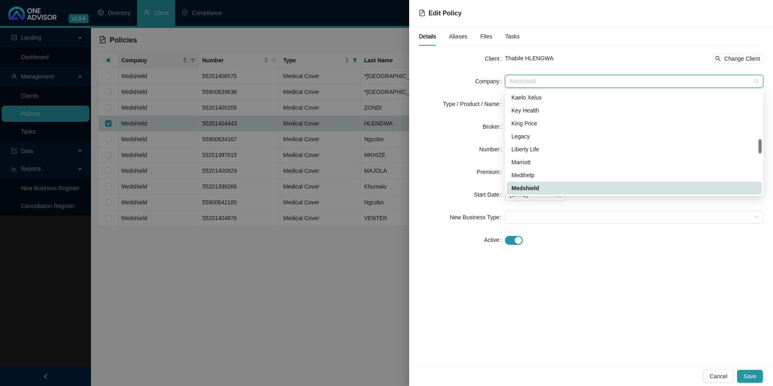
click at [632, 60] on div "Thabile HLENGWA Change Client" at bounding box center [634, 59] width 258 height 10
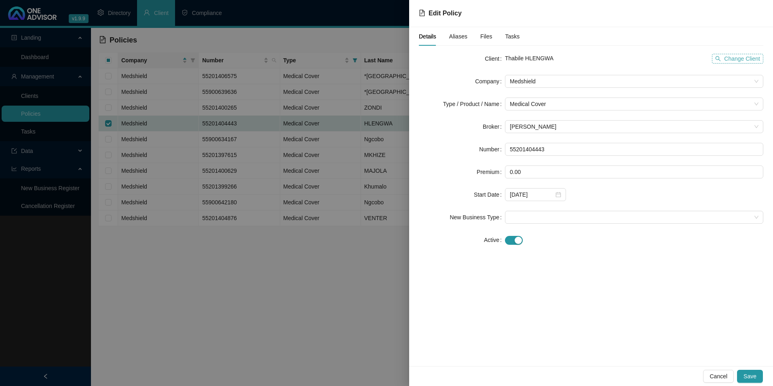
click at [751, 59] on span "Change Client" at bounding box center [742, 58] width 36 height 9
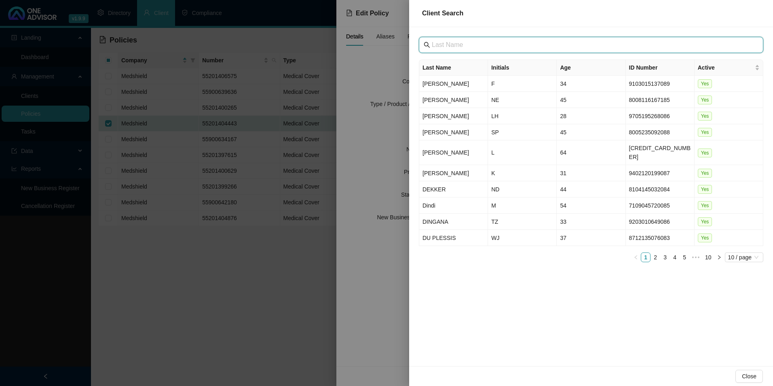
paste input "[GEOGRAPHIC_DATA]"
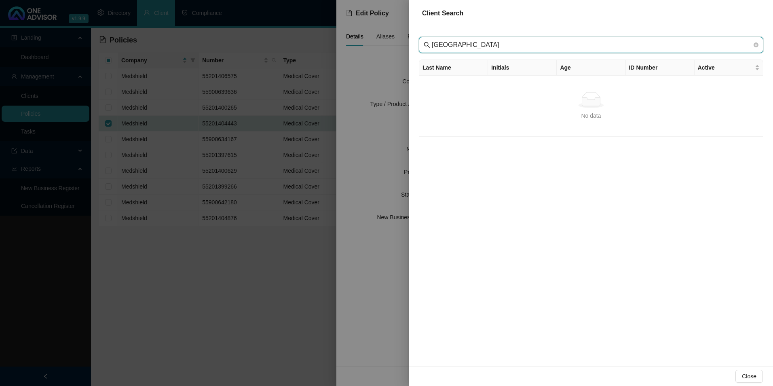
click at [446, 47] on input "[GEOGRAPHIC_DATA]" at bounding box center [592, 45] width 320 height 10
type input "[GEOGRAPHIC_DATA]"
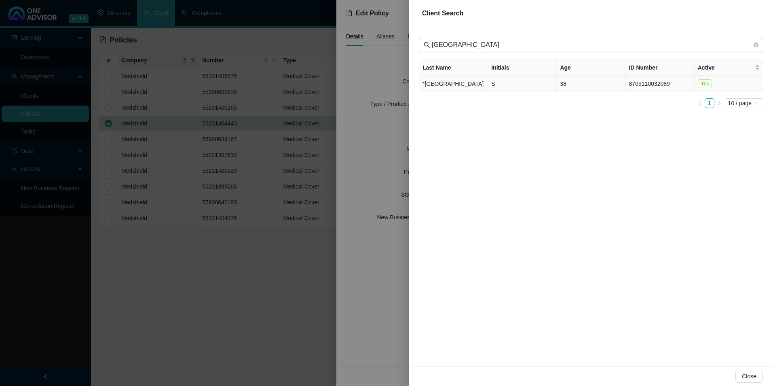
click at [450, 86] on td "*[GEOGRAPHIC_DATA]" at bounding box center [453, 84] width 69 height 16
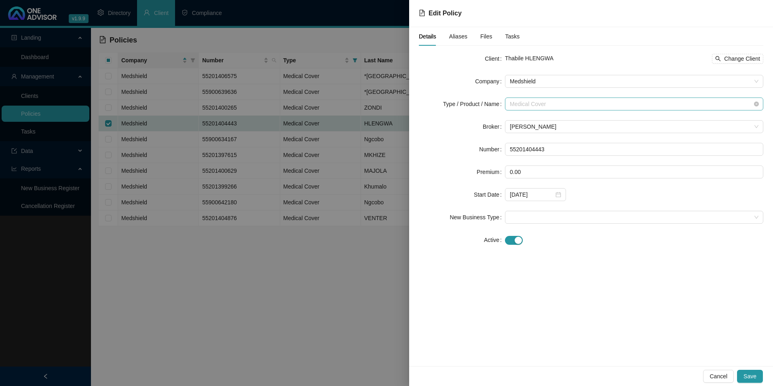
click at [613, 100] on span "Medical Cover" at bounding box center [634, 104] width 249 height 12
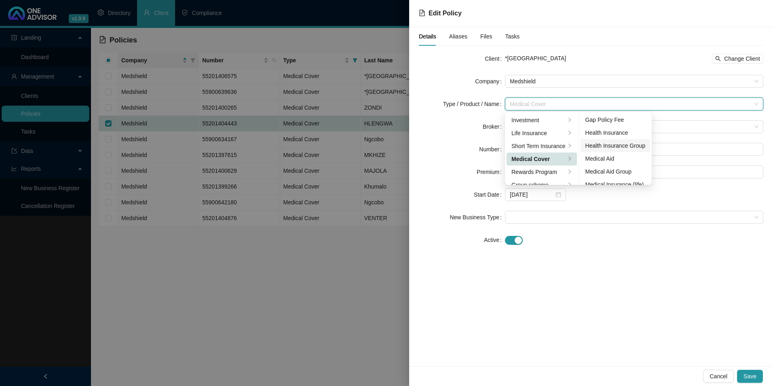
scroll to position [40, 0]
click at [616, 160] on div "Medical Aid Group" at bounding box center [616, 157] width 60 height 9
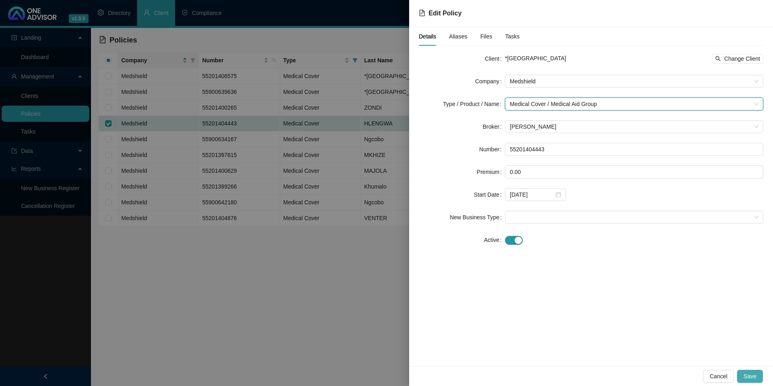
click at [749, 375] on span "Save" at bounding box center [750, 376] width 13 height 9
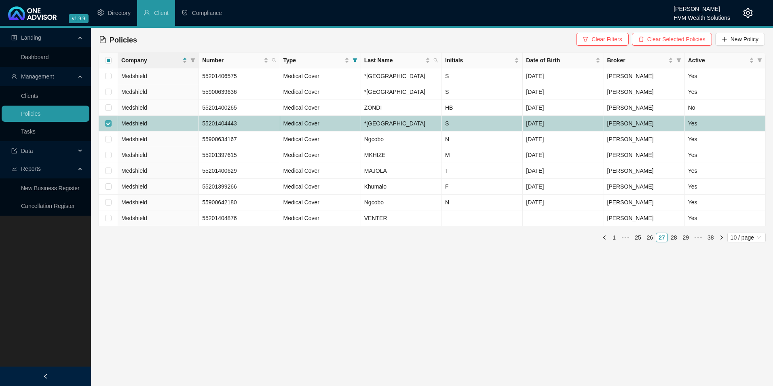
click at [109, 127] on input "checkbox" at bounding box center [108, 123] width 6 height 6
checkbox input "false"
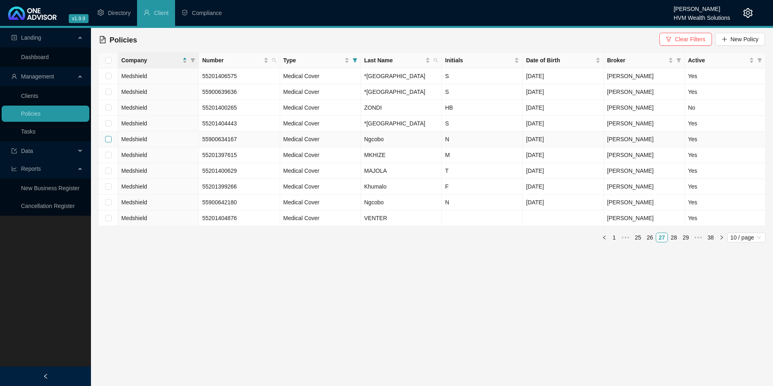
click at [111, 144] on label at bounding box center [108, 139] width 6 height 9
click at [111, 142] on input "checkbox" at bounding box center [108, 139] width 6 height 6
checkbox input "true"
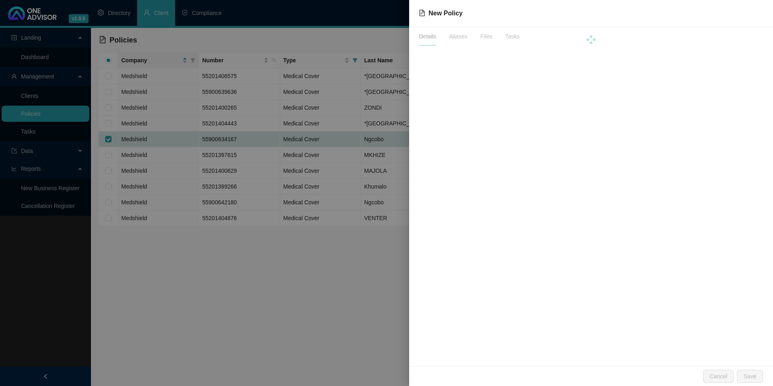
click at [167, 169] on div at bounding box center [386, 193] width 773 height 386
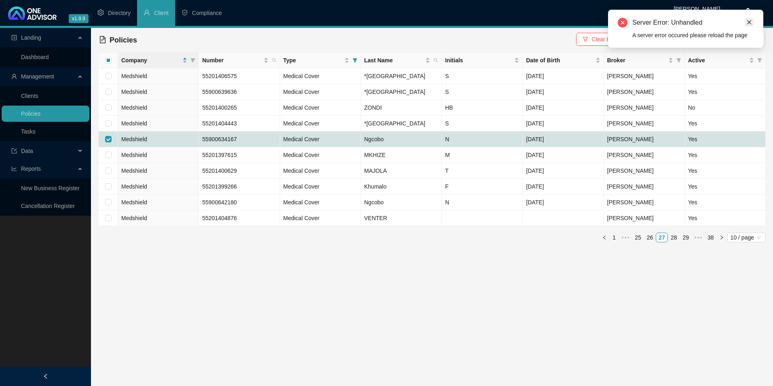
click at [753, 25] on link "Close" at bounding box center [749, 22] width 9 height 9
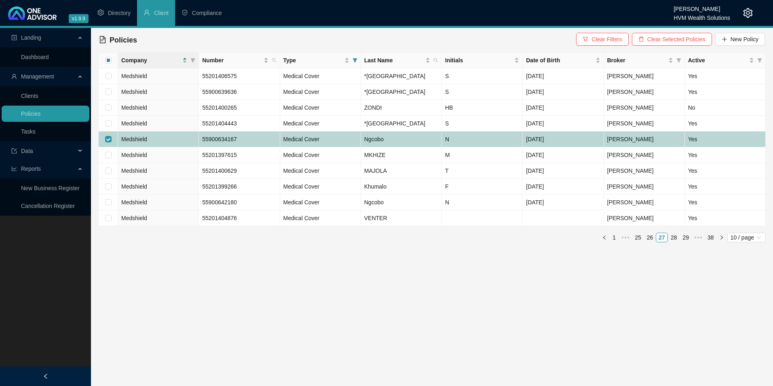
click at [189, 147] on td "Medshield" at bounding box center [158, 139] width 81 height 16
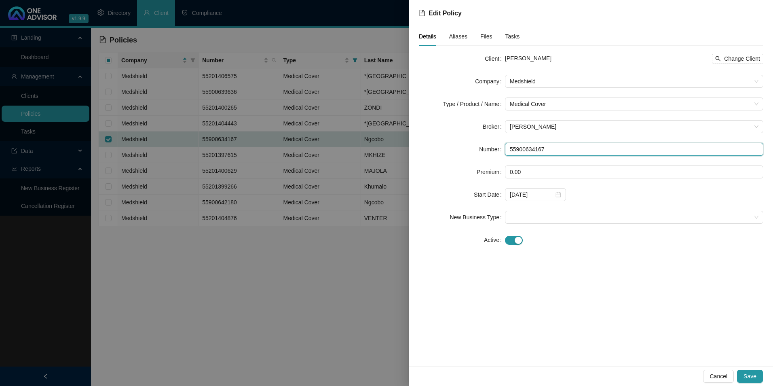
drag, startPoint x: 550, startPoint y: 150, endPoint x: 506, endPoint y: 150, distance: 44.1
click at [506, 150] on input "55900634167" at bounding box center [634, 149] width 258 height 13
click at [751, 56] on span "Change Client" at bounding box center [742, 58] width 36 height 9
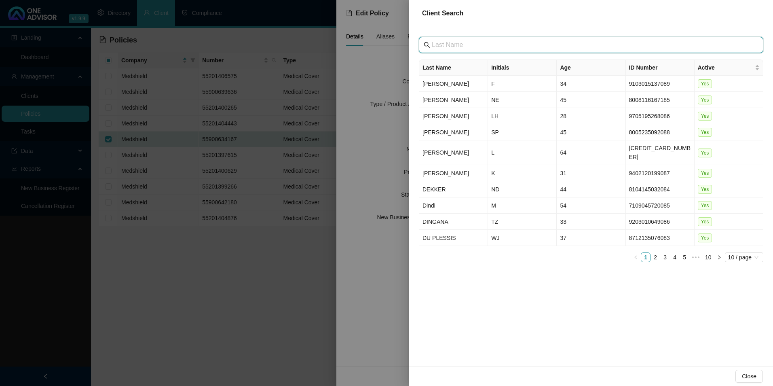
paste input "[GEOGRAPHIC_DATA]"
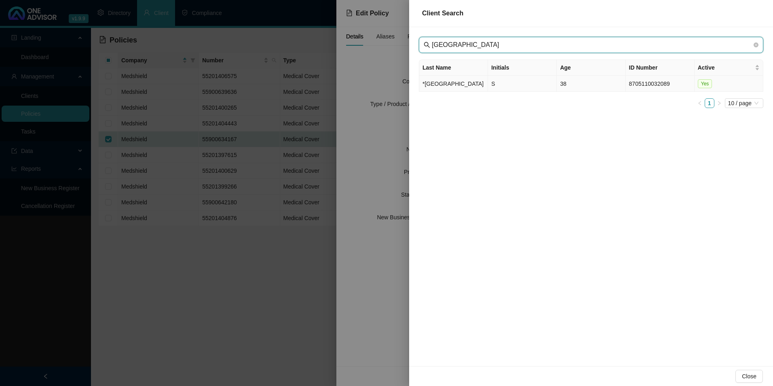
type input "[GEOGRAPHIC_DATA]"
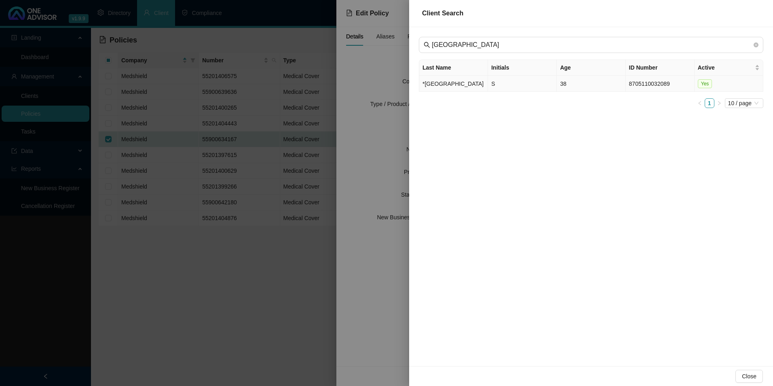
click at [453, 85] on td "*[GEOGRAPHIC_DATA]" at bounding box center [453, 84] width 69 height 16
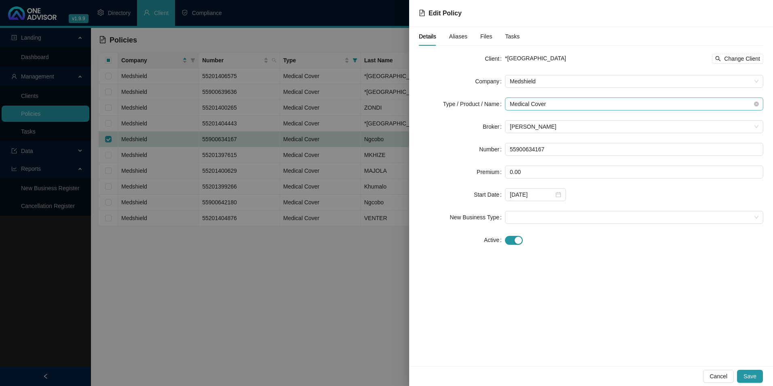
click at [560, 104] on span "Medical Cover" at bounding box center [634, 104] width 249 height 12
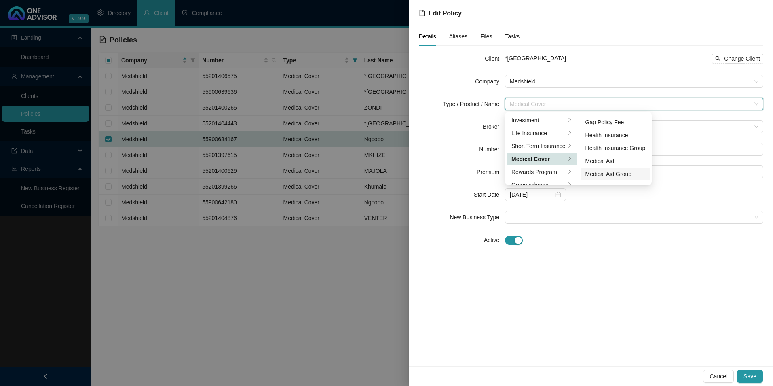
scroll to position [47, 0]
click at [618, 155] on div "Medical Aid Group" at bounding box center [616, 150] width 60 height 9
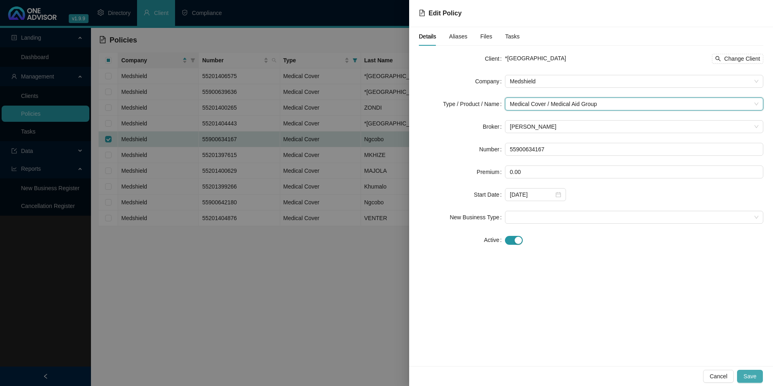
click at [745, 372] on span "Save" at bounding box center [750, 376] width 13 height 9
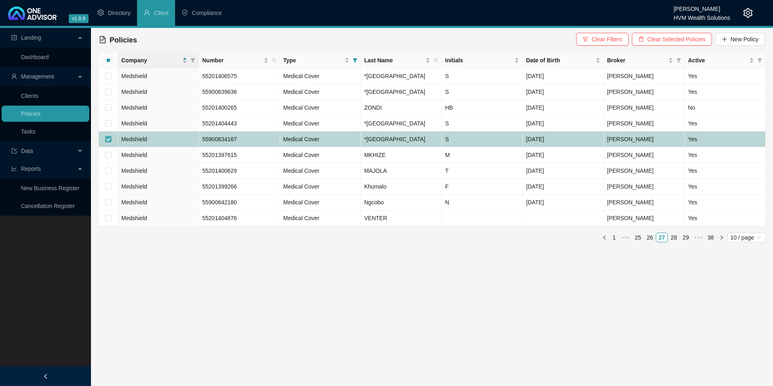
click at [109, 142] on input "checkbox" at bounding box center [108, 139] width 6 height 6
checkbox input "false"
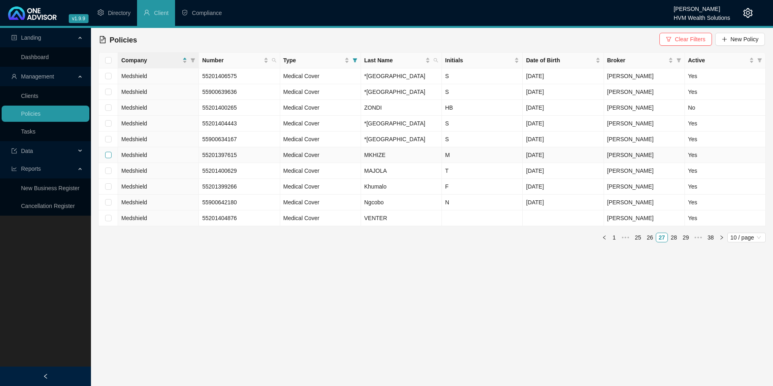
click at [108, 158] on input "checkbox" at bounding box center [108, 155] width 6 height 6
checkbox input "true"
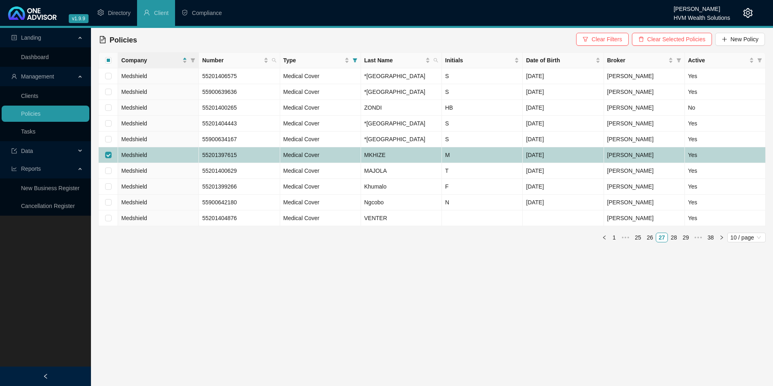
click at [179, 163] on td "Medshield" at bounding box center [158, 155] width 81 height 16
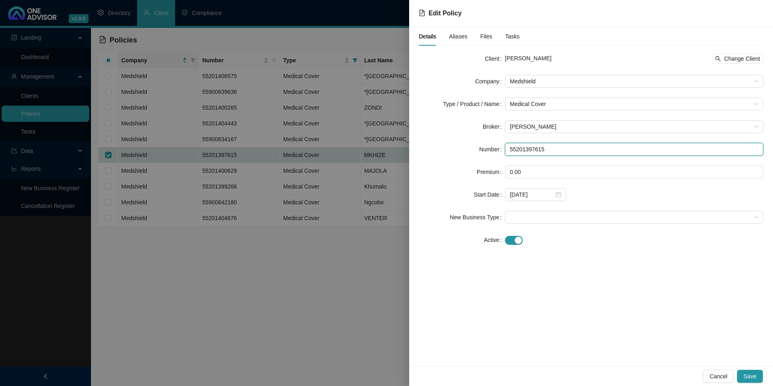
drag, startPoint x: 550, startPoint y: 151, endPoint x: 501, endPoint y: 155, distance: 49.5
click at [501, 155] on div "Number 55201397615" at bounding box center [591, 149] width 345 height 13
click at [751, 57] on span "Change Client" at bounding box center [742, 58] width 36 height 9
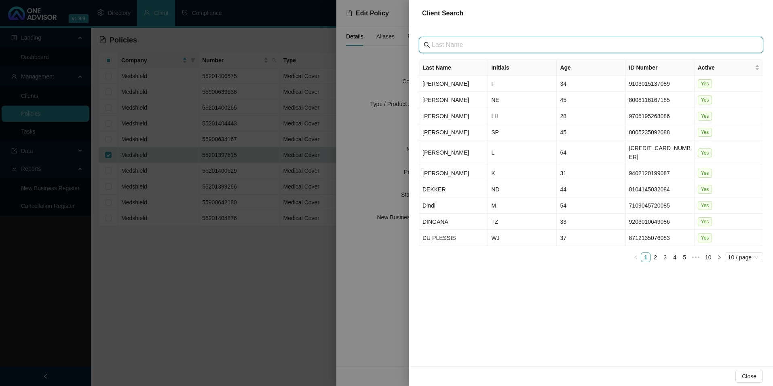
paste input "[GEOGRAPHIC_DATA]"
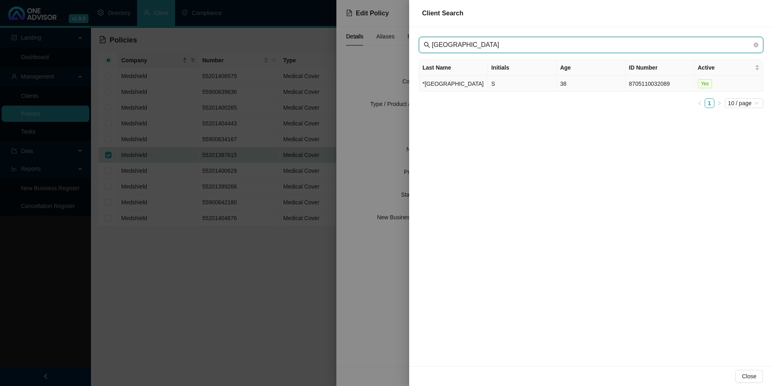
type input "[GEOGRAPHIC_DATA]"
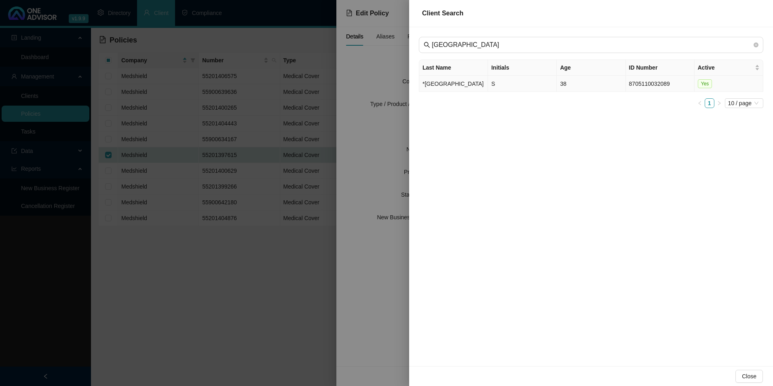
click at [463, 90] on td "*[GEOGRAPHIC_DATA]" at bounding box center [453, 84] width 69 height 16
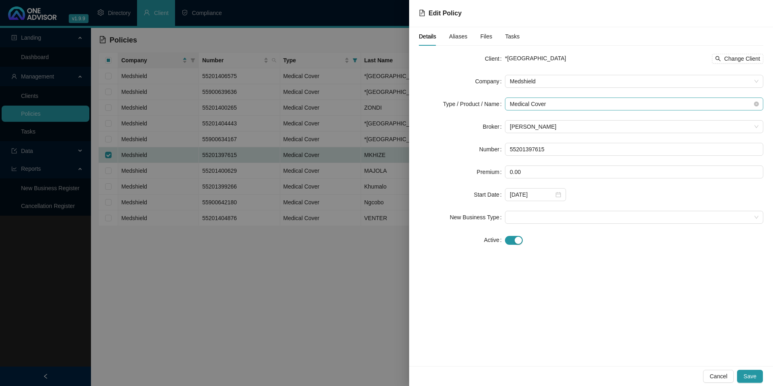
click at [571, 106] on span "Medical Cover" at bounding box center [634, 104] width 249 height 12
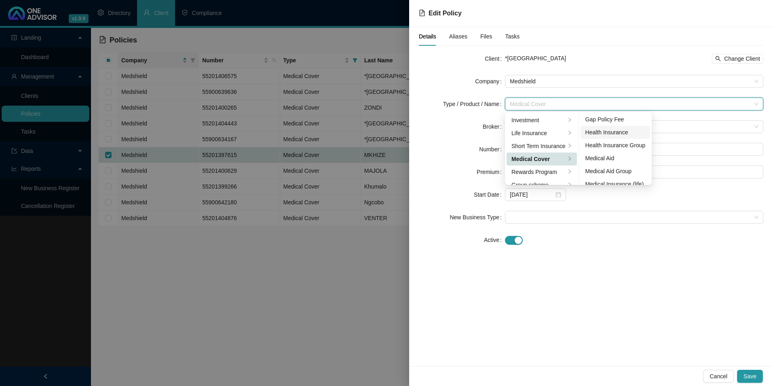
scroll to position [40, 0]
click at [618, 157] on div "Medical Aid Group" at bounding box center [616, 157] width 60 height 9
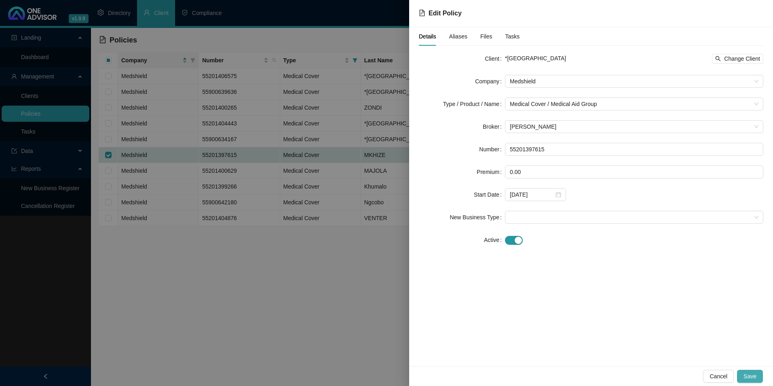
click at [747, 374] on span "Save" at bounding box center [750, 376] width 13 height 9
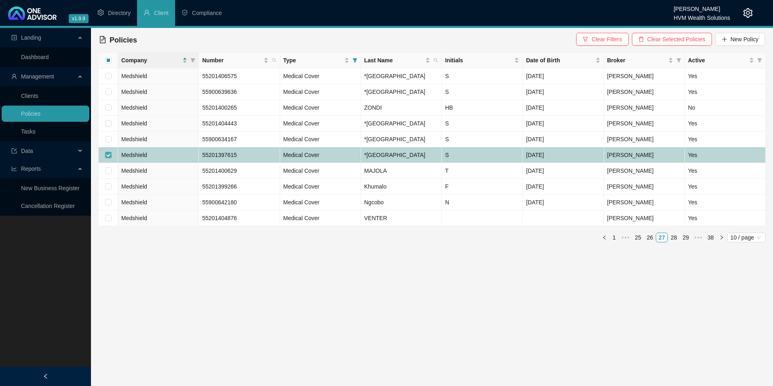
click at [109, 158] on input "checkbox" at bounding box center [108, 155] width 6 height 6
checkbox input "false"
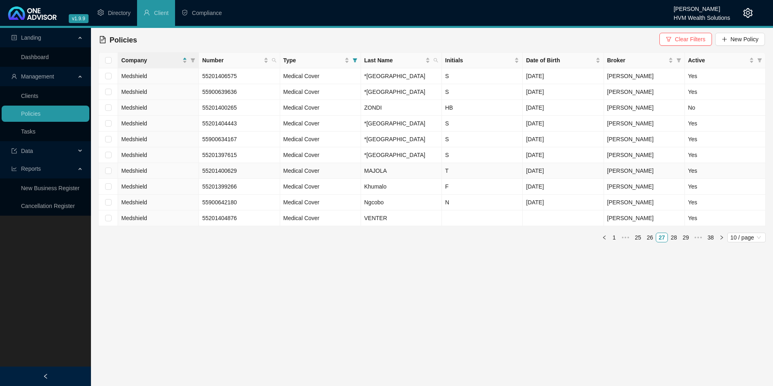
drag, startPoint x: 108, startPoint y: 216, endPoint x: 158, endPoint y: 233, distance: 52.3
click at [108, 174] on input "checkbox" at bounding box center [108, 170] width 6 height 6
checkbox input "true"
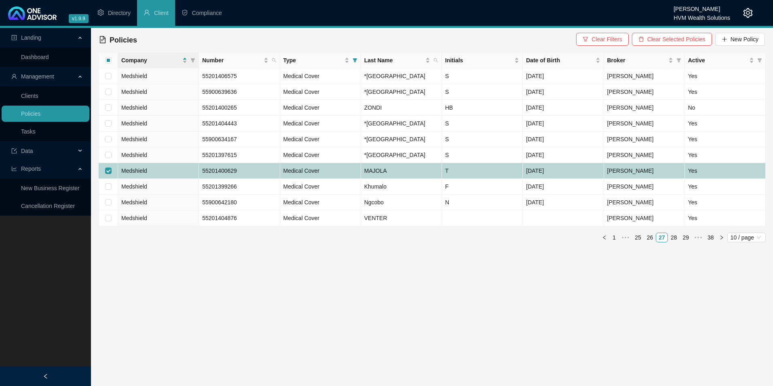
click at [186, 179] on td "Medshield" at bounding box center [158, 171] width 81 height 16
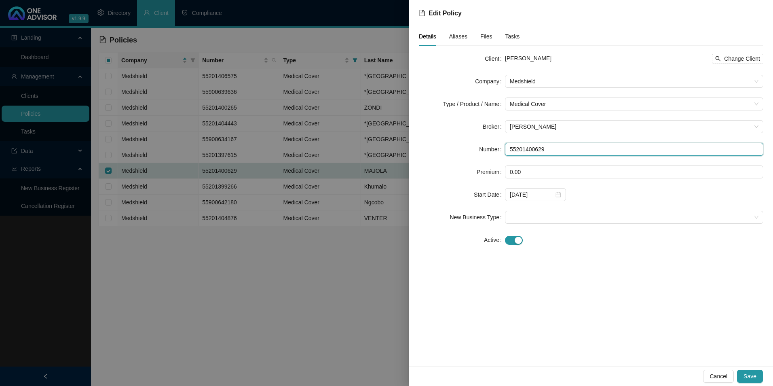
drag, startPoint x: 561, startPoint y: 153, endPoint x: 510, endPoint y: 152, distance: 51.0
click at [503, 152] on div "Number 55201400629" at bounding box center [591, 149] width 345 height 13
drag, startPoint x: 565, startPoint y: 61, endPoint x: 530, endPoint y: 58, distance: 35.0
click at [530, 58] on div "[PERSON_NAME] Change Client" at bounding box center [634, 59] width 258 height 10
copy span "MAJOLA"
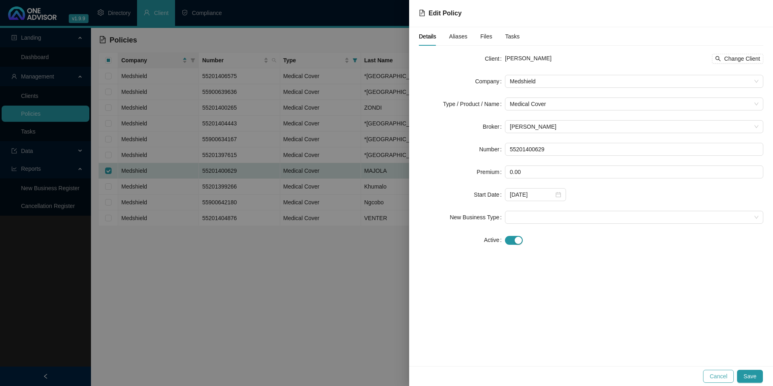
click at [712, 375] on button "Cancel" at bounding box center [718, 376] width 31 height 13
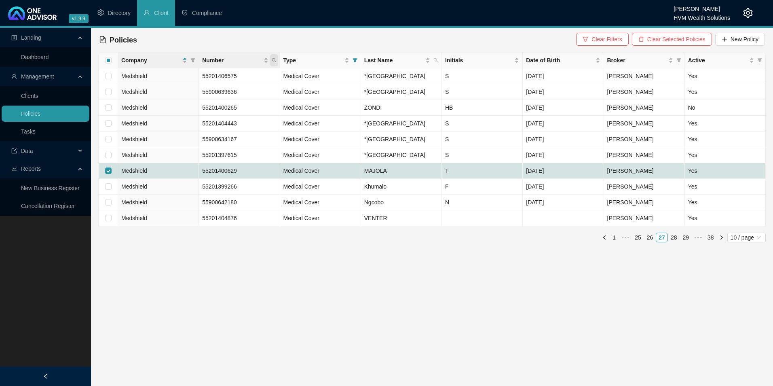
click at [275, 60] on icon "search" at bounding box center [274, 60] width 5 height 5
type input "840721070"
click at [223, 93] on span "Search" at bounding box center [221, 92] width 18 height 9
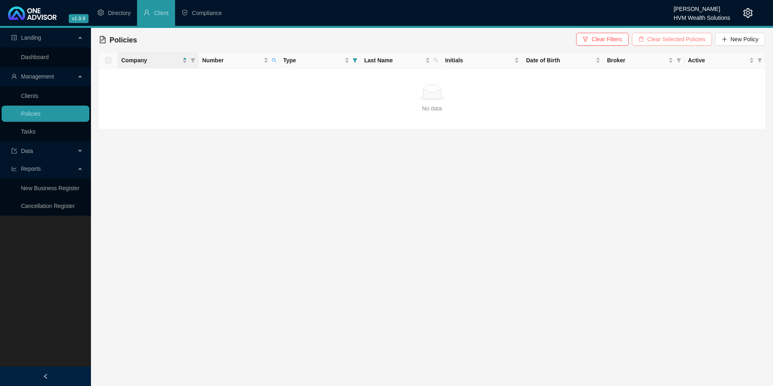
click at [684, 39] on span "Clear Selected Policies" at bounding box center [677, 39] width 58 height 9
click at [274, 58] on icon "search" at bounding box center [274, 60] width 4 height 4
click at [692, 41] on span "Clear Filters" at bounding box center [690, 39] width 30 height 9
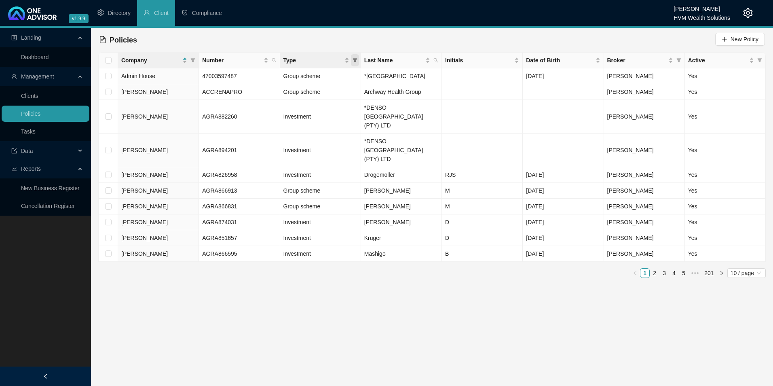
click at [353, 62] on icon "filter" at bounding box center [355, 60] width 5 height 5
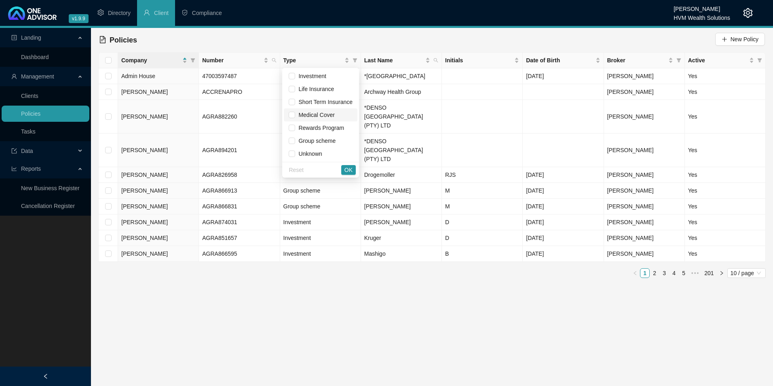
click at [311, 120] on li "Medical Cover" at bounding box center [321, 114] width 74 height 13
click at [344, 169] on button "OK" at bounding box center [348, 170] width 15 height 10
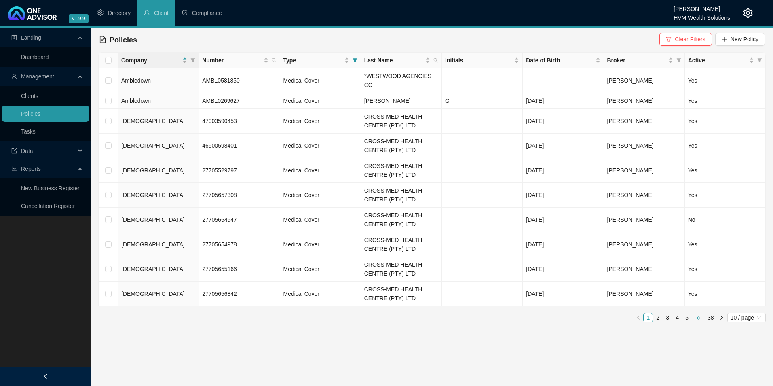
click at [698, 313] on span "•••" at bounding box center [698, 318] width 13 height 10
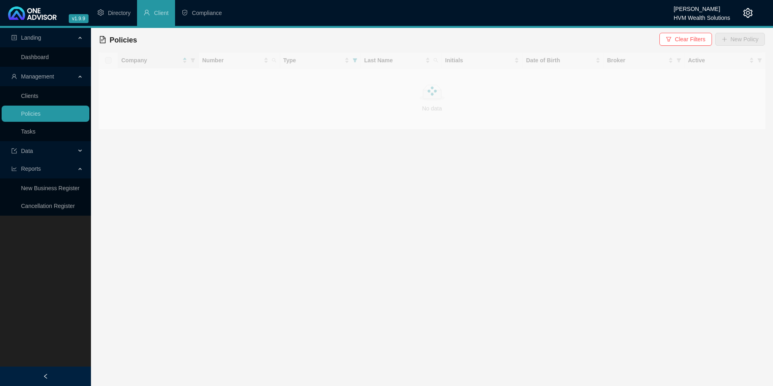
click at [698, 309] on main "Landing Dashboard Management Clients Policies Tasks Data Reports New Business R…" at bounding box center [386, 207] width 773 height 358
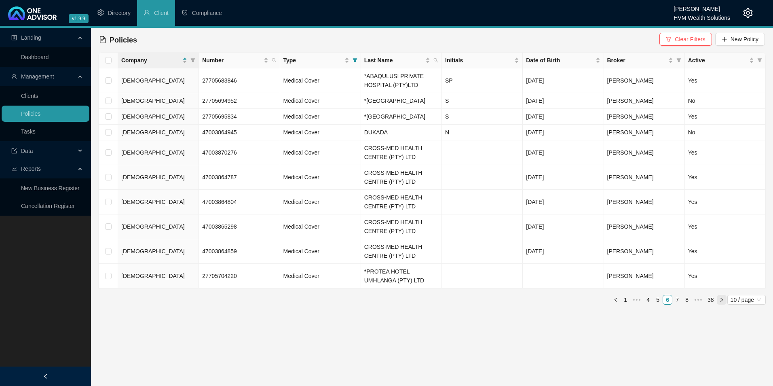
click at [724, 302] on icon "right" at bounding box center [721, 299] width 5 height 5
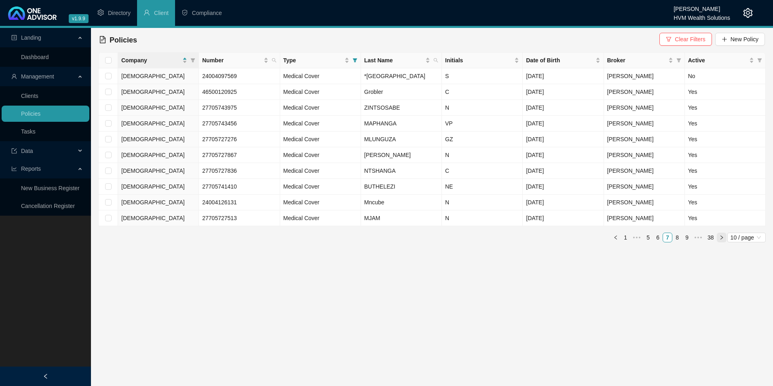
click at [722, 240] on icon "right" at bounding box center [721, 237] width 5 height 5
click at [720, 238] on icon "right" at bounding box center [721, 237] width 5 height 5
click at [646, 237] on link "7" at bounding box center [643, 237] width 9 height 9
click at [356, 59] on icon "filter" at bounding box center [355, 60] width 4 height 4
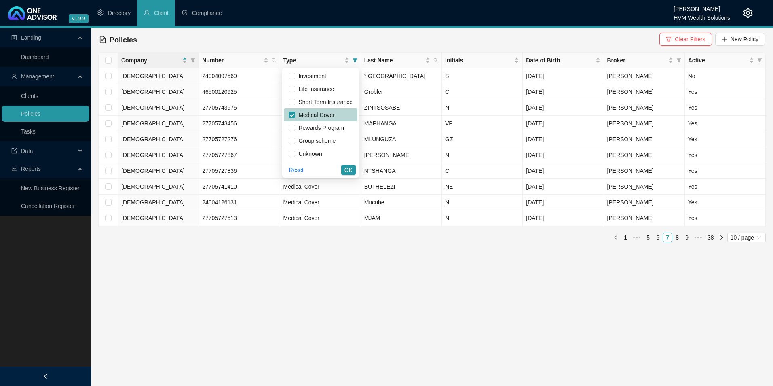
click at [336, 115] on span "Medical Cover" at bounding box center [321, 114] width 64 height 9
click at [346, 167] on span "OK" at bounding box center [349, 169] width 8 height 9
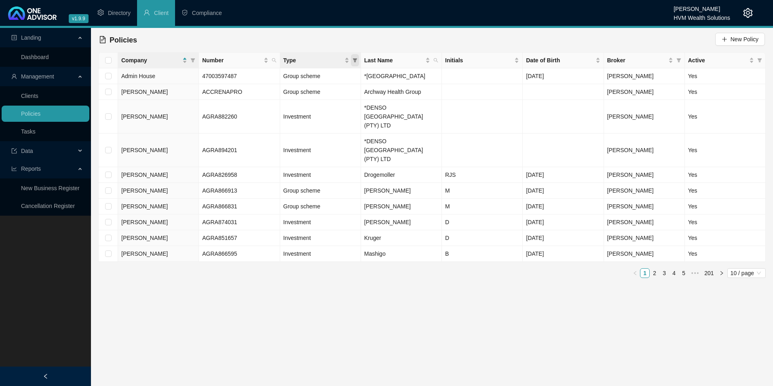
click at [354, 59] on icon "filter" at bounding box center [355, 60] width 4 height 4
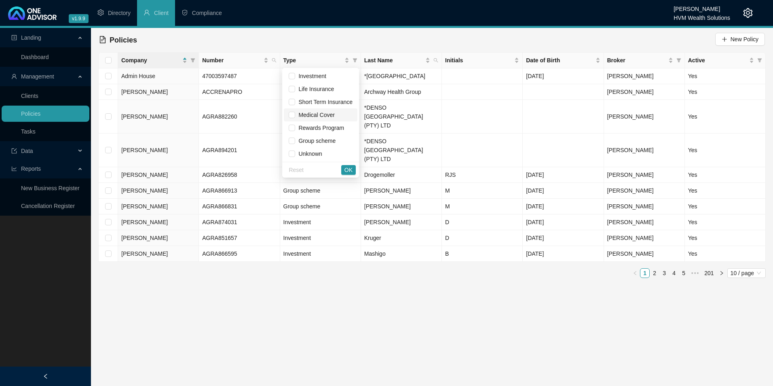
click at [311, 113] on span "Medical Cover" at bounding box center [314, 115] width 39 height 6
checkbox input "true"
click at [345, 167] on button "OK" at bounding box center [348, 170] width 15 height 10
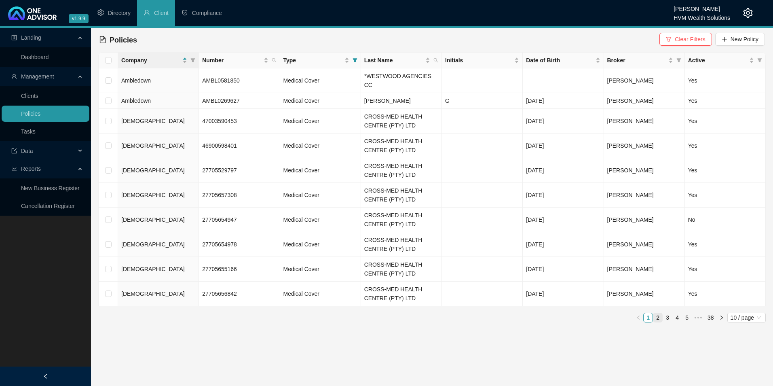
click at [658, 313] on link "2" at bounding box center [658, 317] width 9 height 9
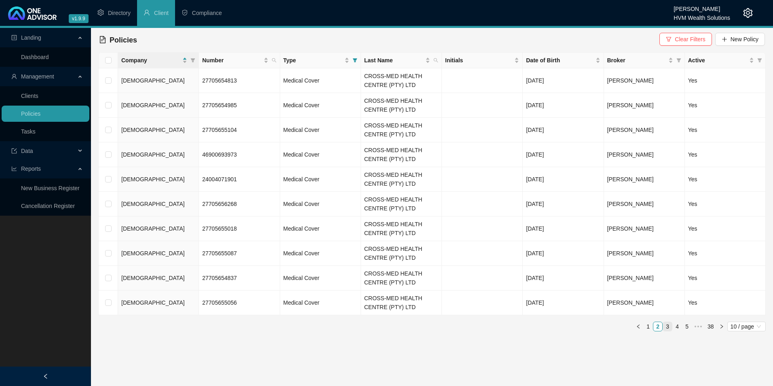
click at [668, 325] on link "3" at bounding box center [667, 326] width 9 height 9
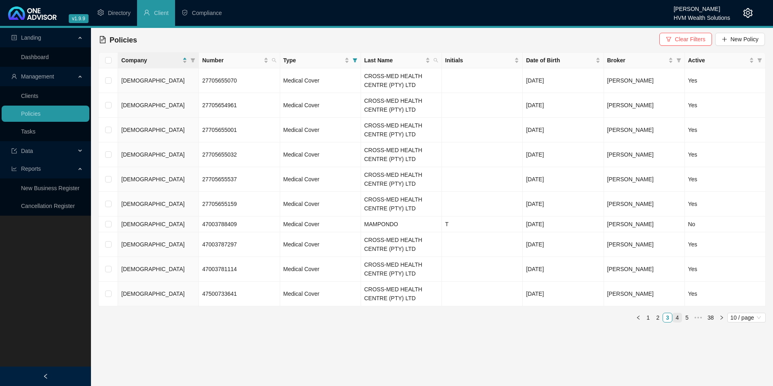
click at [677, 319] on link "4" at bounding box center [677, 317] width 9 height 9
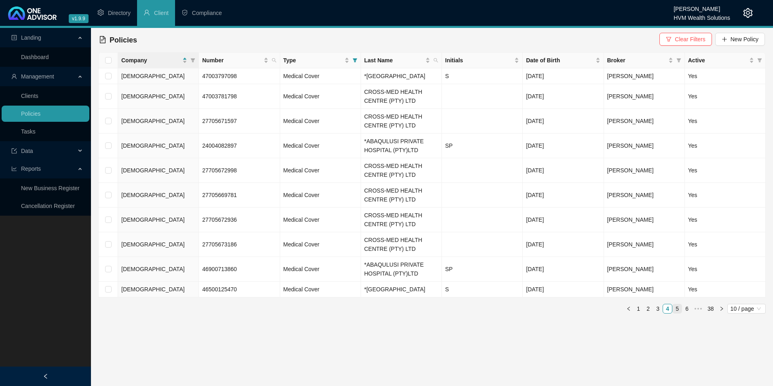
click at [675, 313] on link "5" at bounding box center [677, 308] width 9 height 9
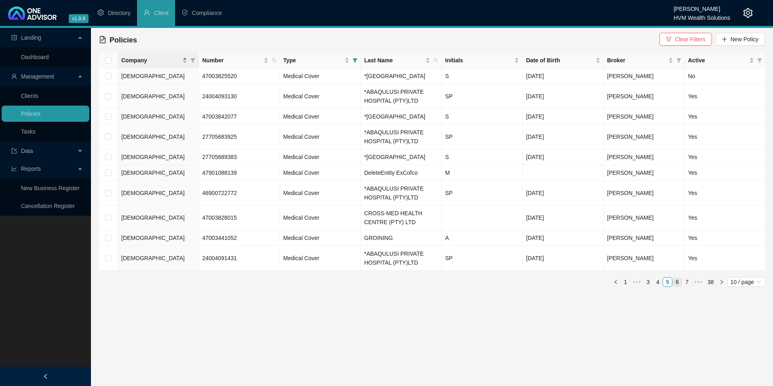
click at [678, 286] on link "6" at bounding box center [677, 281] width 9 height 9
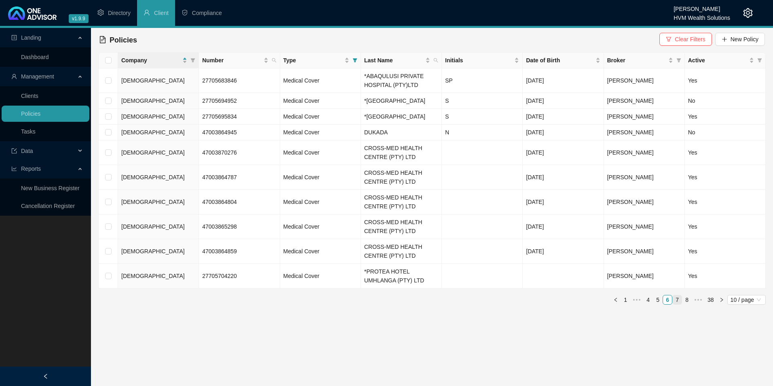
click at [678, 304] on link "7" at bounding box center [677, 299] width 9 height 9
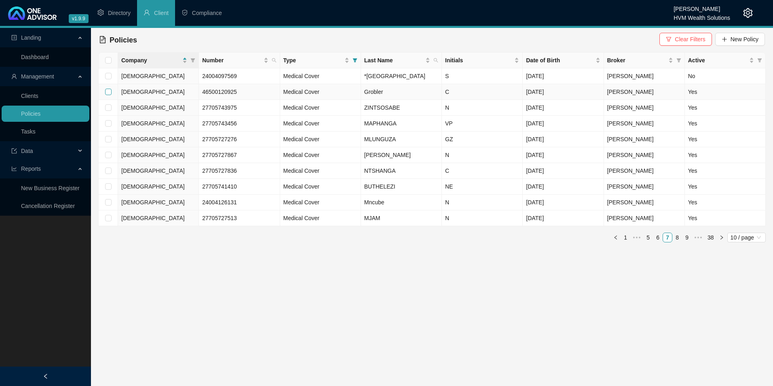
click at [106, 95] on input "checkbox" at bounding box center [108, 92] width 6 height 6
checkbox input "true"
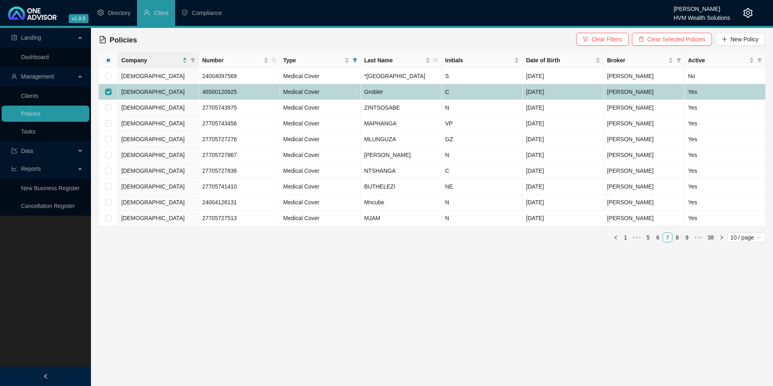
click at [143, 99] on td "[DEMOGRAPHIC_DATA]" at bounding box center [158, 92] width 81 height 16
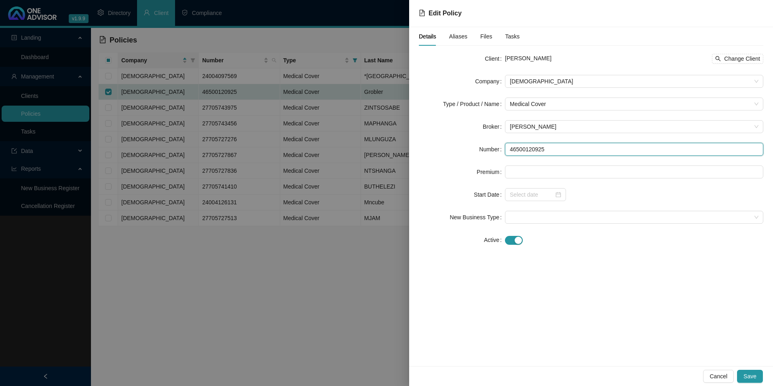
drag, startPoint x: 561, startPoint y: 149, endPoint x: 491, endPoint y: 145, distance: 70.5
click at [491, 145] on div "Number 46500120925" at bounding box center [591, 149] width 345 height 13
click at [550, 55] on div "[PERSON_NAME] Change Client" at bounding box center [634, 59] width 258 height 10
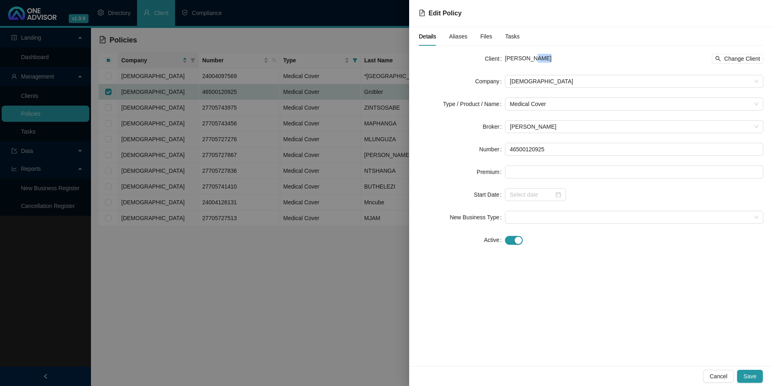
drag, startPoint x: 550, startPoint y: 56, endPoint x: 531, endPoint y: 61, distance: 20.1
click at [531, 61] on div "[PERSON_NAME] Change Client" at bounding box center [634, 59] width 258 height 10
copy div "Grobler Change Client"
click at [731, 376] on button "Cancel" at bounding box center [718, 376] width 31 height 13
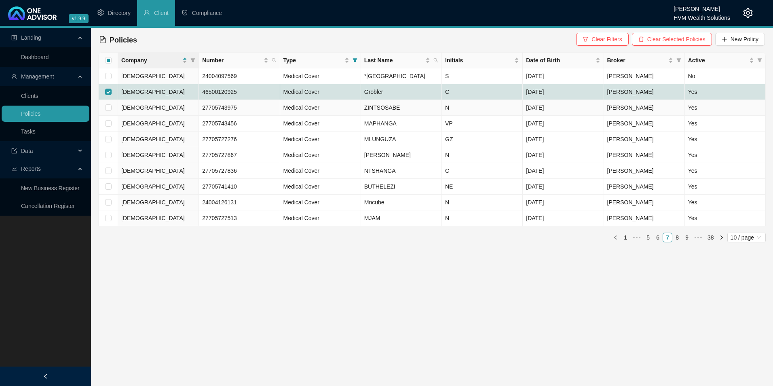
click at [385, 116] on td "ZINTSOSABE" at bounding box center [401, 108] width 81 height 16
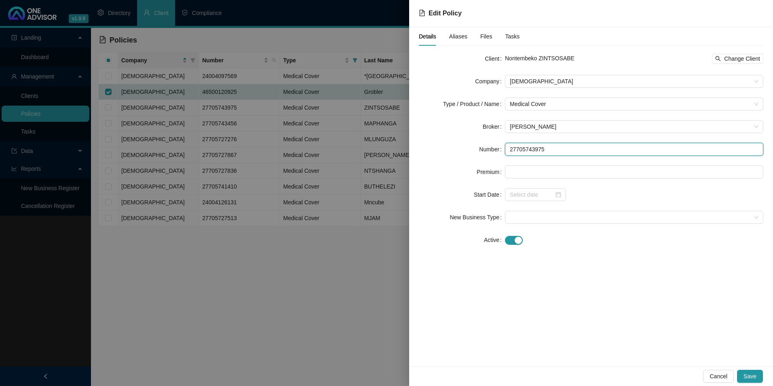
drag, startPoint x: 555, startPoint y: 146, endPoint x: 506, endPoint y: 150, distance: 49.1
click at [506, 150] on input "27705743975" at bounding box center [634, 149] width 258 height 13
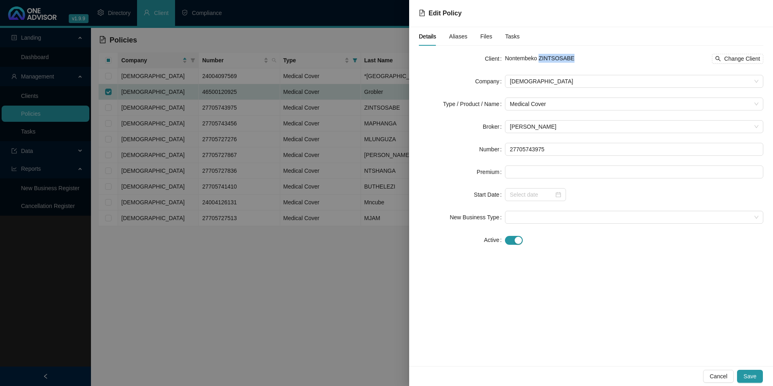
drag, startPoint x: 585, startPoint y: 55, endPoint x: 539, endPoint y: 58, distance: 46.2
click at [539, 58] on div "Nontembeko ZINTSOSABE Change Client" at bounding box center [634, 59] width 258 height 10
drag, startPoint x: 539, startPoint y: 58, endPoint x: 645, endPoint y: 46, distance: 107.1
click at [645, 46] on div "Details Aliases Files Tasks Client Nontembeko ZINTSOSABE Change Client Company …" at bounding box center [591, 141] width 345 height 229
click at [743, 59] on span "Change Client" at bounding box center [742, 58] width 36 height 9
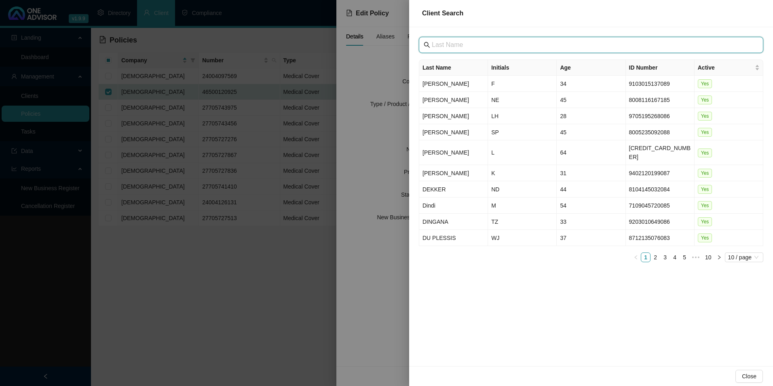
click at [471, 47] on input "text" at bounding box center [592, 45] width 320 height 10
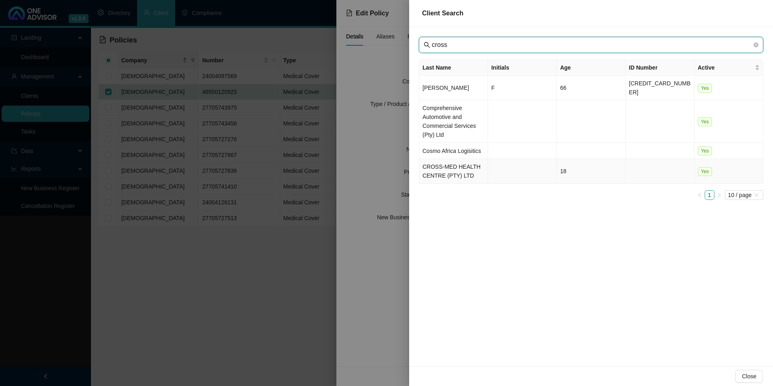
type input "cross"
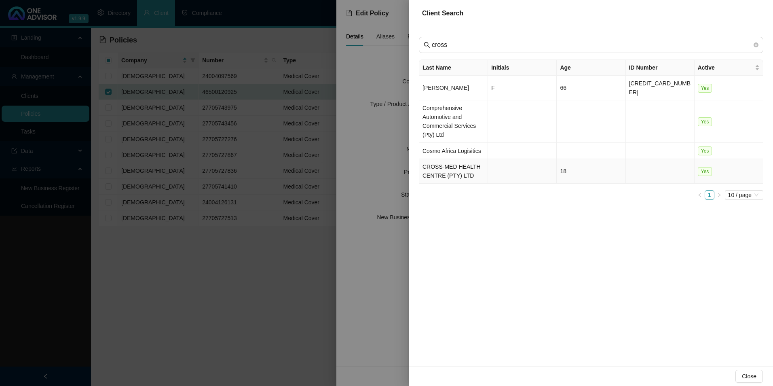
click at [455, 163] on td "CROSS-MED HEALTH CENTRE (PTY) LTD" at bounding box center [453, 171] width 69 height 25
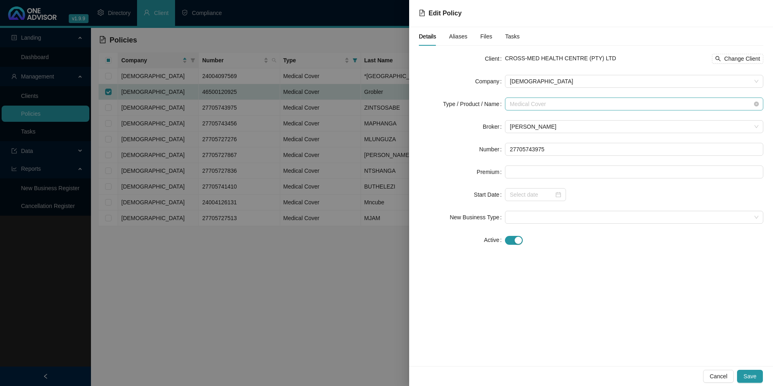
click at [616, 106] on span "Medical Cover" at bounding box center [634, 104] width 249 height 12
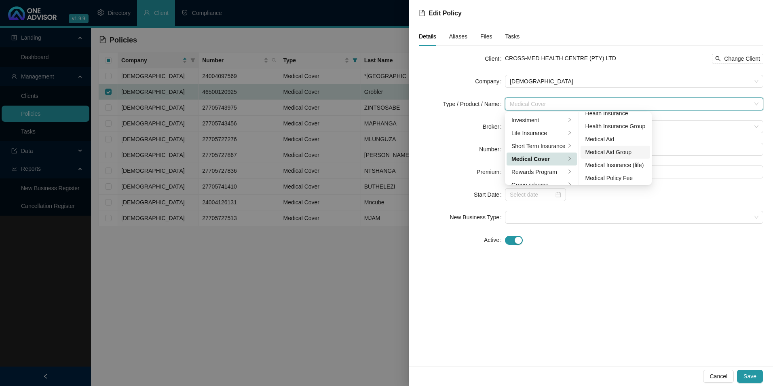
scroll to position [47, 0]
click at [609, 149] on div "Medical Aid Group" at bounding box center [616, 150] width 60 height 9
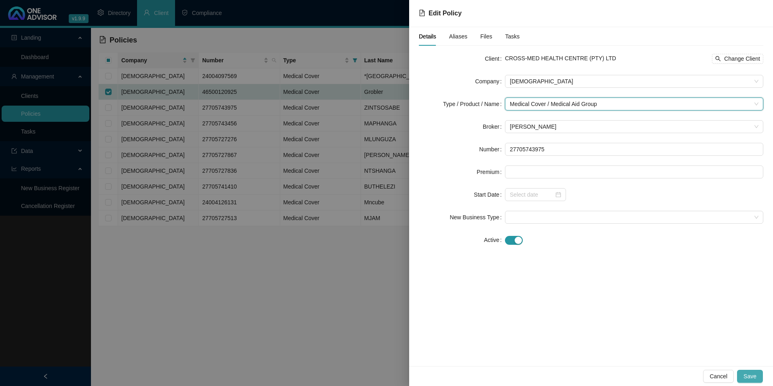
click at [755, 378] on span "Save" at bounding box center [750, 376] width 13 height 9
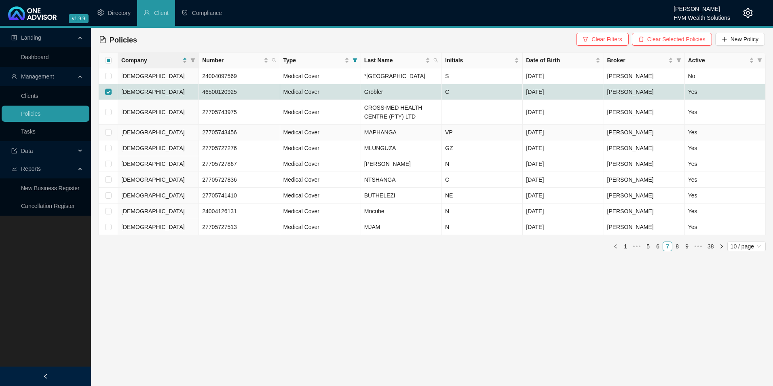
click at [410, 140] on td "MAPHANGA" at bounding box center [401, 133] width 81 height 16
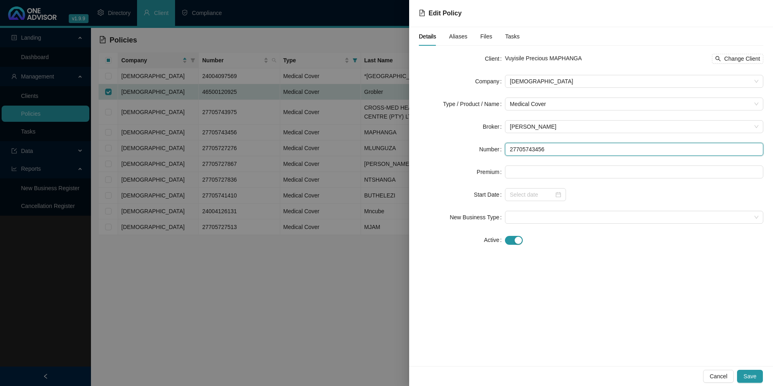
drag, startPoint x: 565, startPoint y: 148, endPoint x: 493, endPoint y: 144, distance: 72.9
click at [493, 144] on div "Number 27705743456" at bounding box center [591, 149] width 345 height 13
click at [755, 57] on span "Change Client" at bounding box center [742, 58] width 36 height 9
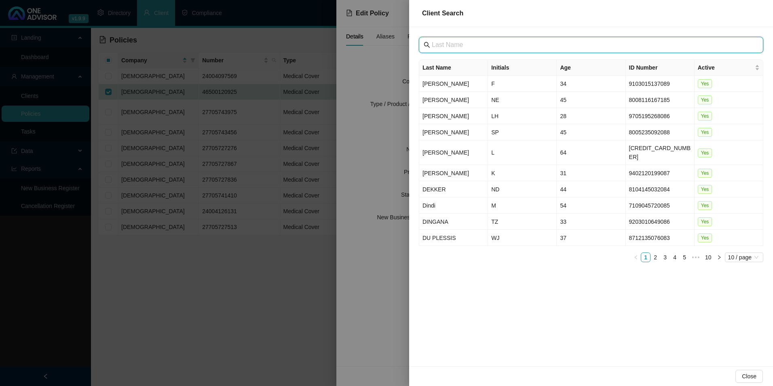
paste input "[GEOGRAPHIC_DATA]"
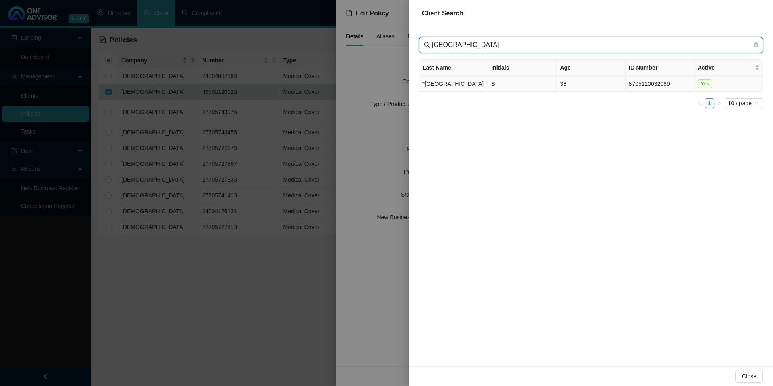
type input "[GEOGRAPHIC_DATA]"
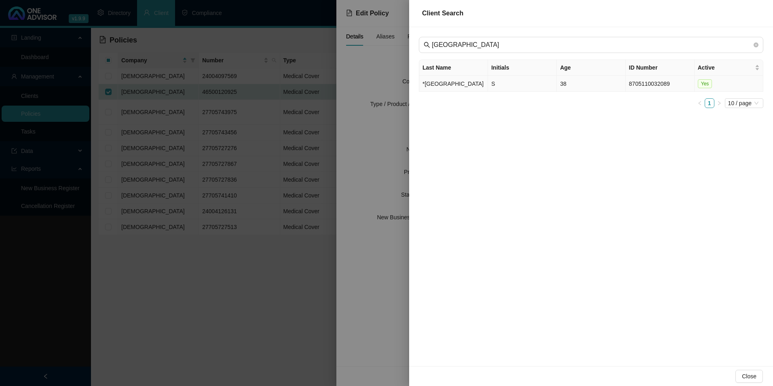
click at [446, 91] on td "*[GEOGRAPHIC_DATA]" at bounding box center [453, 84] width 69 height 16
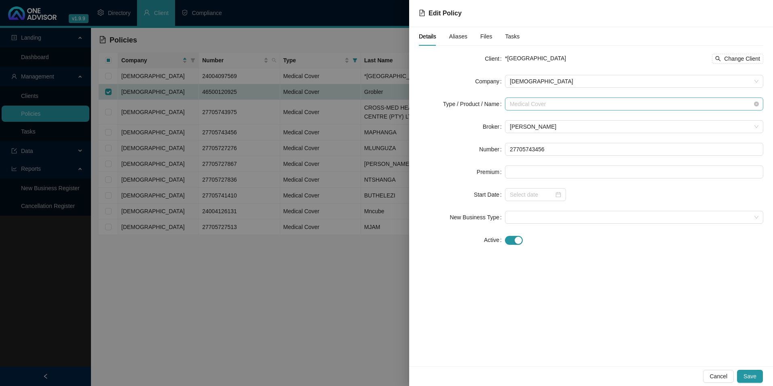
click at [588, 106] on span "Medical Cover" at bounding box center [634, 104] width 249 height 12
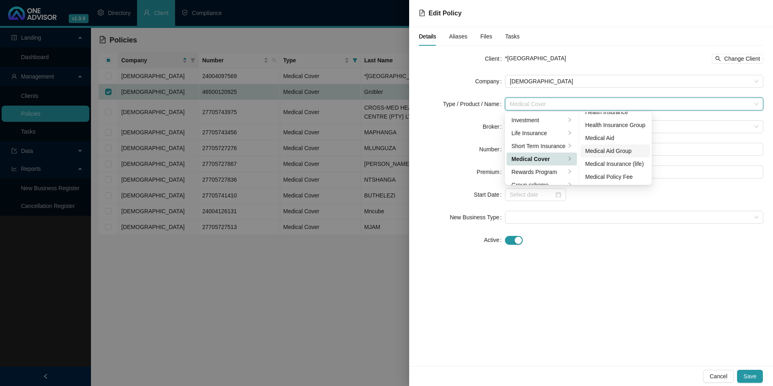
click at [609, 151] on div "Medical Aid Group" at bounding box center [616, 150] width 60 height 9
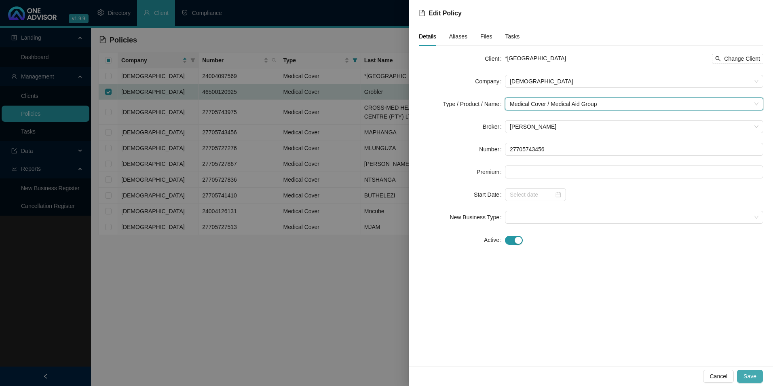
click at [749, 374] on span "Save" at bounding box center [750, 376] width 13 height 9
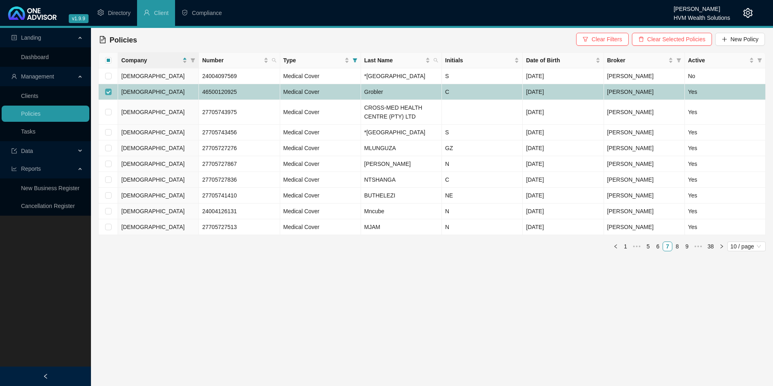
click at [108, 95] on input "checkbox" at bounding box center [108, 92] width 6 height 6
checkbox input "false"
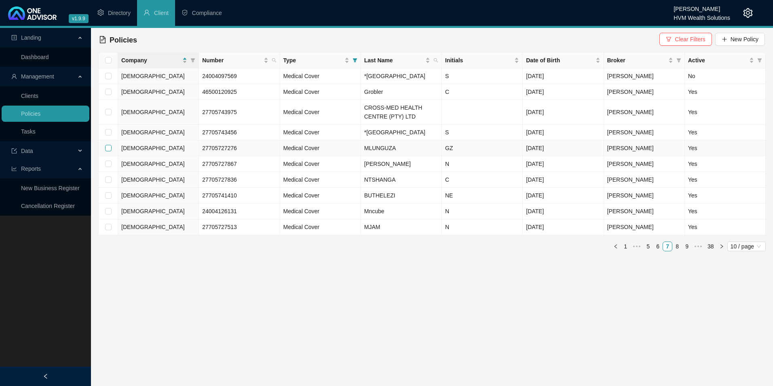
click at [106, 151] on input "checkbox" at bounding box center [108, 148] width 6 height 6
checkbox input "true"
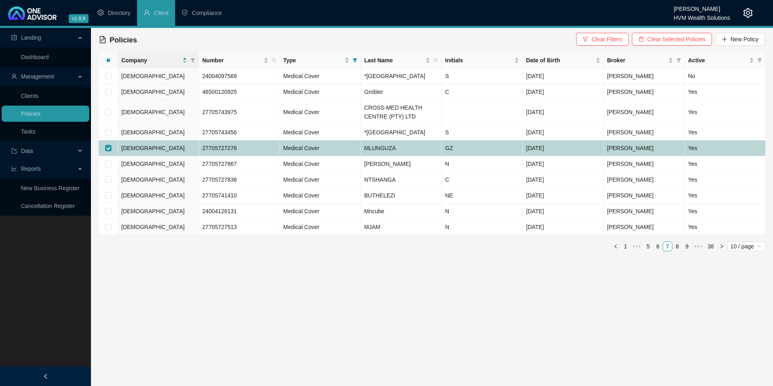
click at [174, 156] on td "[DEMOGRAPHIC_DATA]" at bounding box center [158, 148] width 81 height 16
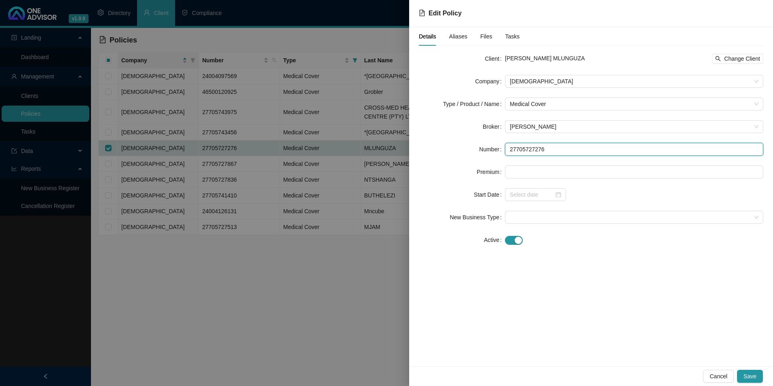
drag, startPoint x: 557, startPoint y: 152, endPoint x: 511, endPoint y: 153, distance: 45.7
click at [511, 153] on input "27705727276" at bounding box center [634, 149] width 258 height 13
drag, startPoint x: 585, startPoint y: 57, endPoint x: 544, endPoint y: 55, distance: 41.3
click at [544, 55] on div "[PERSON_NAME] MLUNGUZA Change Client" at bounding box center [634, 59] width 258 height 10
copy span "MLUNGUZA"
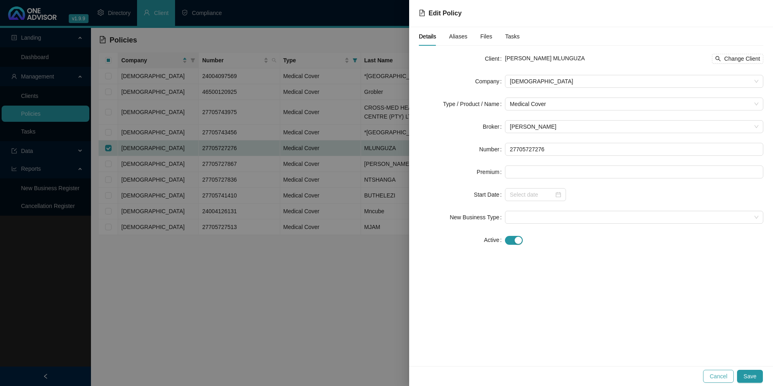
click at [721, 375] on span "Cancel" at bounding box center [719, 376] width 18 height 9
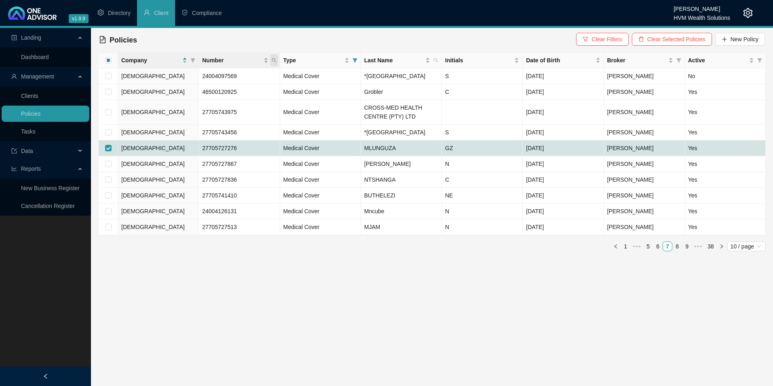
click at [277, 57] on span "Number" at bounding box center [274, 60] width 8 height 12
paste input "46900566330"
type input "46900566330"
click at [220, 93] on span "Search" at bounding box center [221, 92] width 18 height 9
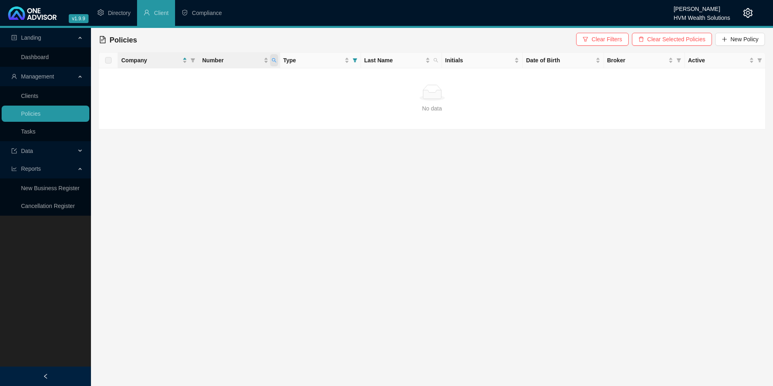
click at [276, 60] on icon "search" at bounding box center [274, 60] width 5 height 5
click at [246, 92] on button "Reset" at bounding box center [256, 92] width 36 height 10
click at [305, 98] on div "No data" at bounding box center [432, 93] width 654 height 16
click at [277, 62] on span "Number" at bounding box center [274, 60] width 8 height 12
type input "46900566330"
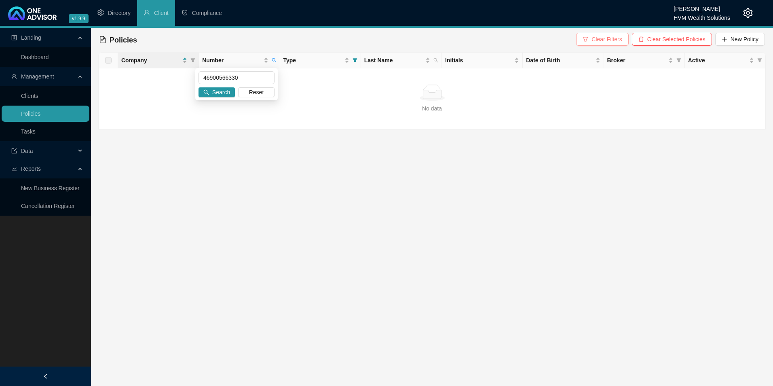
click at [610, 37] on span "Clear Filters" at bounding box center [607, 39] width 30 height 9
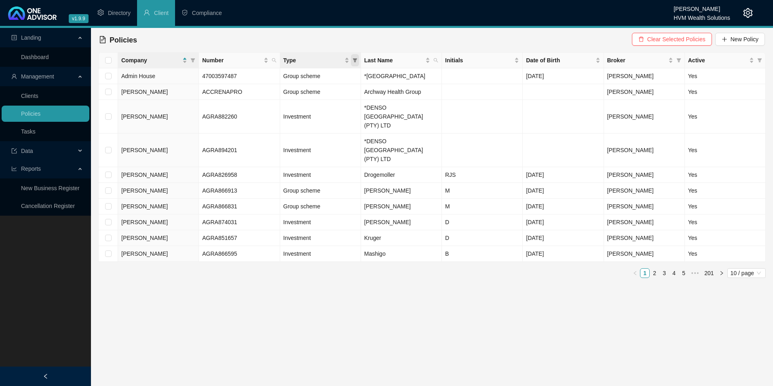
click at [356, 60] on icon "filter" at bounding box center [355, 60] width 4 height 4
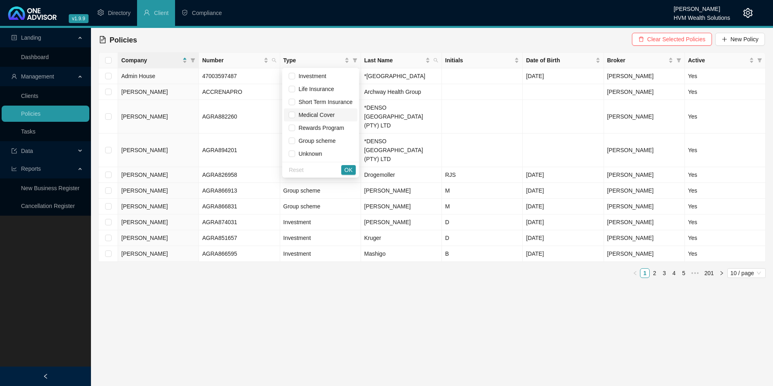
click at [329, 117] on span "Medical Cover" at bounding box center [314, 115] width 39 height 6
checkbox input "true"
click at [348, 169] on span "OK" at bounding box center [349, 169] width 8 height 9
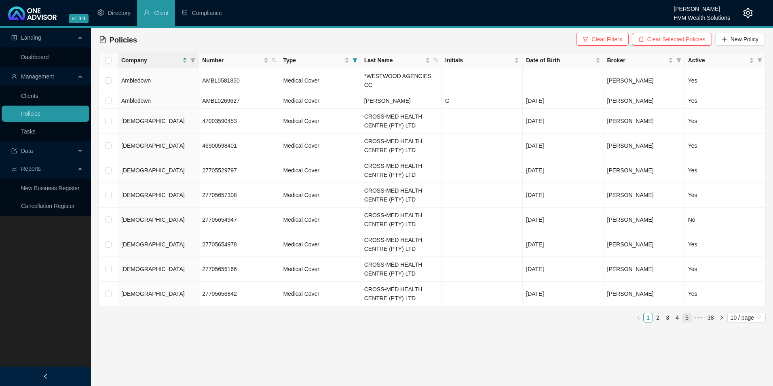
click at [688, 313] on link "5" at bounding box center [687, 317] width 9 height 9
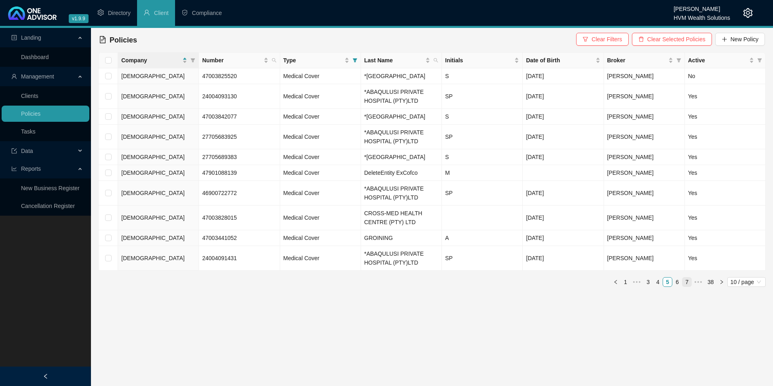
click at [689, 286] on link "7" at bounding box center [687, 281] width 9 height 9
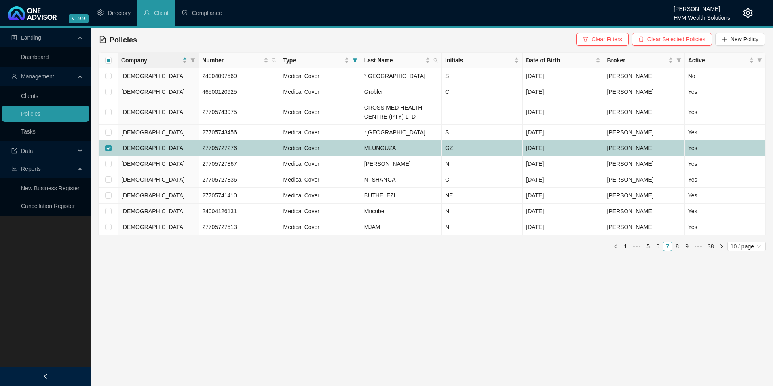
click at [178, 156] on td "[DEMOGRAPHIC_DATA]" at bounding box center [158, 148] width 81 height 16
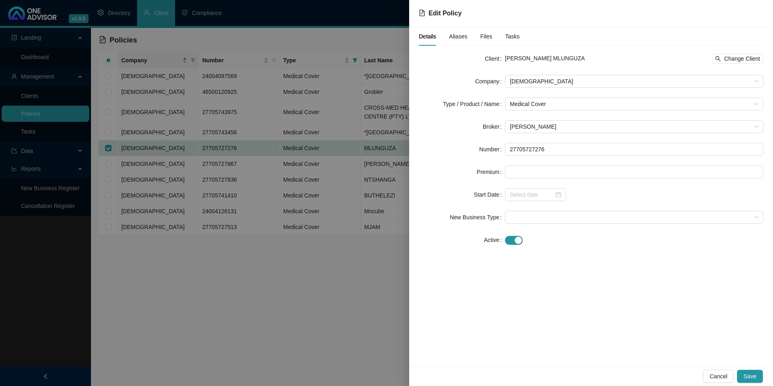
click at [468, 36] on div "Details Aliases Files Tasks" at bounding box center [469, 36] width 101 height 19
click at [454, 32] on div "Aliases" at bounding box center [458, 36] width 18 height 9
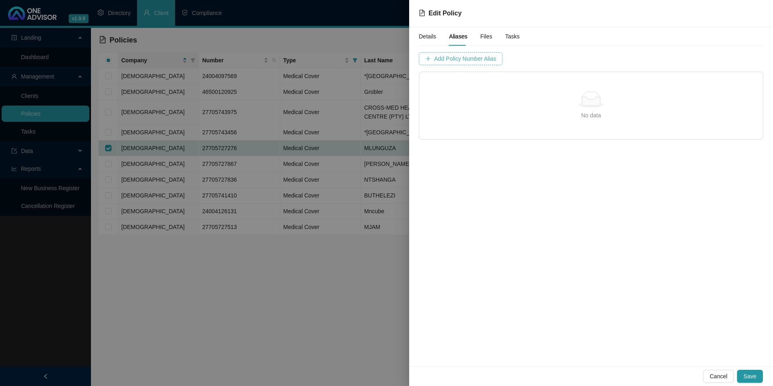
click at [478, 59] on span "Add Policy Number Alias" at bounding box center [465, 58] width 62 height 9
click at [510, 60] on input "text" at bounding box center [550, 58] width 80 height 13
paste input "46900566330"
type input "46900566330"
click at [645, 60] on span "Add Policy Number Alias" at bounding box center [668, 58] width 62 height 9
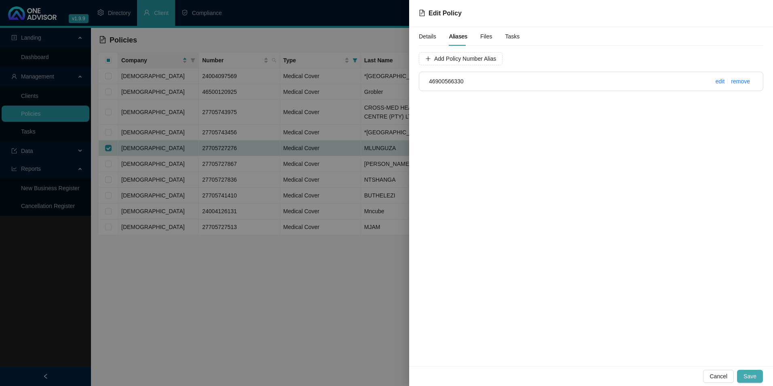
click at [758, 373] on button "Save" at bounding box center [750, 376] width 26 height 13
click at [473, 81] on h4 "46900566330" at bounding box center [562, 81] width 267 height 9
drag, startPoint x: 464, startPoint y: 81, endPoint x: 430, endPoint y: 79, distance: 34.5
click at [430, 79] on h4 "46900566330" at bounding box center [562, 81] width 267 height 9
copy span "46900566330"
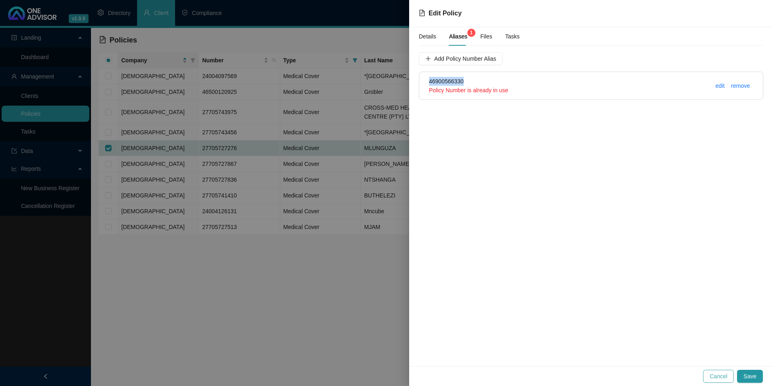
click at [721, 374] on span "Cancel" at bounding box center [719, 376] width 18 height 9
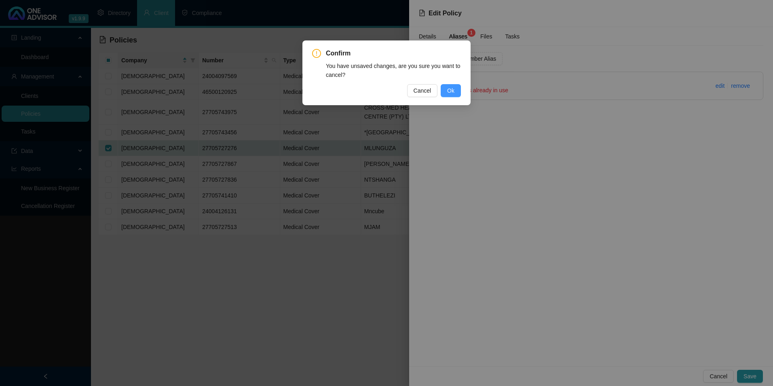
click at [449, 89] on span "Ok" at bounding box center [450, 90] width 7 height 9
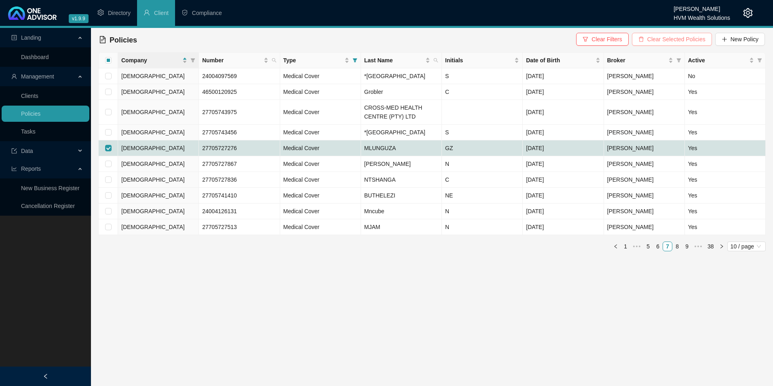
click at [687, 36] on span "Clear Selected Policies" at bounding box center [677, 39] width 58 height 9
checkbox input "false"
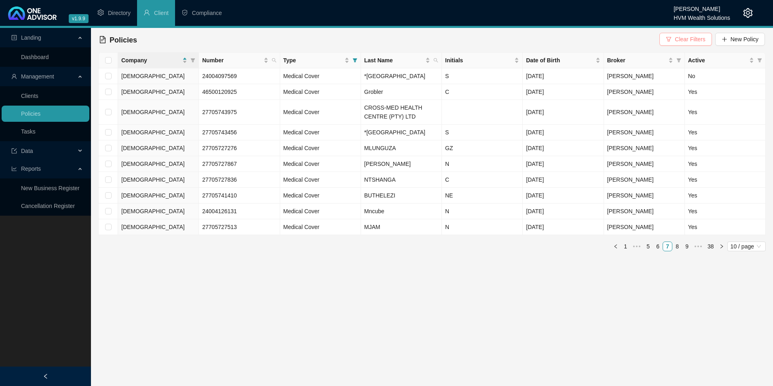
click at [677, 40] on span "Clear Filters" at bounding box center [690, 39] width 30 height 9
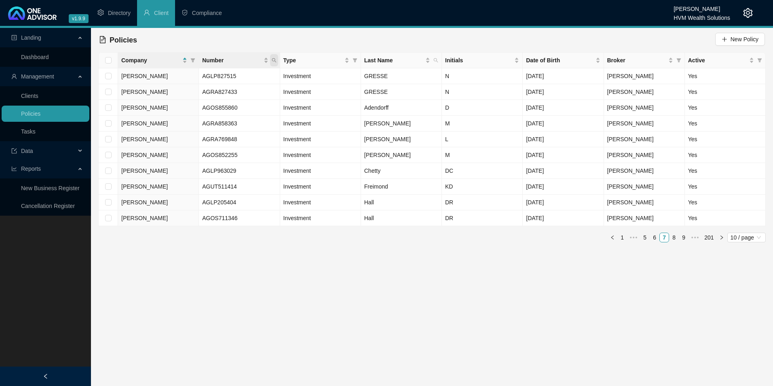
click at [273, 60] on icon "search" at bounding box center [274, 60] width 5 height 5
paste input "46900566330"
type input "46900566330"
click at [218, 91] on span "Search" at bounding box center [221, 92] width 18 height 9
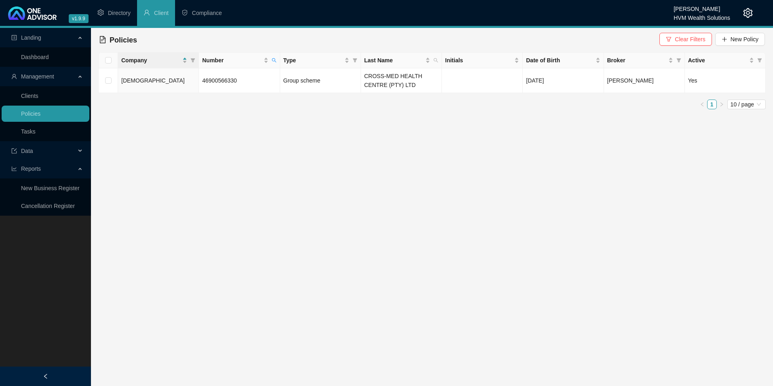
click at [675, 41] on button "Clear Filters" at bounding box center [686, 39] width 52 height 13
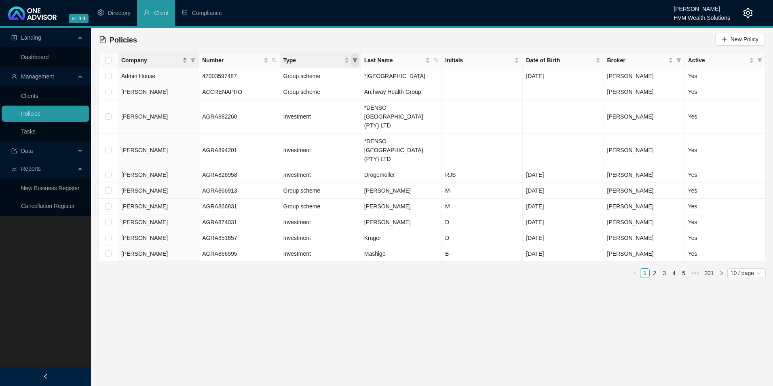
click at [357, 61] on icon "filter" at bounding box center [355, 60] width 5 height 5
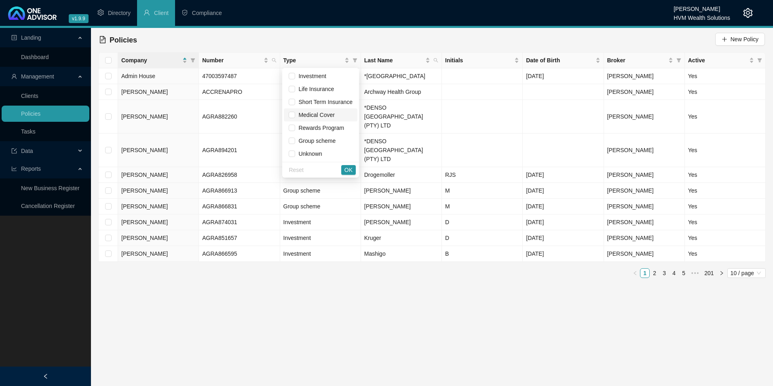
click at [322, 118] on span "Medical Cover" at bounding box center [314, 115] width 39 height 6
checkbox input "true"
click at [348, 172] on span "OK" at bounding box center [349, 169] width 8 height 9
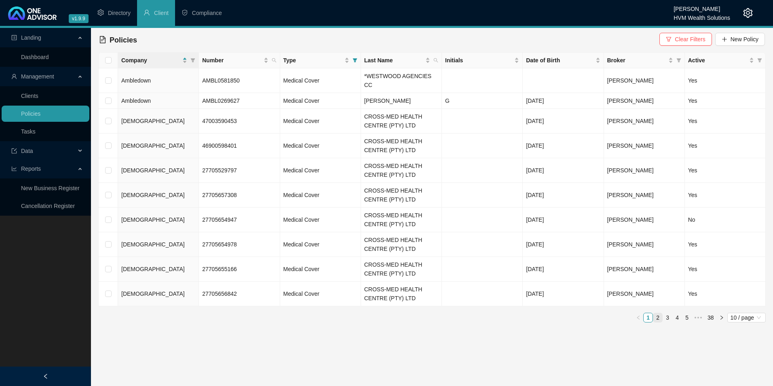
click at [658, 313] on link "2" at bounding box center [658, 317] width 9 height 9
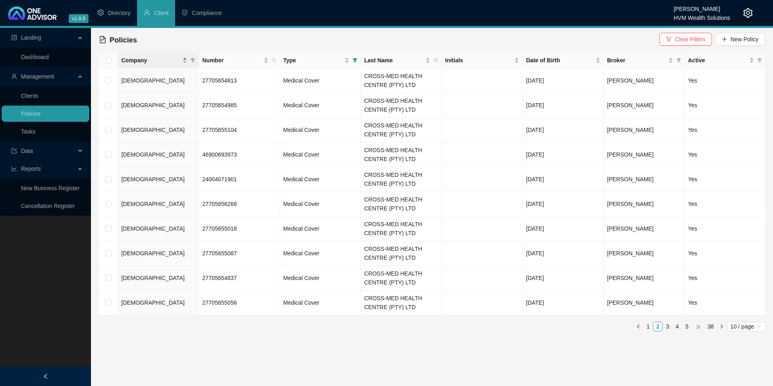
click at [696, 325] on span "•••" at bounding box center [698, 327] width 13 height 10
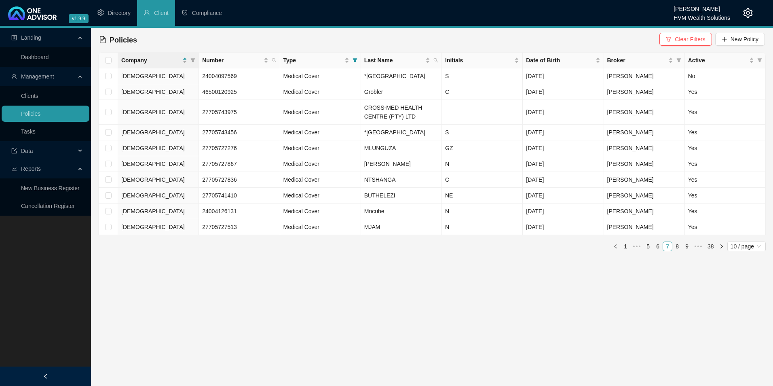
click at [667, 251] on link "7" at bounding box center [667, 246] width 9 height 9
click at [107, 151] on input "checkbox" at bounding box center [108, 148] width 6 height 6
checkbox input "true"
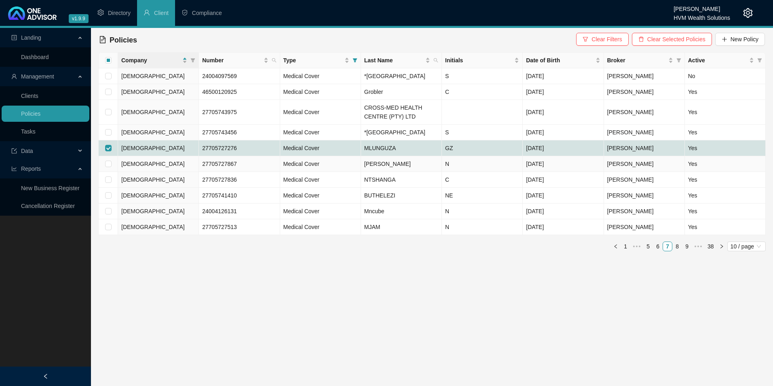
click at [160, 156] on td "[DEMOGRAPHIC_DATA]" at bounding box center [158, 148] width 81 height 16
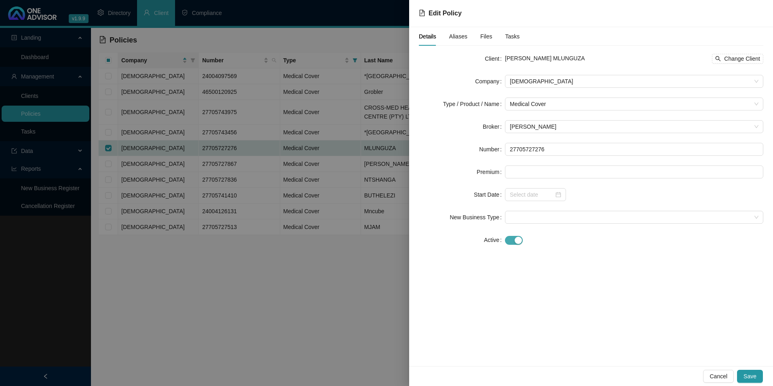
click at [516, 239] on div "button" at bounding box center [518, 240] width 7 height 7
click at [521, 265] on input at bounding box center [532, 262] width 44 height 9
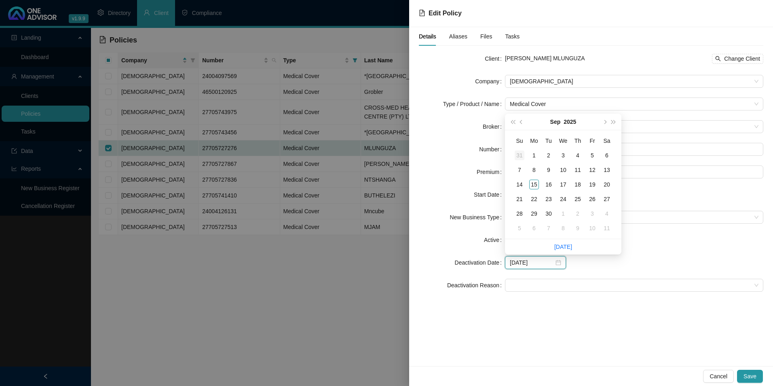
type input "[DATE]"
click at [518, 122] on button "prev-year" at bounding box center [521, 122] width 9 height 16
click at [521, 122] on span "prev-year" at bounding box center [522, 122] width 4 height 4
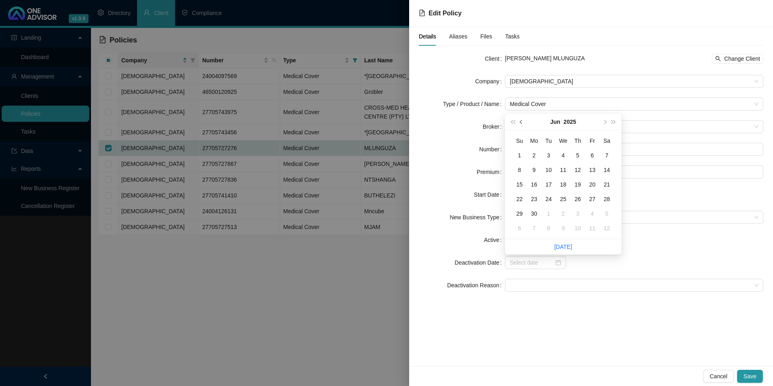
click at [521, 122] on span "prev-year" at bounding box center [522, 122] width 4 height 4
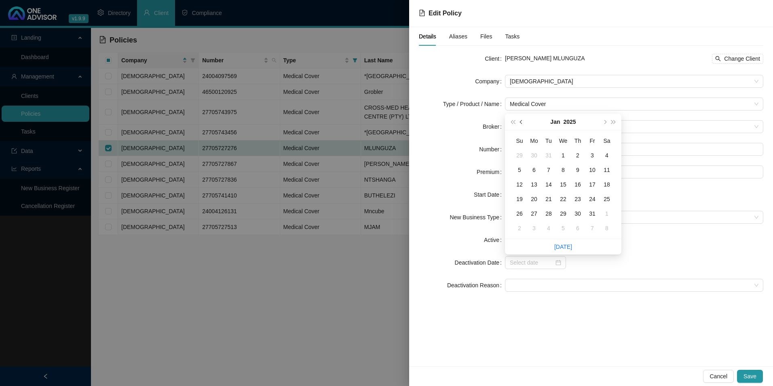
click at [521, 122] on span "prev-year" at bounding box center [522, 122] width 4 height 4
type input "[DATE]"
click at [548, 154] on div "3" at bounding box center [549, 155] width 10 height 10
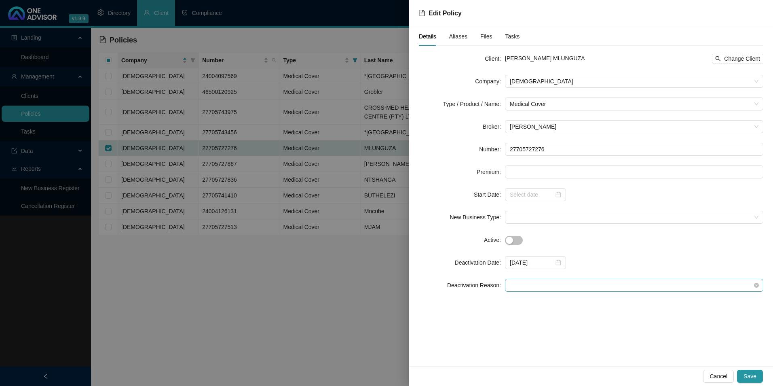
click at [604, 286] on span at bounding box center [634, 285] width 249 height 12
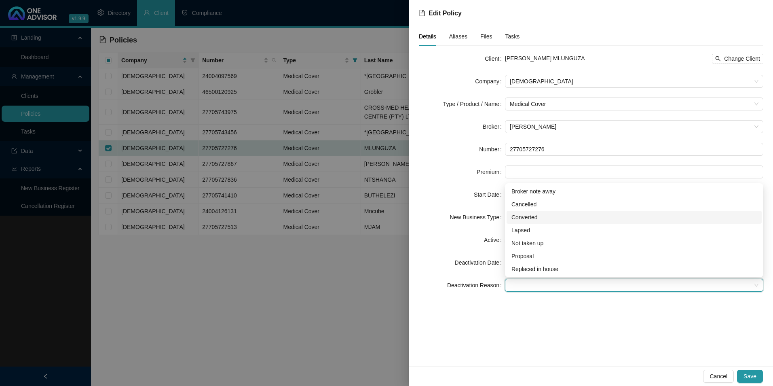
click at [567, 219] on div "Converted" at bounding box center [634, 217] width 245 height 9
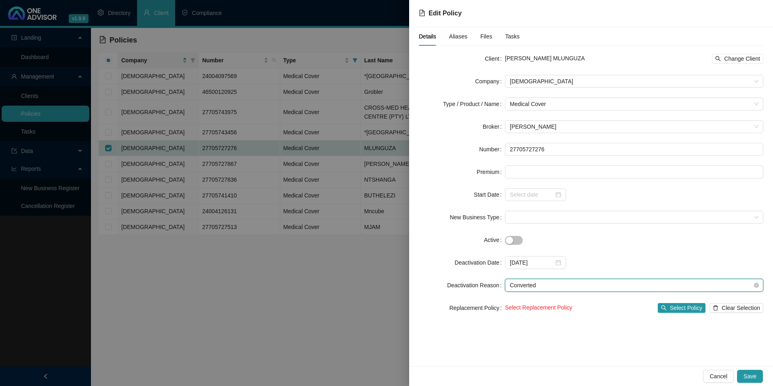
click at [550, 281] on span "Converted" at bounding box center [634, 285] width 249 height 12
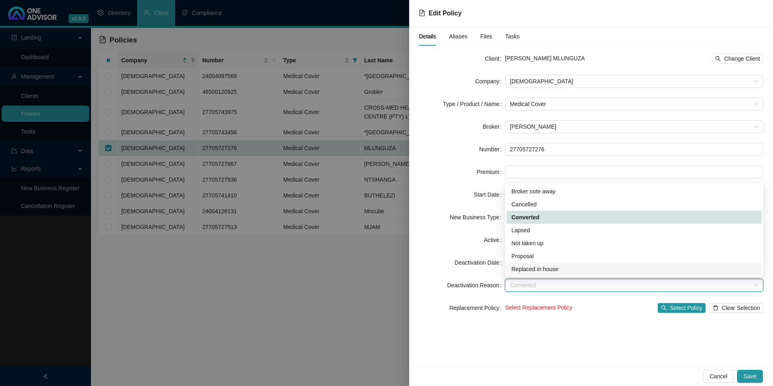
click at [582, 270] on div "Replaced in house" at bounding box center [634, 269] width 245 height 9
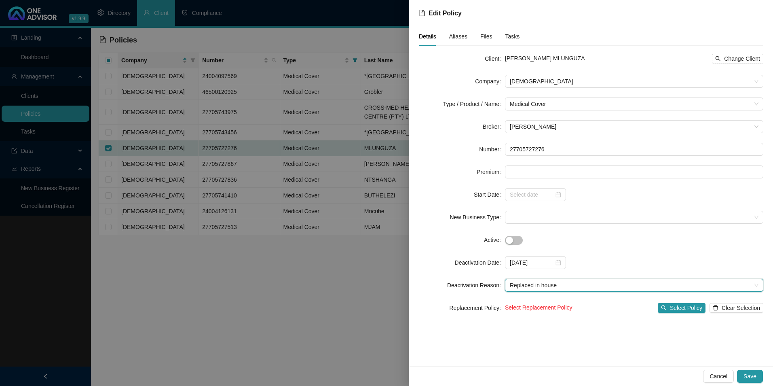
click at [582, 313] on div "Select Replacement Policy Select Policy Clear Selection" at bounding box center [634, 307] width 258 height 13
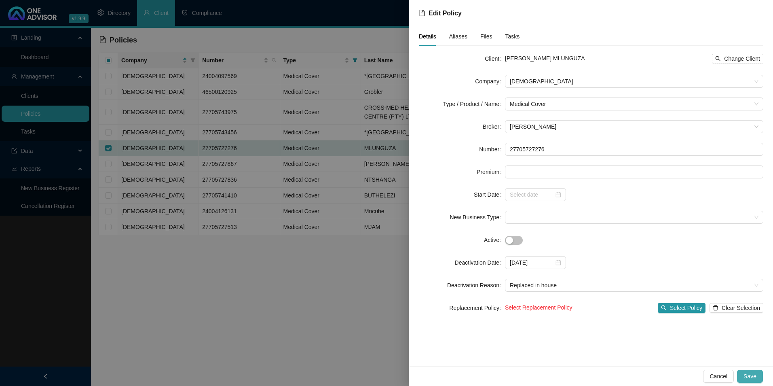
click at [754, 371] on button "Save" at bounding box center [750, 376] width 26 height 13
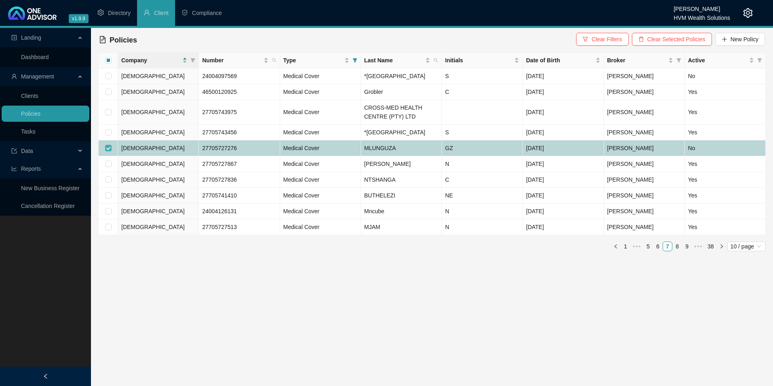
click at [107, 151] on input "checkbox" at bounding box center [108, 148] width 6 height 6
checkbox input "false"
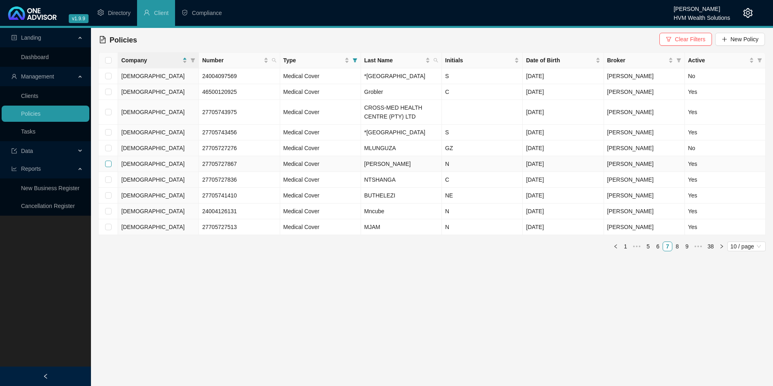
click at [110, 167] on input "checkbox" at bounding box center [108, 164] width 6 height 6
checkbox input "true"
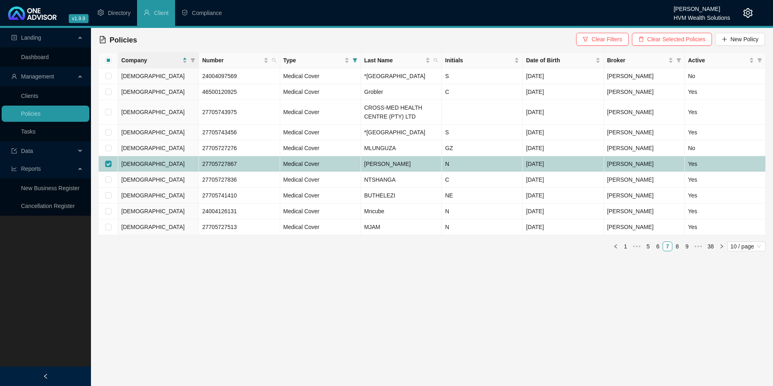
click at [172, 172] on td "[DEMOGRAPHIC_DATA]" at bounding box center [158, 164] width 81 height 16
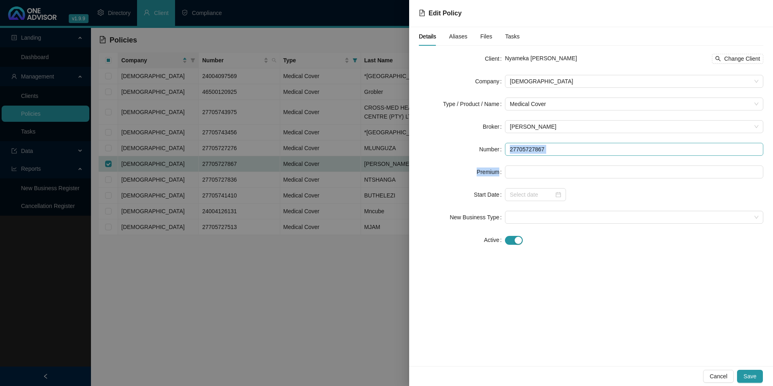
drag, startPoint x: 554, startPoint y: 157, endPoint x: 542, endPoint y: 148, distance: 15.4
click at [532, 152] on form "Client Nyameka [PERSON_NAME] Change Client Company Bonitas Type / Product / Nam…" at bounding box center [591, 149] width 345 height 194
click at [550, 149] on input "27705727867" at bounding box center [634, 149] width 258 height 13
drag, startPoint x: 550, startPoint y: 149, endPoint x: 507, endPoint y: 151, distance: 43.3
click at [507, 151] on input "27705727867" at bounding box center [634, 149] width 258 height 13
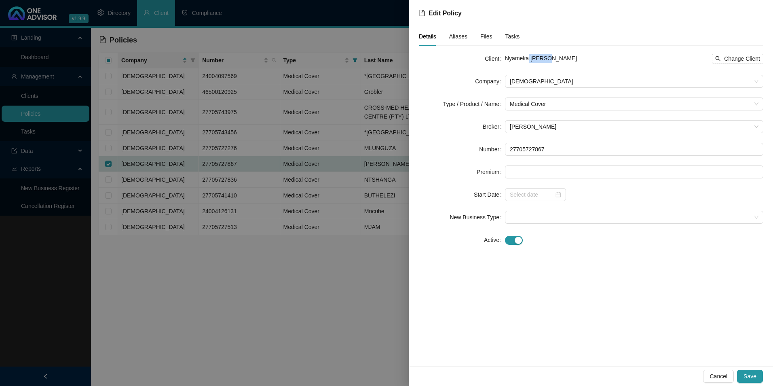
drag, startPoint x: 558, startPoint y: 54, endPoint x: 529, endPoint y: 53, distance: 29.6
click at [529, 53] on div "Nyameka [PERSON_NAME] Change Client" at bounding box center [634, 58] width 258 height 13
copy span "[PERSON_NAME]"
click at [468, 34] on div "Details Aliases Files Tasks" at bounding box center [469, 36] width 101 height 19
click at [456, 38] on span "Aliases" at bounding box center [458, 37] width 18 height 6
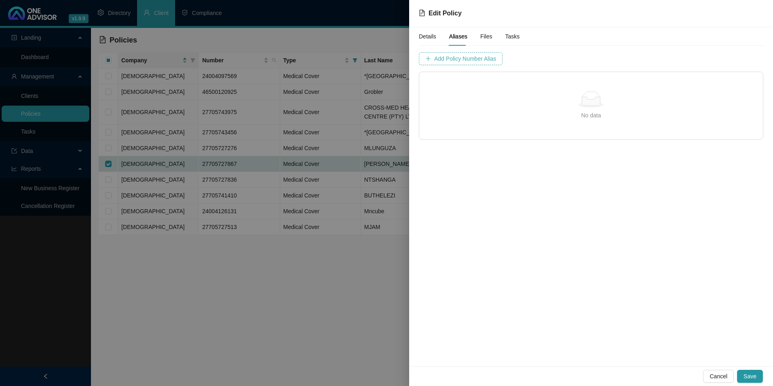
click at [475, 56] on span "Add Policy Number Alias" at bounding box center [465, 58] width 62 height 9
type input "46900598401"
click at [647, 61] on span "Add Policy Number Alias" at bounding box center [668, 58] width 62 height 9
click at [751, 377] on span "Save" at bounding box center [750, 376] width 13 height 9
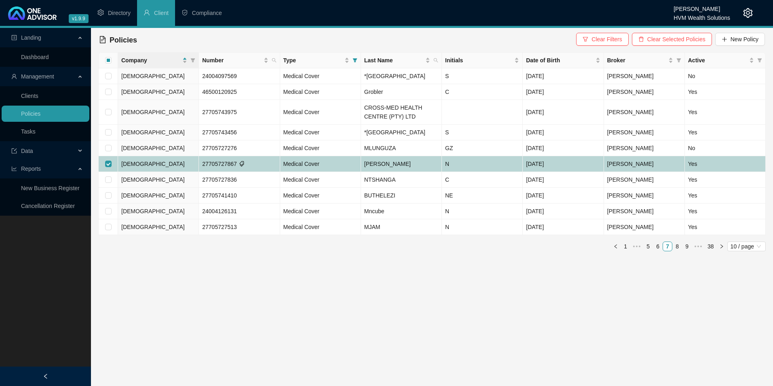
click at [406, 172] on td "[PERSON_NAME]" at bounding box center [401, 164] width 81 height 16
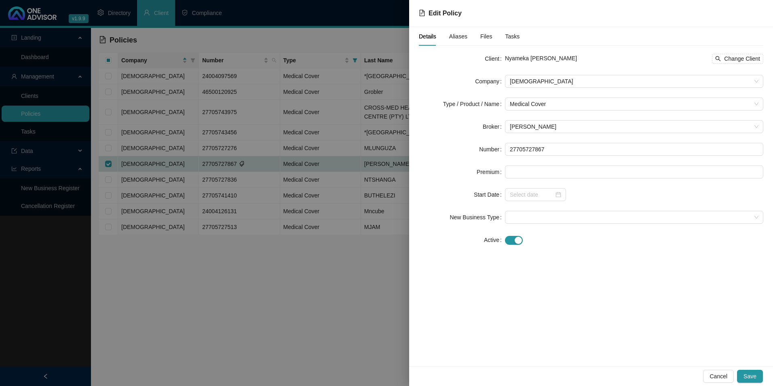
click at [459, 35] on span "Aliases" at bounding box center [458, 37] width 18 height 6
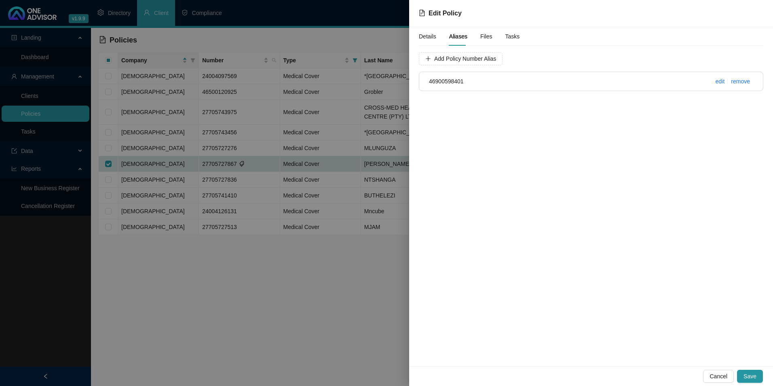
click at [430, 36] on span "Details" at bounding box center [427, 37] width 17 height 6
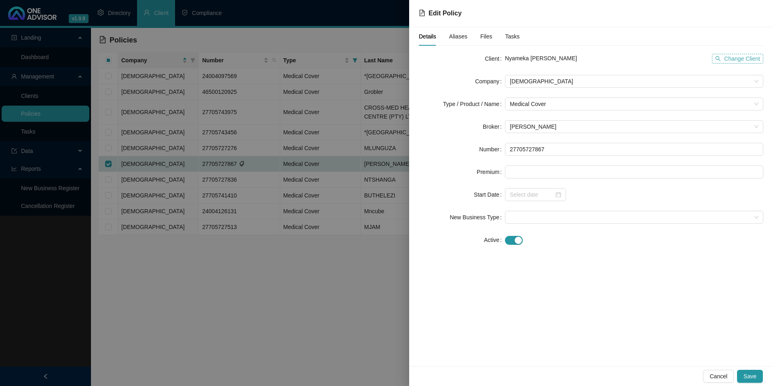
click at [744, 57] on span "Change Client" at bounding box center [742, 58] width 36 height 9
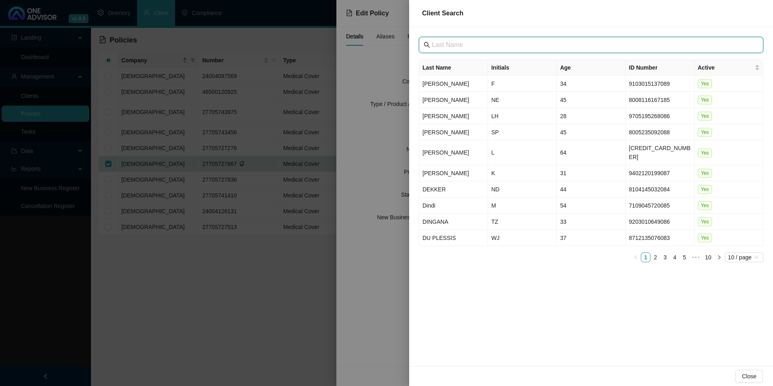
paste input "[GEOGRAPHIC_DATA]"
type input "[GEOGRAPHIC_DATA]"
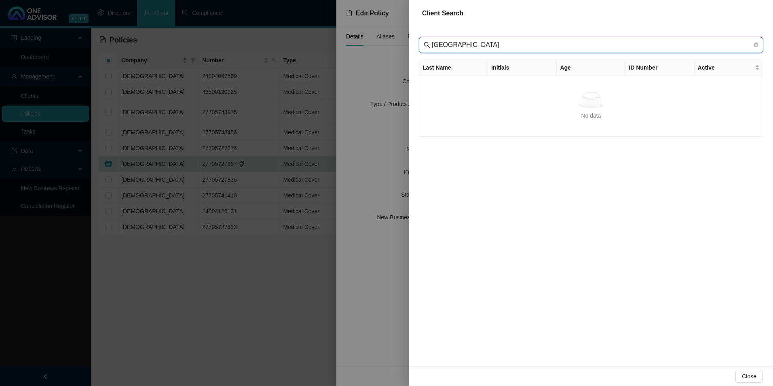
drag, startPoint x: 521, startPoint y: 40, endPoint x: 301, endPoint y: 44, distance: 219.6
click at [380, 44] on div "Client Search Mthatha Private Hospital Last Name Initials Age ID Number Active …" at bounding box center [386, 193] width 773 height 386
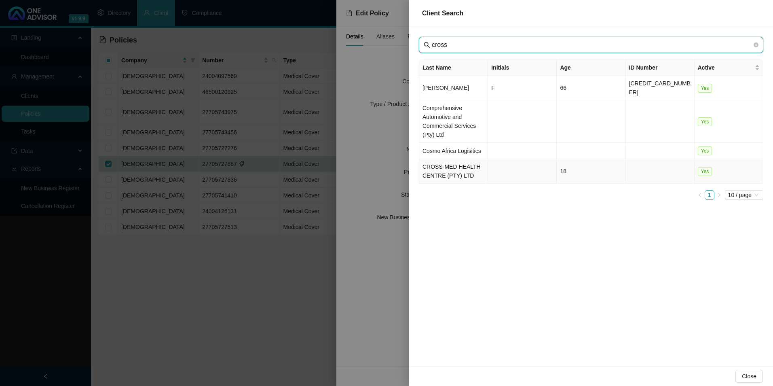
type input "cross"
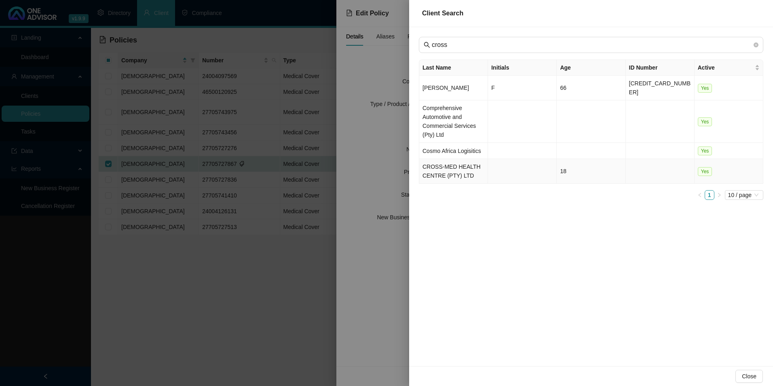
click at [457, 163] on td "CROSS-MED HEALTH CENTRE (PTY) LTD" at bounding box center [453, 171] width 69 height 25
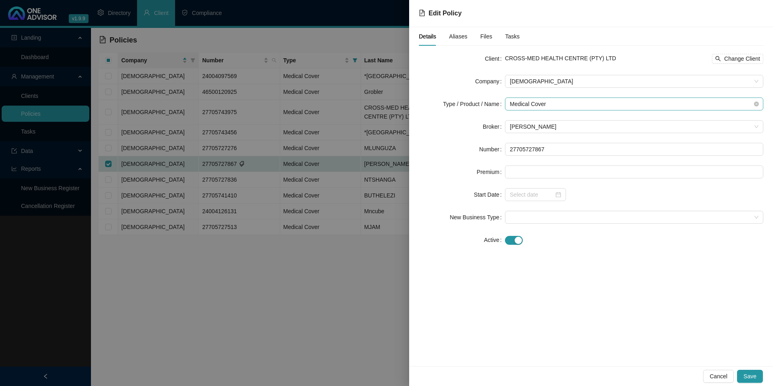
click at [544, 109] on span "Medical Cover" at bounding box center [634, 104] width 249 height 12
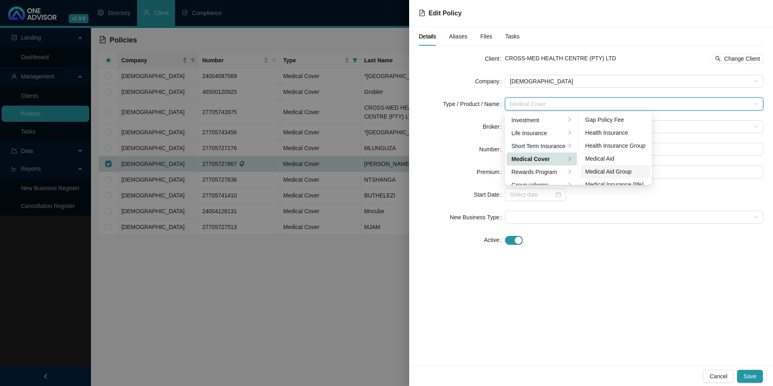
scroll to position [40, 0]
click at [607, 158] on div "Medical Aid Group" at bounding box center [616, 157] width 60 height 9
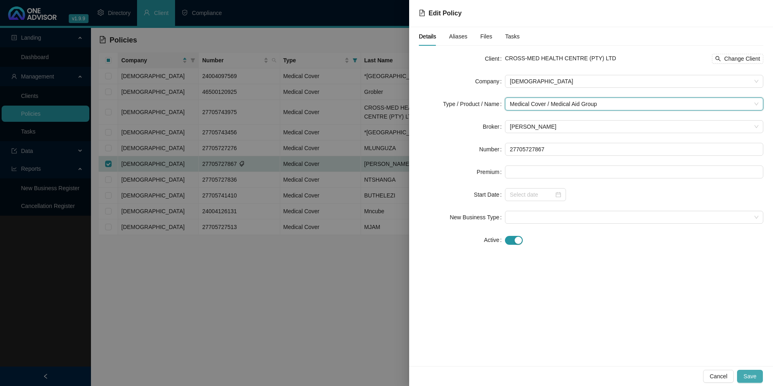
click at [752, 373] on span "Save" at bounding box center [750, 376] width 13 height 9
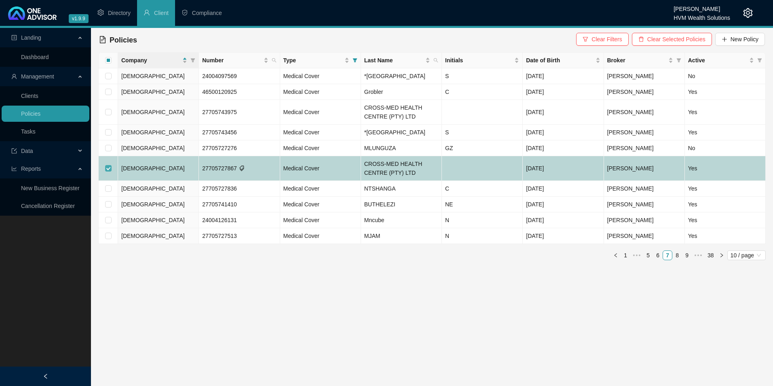
click at [109, 171] on input "checkbox" at bounding box center [108, 168] width 6 height 6
checkbox input "false"
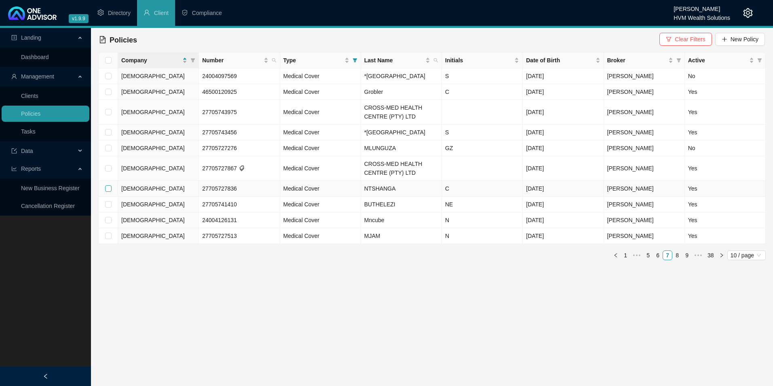
click at [108, 192] on input "checkbox" at bounding box center [108, 188] width 6 height 6
checkbox input "true"
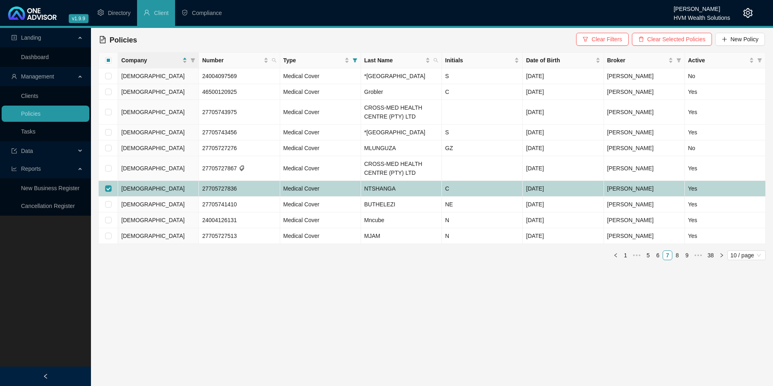
click at [478, 197] on td "C" at bounding box center [482, 189] width 81 height 16
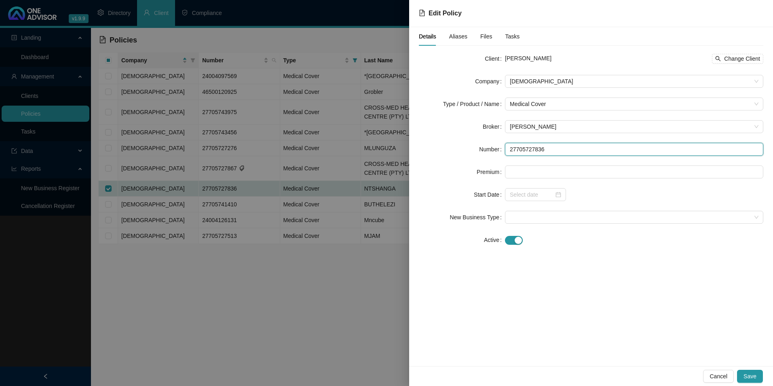
drag, startPoint x: 565, startPoint y: 149, endPoint x: 506, endPoint y: 150, distance: 59.1
click at [506, 150] on input "27705727836" at bounding box center [634, 149] width 258 height 13
drag, startPoint x: 567, startPoint y: 59, endPoint x: 529, endPoint y: 57, distance: 37.2
click at [529, 57] on div "Chumani NTSHANGA Change Client" at bounding box center [634, 59] width 258 height 10
copy span "NTSHANGA"
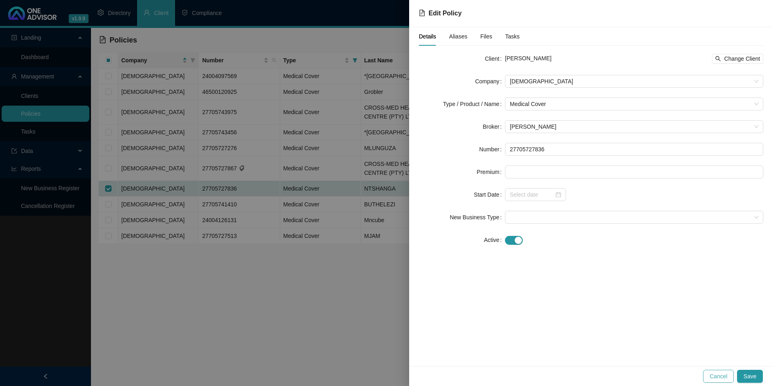
click at [716, 376] on span "Cancel" at bounding box center [719, 376] width 18 height 9
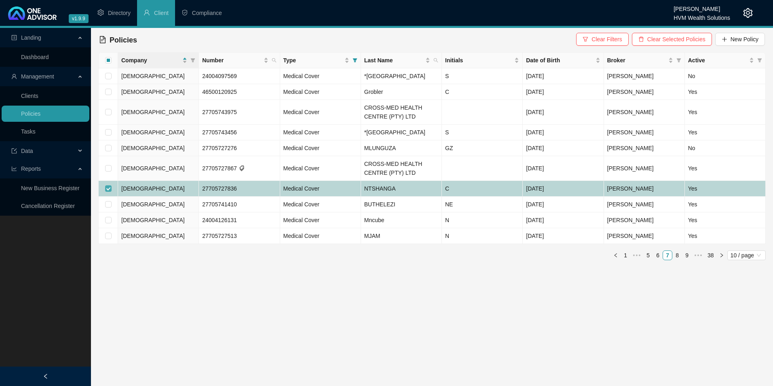
click at [107, 192] on input "checkbox" at bounding box center [108, 188] width 6 height 6
checkbox input "false"
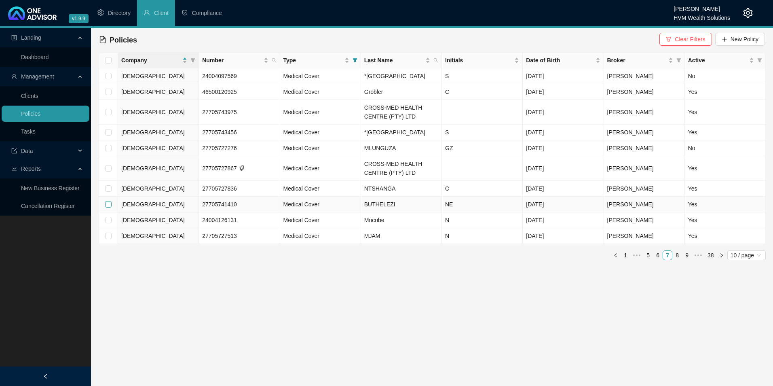
click at [110, 209] on label at bounding box center [108, 204] width 6 height 9
click at [110, 207] on input "checkbox" at bounding box center [108, 204] width 6 height 6
checkbox input "true"
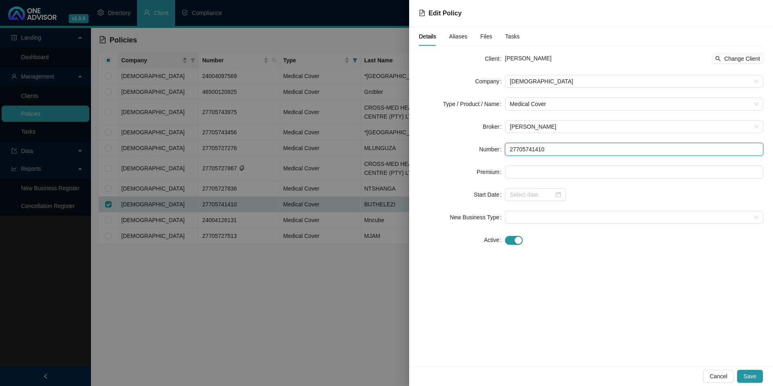
drag, startPoint x: 552, startPoint y: 148, endPoint x: 483, endPoint y: 150, distance: 69.2
click at [483, 150] on div "Number 27705741410" at bounding box center [591, 149] width 345 height 13
click at [387, 282] on div at bounding box center [386, 193] width 773 height 386
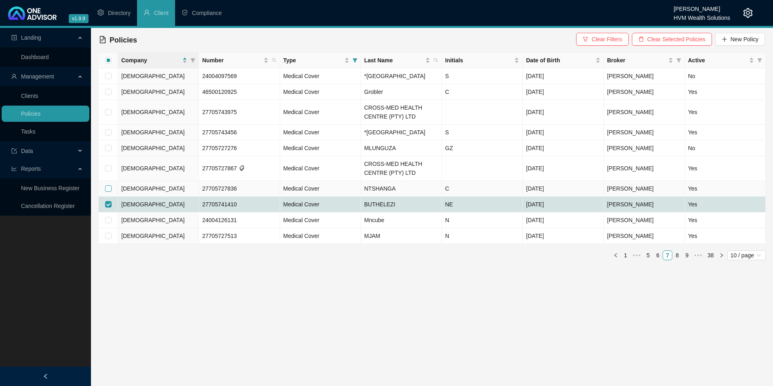
click at [107, 192] on input "checkbox" at bounding box center [108, 188] width 6 height 6
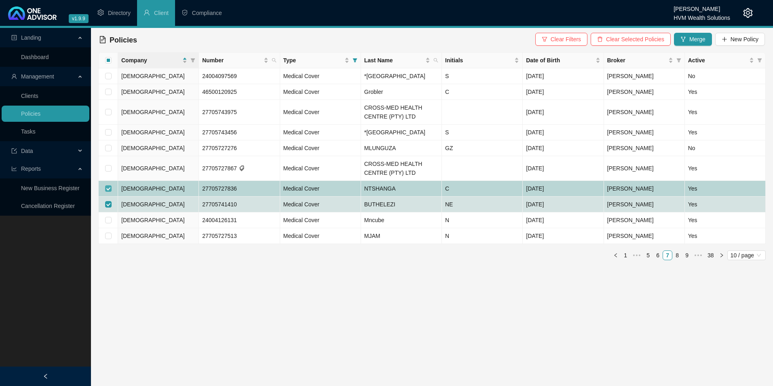
click at [108, 192] on input "checkbox" at bounding box center [108, 188] width 6 height 6
checkbox input "false"
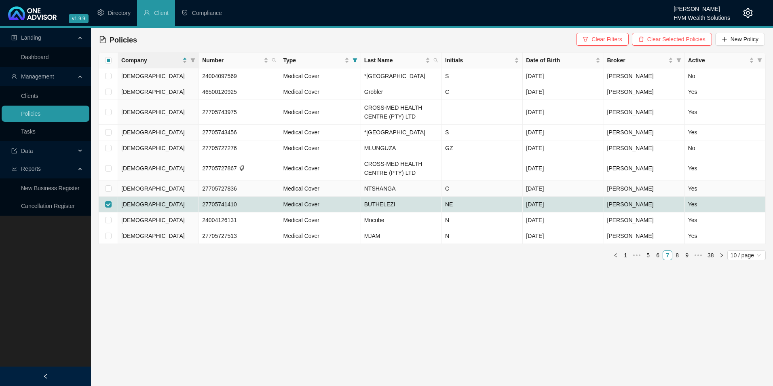
click at [164, 197] on td "[DEMOGRAPHIC_DATA]" at bounding box center [158, 189] width 81 height 16
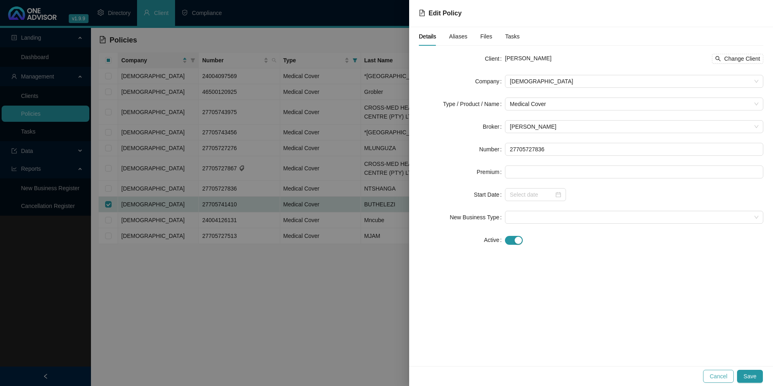
click at [720, 377] on span "Cancel" at bounding box center [719, 376] width 18 height 9
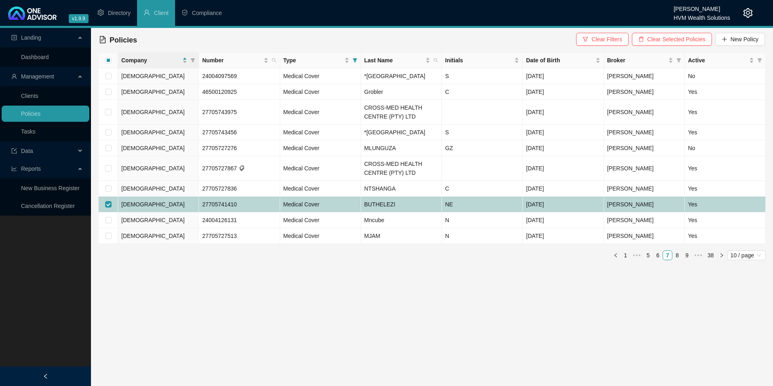
click at [252, 212] on td "27705741410" at bounding box center [239, 205] width 81 height 16
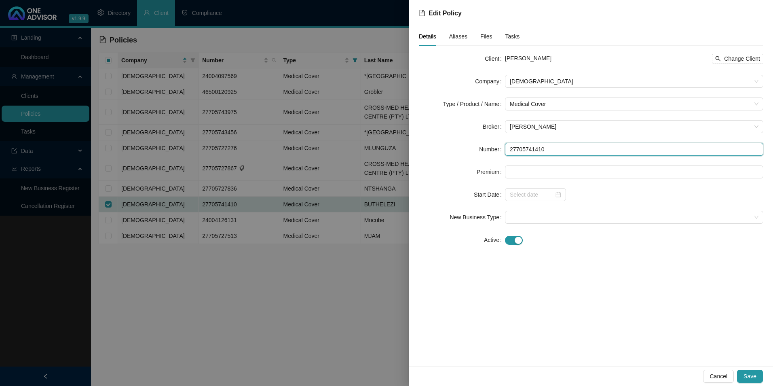
drag, startPoint x: 549, startPoint y: 143, endPoint x: 504, endPoint y: 146, distance: 45.0
click at [504, 146] on div "Number 27705741410" at bounding box center [591, 149] width 345 height 13
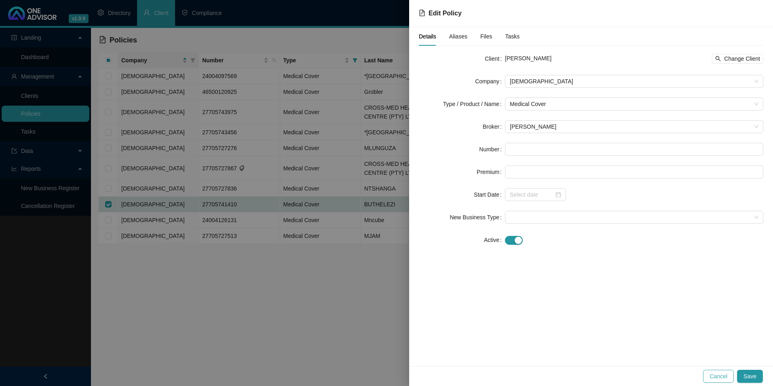
drag, startPoint x: 519, startPoint y: 155, endPoint x: 721, endPoint y: 377, distance: 299.5
click at [721, 377] on span "Cancel" at bounding box center [719, 376] width 18 height 9
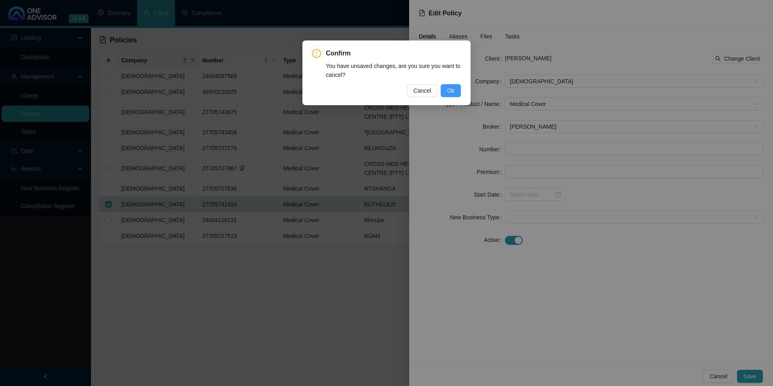
click at [452, 90] on span "Ok" at bounding box center [450, 90] width 7 height 9
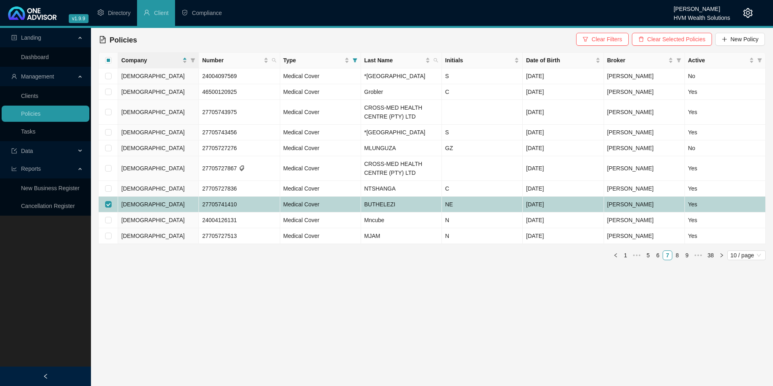
click at [406, 212] on td "BUTHELEZI" at bounding box center [401, 205] width 81 height 16
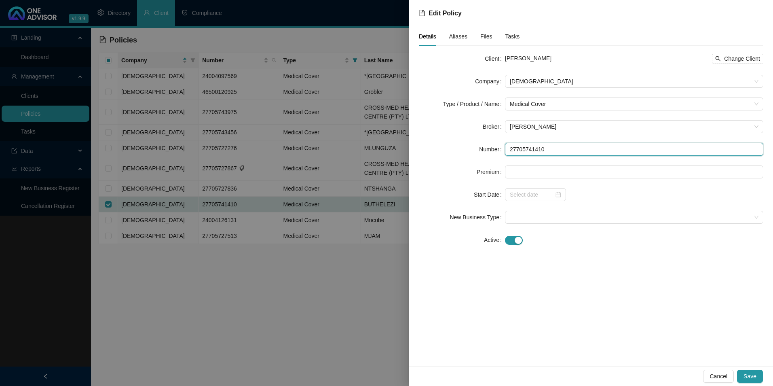
drag, startPoint x: 547, startPoint y: 144, endPoint x: 510, endPoint y: 148, distance: 37.3
click at [510, 148] on input "27705741410" at bounding box center [634, 149] width 258 height 13
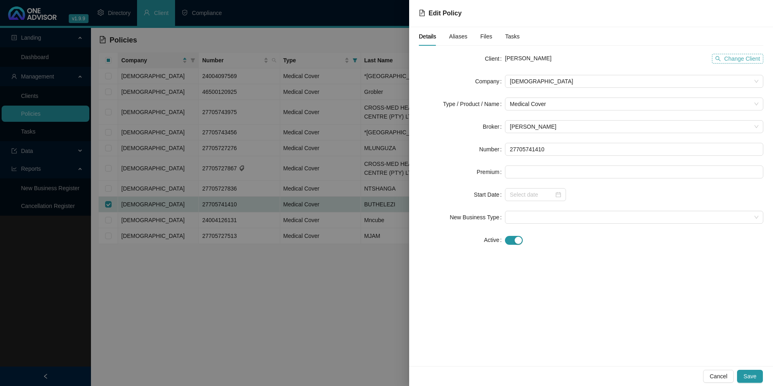
click at [747, 59] on span "Change Client" at bounding box center [742, 58] width 36 height 9
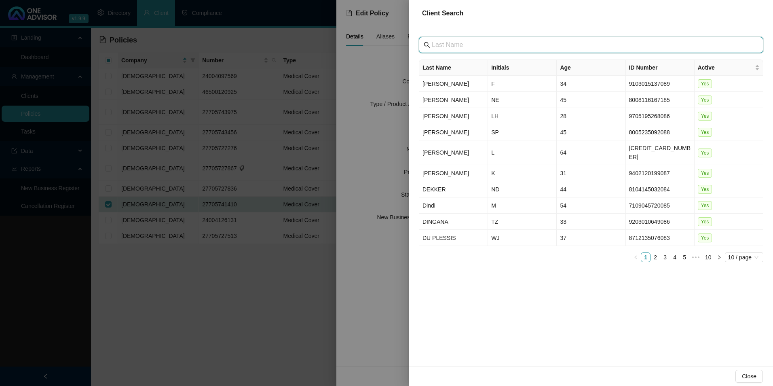
paste input "Abaqulusi Private Hospital"
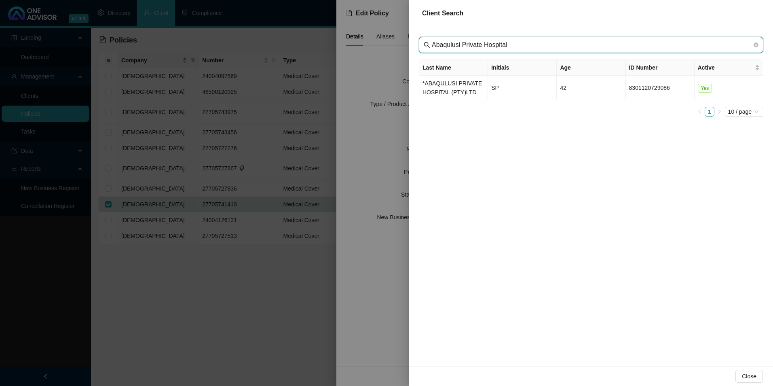
type input "Abaqulusi Private Hospital"
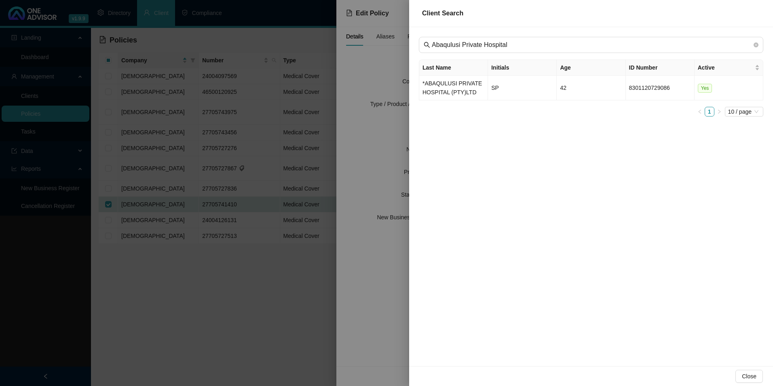
click at [457, 91] on td "*ABAQULUSI PRIVATE HOSPITAL (PTY)LTD" at bounding box center [453, 88] width 69 height 25
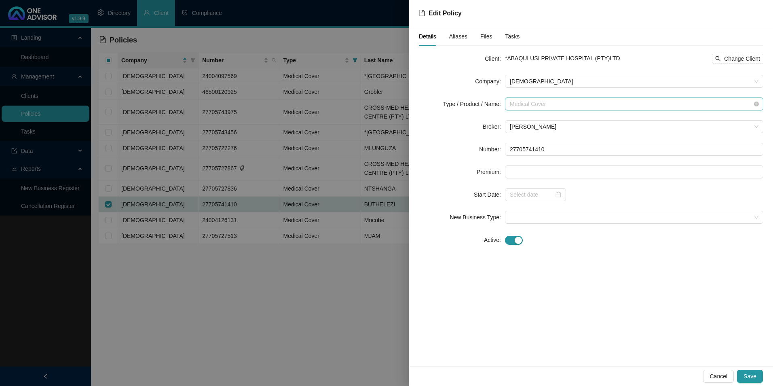
click at [559, 106] on span "Medical Cover" at bounding box center [634, 104] width 249 height 12
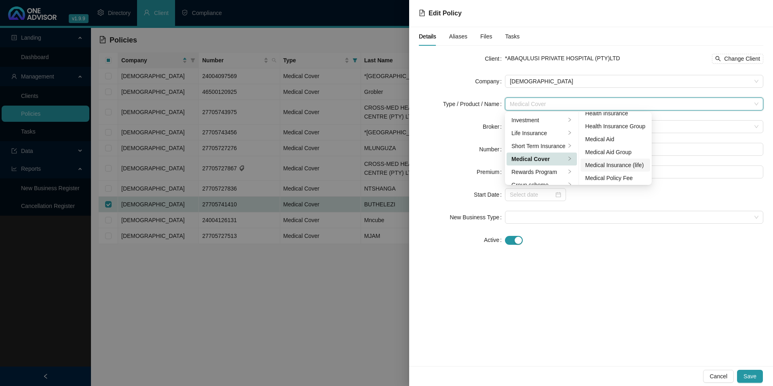
scroll to position [47, 0]
click at [621, 153] on div "Medical Aid Group" at bounding box center [616, 150] width 60 height 9
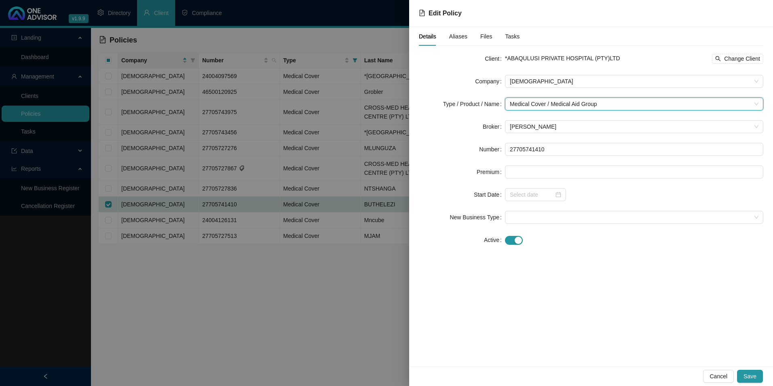
click at [753, 379] on div "Cancel Save" at bounding box center [591, 376] width 364 height 20
click at [753, 378] on span "Save" at bounding box center [750, 376] width 13 height 9
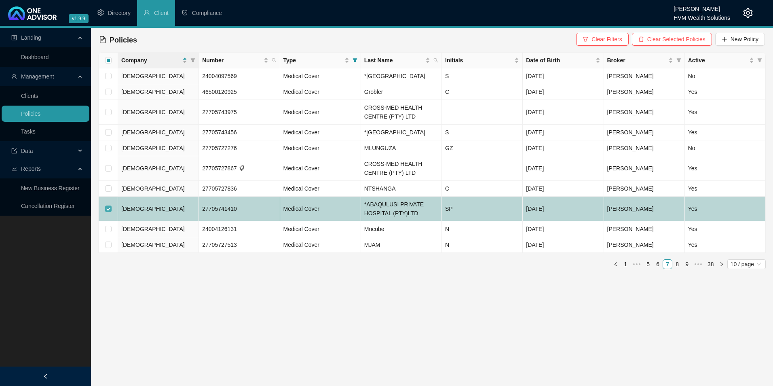
click at [109, 212] on input "checkbox" at bounding box center [108, 208] width 6 height 6
checkbox input "false"
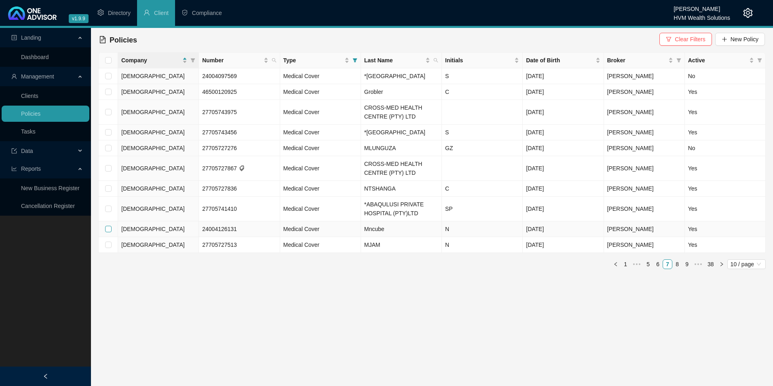
click at [110, 232] on input "checkbox" at bounding box center [108, 229] width 6 height 6
checkbox input "true"
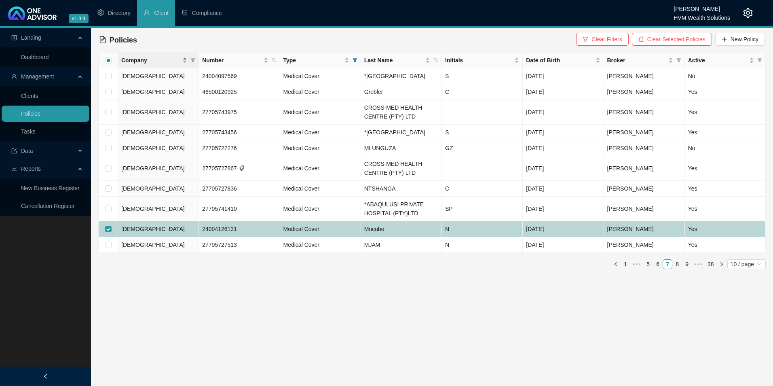
click at [242, 237] on td "24004126131" at bounding box center [239, 229] width 81 height 16
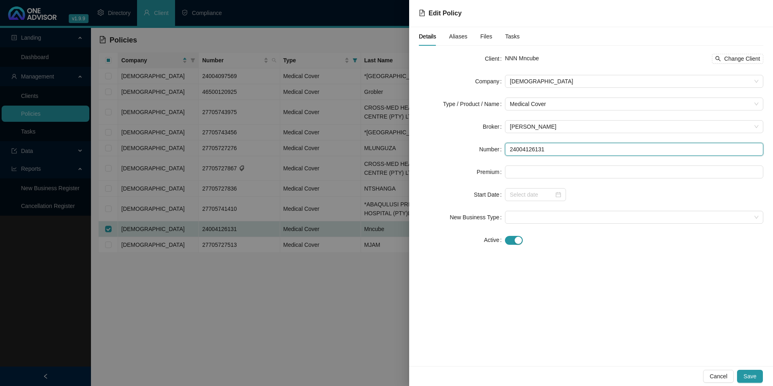
drag, startPoint x: 559, startPoint y: 149, endPoint x: 514, endPoint y: 148, distance: 45.3
click at [502, 147] on div "Number 24004126131" at bounding box center [591, 149] width 345 height 13
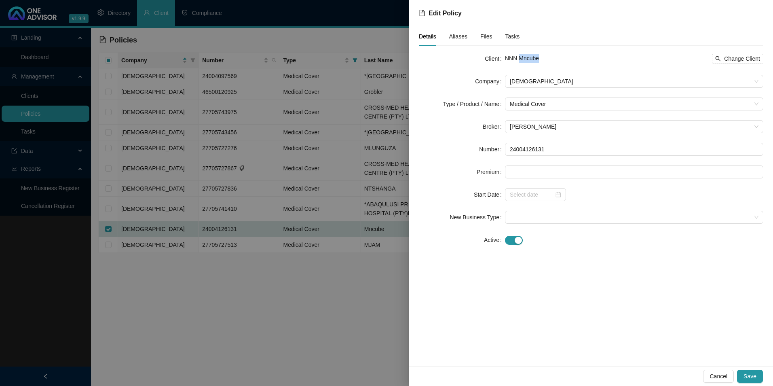
drag, startPoint x: 540, startPoint y: 59, endPoint x: 520, endPoint y: 55, distance: 20.8
click at [520, 55] on span "NNN Mncube" at bounding box center [522, 58] width 34 height 6
copy span "Mncube"
click at [715, 371] on button "Cancel" at bounding box center [718, 376] width 31 height 13
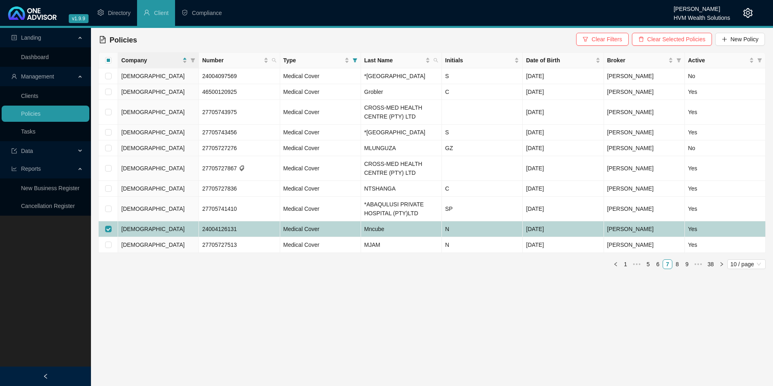
click at [347, 237] on td "Medical Cover" at bounding box center [320, 229] width 81 height 16
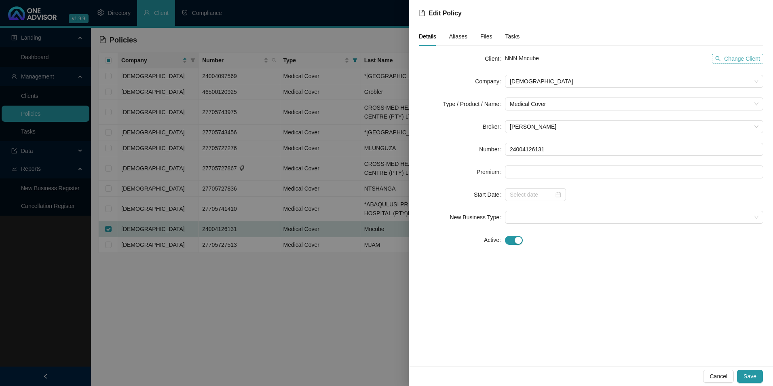
click at [715, 59] on button "Change Client" at bounding box center [737, 59] width 51 height 10
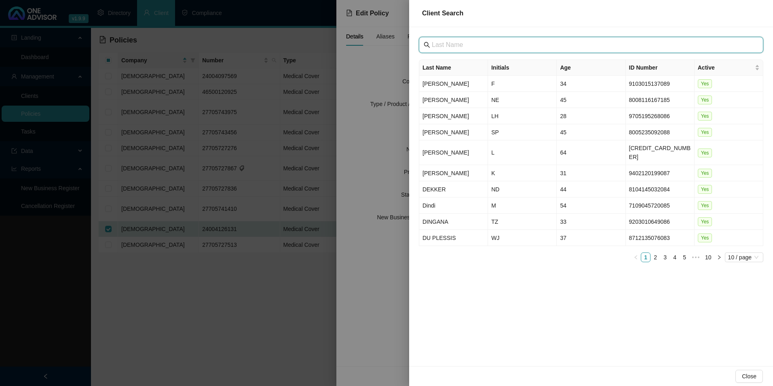
paste input "COFCO International"
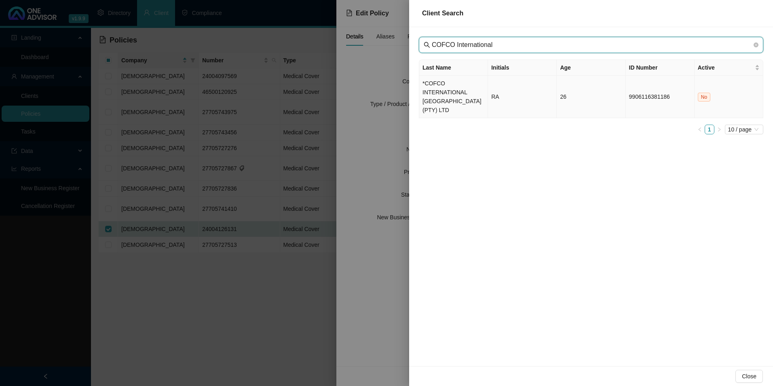
type input "COFCO International"
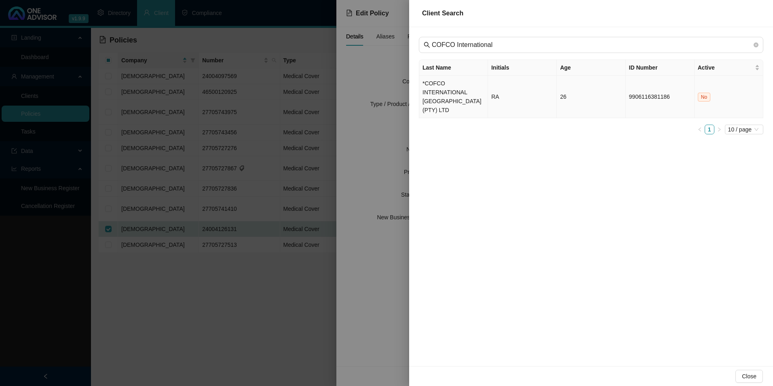
click at [434, 85] on td "*COFCO INTERNATIONAL [GEOGRAPHIC_DATA] (PTY) LTD" at bounding box center [453, 97] width 69 height 42
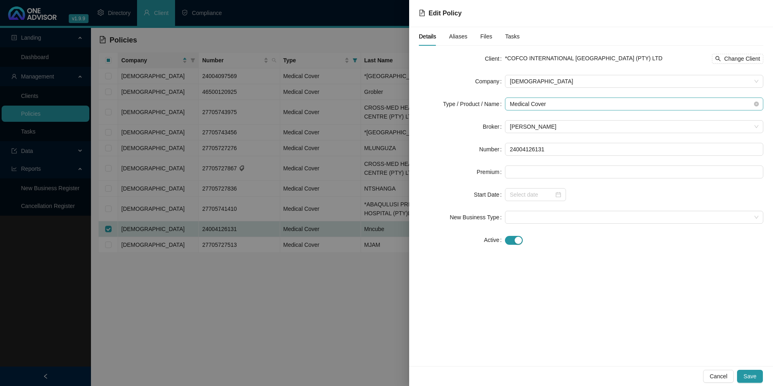
click at [602, 103] on span "Medical Cover" at bounding box center [634, 104] width 249 height 12
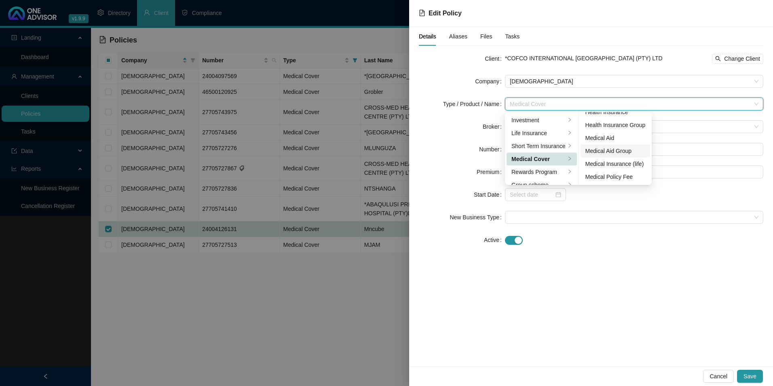
click at [622, 148] on div "Medical Aid Group" at bounding box center [616, 150] width 60 height 9
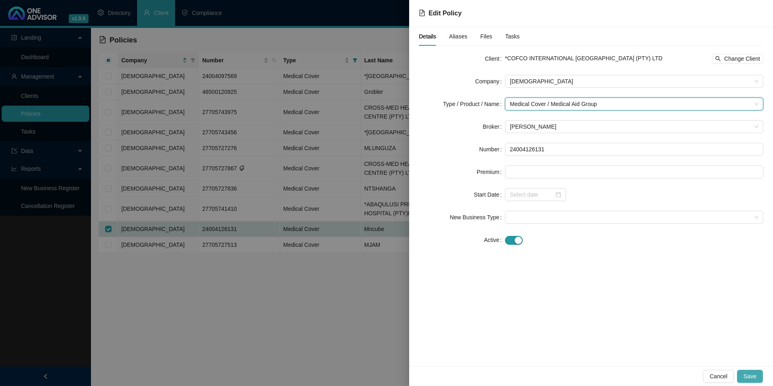
click at [749, 379] on span "Save" at bounding box center [750, 376] width 13 height 9
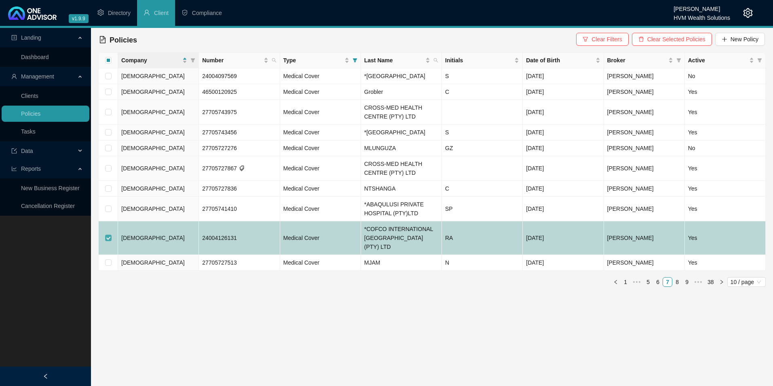
click at [109, 241] on input "checkbox" at bounding box center [108, 238] width 6 height 6
checkbox input "false"
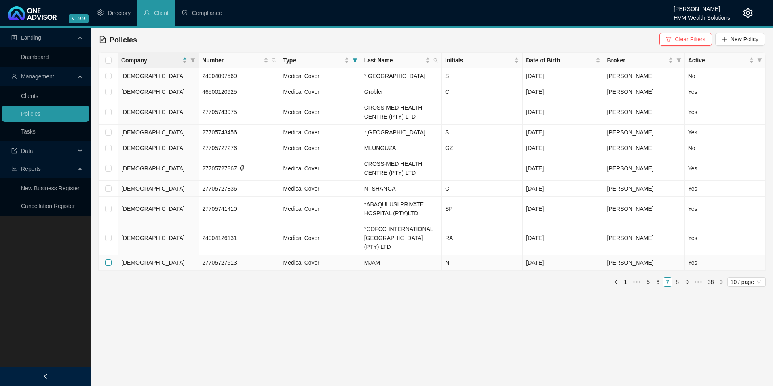
click at [107, 267] on label at bounding box center [108, 262] width 6 height 9
click at [107, 266] on input "checkbox" at bounding box center [108, 262] width 6 height 6
checkbox input "true"
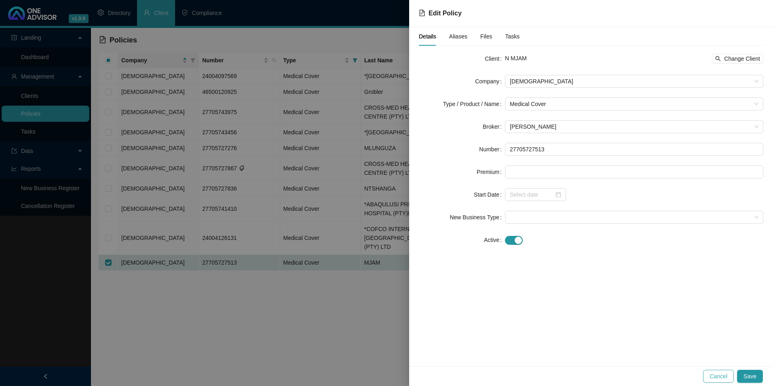
click at [730, 375] on button "Cancel" at bounding box center [718, 376] width 31 height 13
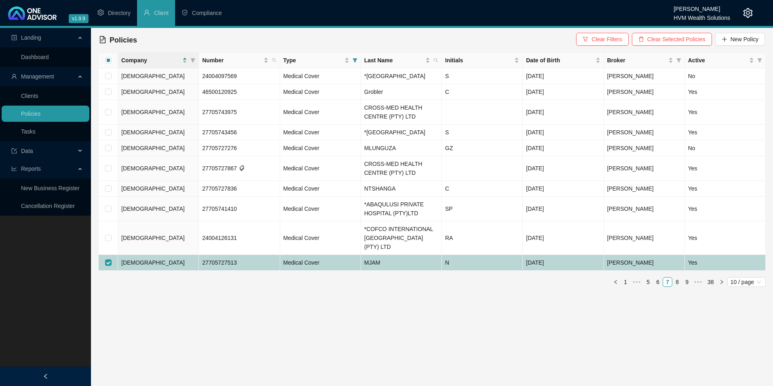
click at [324, 270] on td "Medical Cover" at bounding box center [320, 263] width 81 height 16
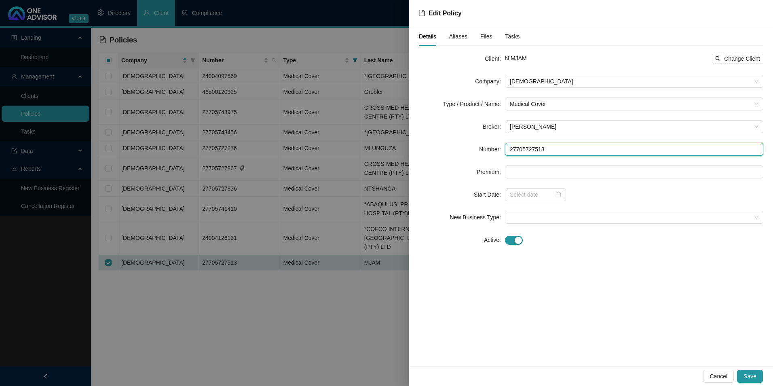
drag, startPoint x: 562, startPoint y: 148, endPoint x: 506, endPoint y: 150, distance: 56.2
click at [506, 150] on input "27705727513" at bounding box center [634, 149] width 258 height 13
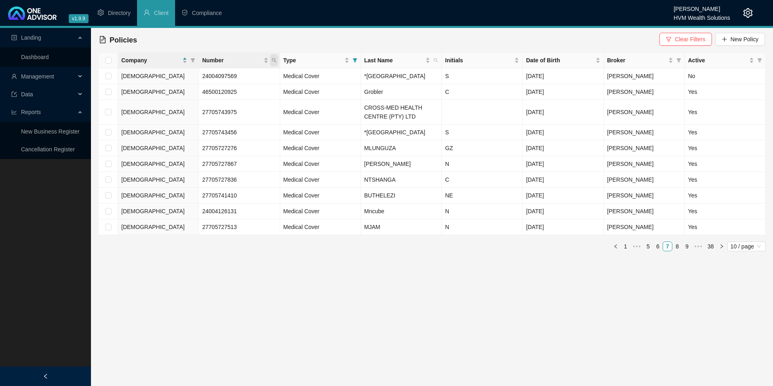
click at [274, 57] on span "Number" at bounding box center [274, 60] width 8 height 12
type input "46900566330"
click at [230, 93] on button "Search" at bounding box center [217, 92] width 36 height 10
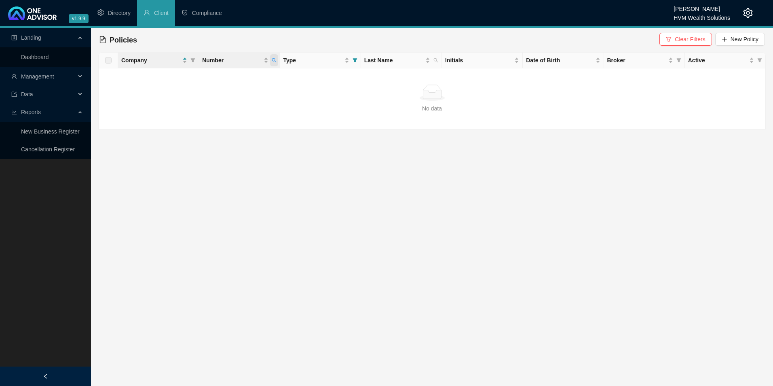
click at [276, 61] on icon "search" at bounding box center [274, 60] width 5 height 5
click at [203, 78] on input "46900566330" at bounding box center [237, 77] width 76 height 13
click at [224, 89] on span "Search" at bounding box center [221, 92] width 18 height 9
click at [705, 39] on span "Clear Filters" at bounding box center [690, 39] width 30 height 9
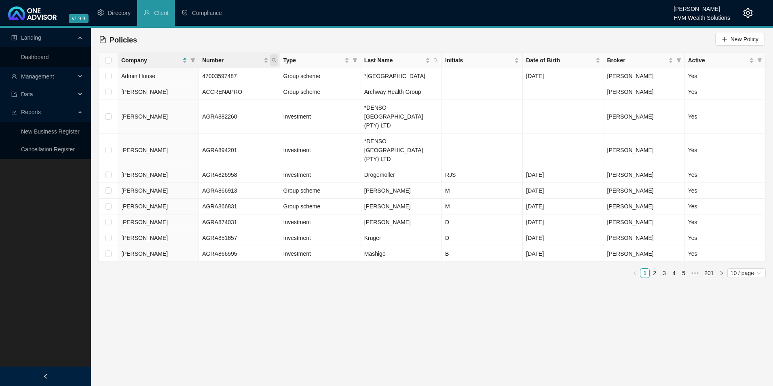
click at [275, 60] on icon "search" at bounding box center [274, 60] width 5 height 5
paste input "46900566330"
click at [226, 91] on span "Search" at bounding box center [221, 92] width 18 height 9
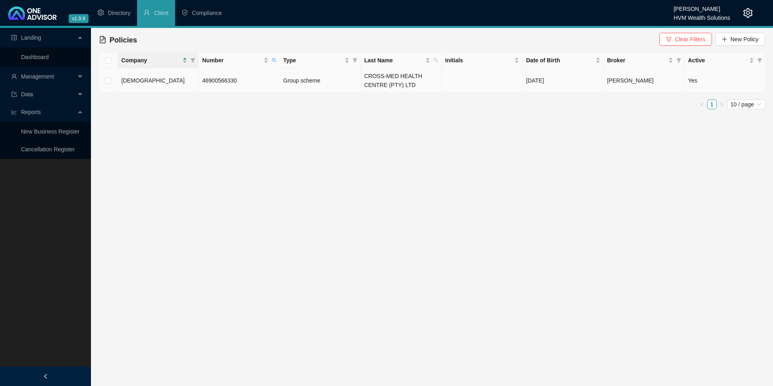
click at [339, 90] on td "Group scheme" at bounding box center [320, 80] width 81 height 25
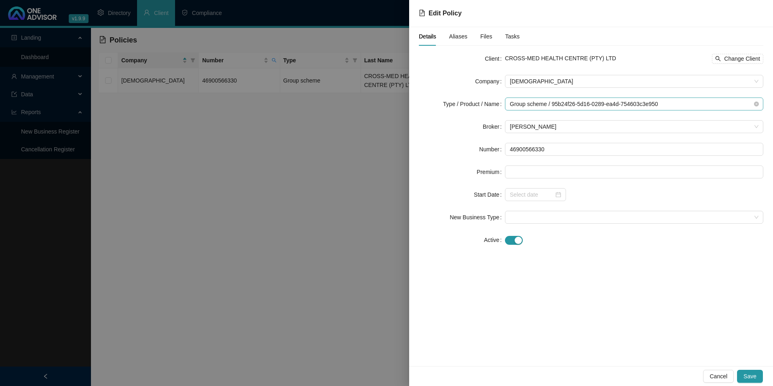
click at [761, 105] on div "Group scheme / 95b24f26-5d16-0289-ea4d-754603c3e950" at bounding box center [634, 103] width 258 height 13
click at [715, 381] on button "Cancel" at bounding box center [718, 376] width 31 height 13
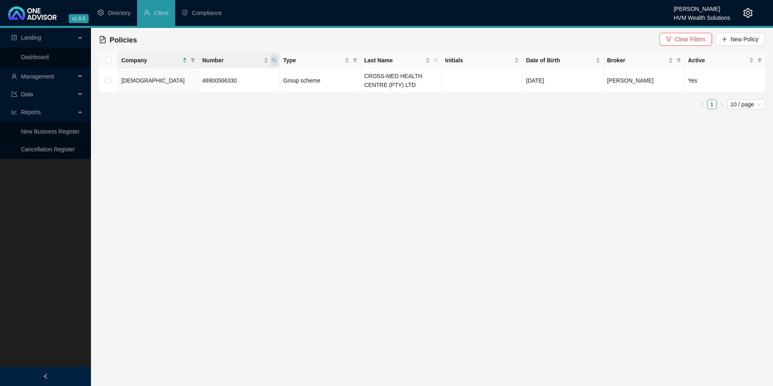
click at [274, 57] on span "Number" at bounding box center [274, 60] width 8 height 12
click at [245, 79] on input "46900566330" at bounding box center [237, 77] width 76 height 13
drag, startPoint x: 245, startPoint y: 79, endPoint x: 180, endPoint y: 73, distance: 64.6
click at [180, 73] on body "v1.9.9 Darryn Purtell HVM Wealth Solutions Directory Client Compliance Landing …" at bounding box center [386, 193] width 773 height 386
paste input "98401"
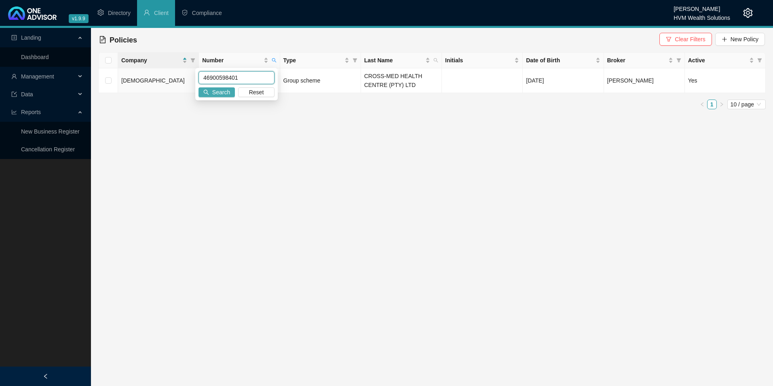
type input "46900598401"
click at [229, 90] on span "Search" at bounding box center [221, 92] width 18 height 9
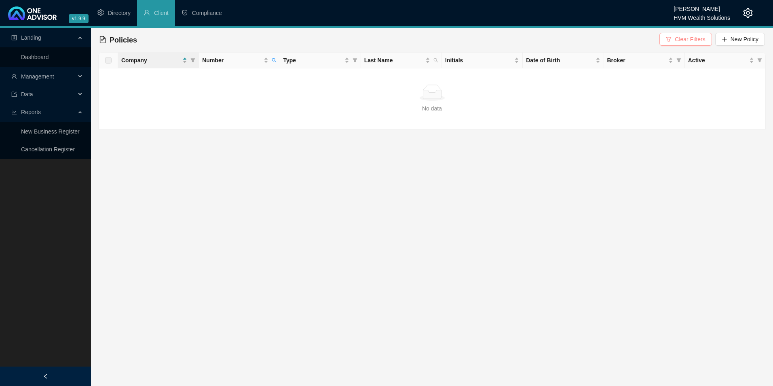
click at [688, 34] on button "Clear Filters" at bounding box center [686, 39] width 52 height 13
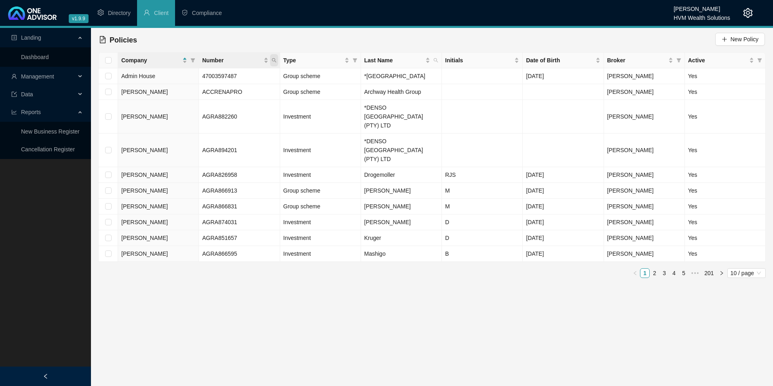
click at [275, 60] on icon "search" at bounding box center [274, 60] width 5 height 5
paste input "46900598401"
type input "46900598401"
click at [216, 96] on span "Search" at bounding box center [221, 92] width 18 height 9
